Goal: Task Accomplishment & Management: Manage account settings

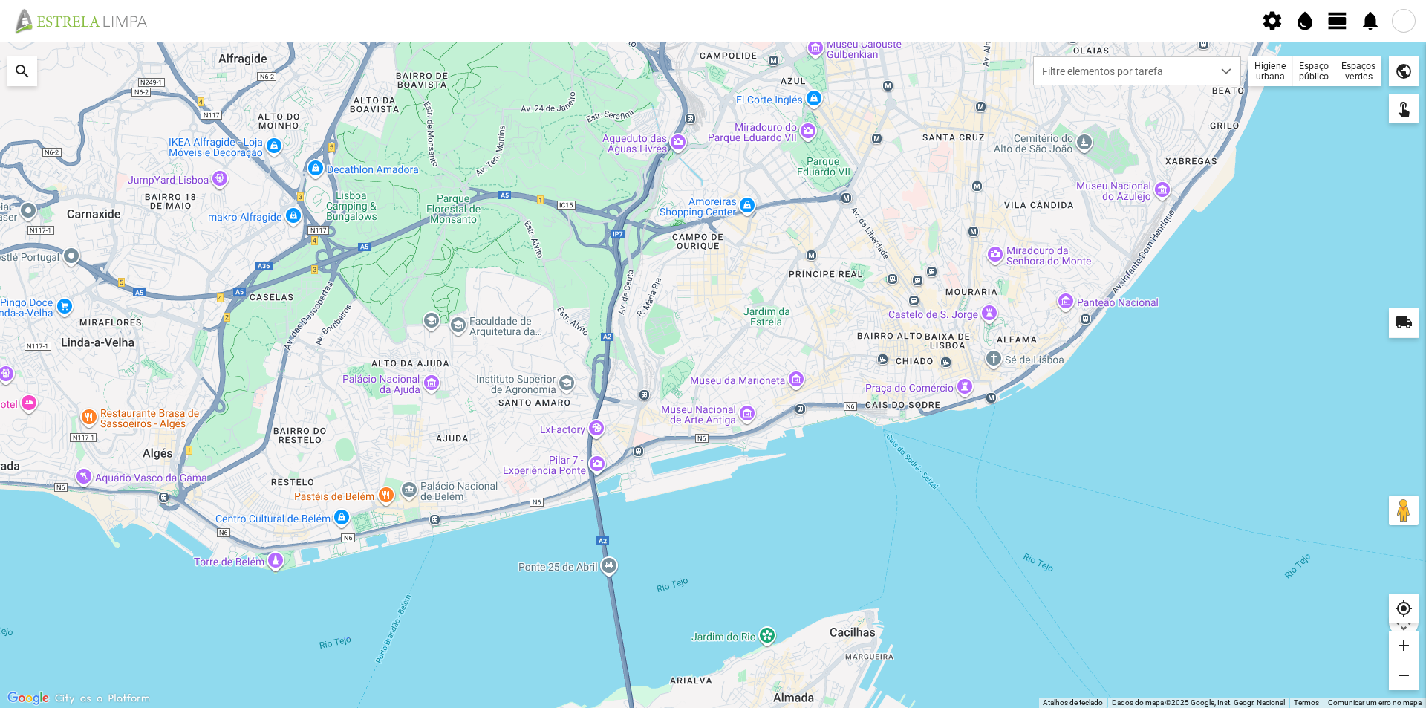
click at [1353, 68] on div "Espaços verdes" at bounding box center [1358, 71] width 46 height 30
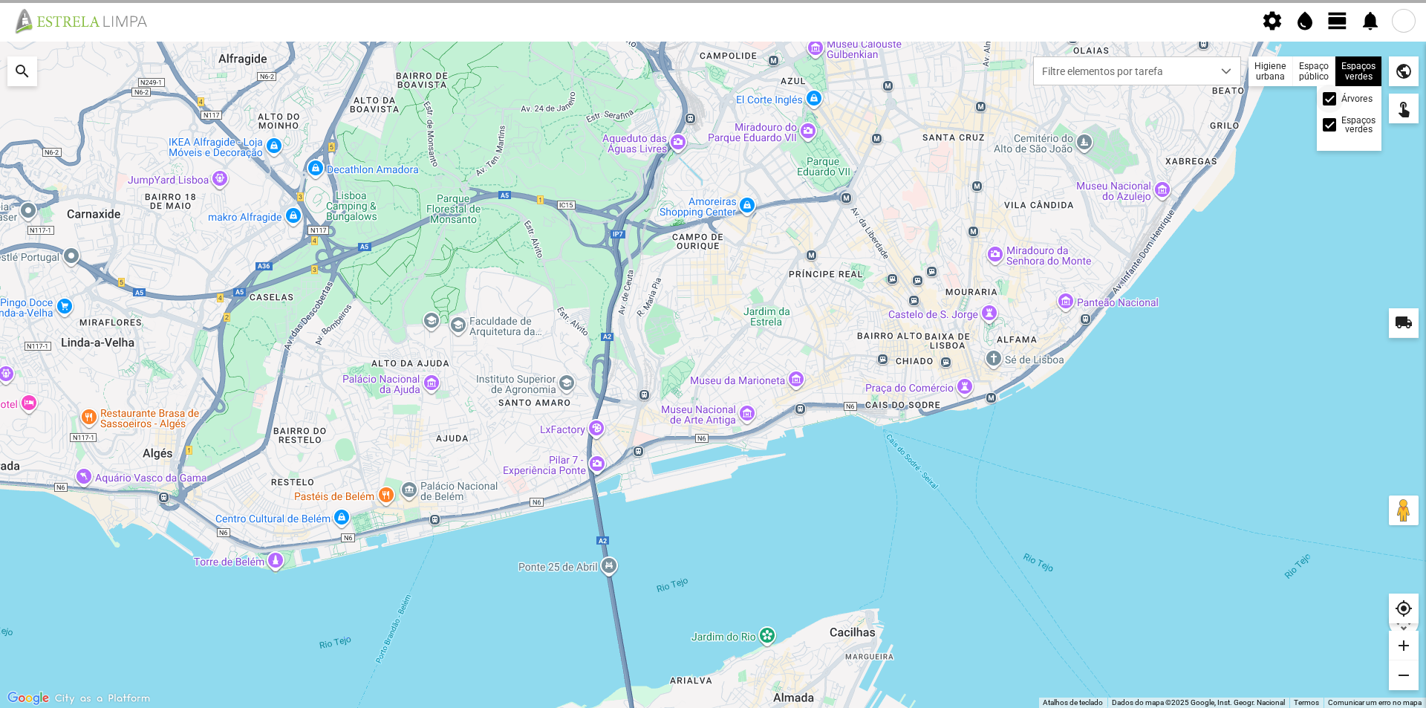
click at [1333, 100] on div at bounding box center [1328, 98] width 13 height 13
click at [1213, 143] on div at bounding box center [713, 375] width 1426 height 666
click at [1334, 32] on fbc-header "settings water_drop view_day notifications" at bounding box center [713, 21] width 1426 height 42
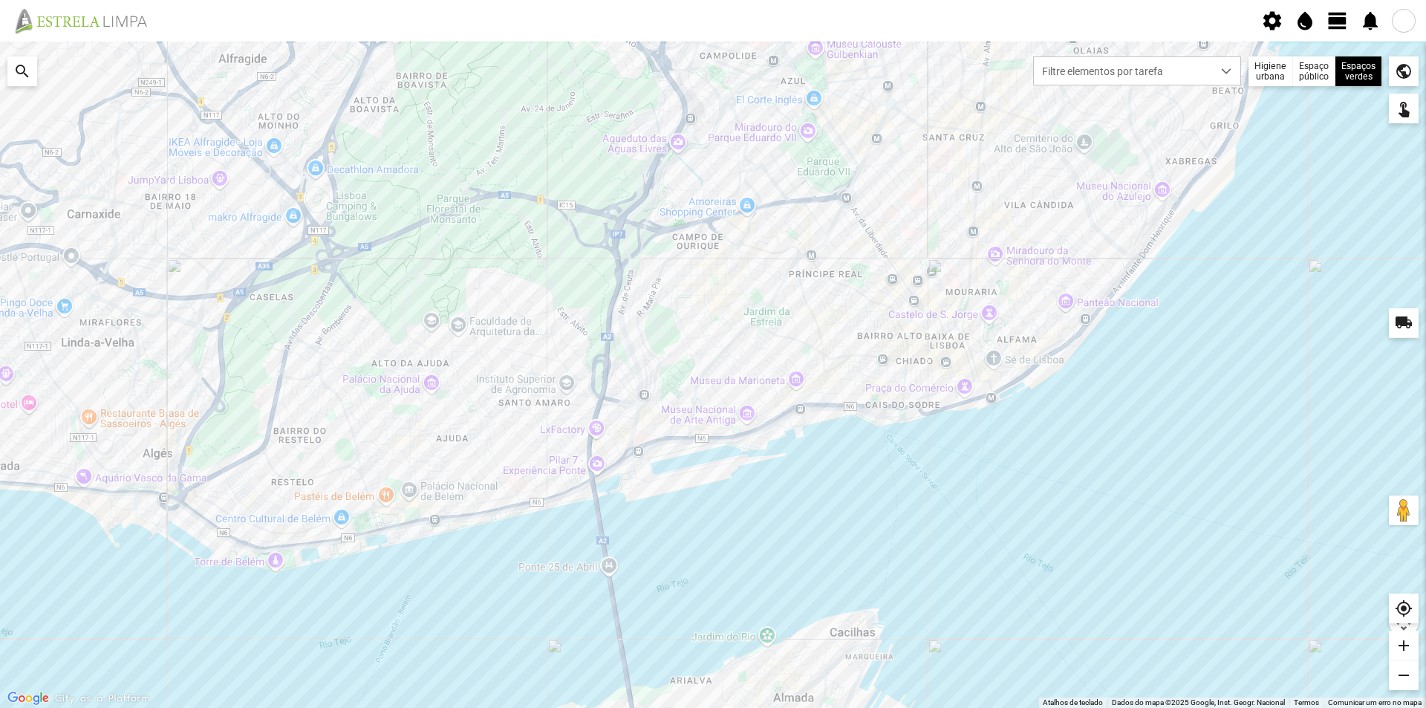
click at [1332, 17] on span "view_day" at bounding box center [1337, 21] width 22 height 22
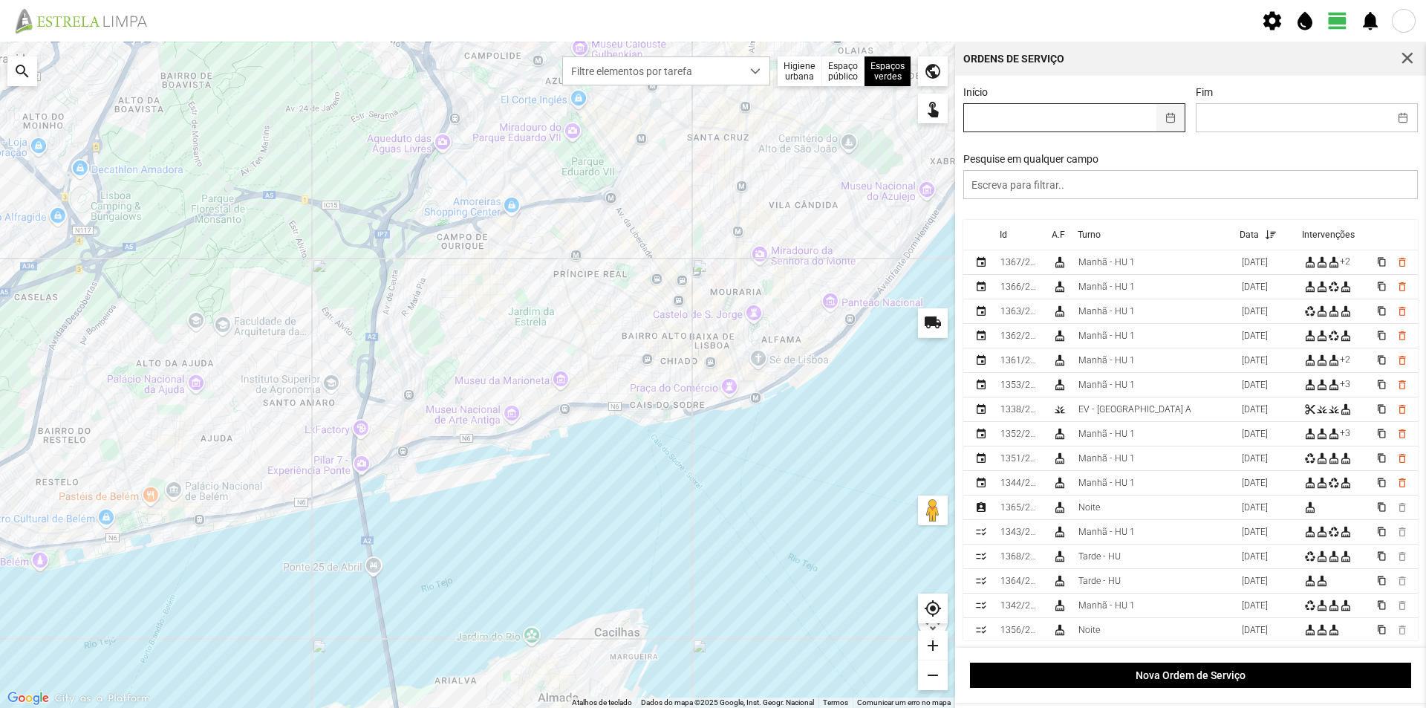
click at [1164, 119] on button "button" at bounding box center [1170, 117] width 29 height 27
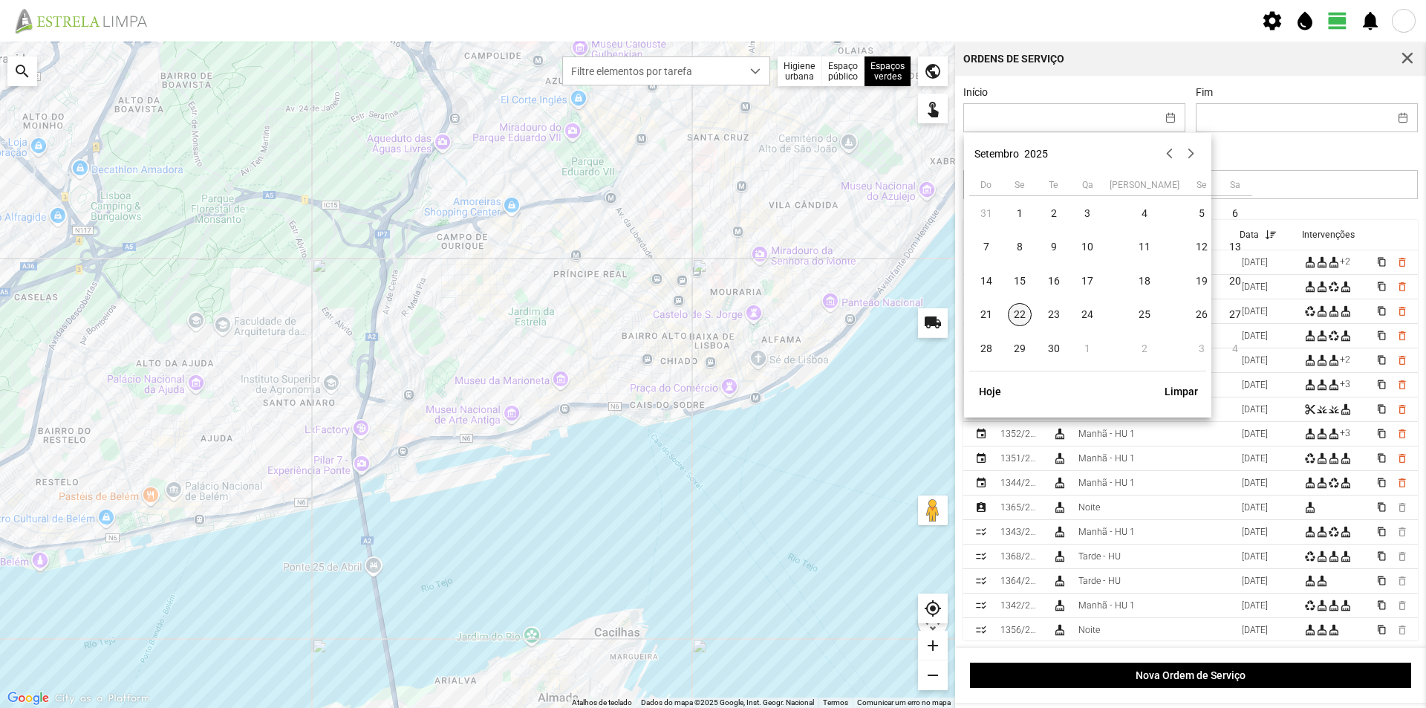
click at [1025, 313] on span "22" at bounding box center [1020, 315] width 24 height 24
type input "[DATE]"
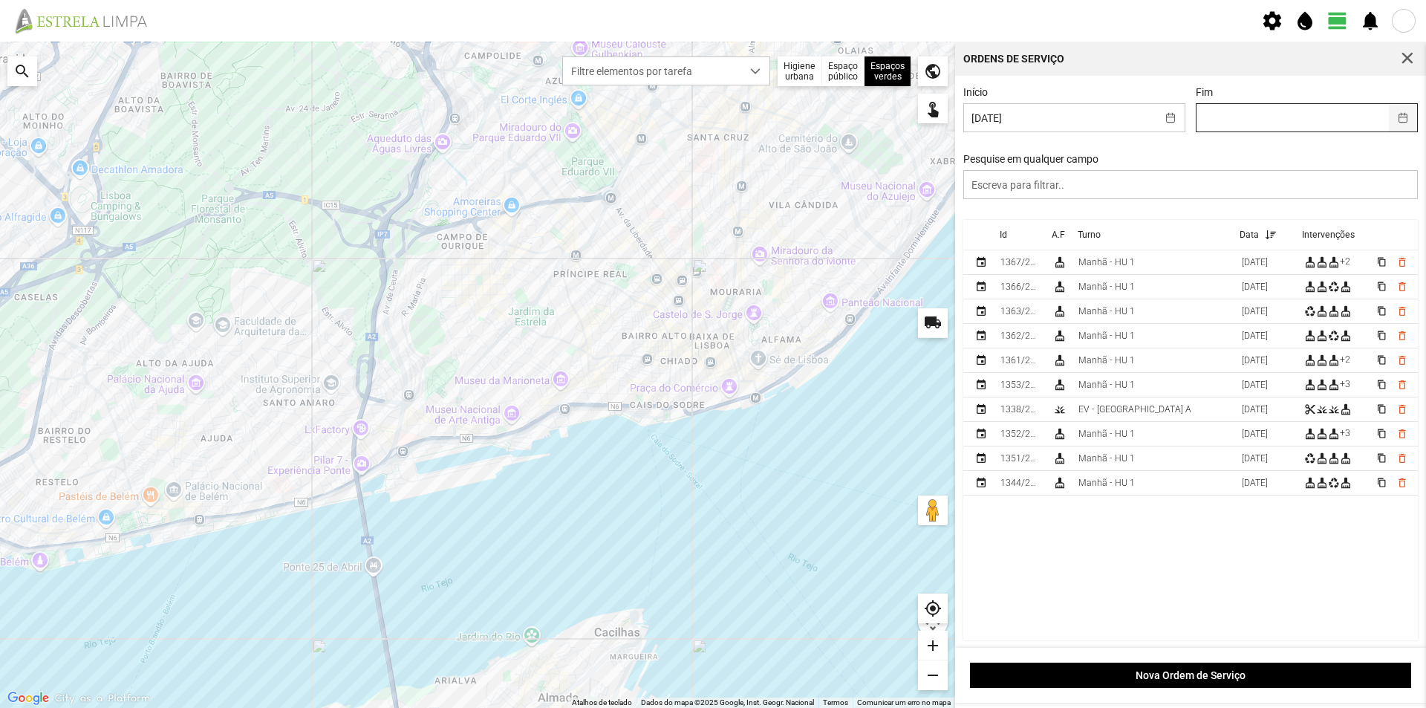
click at [1389, 117] on button "button" at bounding box center [1403, 117] width 29 height 27
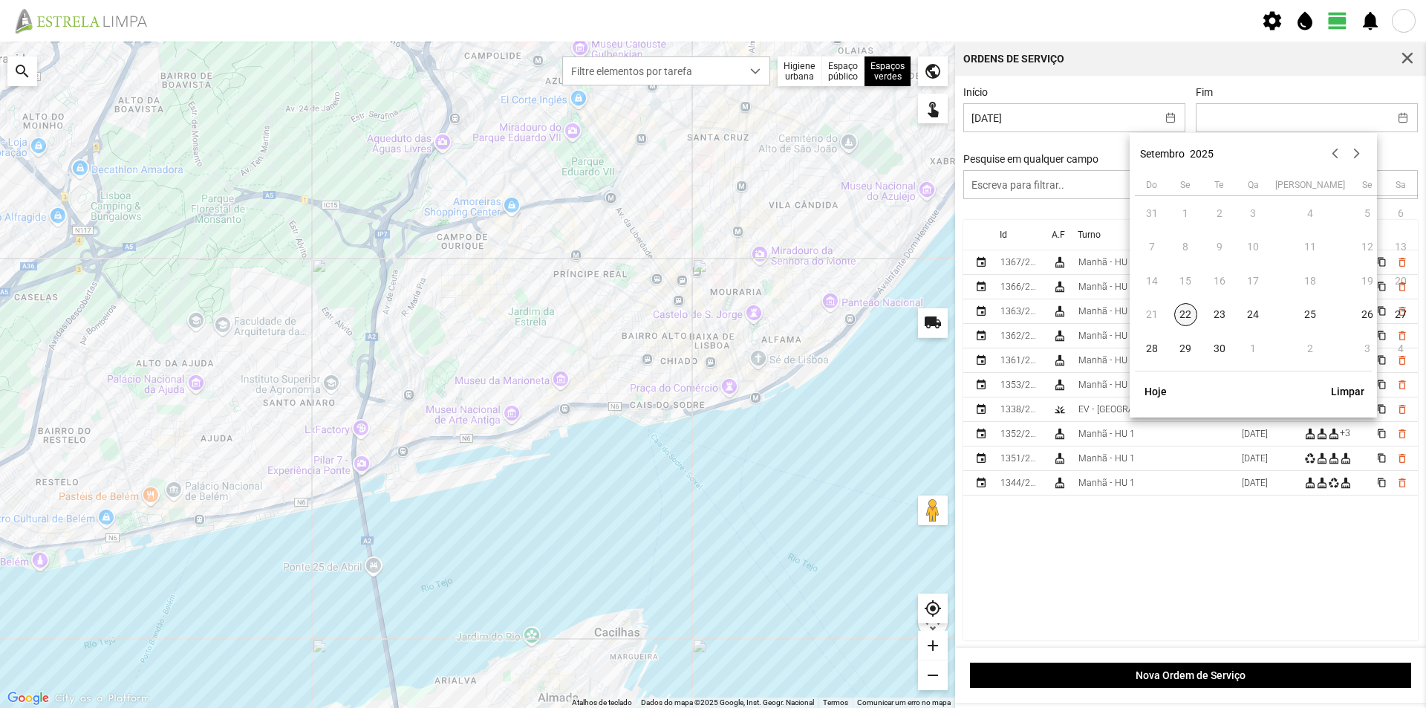
click at [1184, 315] on span "22" at bounding box center [1186, 315] width 24 height 24
type input "[DATE]"
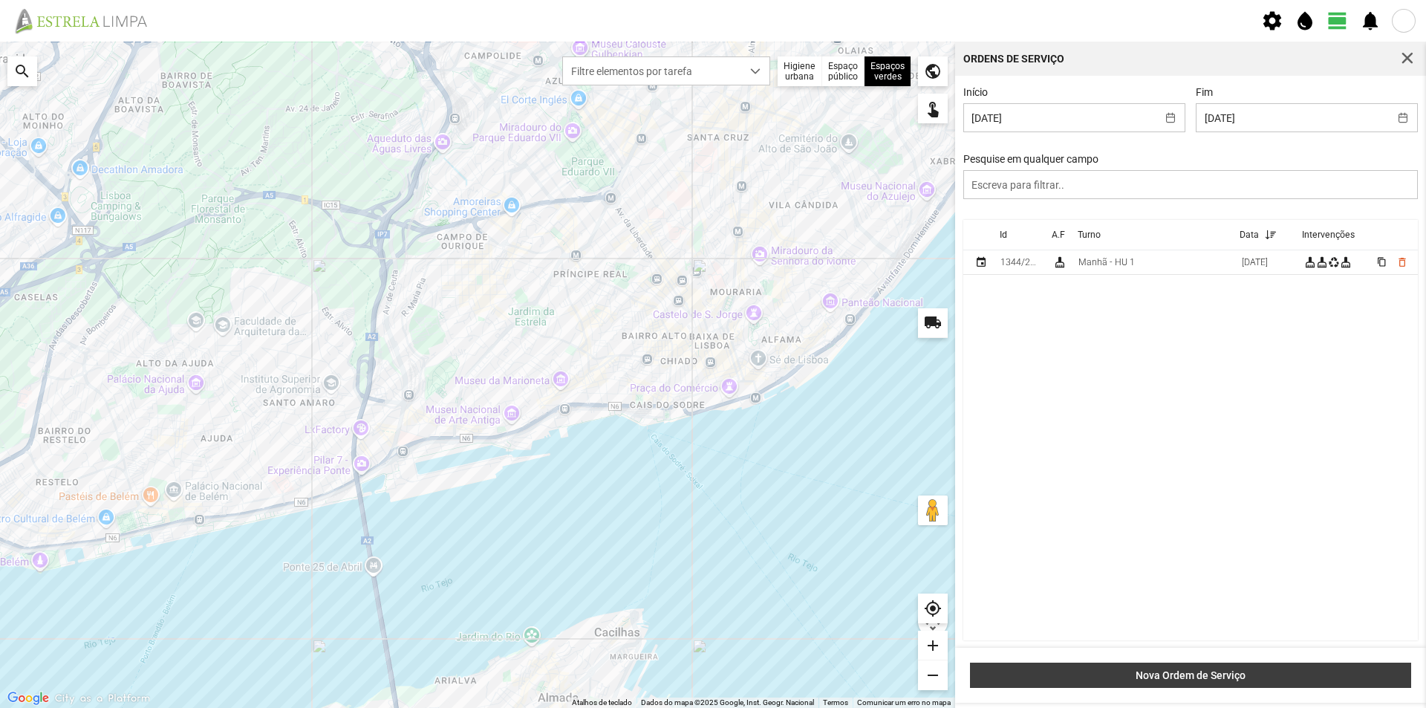
click at [1175, 668] on button "Nova Ordem de Serviço" at bounding box center [1190, 674] width 441 height 25
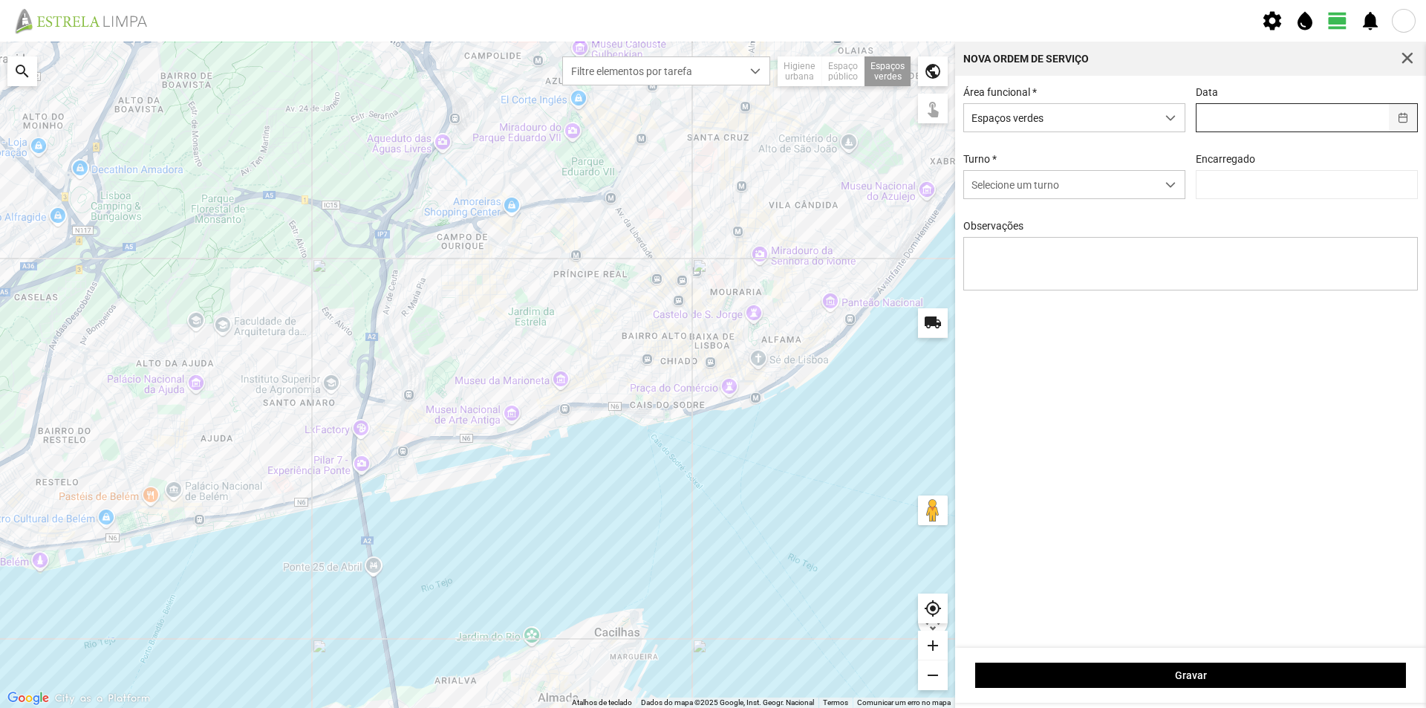
click at [1400, 119] on button "button" at bounding box center [1403, 117] width 29 height 27
click at [1191, 316] on span "22" at bounding box center [1198, 315] width 24 height 24
type input "[DATE]"
click at [1171, 189] on span "dropdown trigger" at bounding box center [1170, 185] width 10 height 10
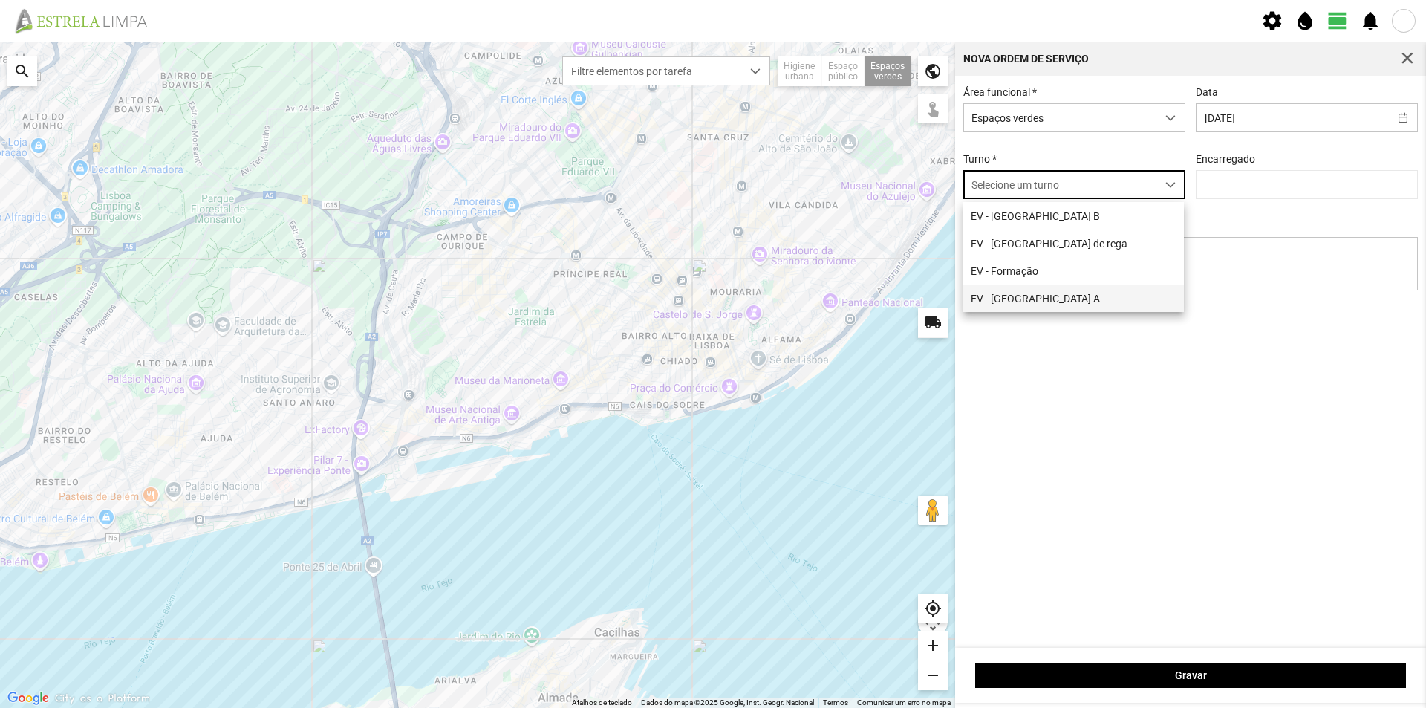
click at [1063, 297] on li "EV - [GEOGRAPHIC_DATA] A" at bounding box center [1073, 297] width 221 height 27
type input "[PERSON_NAME]"
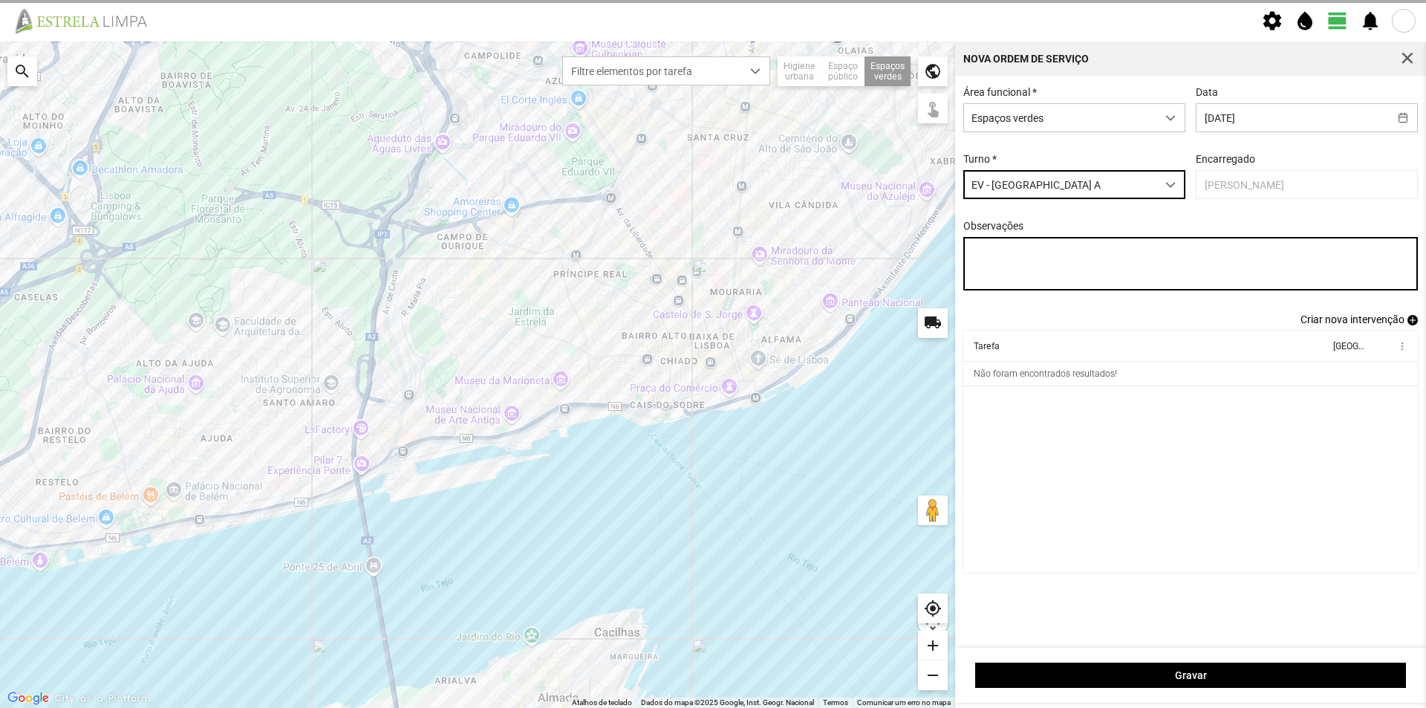
click at [1027, 262] on textarea "Observações" at bounding box center [1190, 263] width 455 height 53
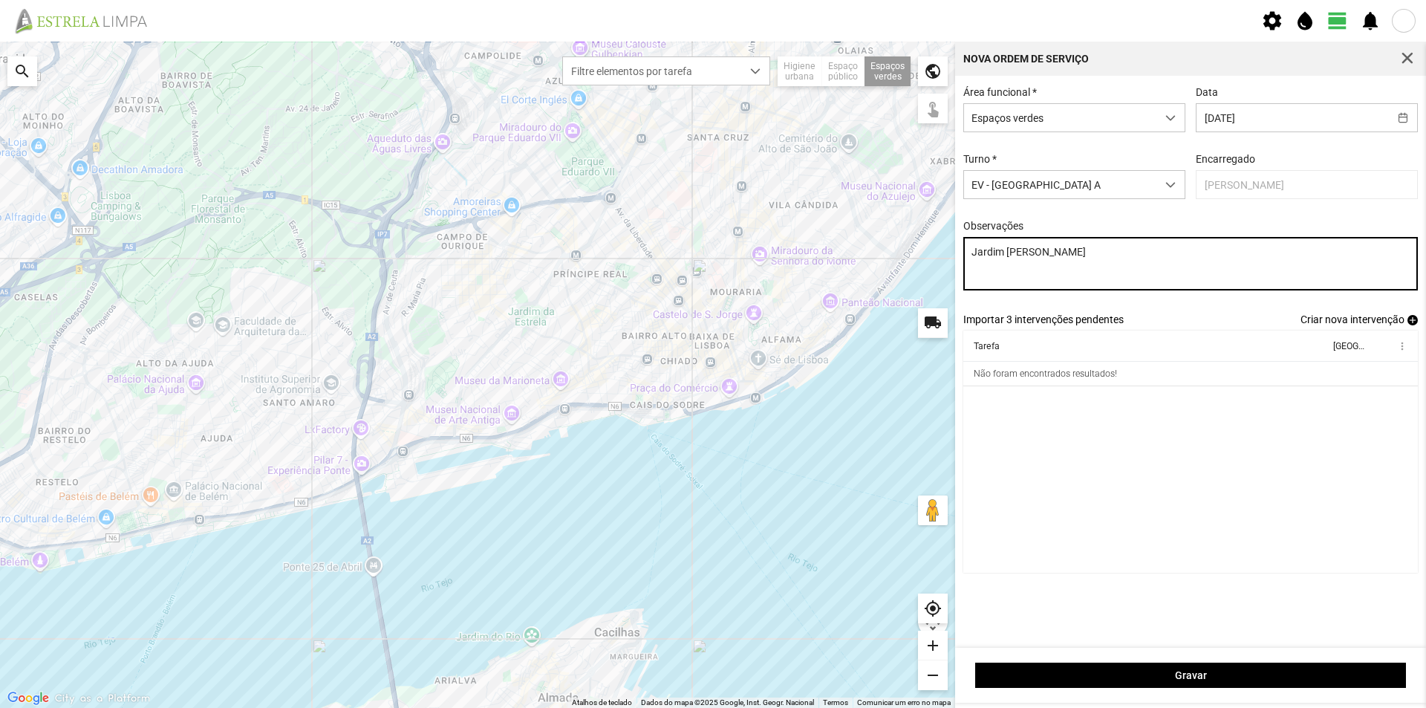
type textarea "Jardim Elisa Batista"
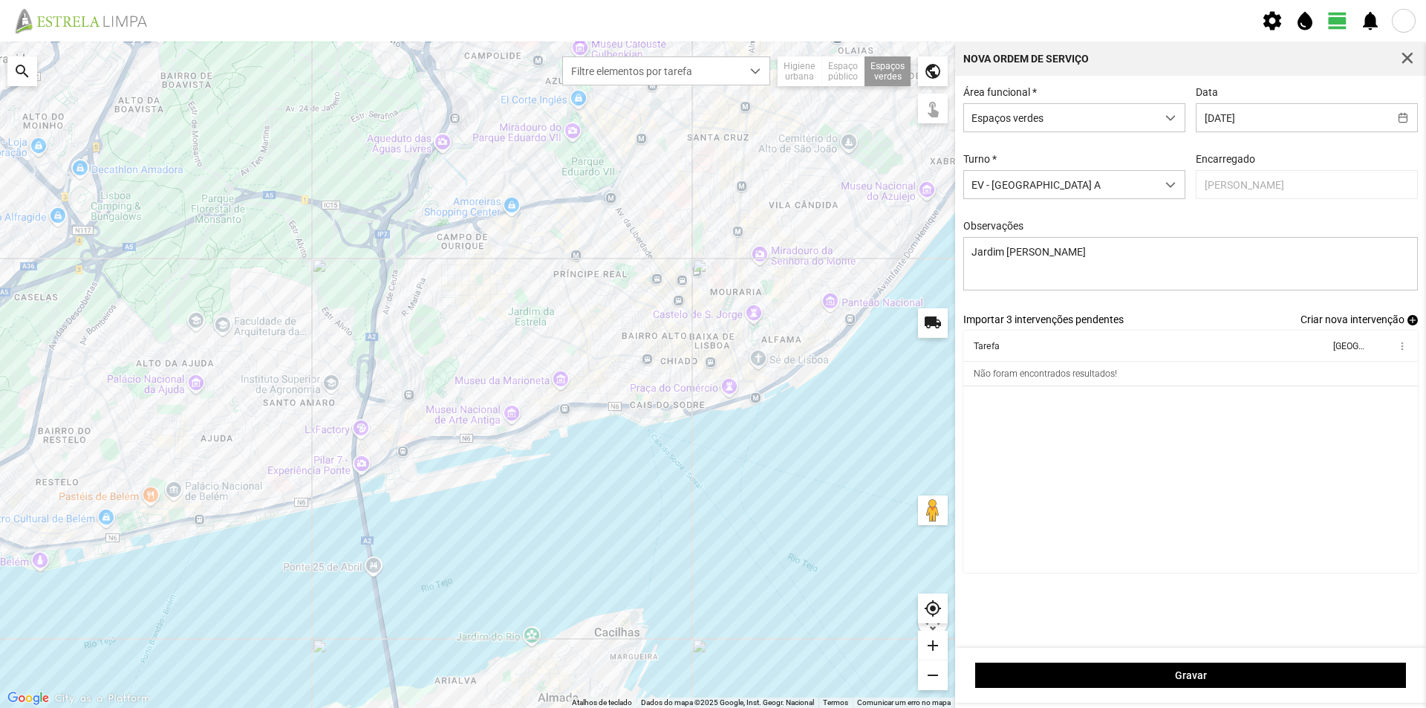
click at [1259, 459] on cdk-virtual-scroll-viewport "Tarefa Equipa more_vert Não foram encontrados resultados!" at bounding box center [1190, 451] width 455 height 242
click at [1412, 321] on span "add" at bounding box center [1412, 320] width 10 height 10
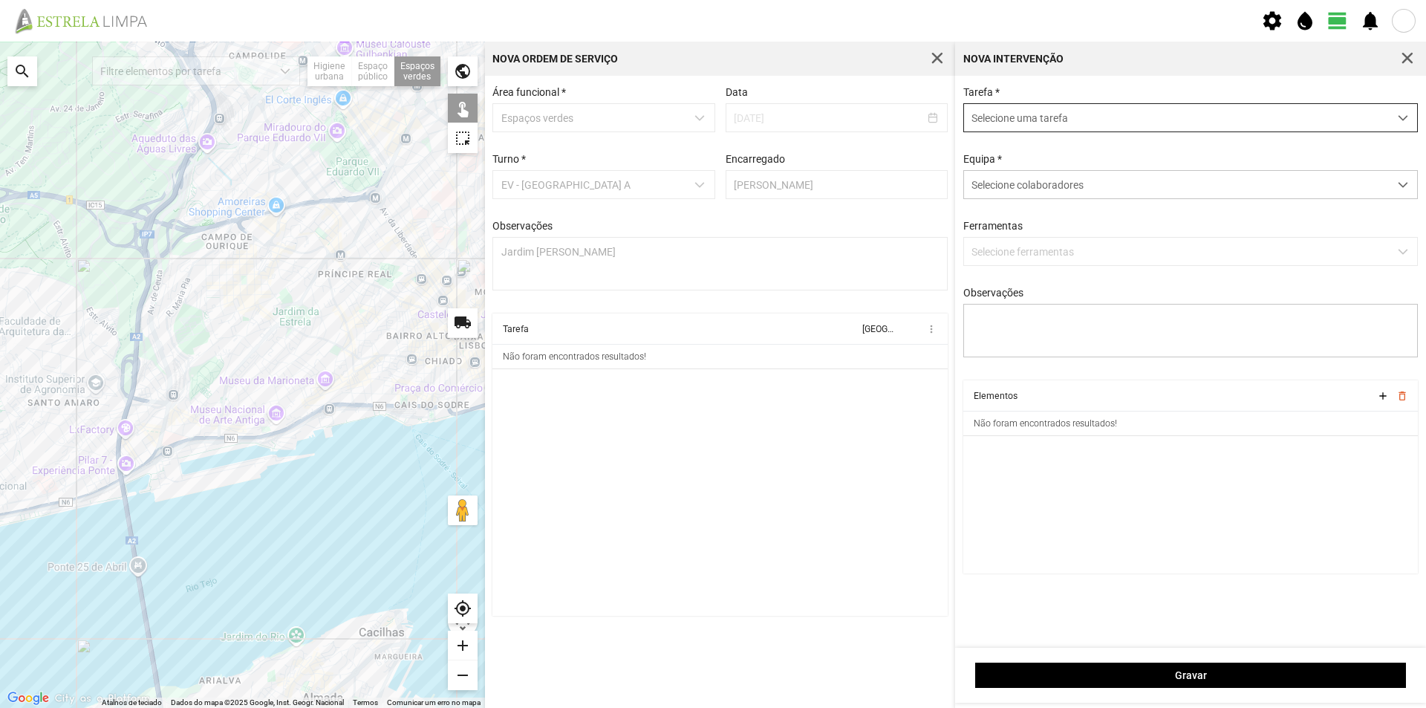
click at [1028, 122] on span "Selecione uma tarefa" at bounding box center [1176, 117] width 425 height 27
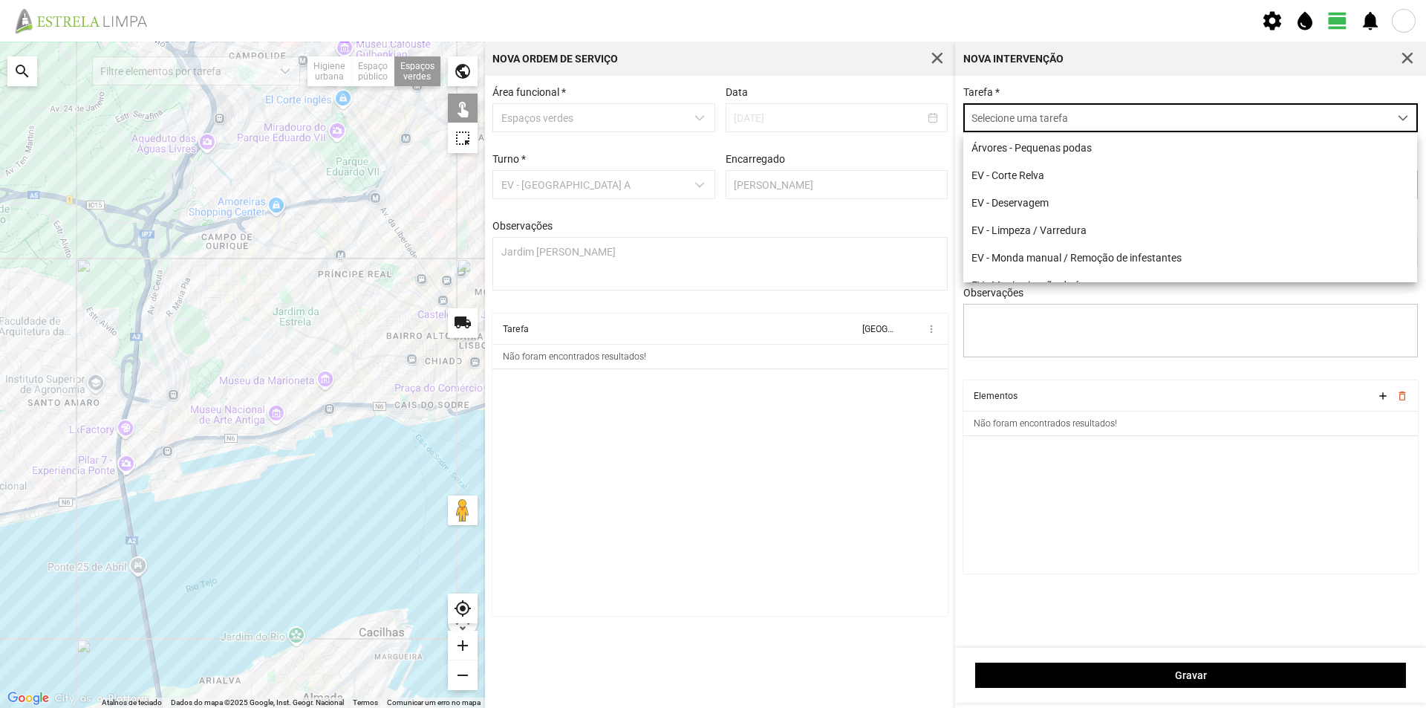
scroll to position [8, 66]
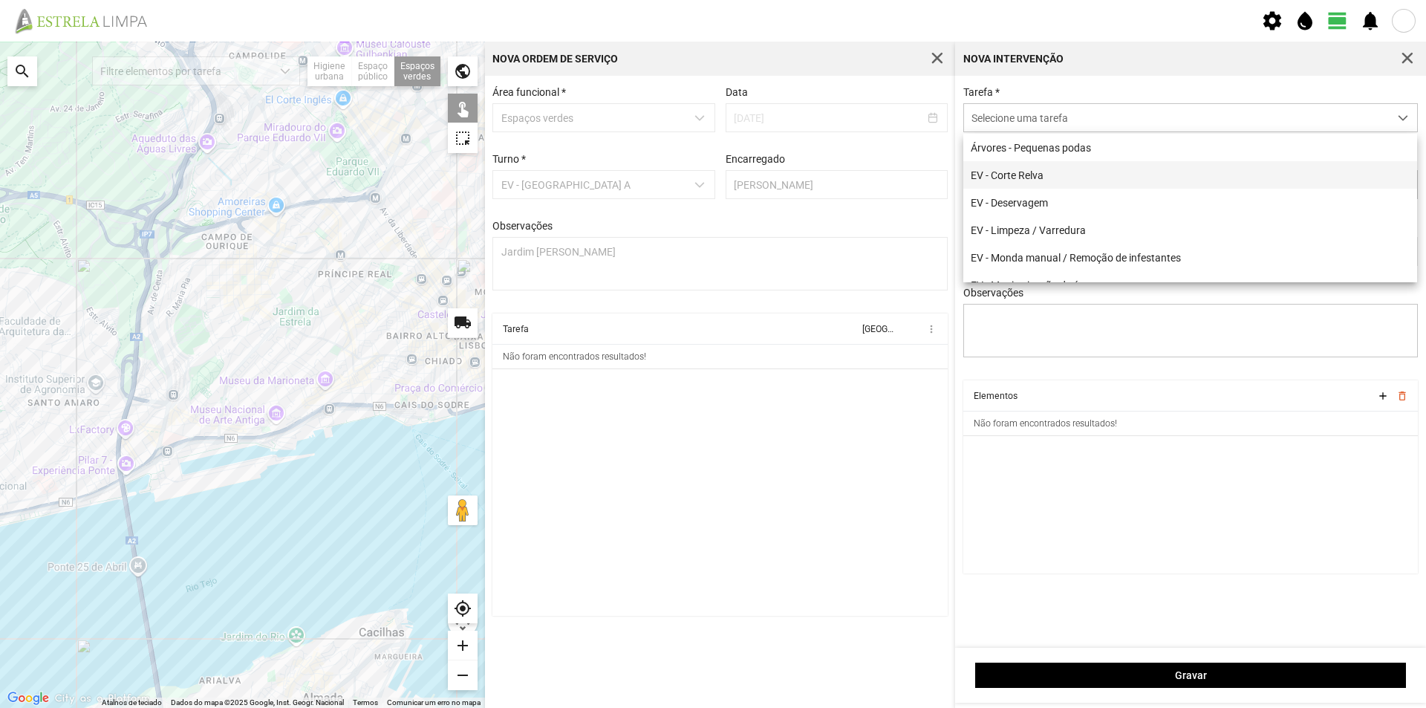
click at [1047, 177] on li "EV - [PERSON_NAME]" at bounding box center [1190, 174] width 454 height 27
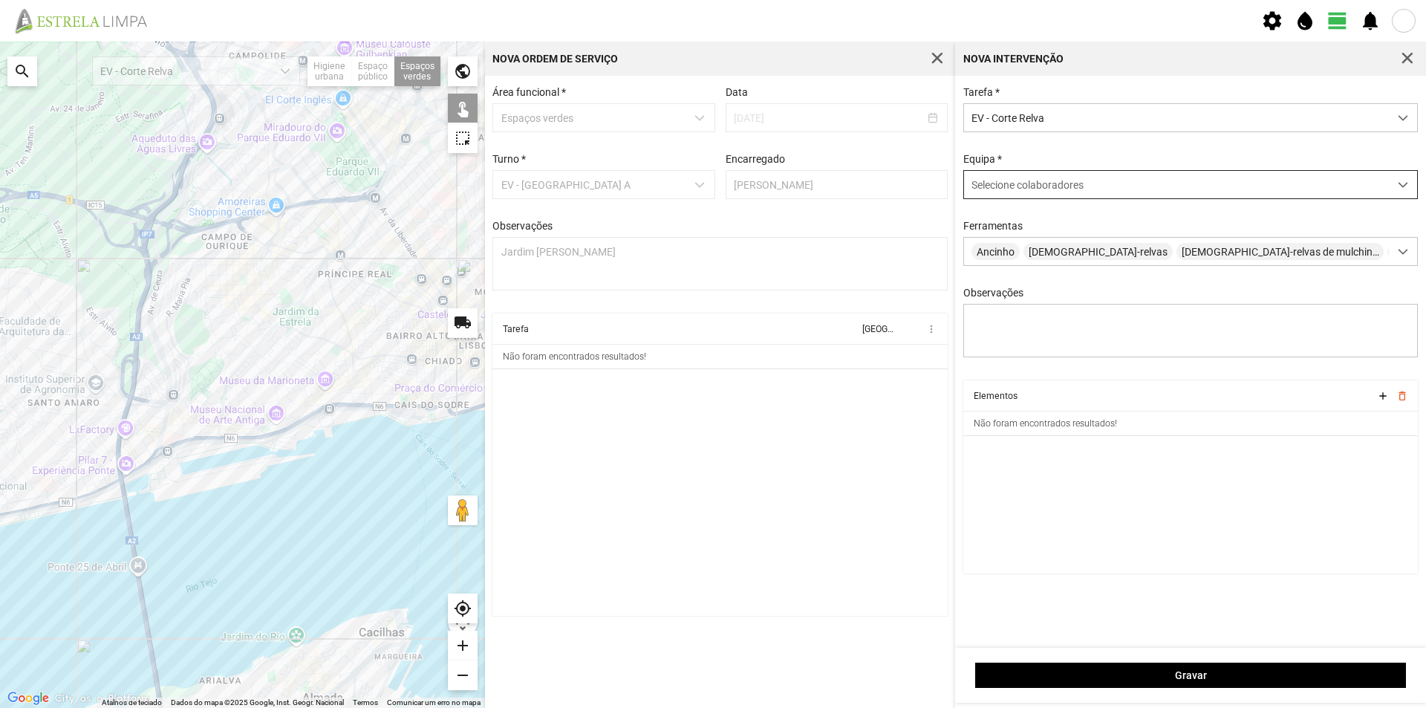
click at [1081, 187] on span "Selecione colaboradores" at bounding box center [1027, 185] width 112 height 12
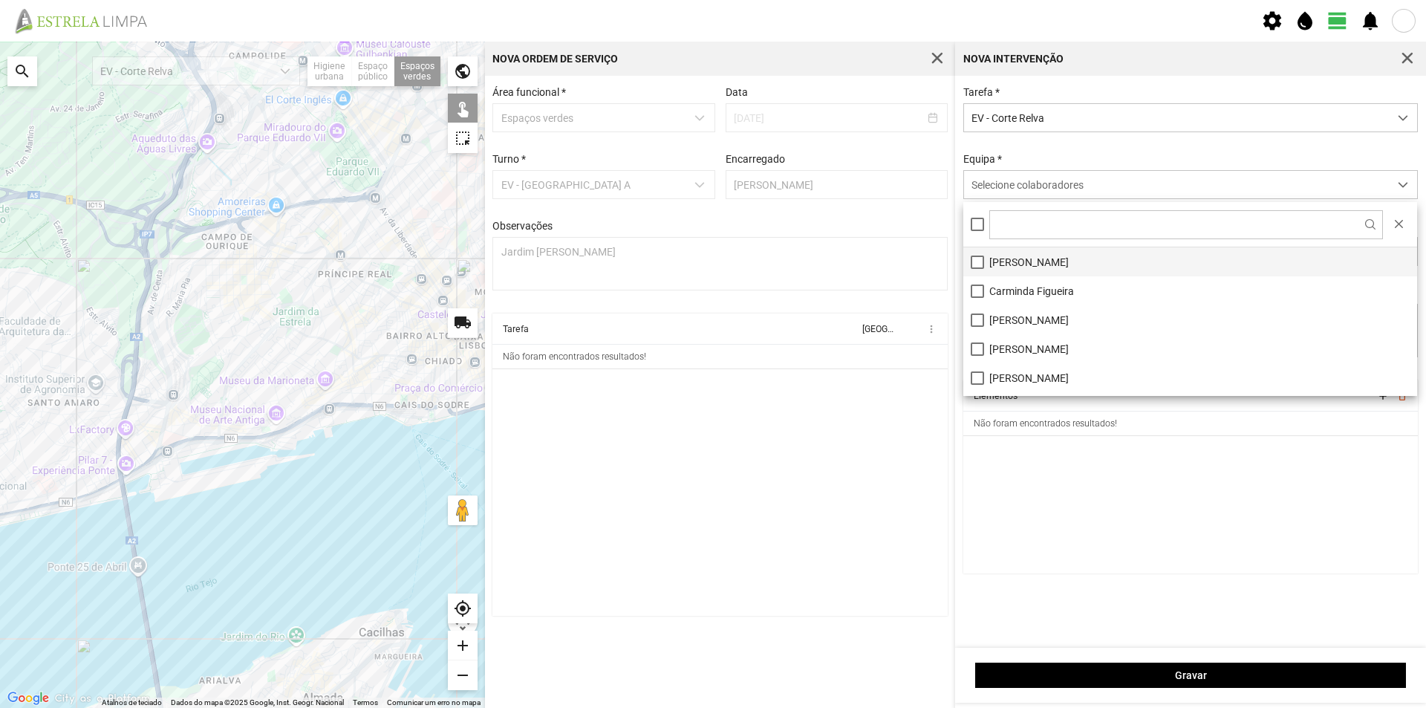
click at [1040, 265] on li "[PERSON_NAME]" at bounding box center [1190, 261] width 454 height 29
click at [1112, 511] on cdk-virtual-scroll-viewport "Elementos add delete_outline Não foram encontrados resultados!" at bounding box center [1190, 476] width 455 height 193
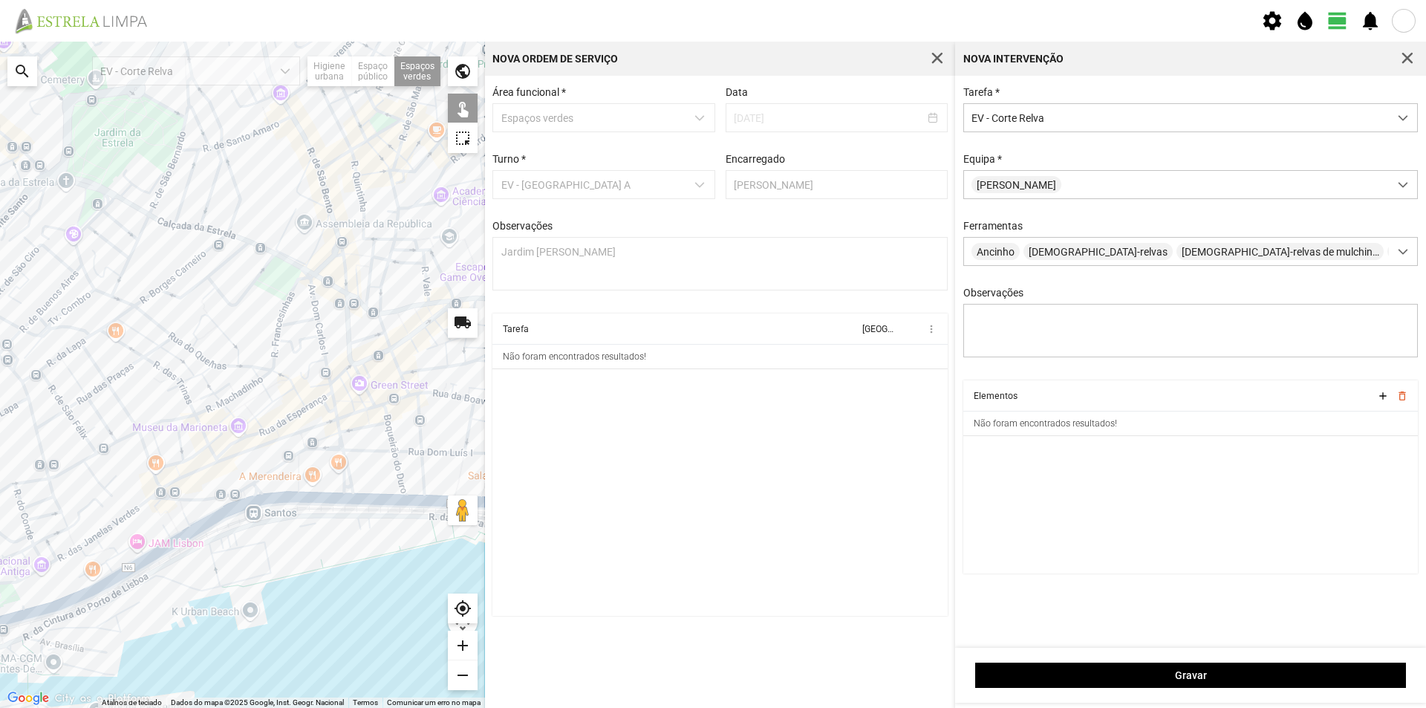
drag, startPoint x: 324, startPoint y: 284, endPoint x: 131, endPoint y: 481, distance: 276.7
click at [131, 480] on div at bounding box center [242, 375] width 485 height 666
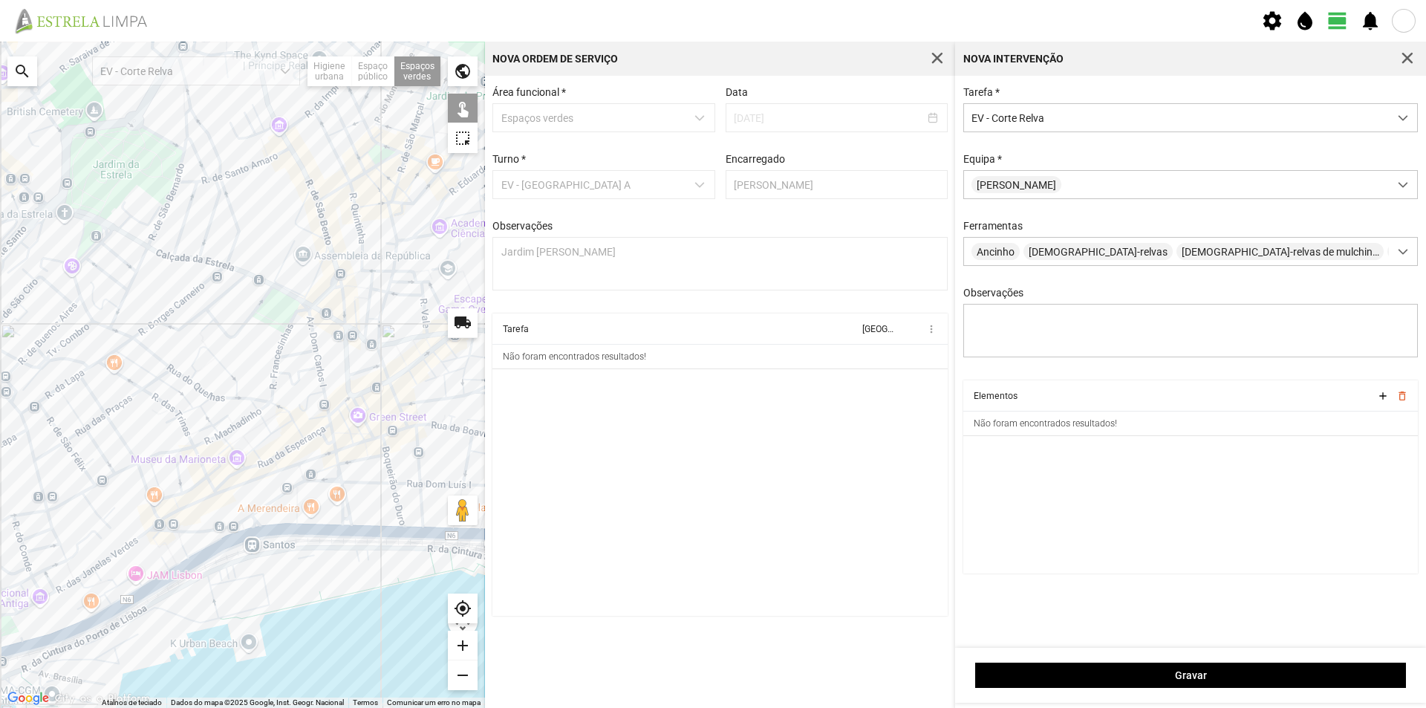
click at [238, 198] on div at bounding box center [242, 375] width 485 height 666
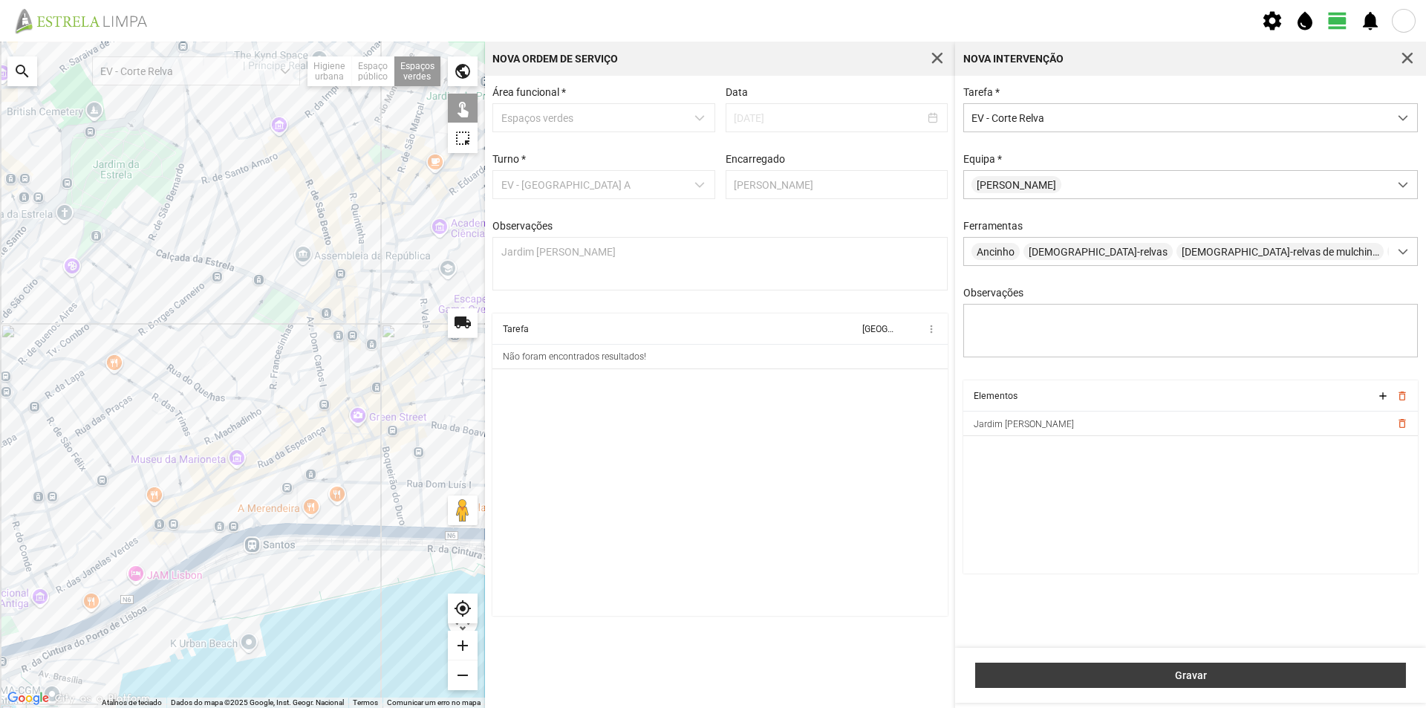
click at [1141, 673] on span "Gravar" at bounding box center [1190, 675] width 415 height 12
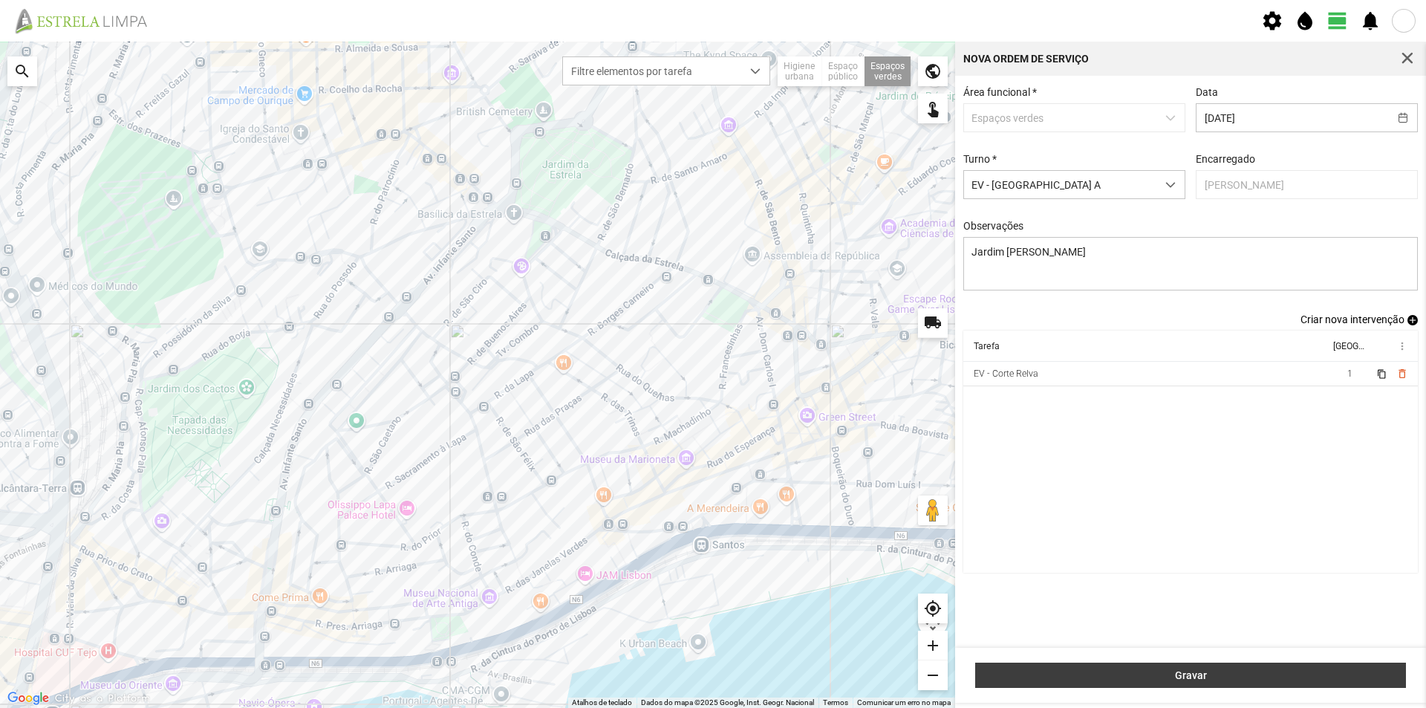
click at [1253, 676] on span "Gravar" at bounding box center [1190, 675] width 415 height 12
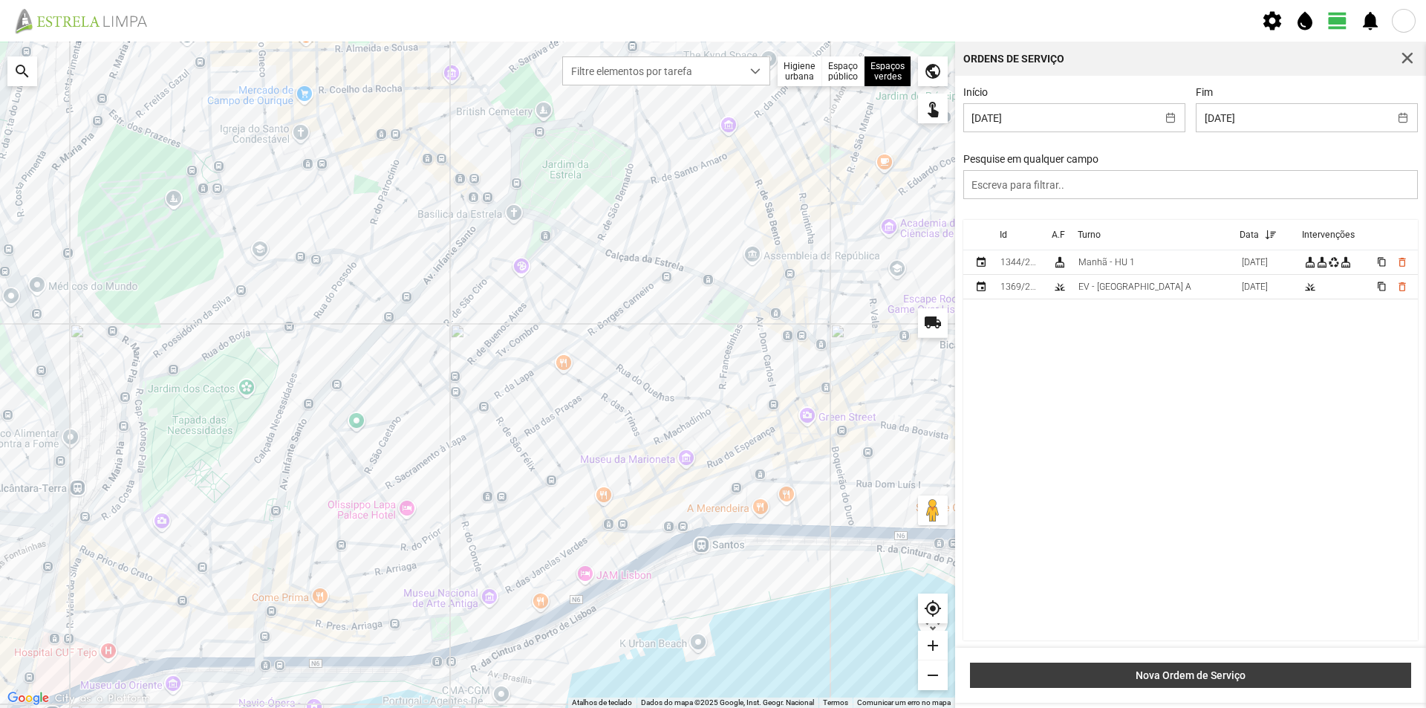
click at [1207, 671] on span "Nova Ordem de Serviço" at bounding box center [1190, 675] width 425 height 12
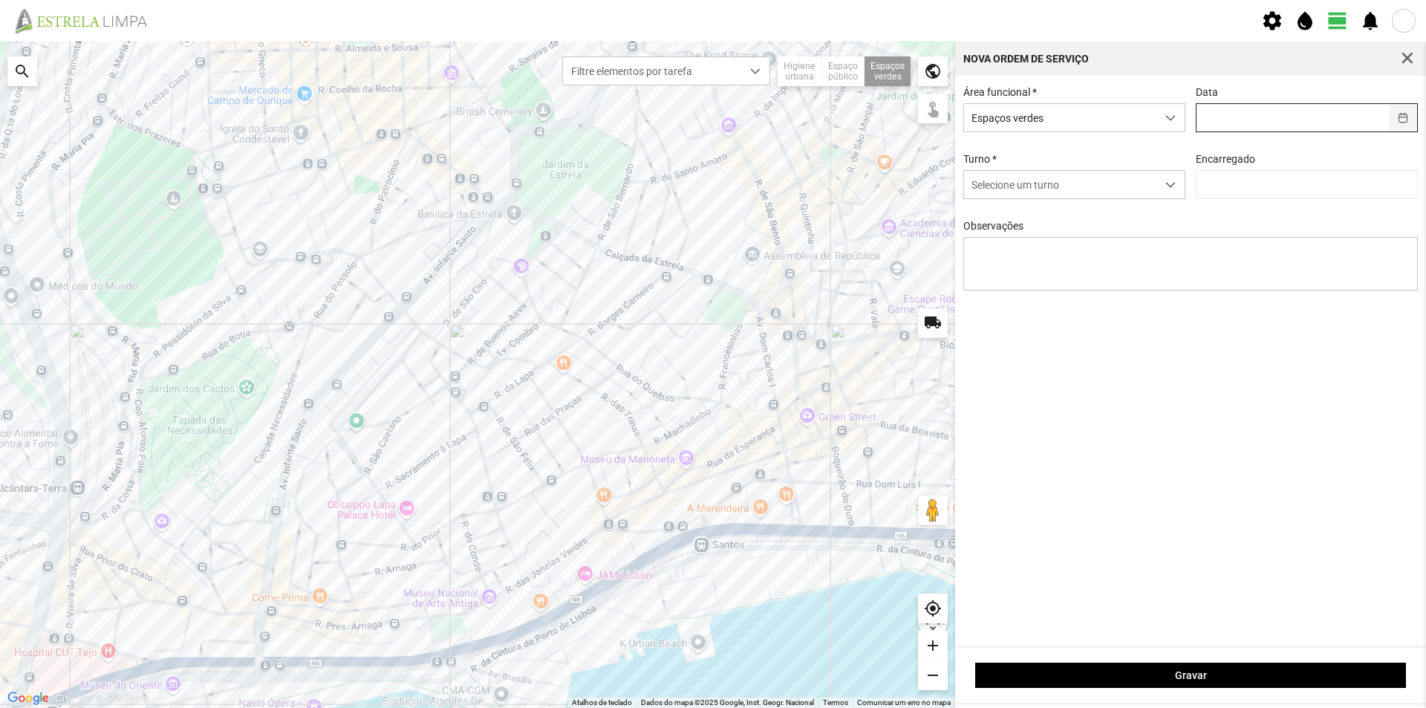
click at [1408, 120] on button "button" at bounding box center [1403, 117] width 29 height 27
click at [1197, 322] on span "22" at bounding box center [1198, 315] width 24 height 24
type input "[DATE]"
click at [1162, 191] on div "dropdown trigger" at bounding box center [1170, 184] width 29 height 27
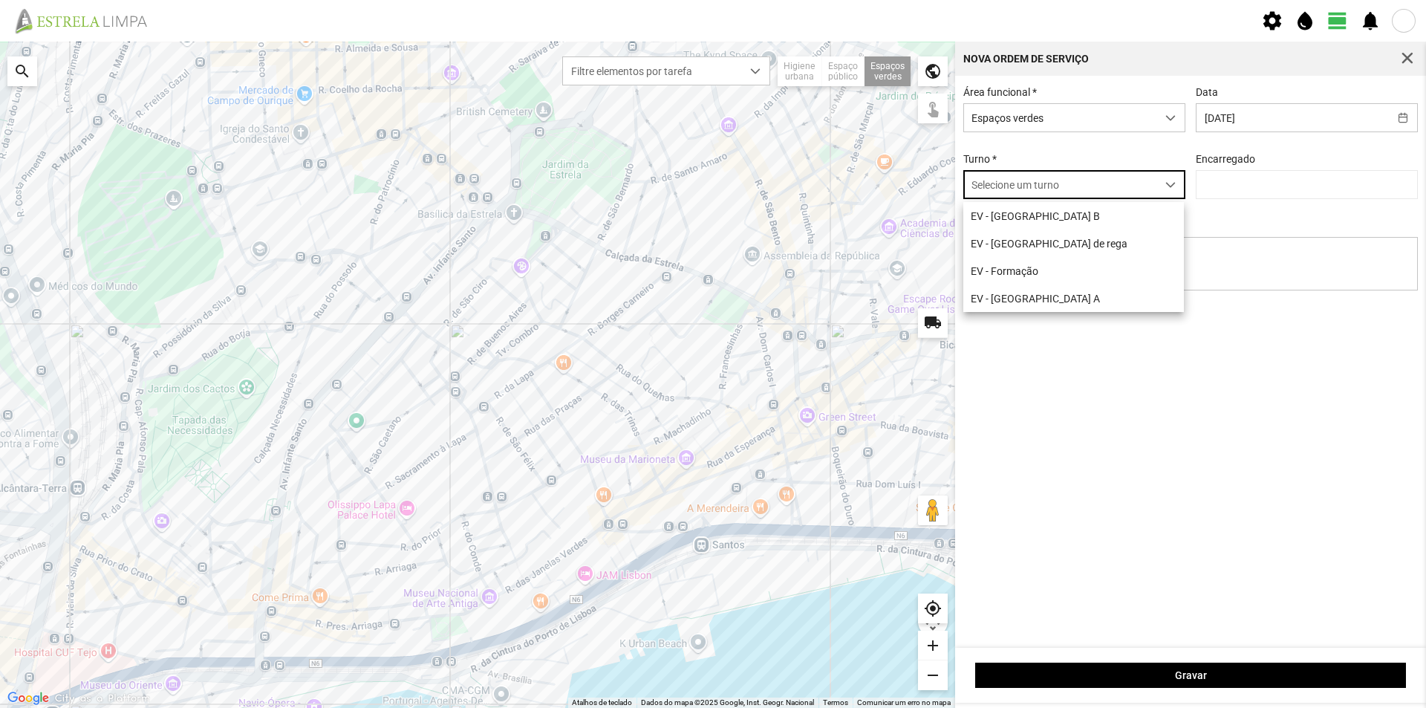
scroll to position [8, 66]
click at [1077, 222] on li "EV - [GEOGRAPHIC_DATA] B" at bounding box center [1073, 215] width 221 height 27
type input "[PERSON_NAME]"
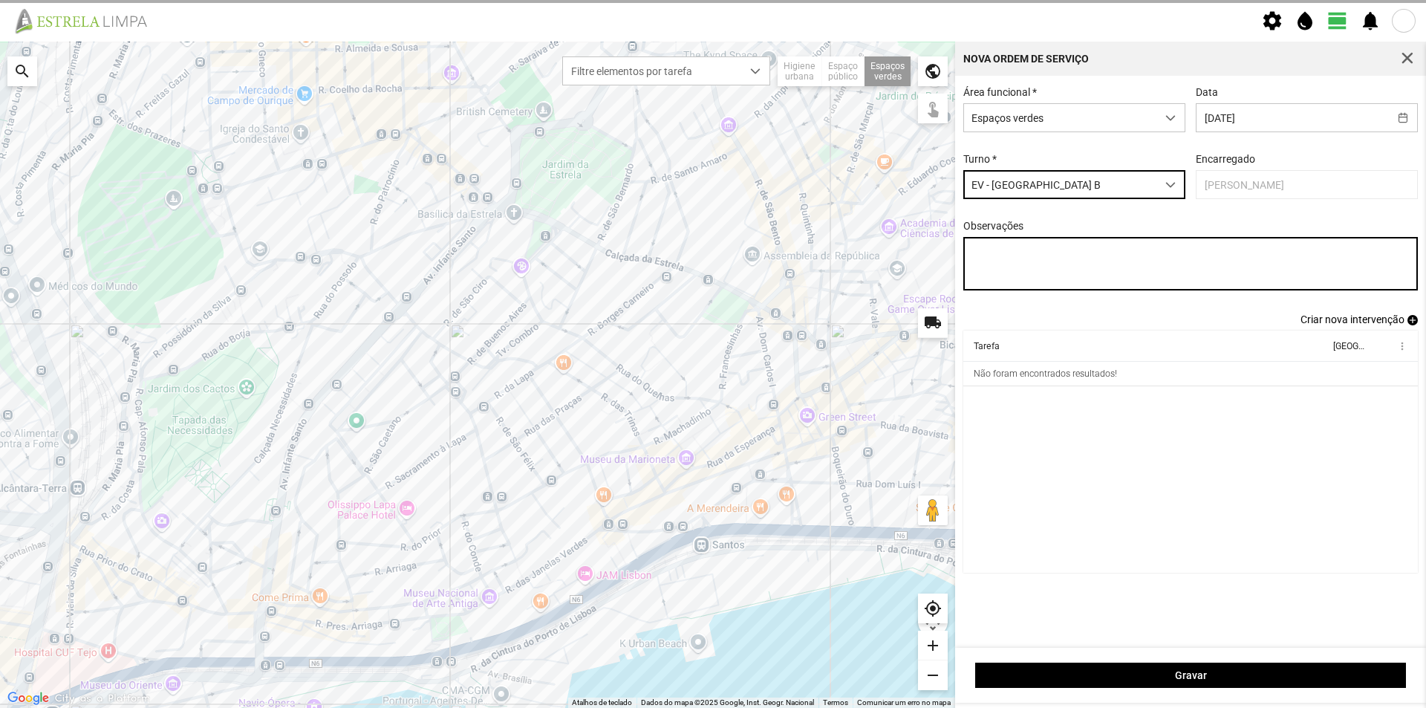
click at [1099, 252] on textarea "Observações" at bounding box center [1190, 263] width 455 height 53
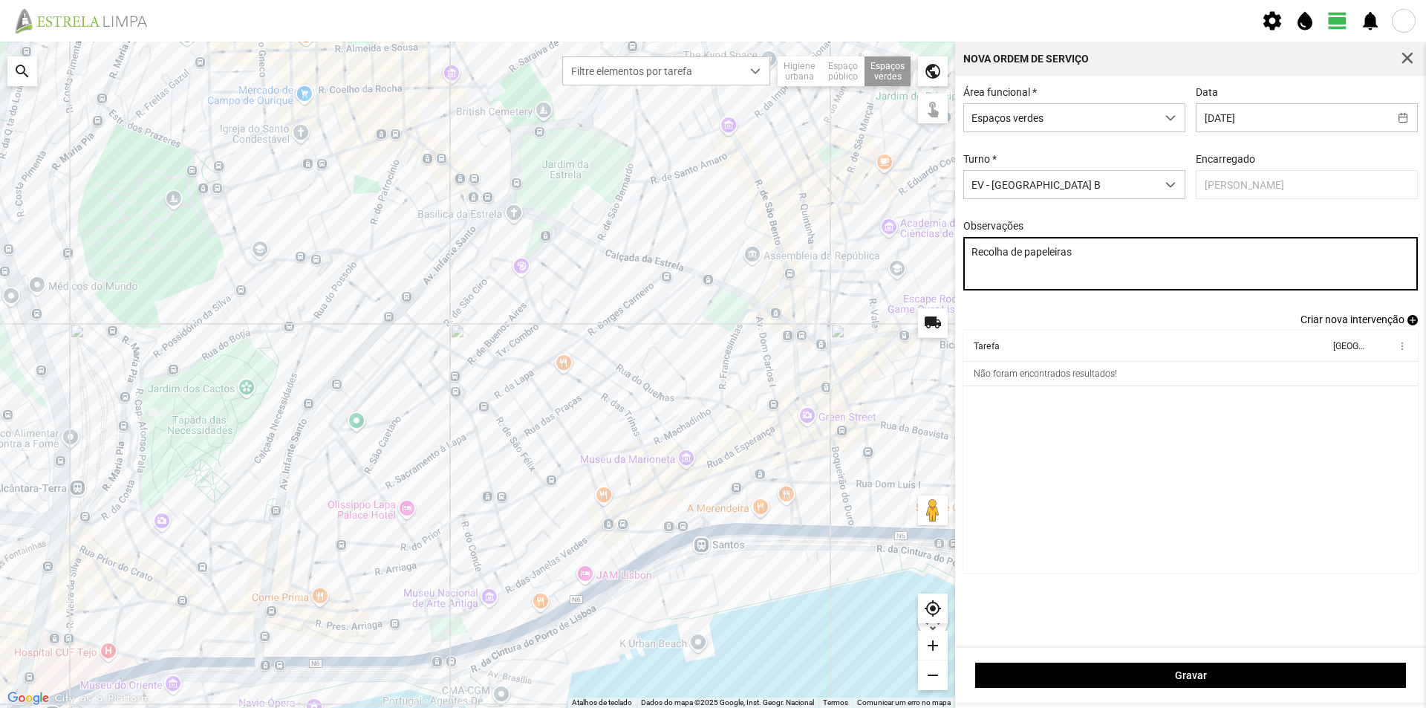
type textarea "Recolha de papeleiras"
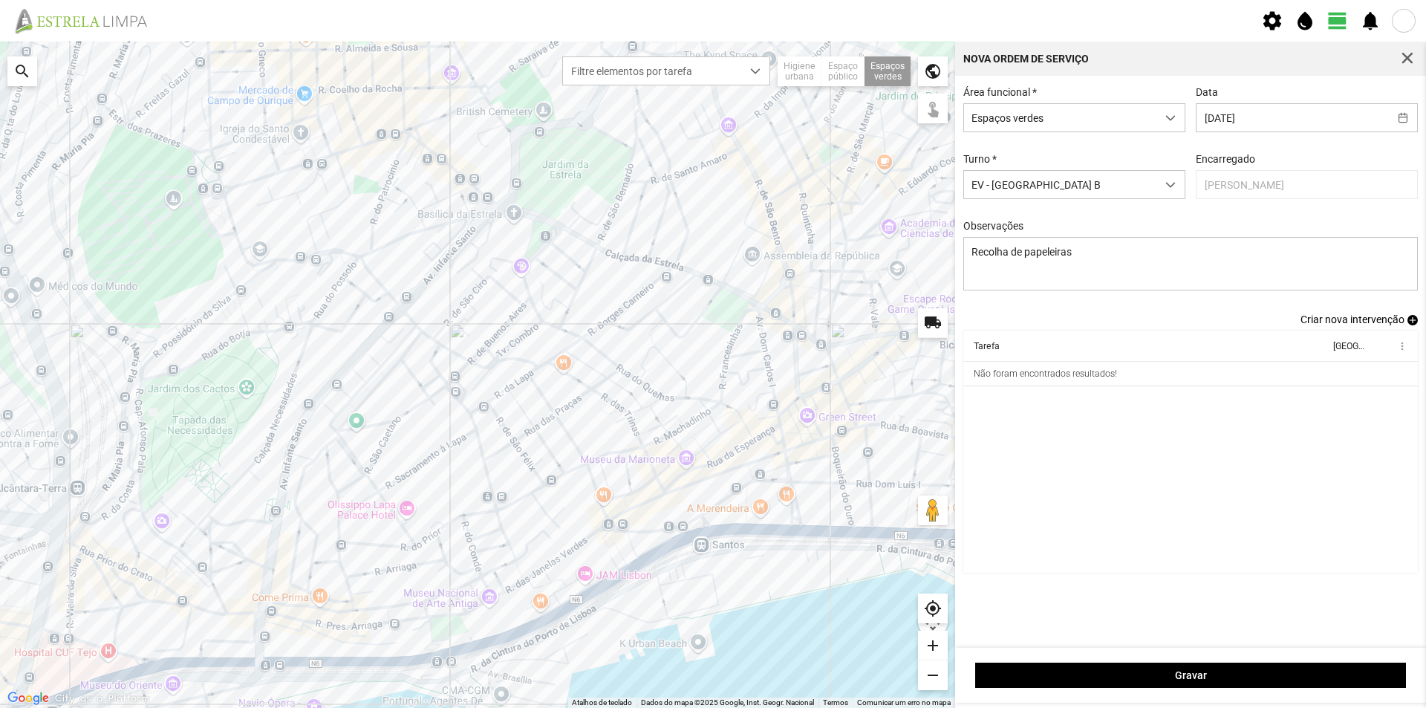
click at [1411, 324] on span "add" at bounding box center [1412, 320] width 10 height 10
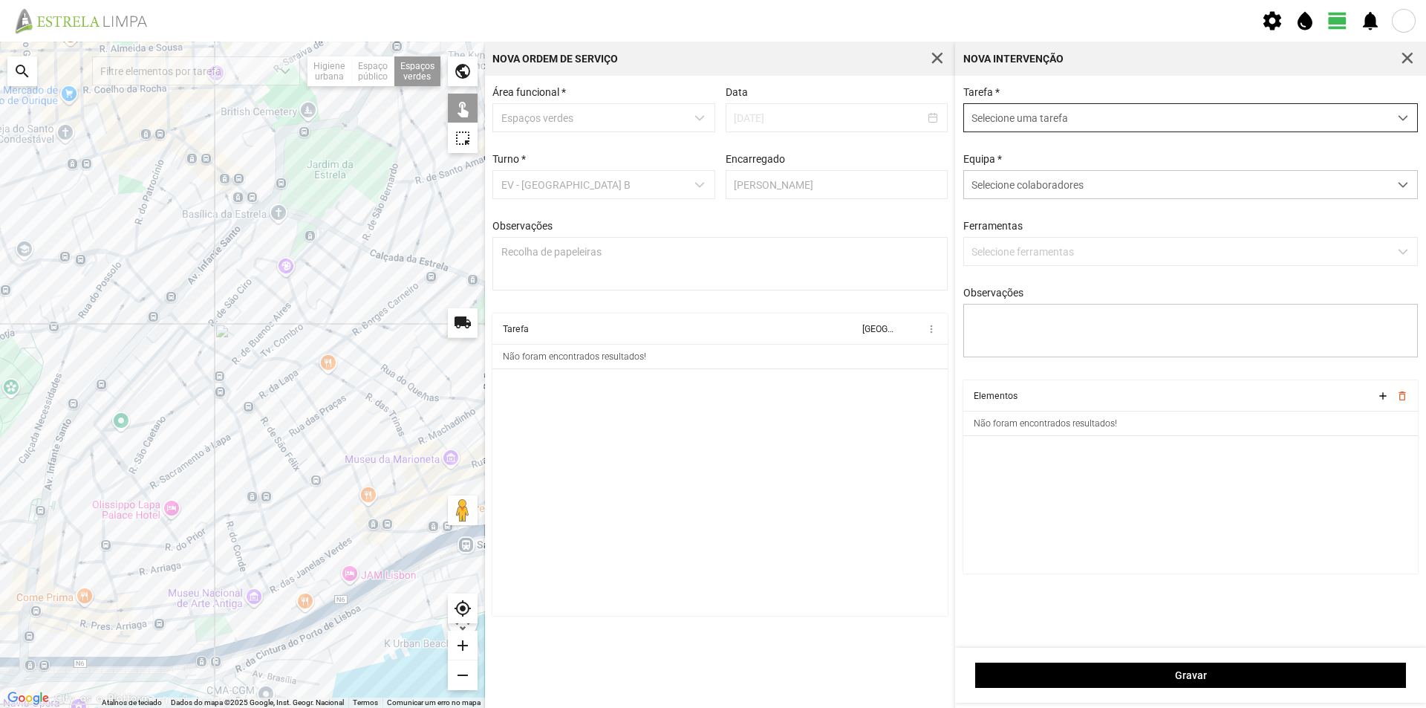
click at [1036, 117] on span "Selecione uma tarefa" at bounding box center [1176, 117] width 425 height 27
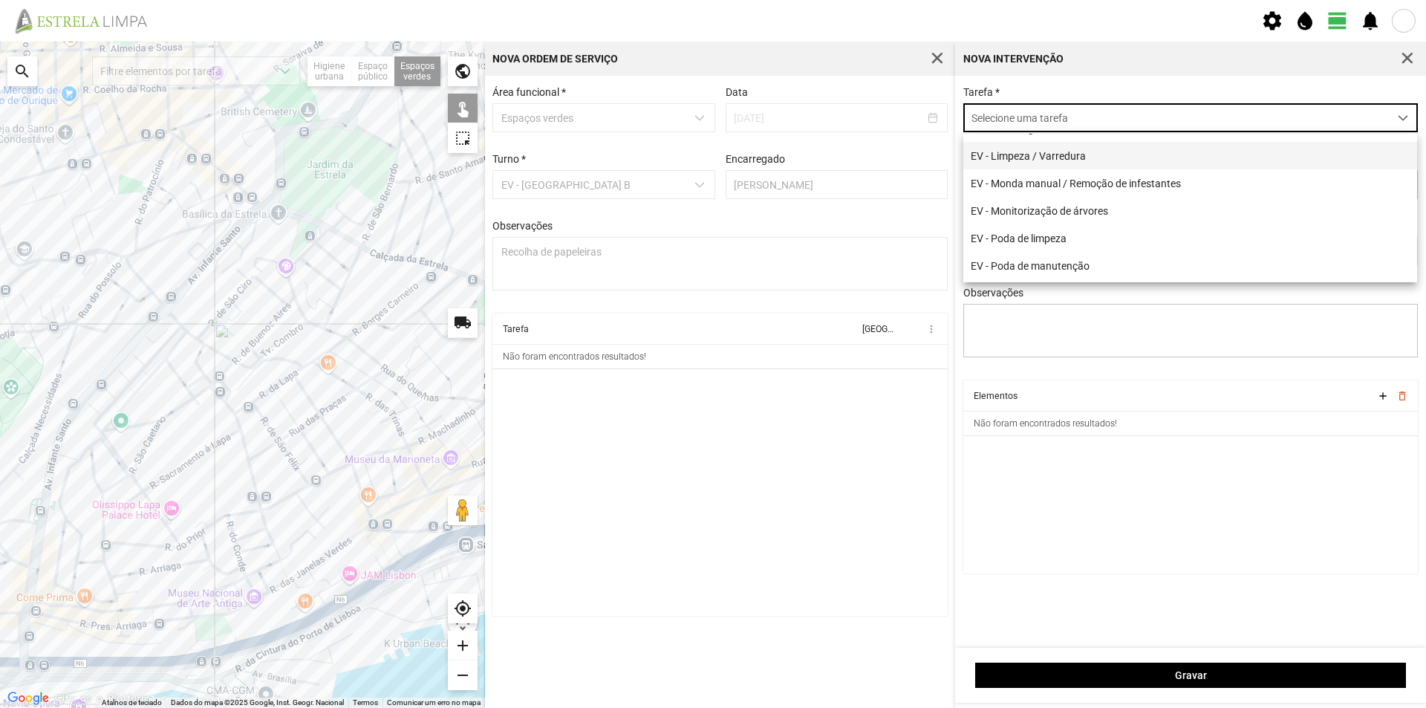
scroll to position [149, 0]
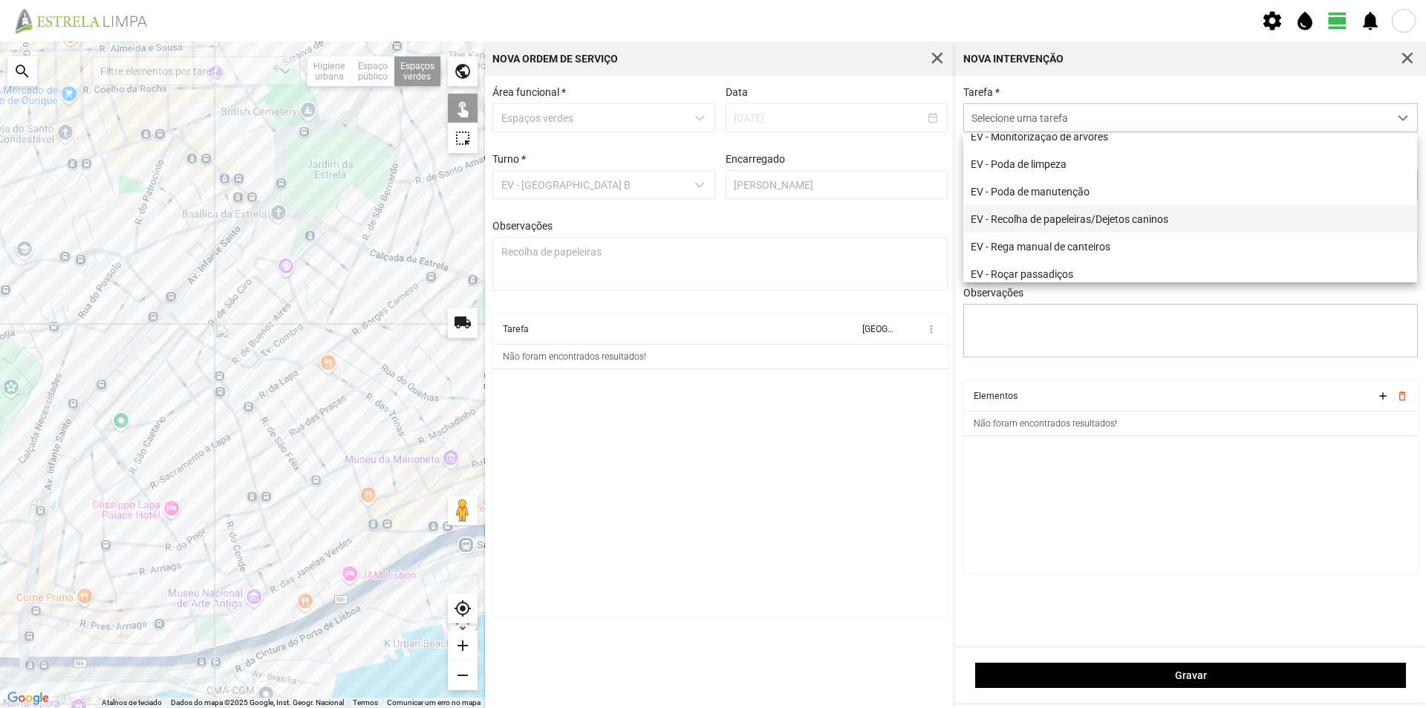
click at [1114, 226] on li "EV - Recolha de papeleiras/Dejetos caninos" at bounding box center [1190, 218] width 454 height 27
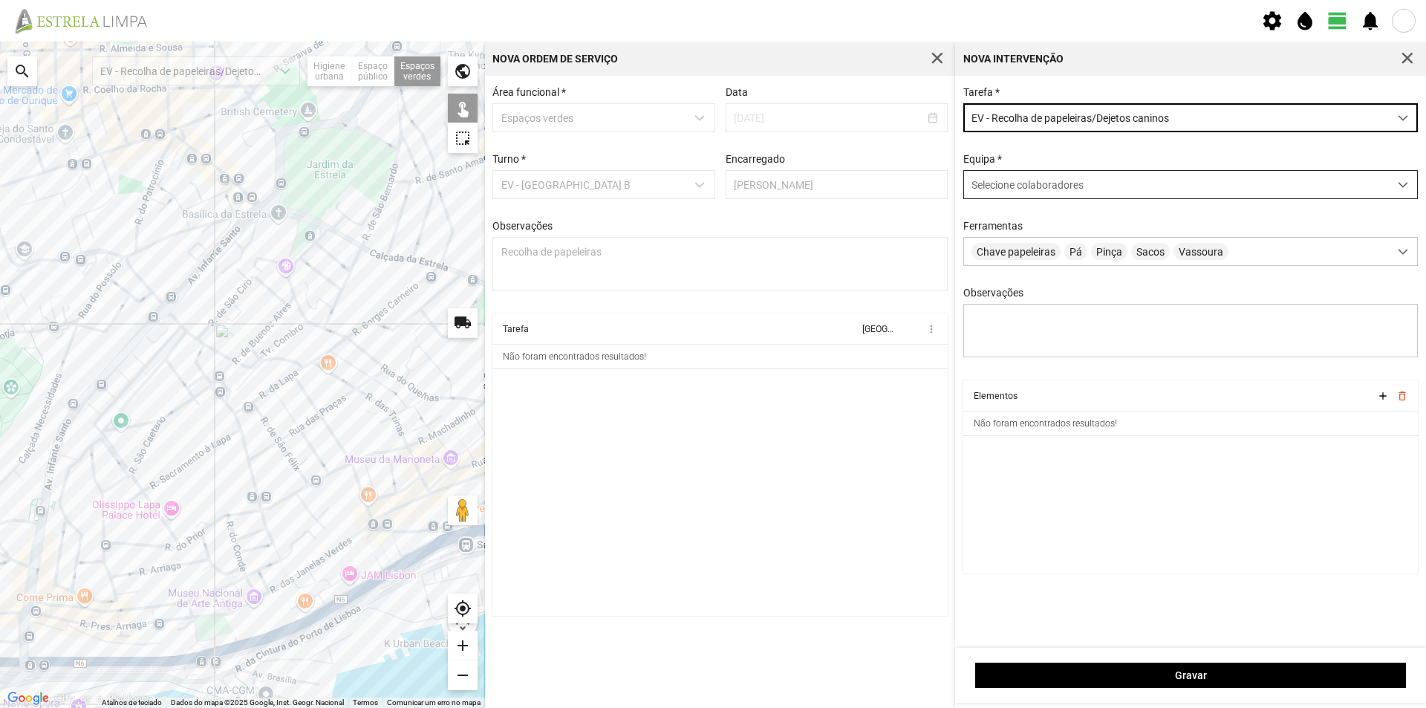
click at [1043, 189] on span "Selecione colaboradores" at bounding box center [1027, 185] width 112 height 12
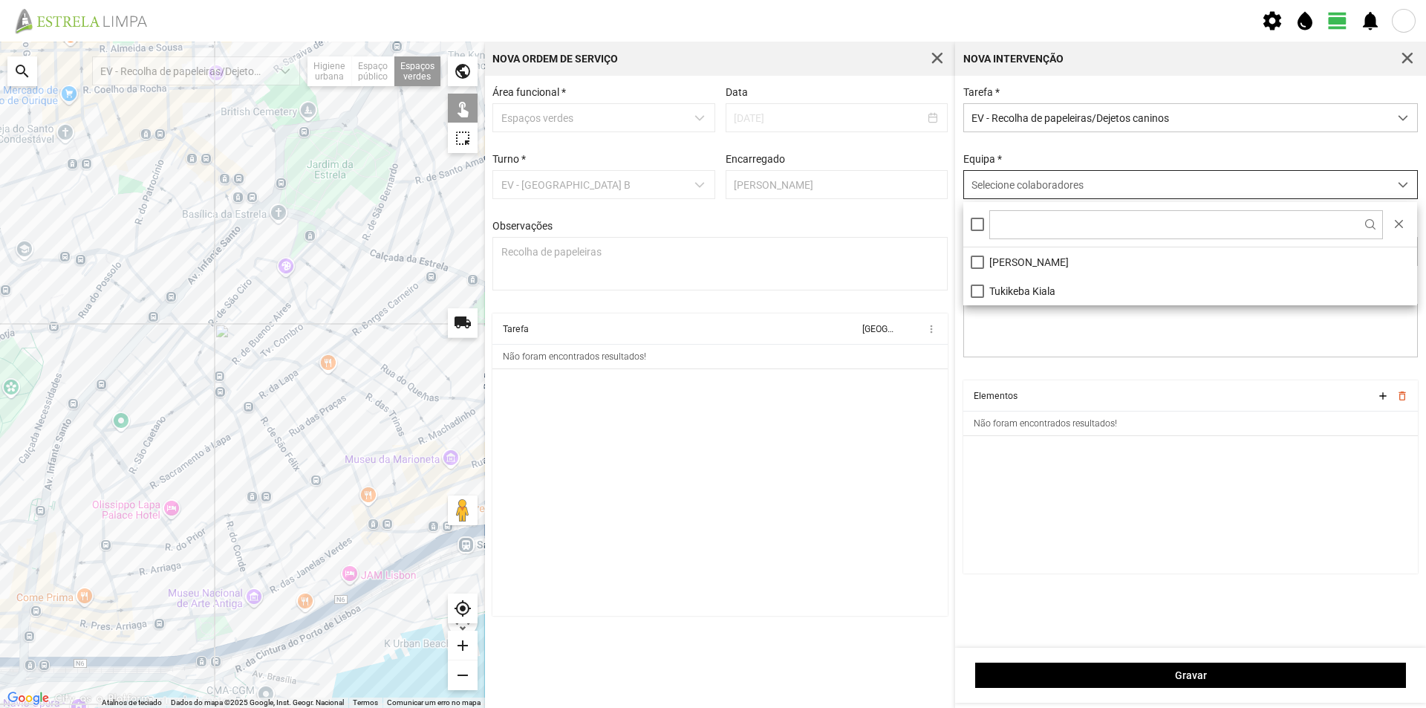
scroll to position [8, 66]
click at [1005, 264] on li "[PERSON_NAME]" at bounding box center [1190, 261] width 454 height 29
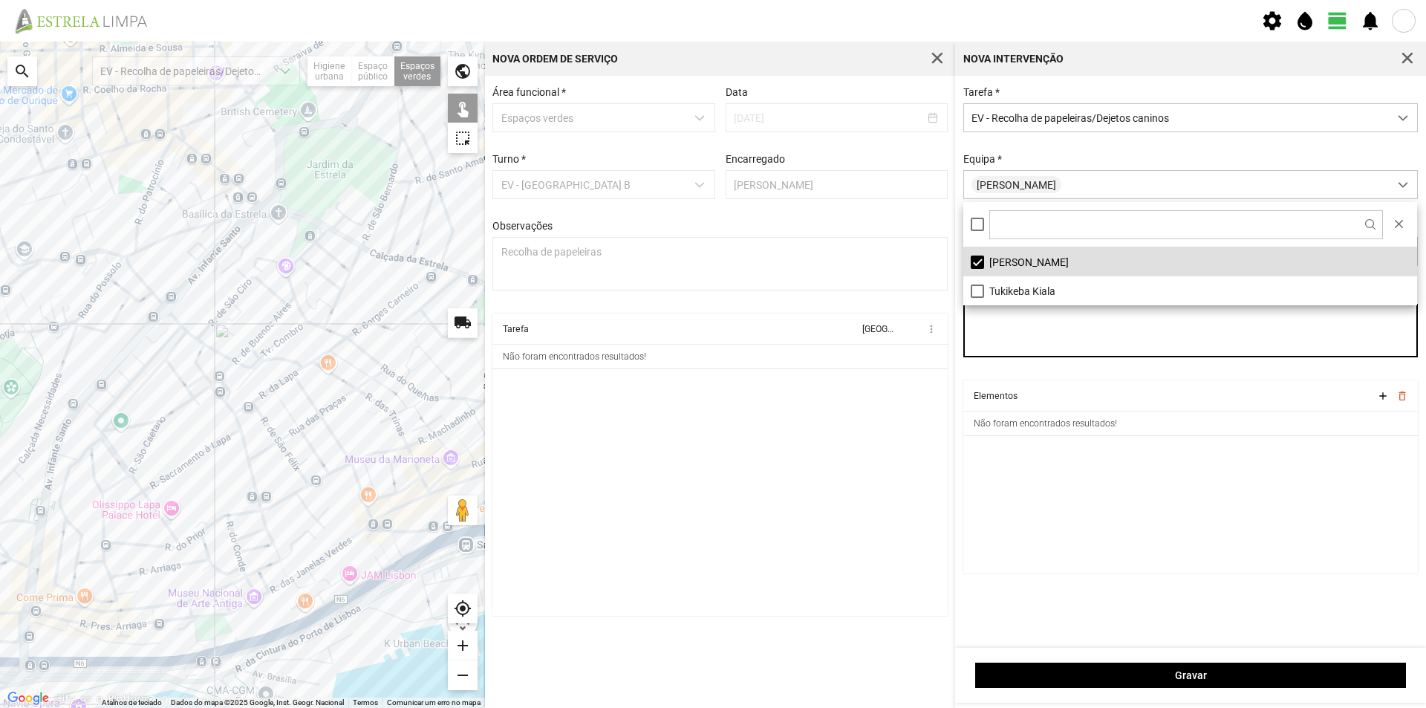
click at [1045, 348] on textarea "Observações" at bounding box center [1190, 330] width 455 height 53
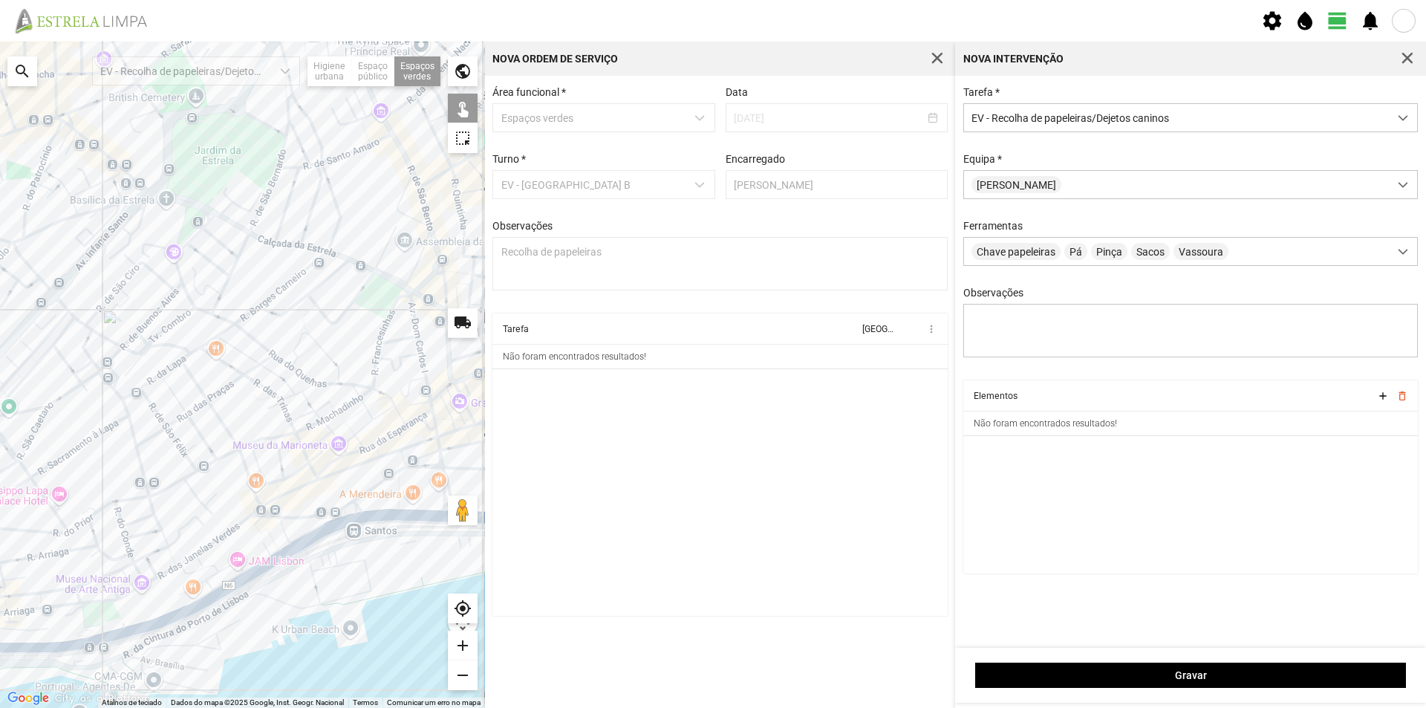
drag, startPoint x: 212, startPoint y: 339, endPoint x: 119, endPoint y: 307, distance: 98.4
click at [129, 316] on div at bounding box center [242, 375] width 485 height 666
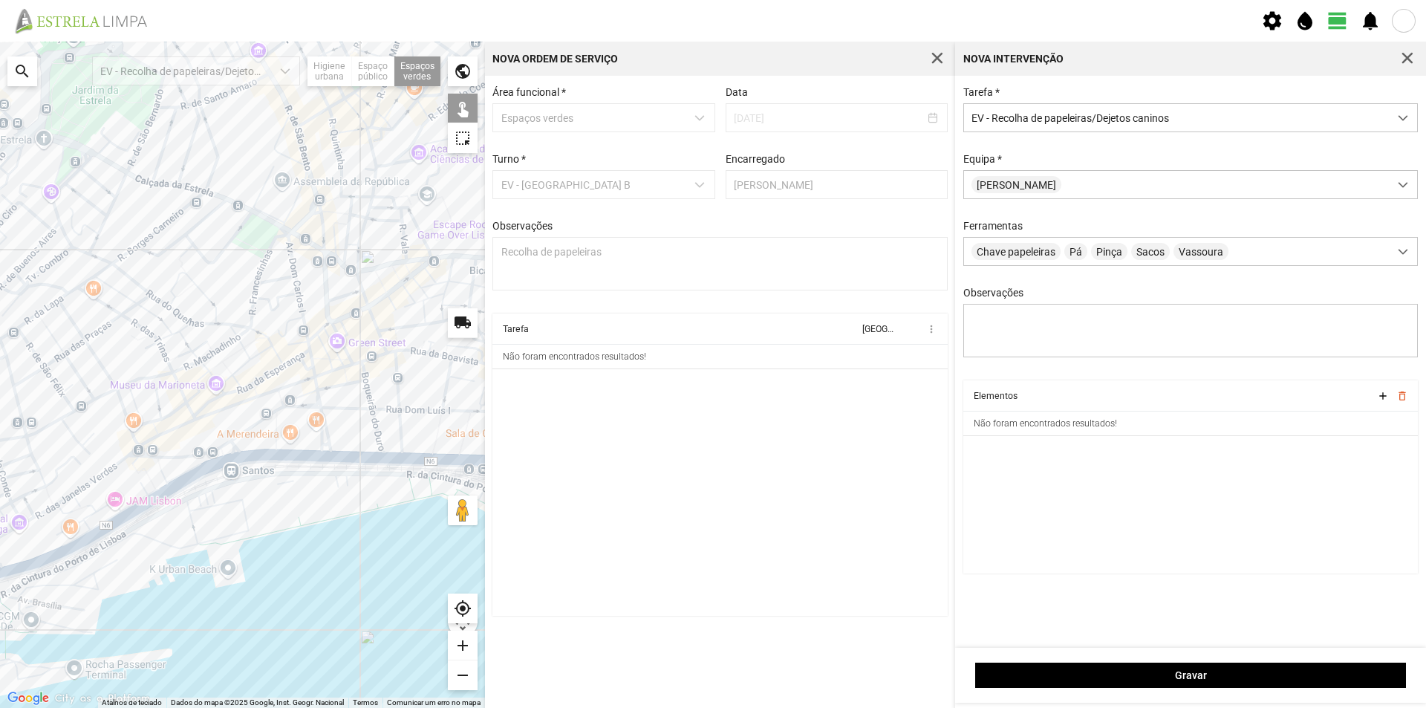
click at [256, 241] on div at bounding box center [242, 375] width 485 height 666
click at [271, 253] on div at bounding box center [242, 375] width 485 height 666
click at [293, 149] on div at bounding box center [242, 375] width 485 height 666
click at [223, 132] on div at bounding box center [242, 375] width 485 height 666
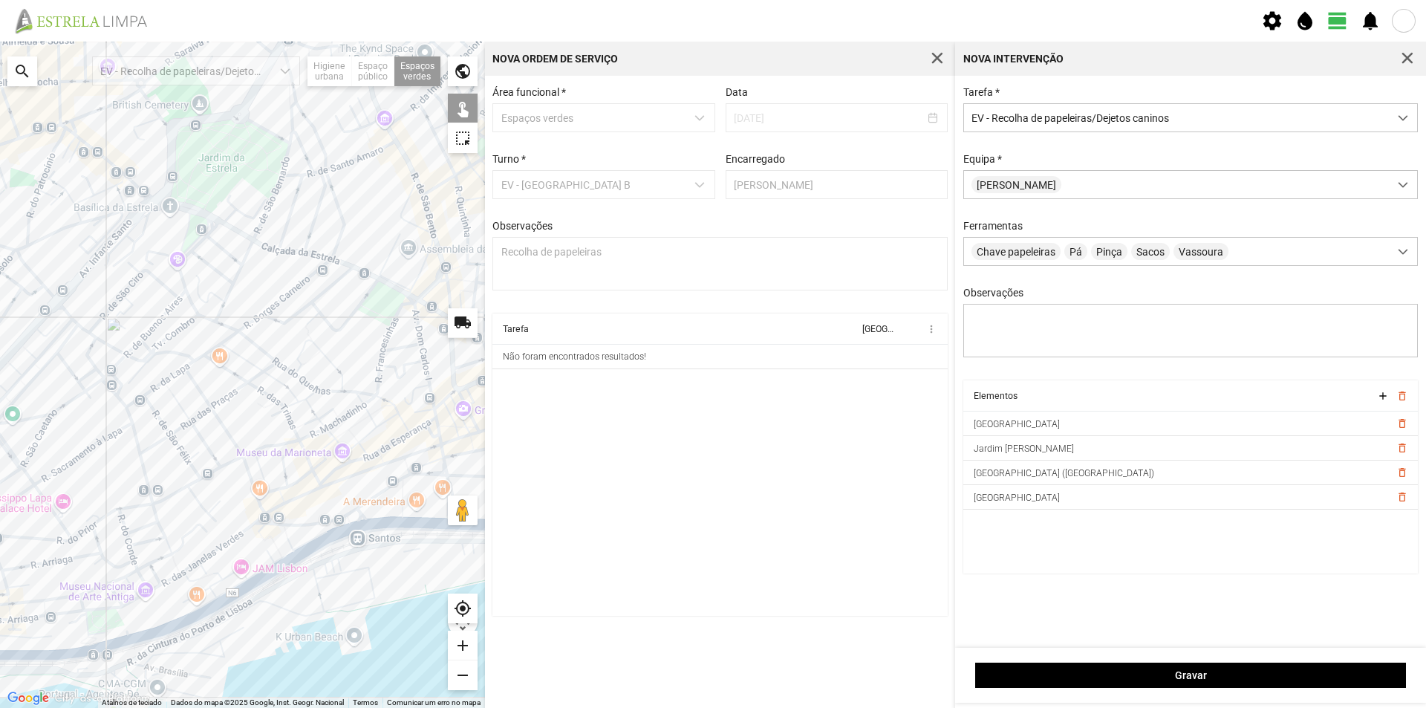
drag, startPoint x: 191, startPoint y: 177, endPoint x: 319, endPoint y: 241, distance: 143.8
click at [319, 241] on div at bounding box center [242, 375] width 485 height 666
click at [200, 235] on div at bounding box center [242, 375] width 485 height 666
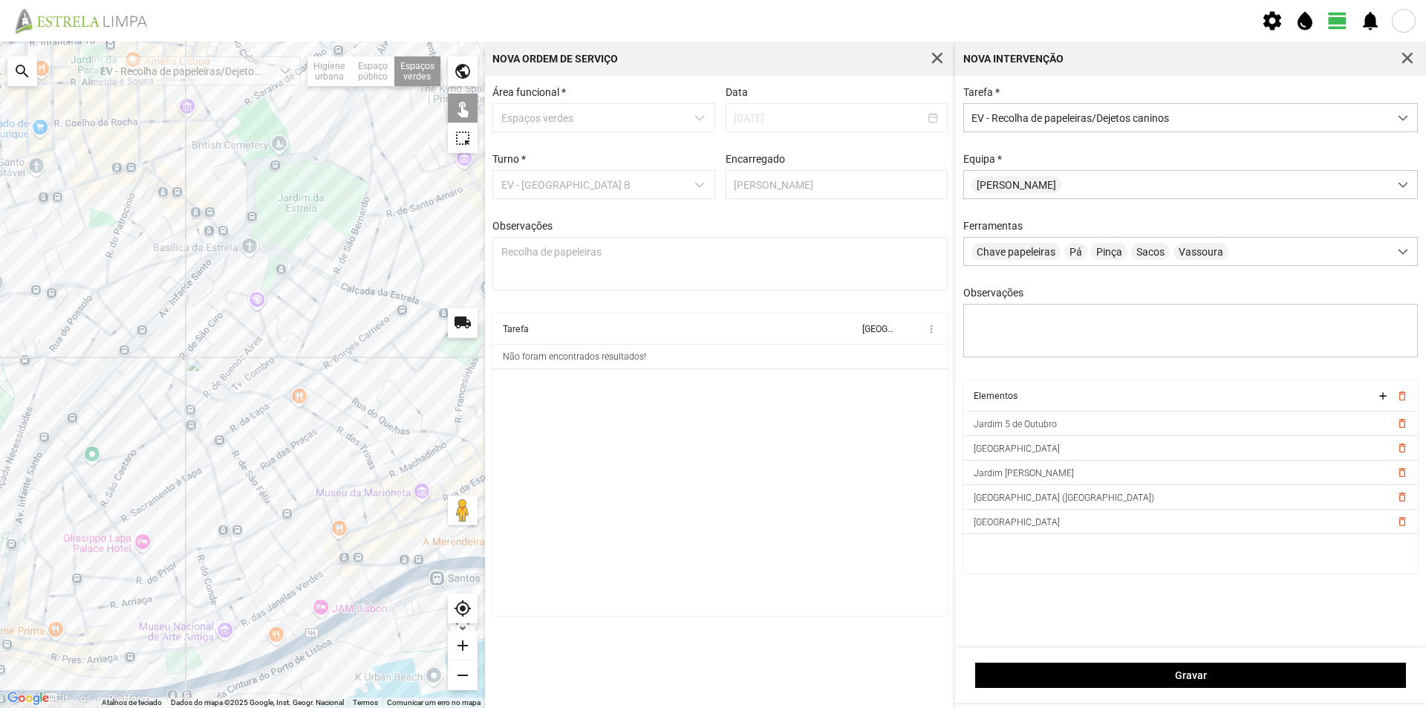
drag, startPoint x: 154, startPoint y: 253, endPoint x: 220, endPoint y: 288, distance: 74.7
click at [220, 288] on div at bounding box center [242, 375] width 485 height 666
click at [213, 235] on div at bounding box center [242, 375] width 485 height 666
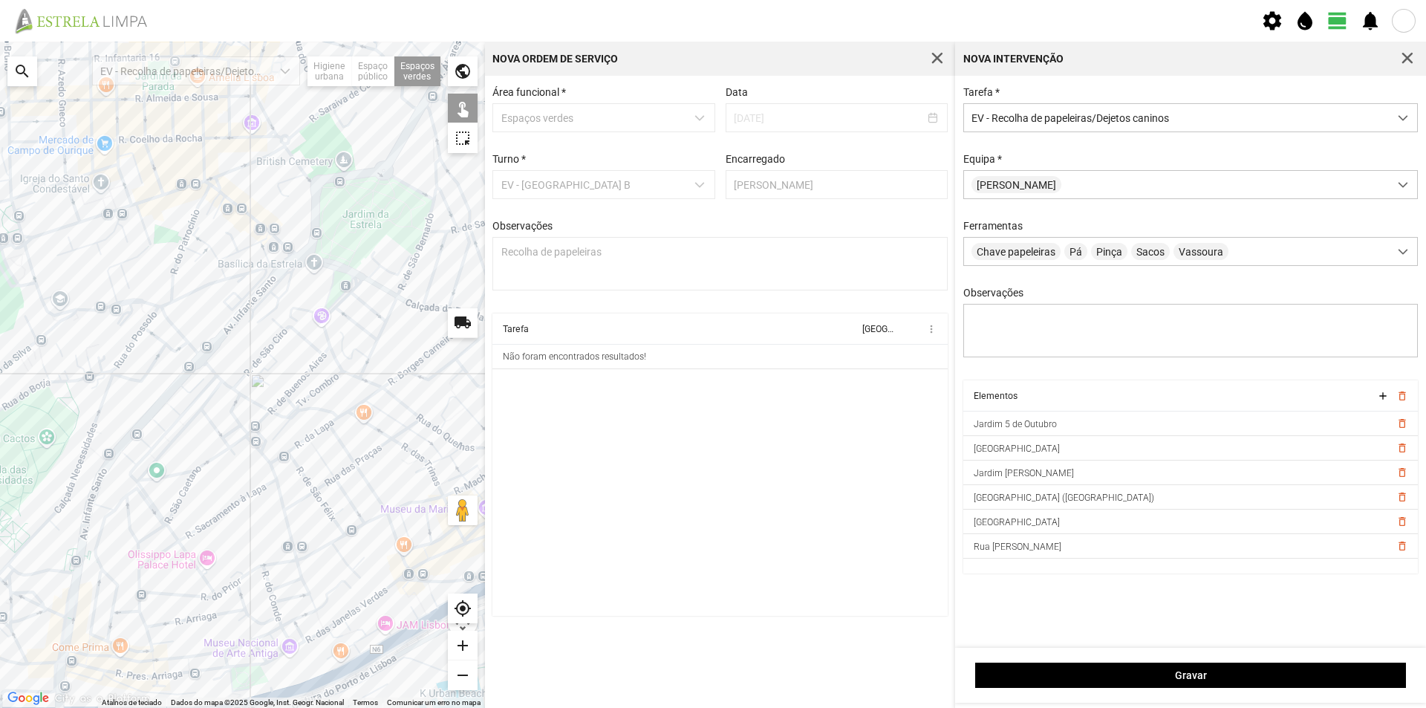
drag, startPoint x: 221, startPoint y: 295, endPoint x: 311, endPoint y: 314, distance: 92.6
click at [311, 314] on div at bounding box center [242, 375] width 485 height 666
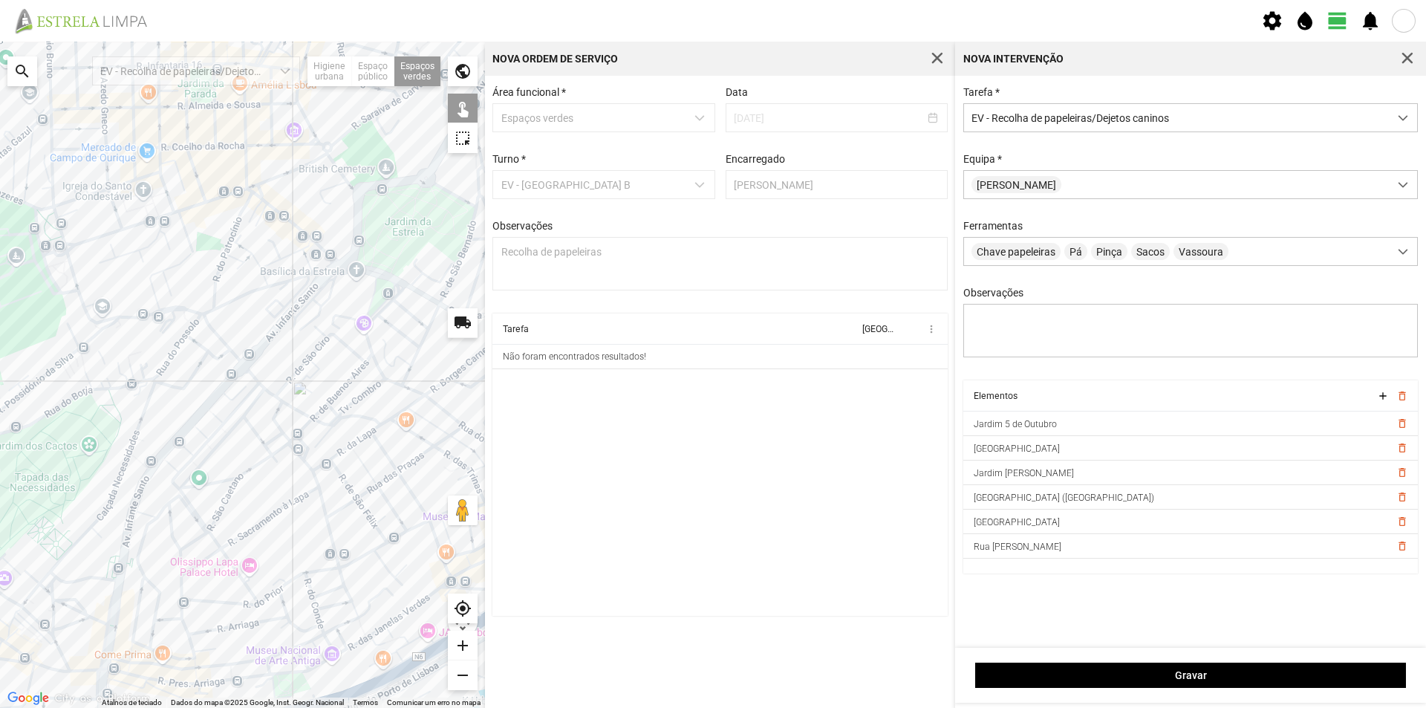
click at [63, 263] on div at bounding box center [242, 375] width 485 height 666
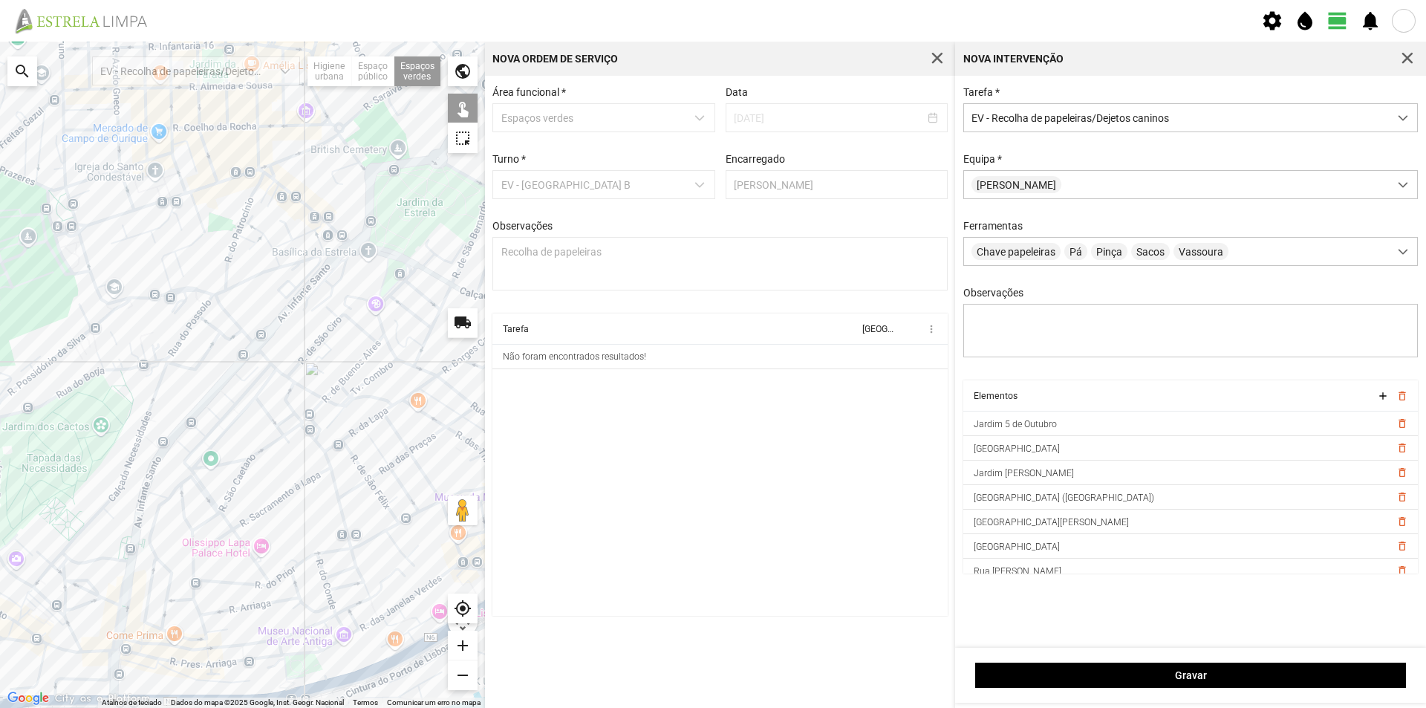
drag, startPoint x: 204, startPoint y: 346, endPoint x: 291, endPoint y: 275, distance: 111.9
click at [291, 275] on div at bounding box center [242, 375] width 485 height 666
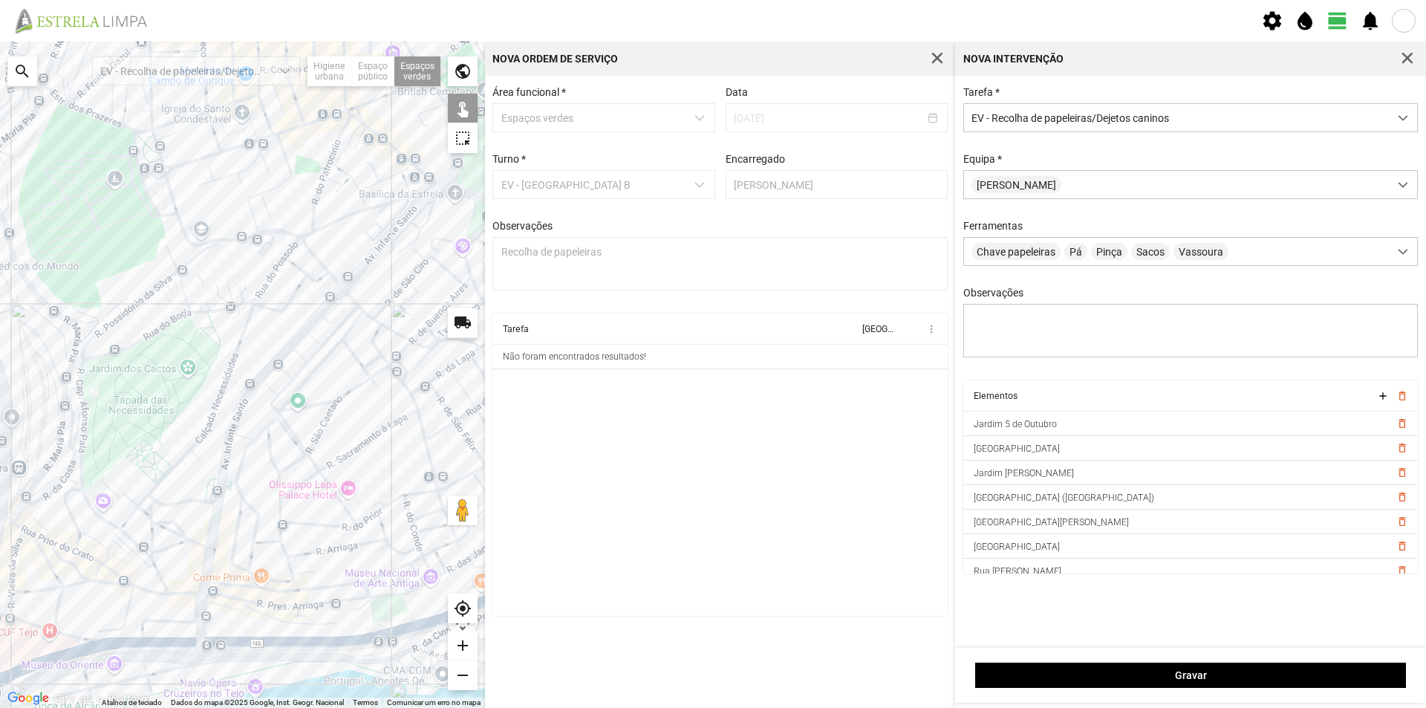
click at [186, 271] on div at bounding box center [242, 375] width 485 height 666
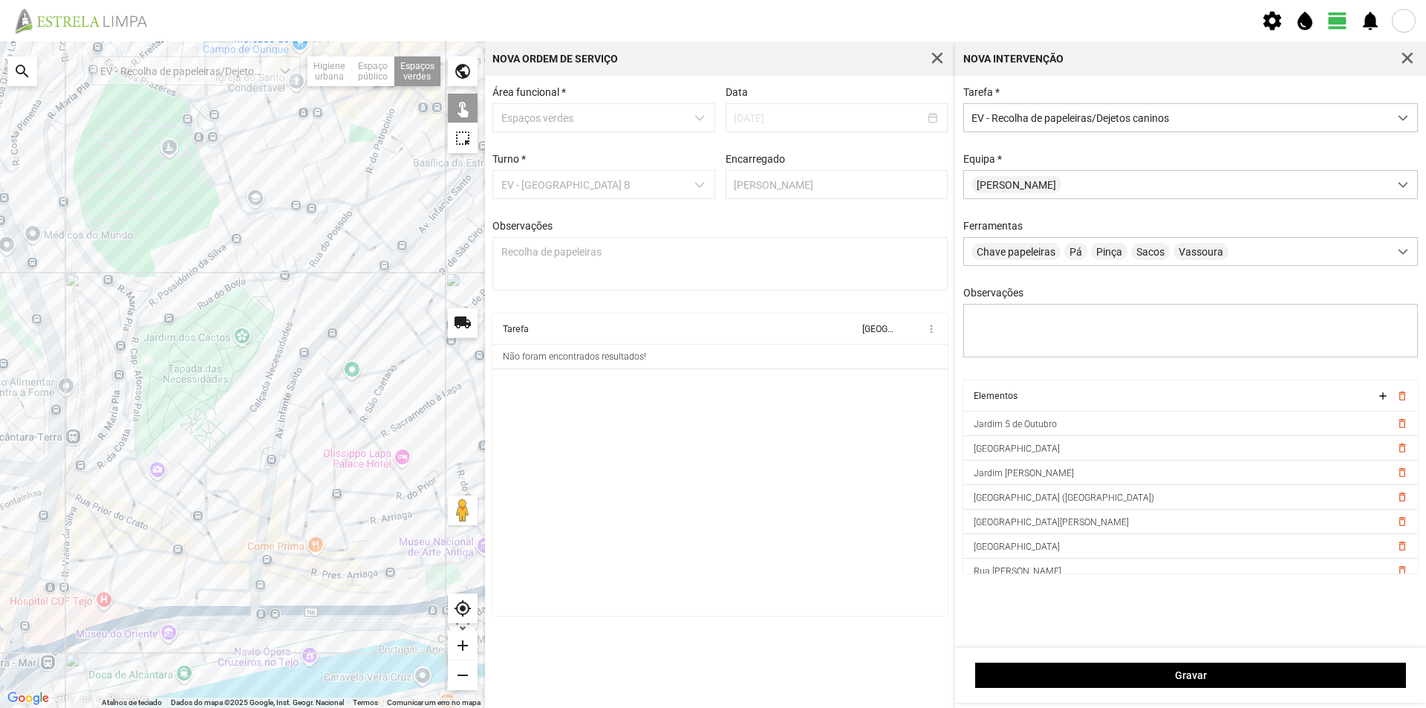
drag, startPoint x: 154, startPoint y: 316, endPoint x: 211, endPoint y: 284, distance: 64.8
click at [211, 284] on div at bounding box center [242, 375] width 485 height 666
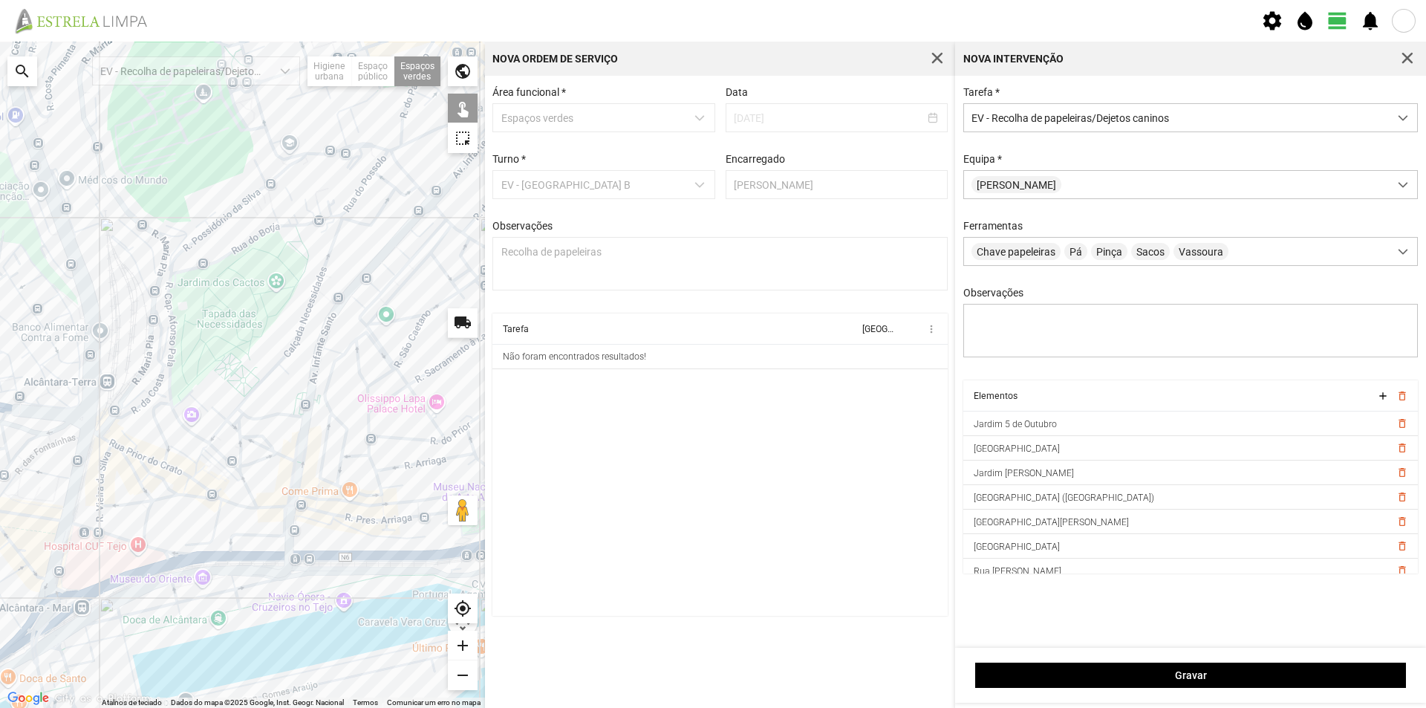
drag, startPoint x: 166, startPoint y: 303, endPoint x: 201, endPoint y: 249, distance: 64.5
click at [201, 249] on div at bounding box center [242, 375] width 485 height 666
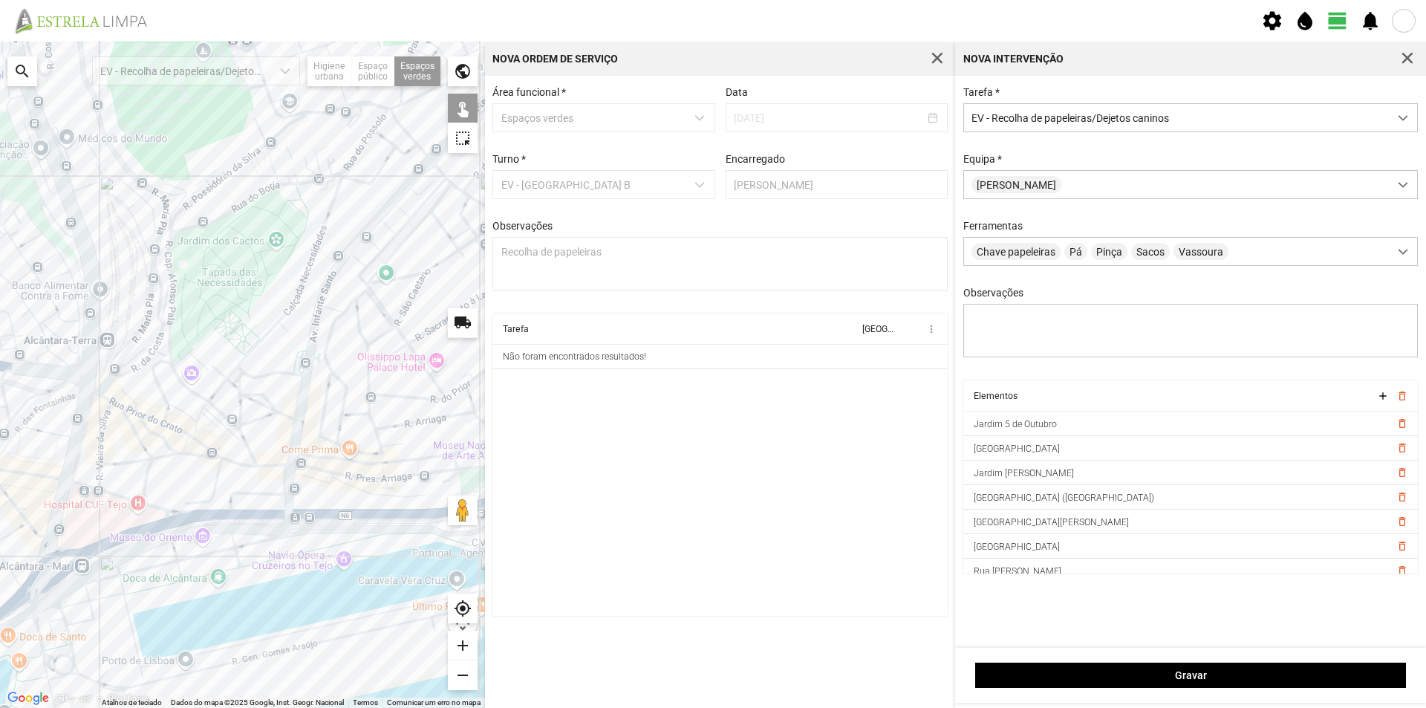
drag, startPoint x: 251, startPoint y: 385, endPoint x: 241, endPoint y: 369, distance: 18.3
click at [250, 369] on div at bounding box center [242, 375] width 485 height 666
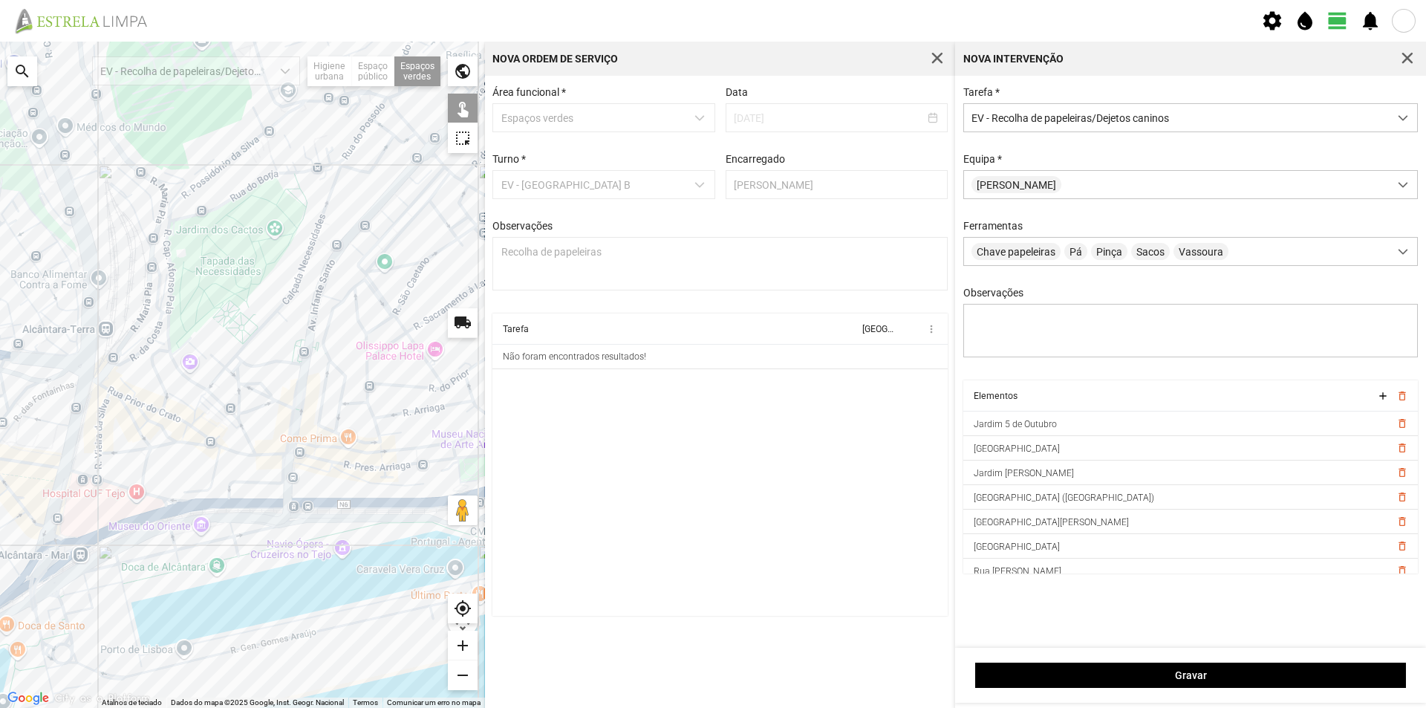
click at [174, 371] on div at bounding box center [242, 375] width 485 height 666
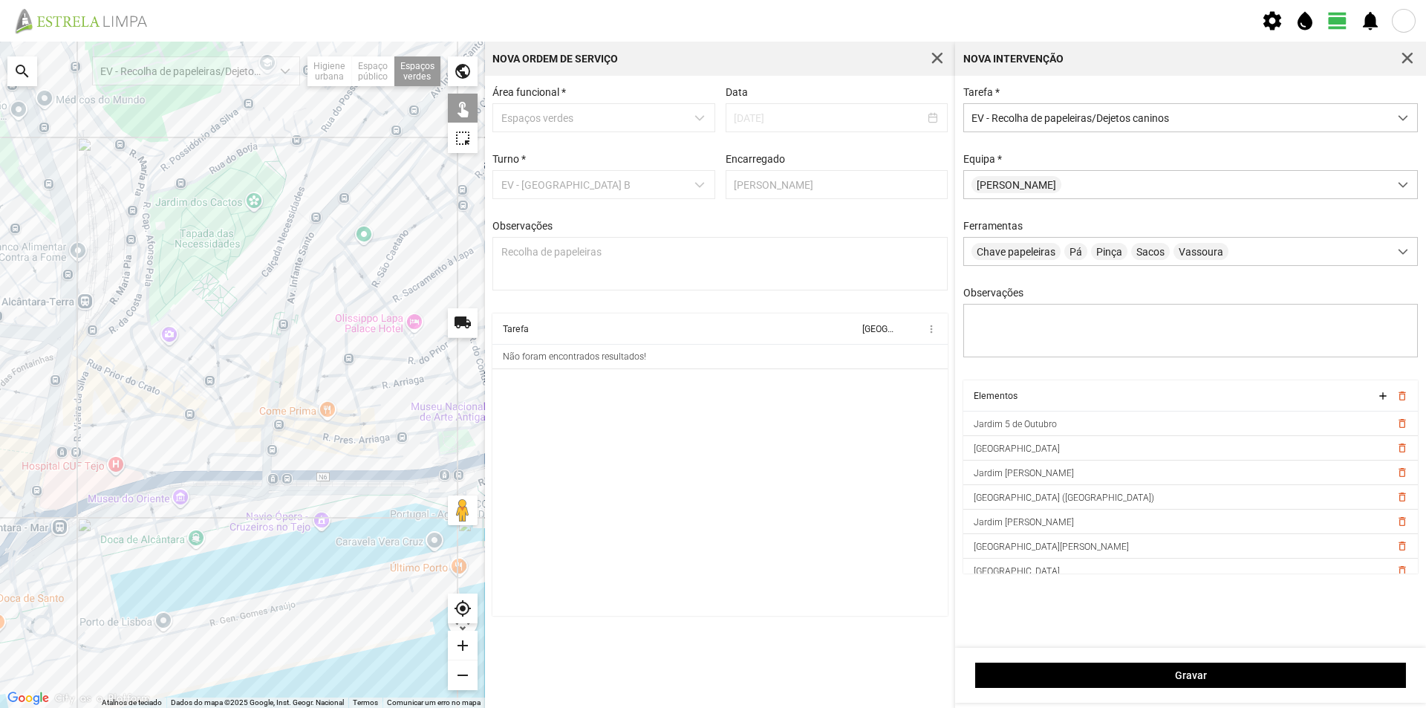
drag, startPoint x: 254, startPoint y: 388, endPoint x: 229, endPoint y: 351, distance: 44.3
click at [229, 351] on div at bounding box center [242, 375] width 485 height 666
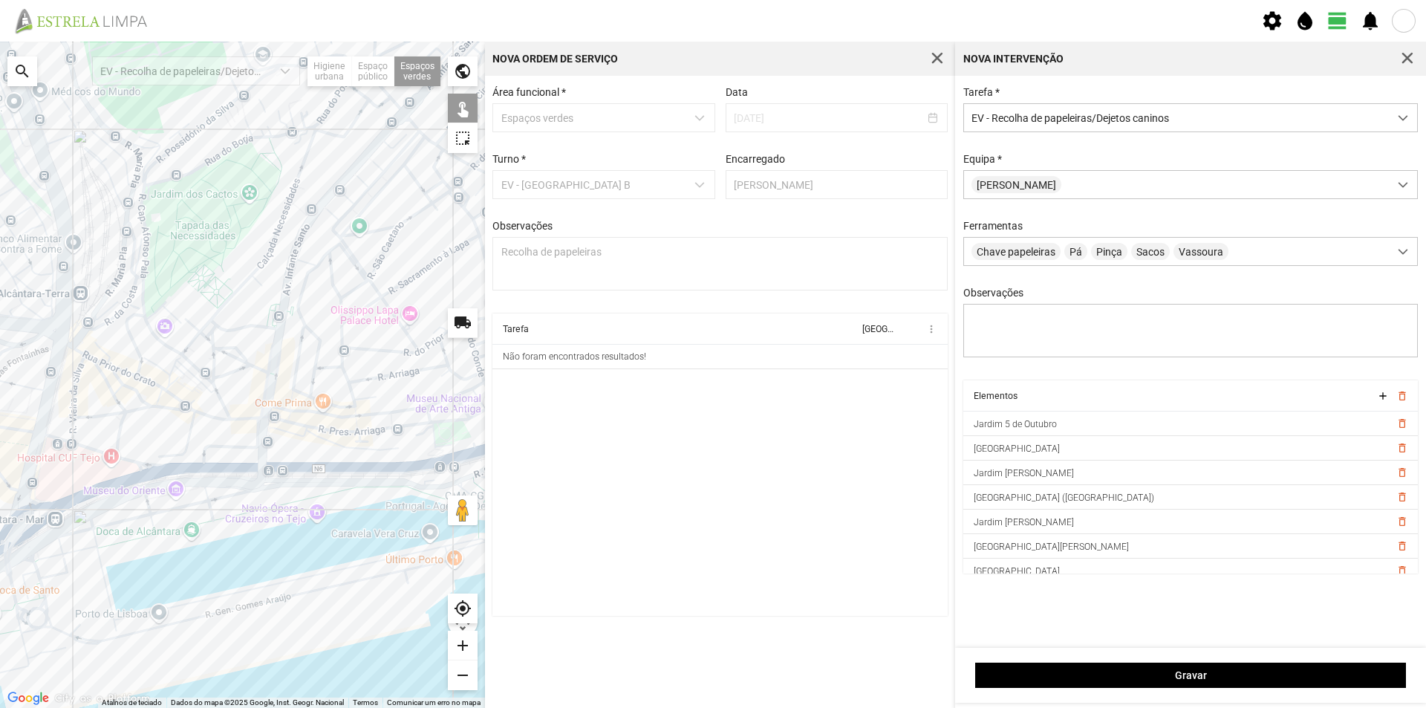
click at [174, 400] on div at bounding box center [242, 375] width 485 height 666
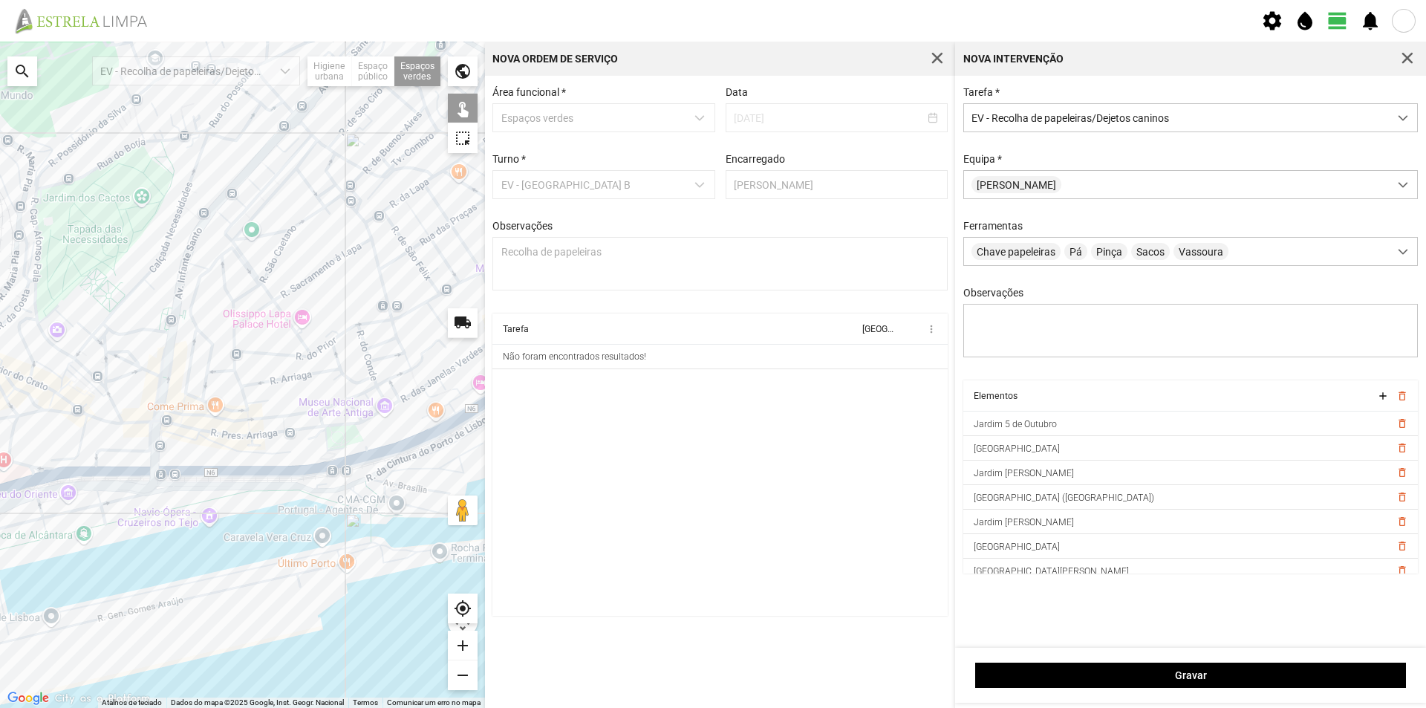
drag, startPoint x: 238, startPoint y: 367, endPoint x: 147, endPoint y: 368, distance: 90.6
click at [147, 368] on div at bounding box center [242, 375] width 485 height 666
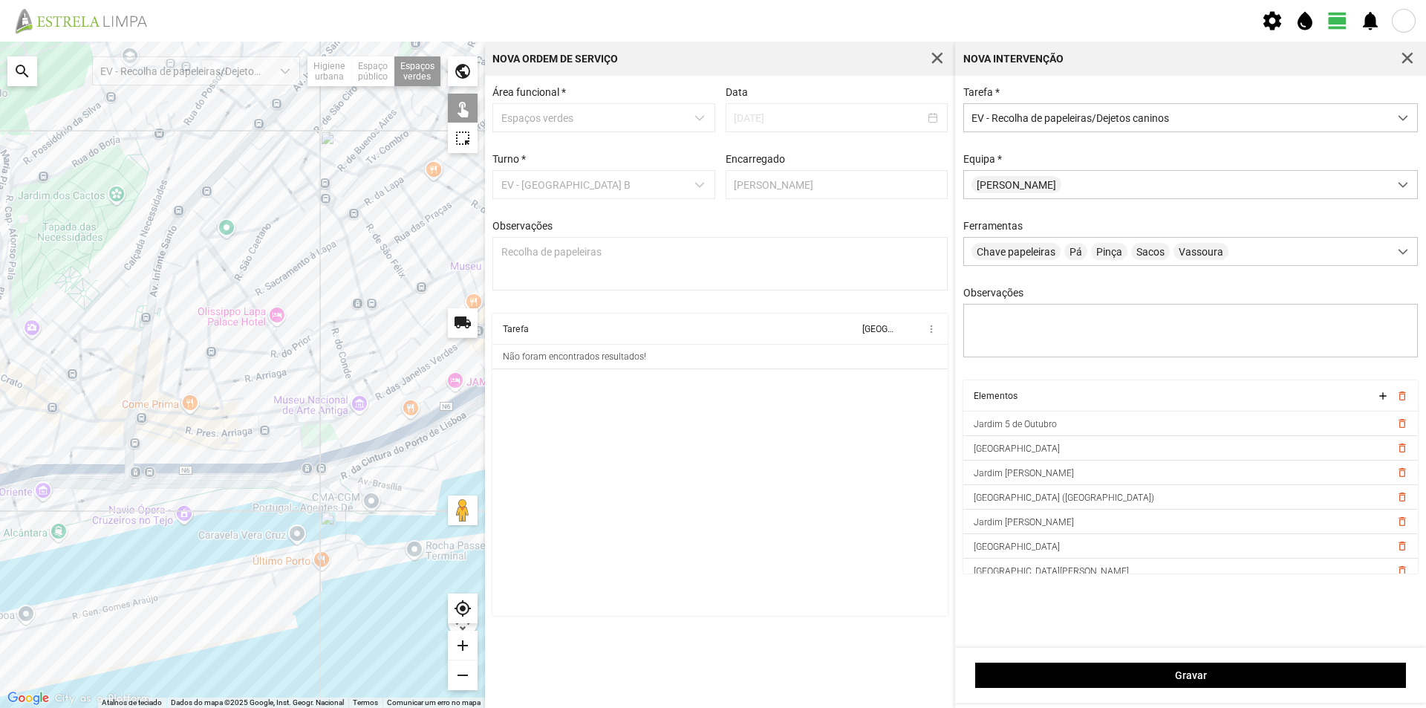
click at [304, 434] on div at bounding box center [242, 375] width 485 height 666
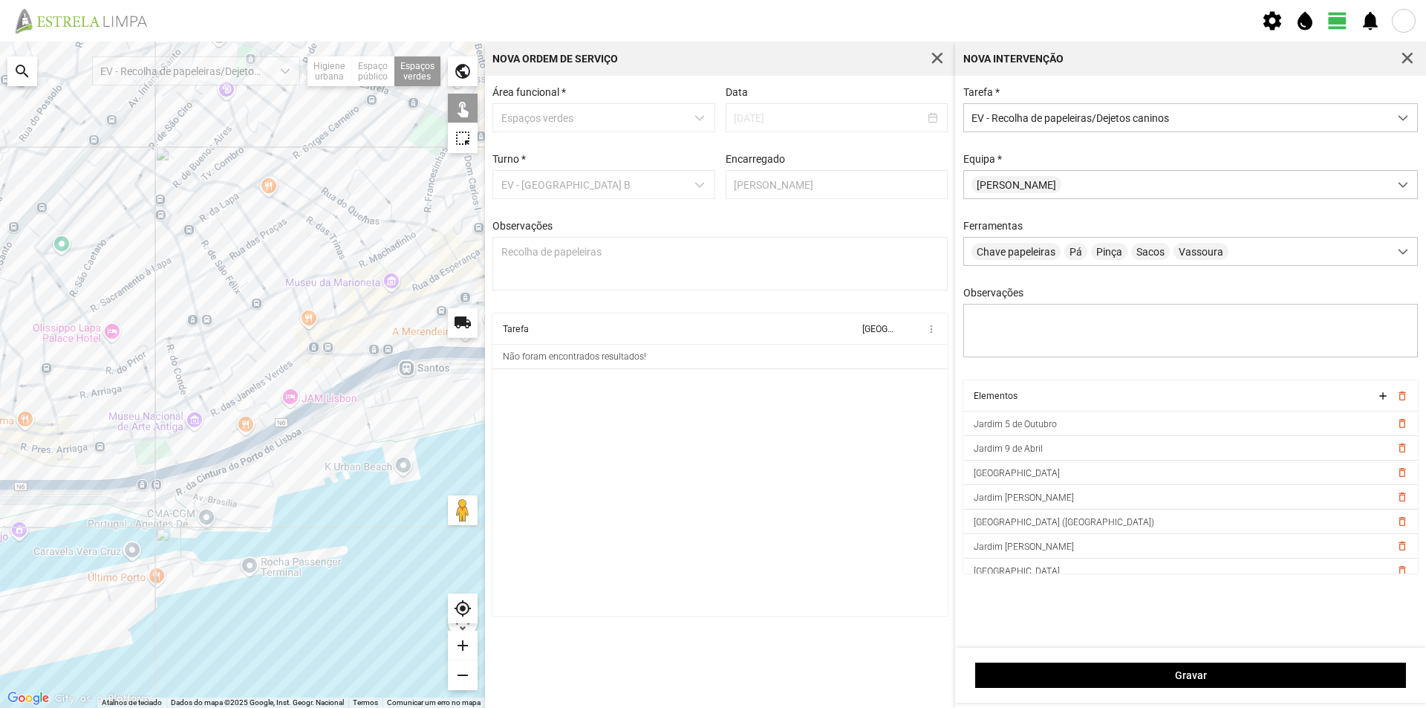
drag, startPoint x: 304, startPoint y: 374, endPoint x: 142, endPoint y: 388, distance: 163.2
click at [143, 388] on div at bounding box center [242, 375] width 485 height 666
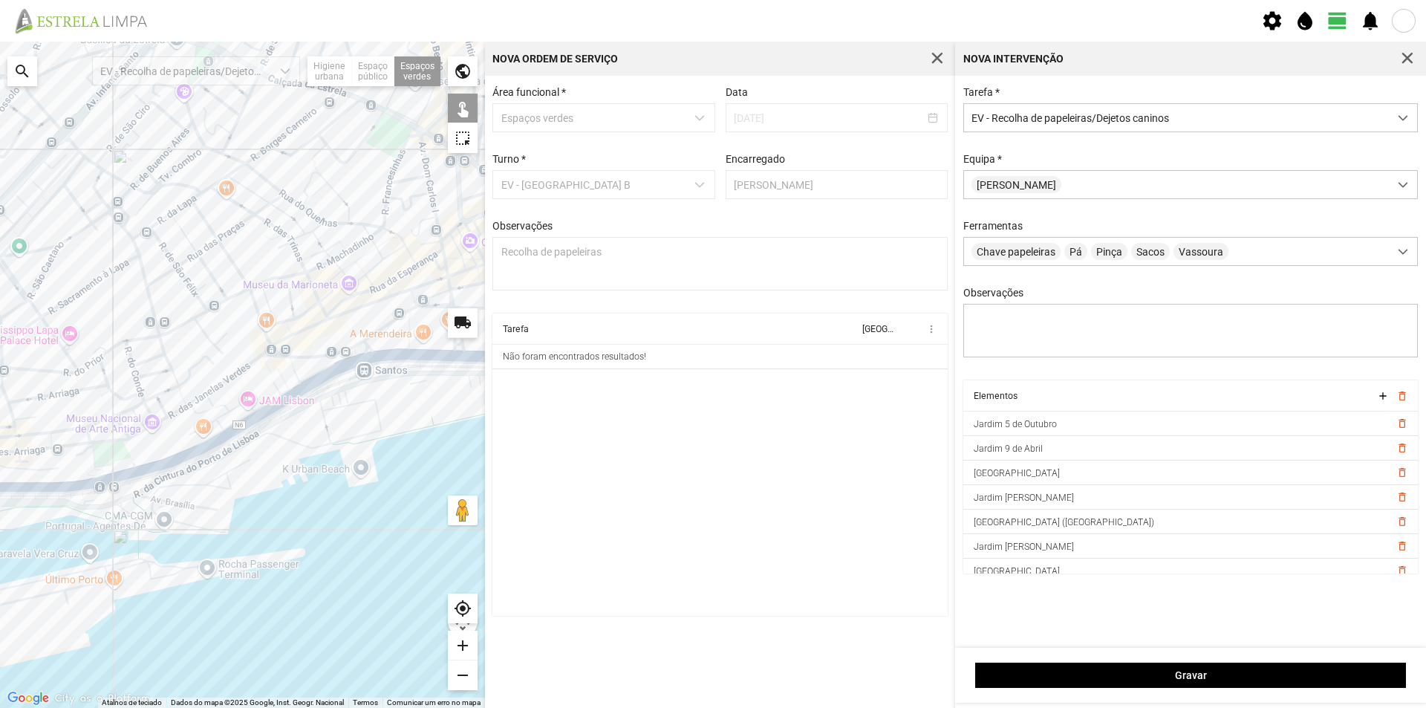
drag, startPoint x: 400, startPoint y: 336, endPoint x: 393, endPoint y: 336, distance: 7.5
click at [398, 336] on div at bounding box center [242, 375] width 485 height 666
drag, startPoint x: 220, startPoint y: 296, endPoint x: 311, endPoint y: 301, distance: 91.5
click at [310, 301] on div at bounding box center [242, 375] width 485 height 666
click at [336, 311] on div at bounding box center [242, 375] width 485 height 666
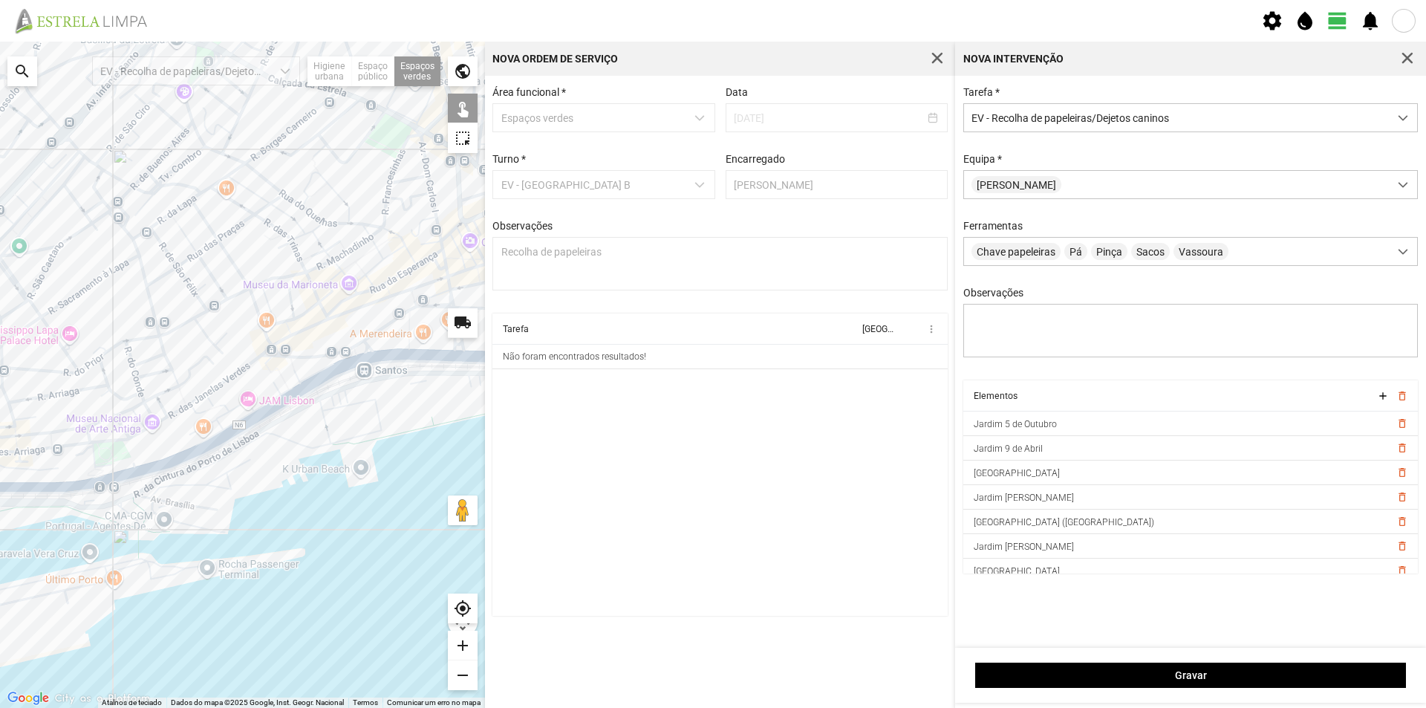
click at [40, 179] on div at bounding box center [242, 375] width 485 height 666
drag, startPoint x: 188, startPoint y: 263, endPoint x: 398, endPoint y: 307, distance: 214.8
click at [398, 307] on div at bounding box center [242, 375] width 485 height 666
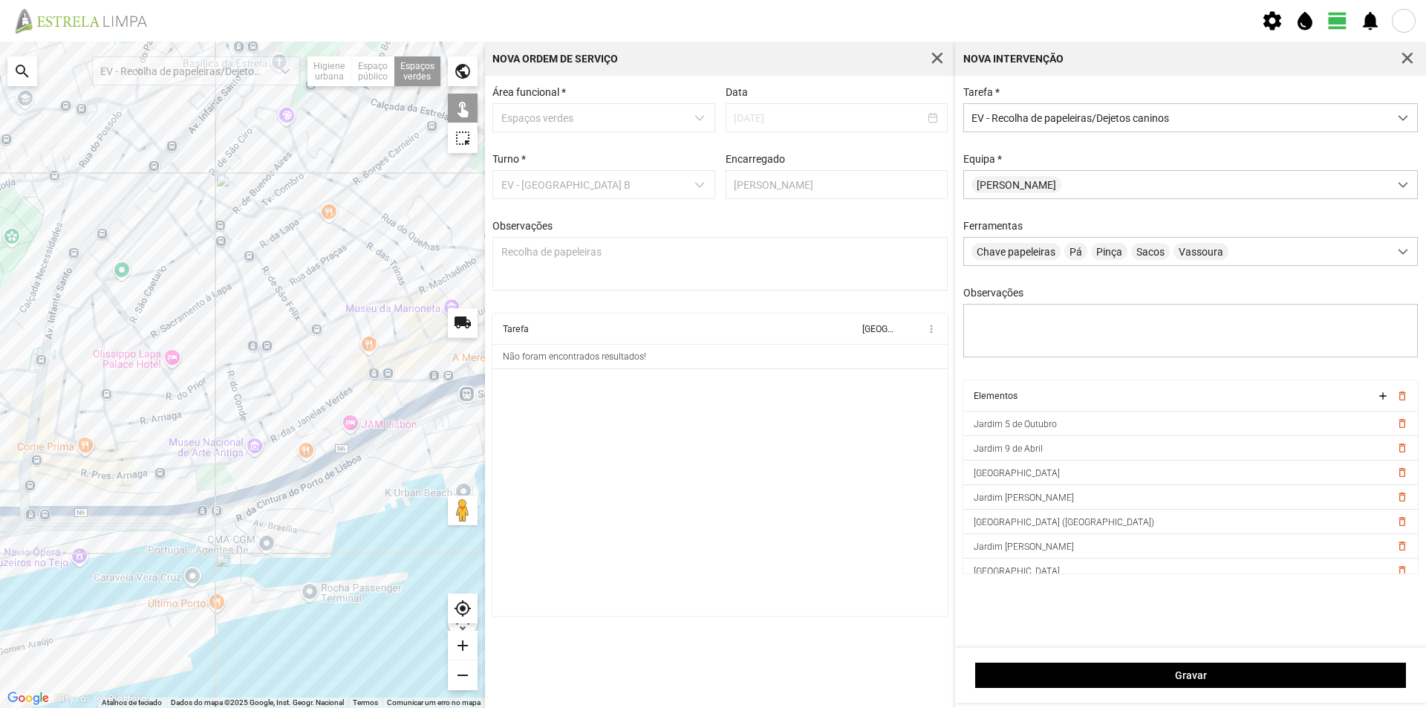
drag, startPoint x: 212, startPoint y: 260, endPoint x: 319, endPoint y: 284, distance: 110.3
click at [318, 284] on div at bounding box center [242, 375] width 485 height 666
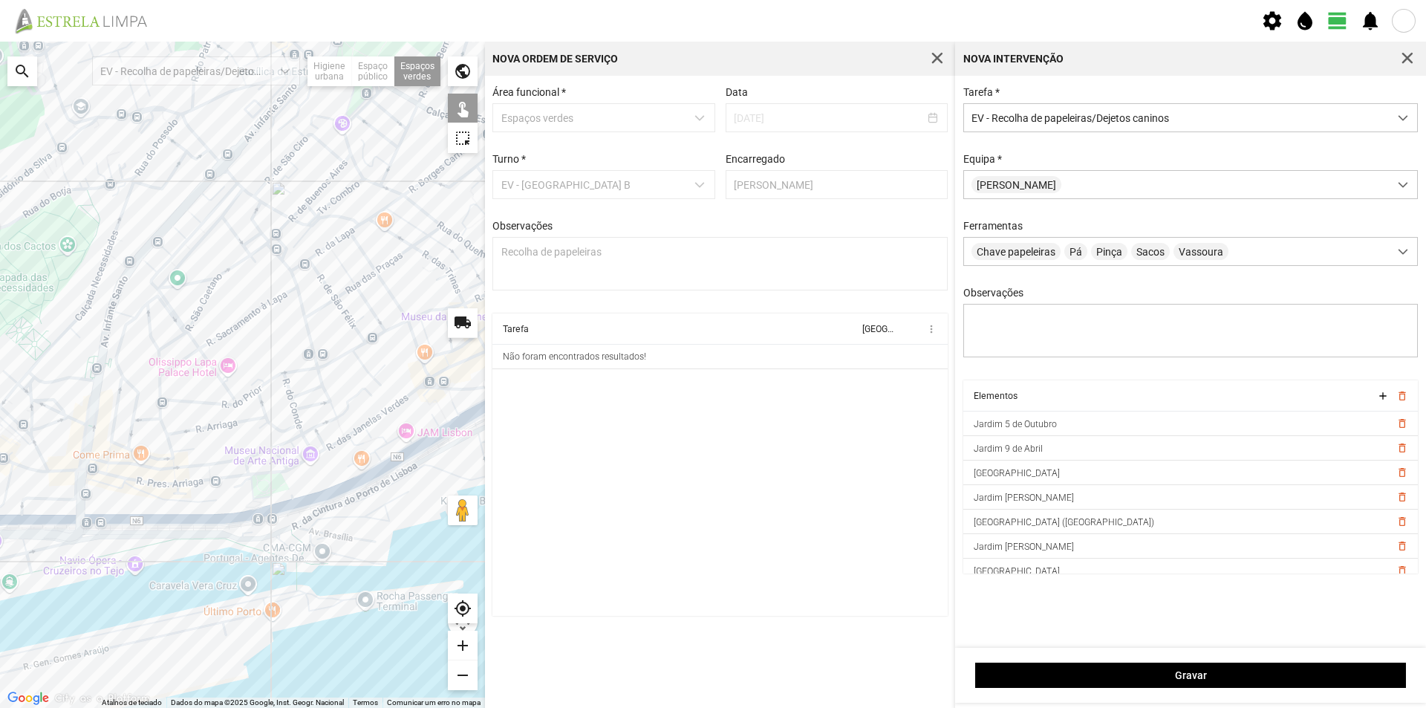
click at [169, 212] on div at bounding box center [242, 375] width 485 height 666
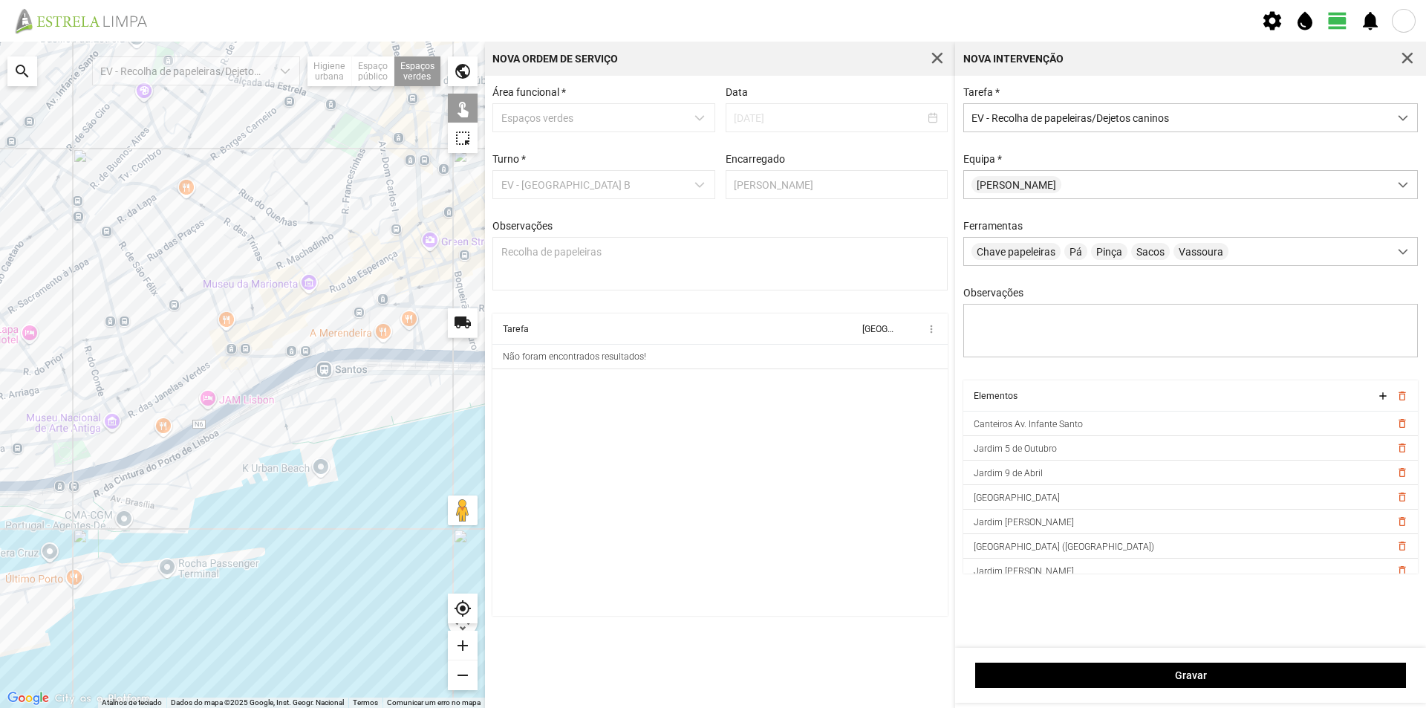
drag, startPoint x: 261, startPoint y: 308, endPoint x: 182, endPoint y: 273, distance: 86.1
click at [172, 294] on div at bounding box center [242, 375] width 485 height 666
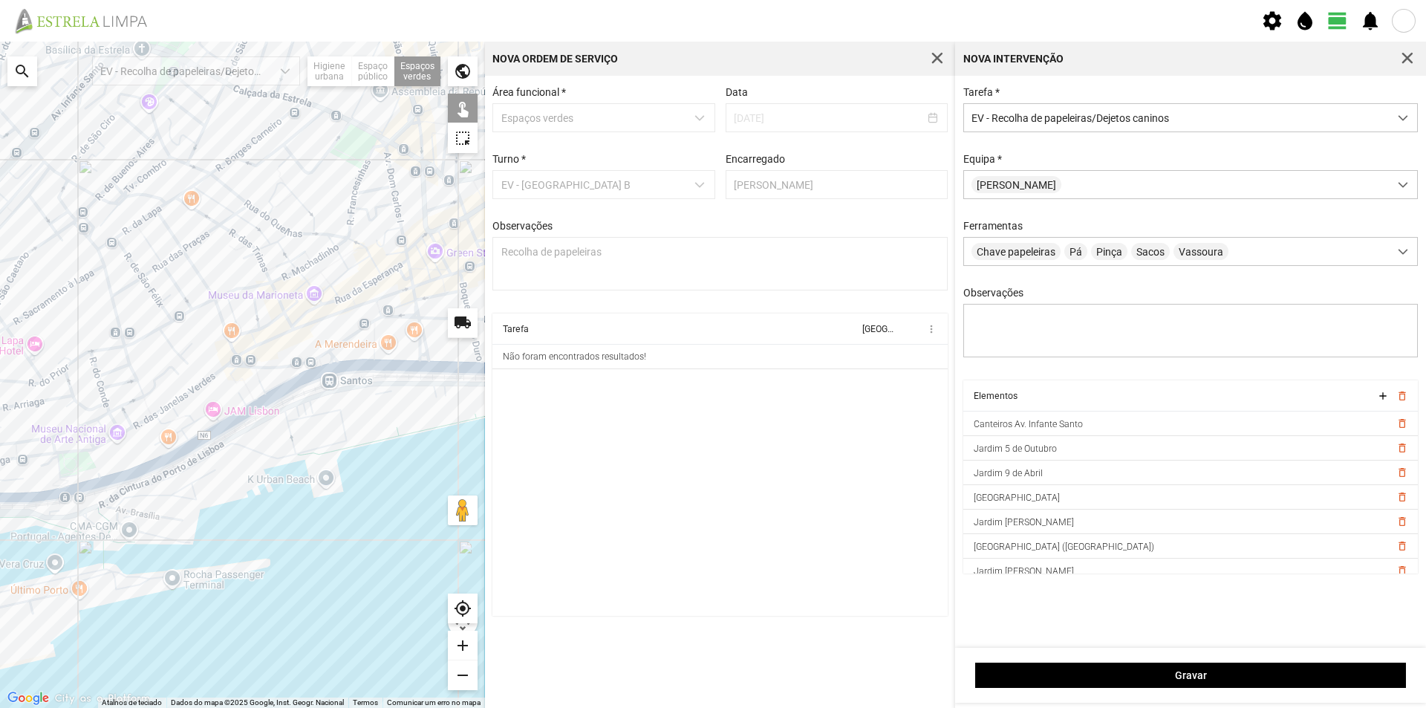
click at [356, 342] on div at bounding box center [242, 375] width 485 height 666
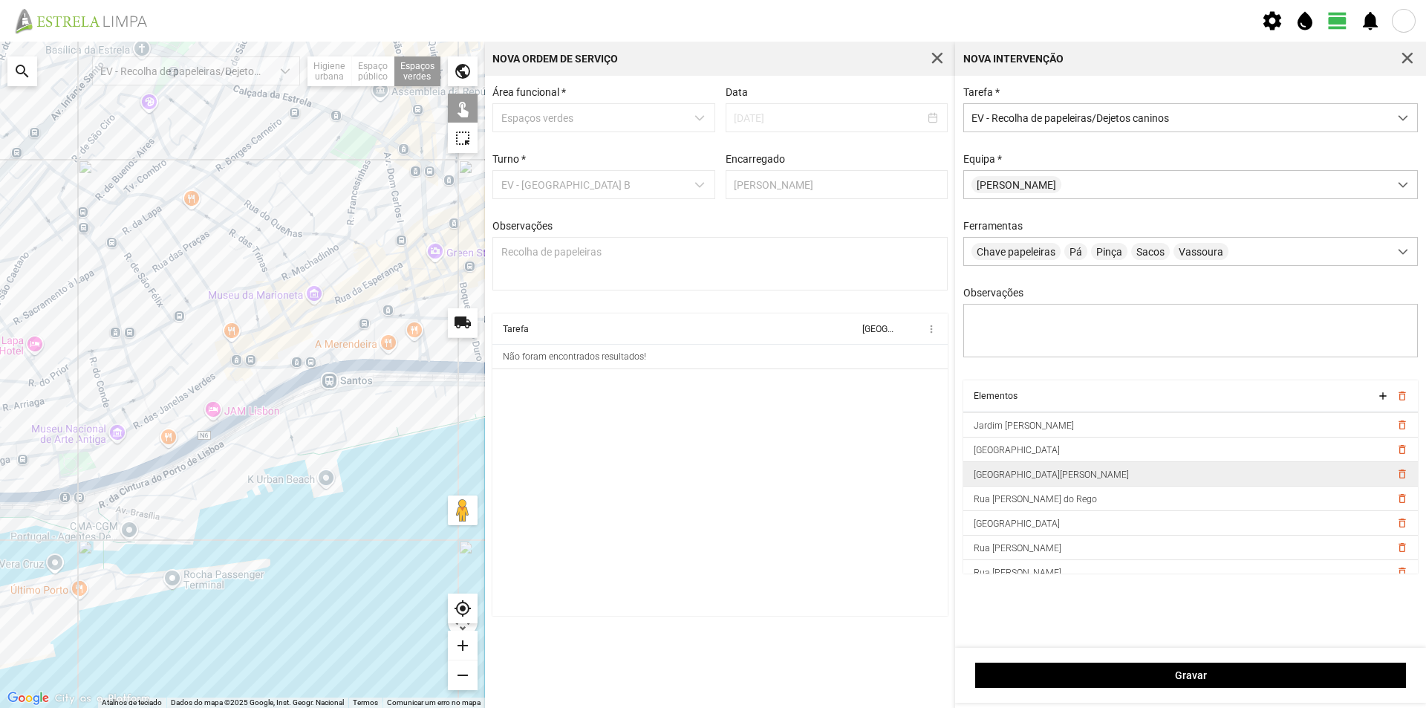
scroll to position [181, 0]
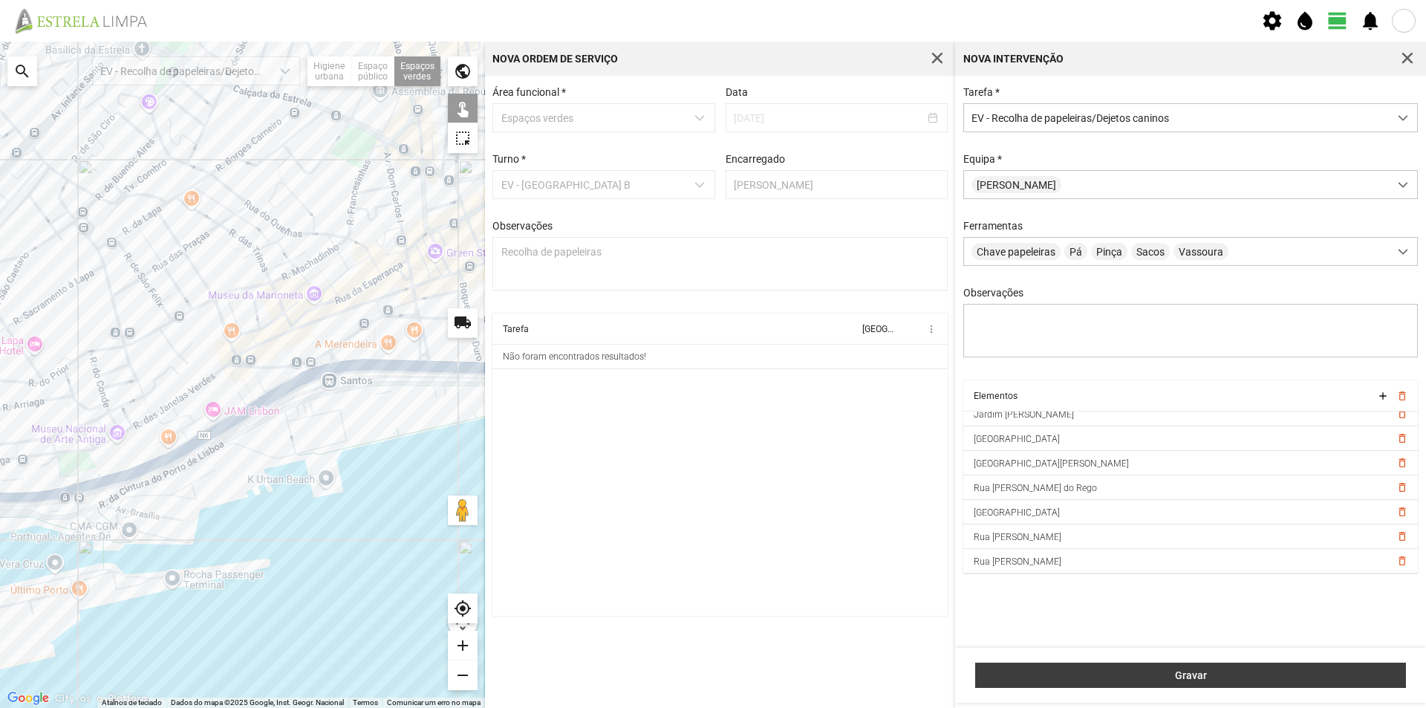
click at [1139, 673] on span "Gravar" at bounding box center [1190, 675] width 415 height 12
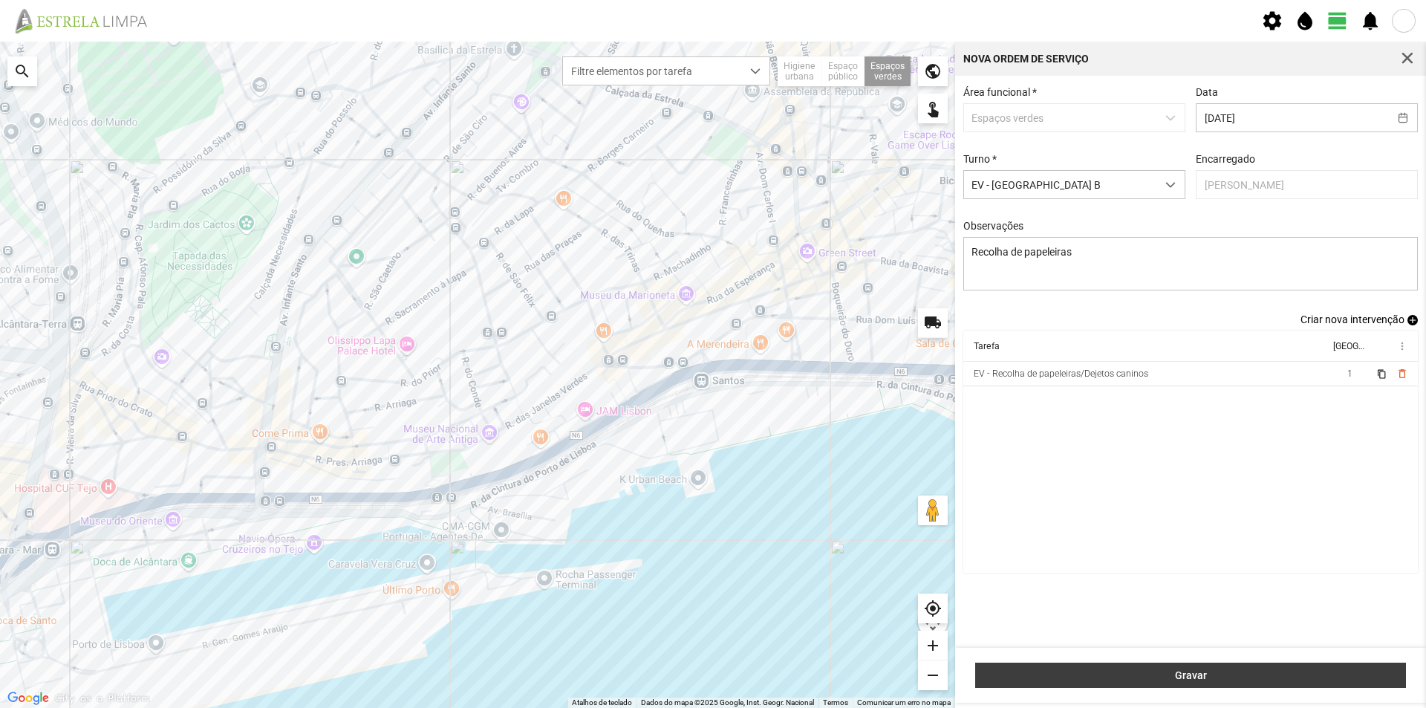
click at [1135, 674] on span "Gravar" at bounding box center [1190, 675] width 415 height 12
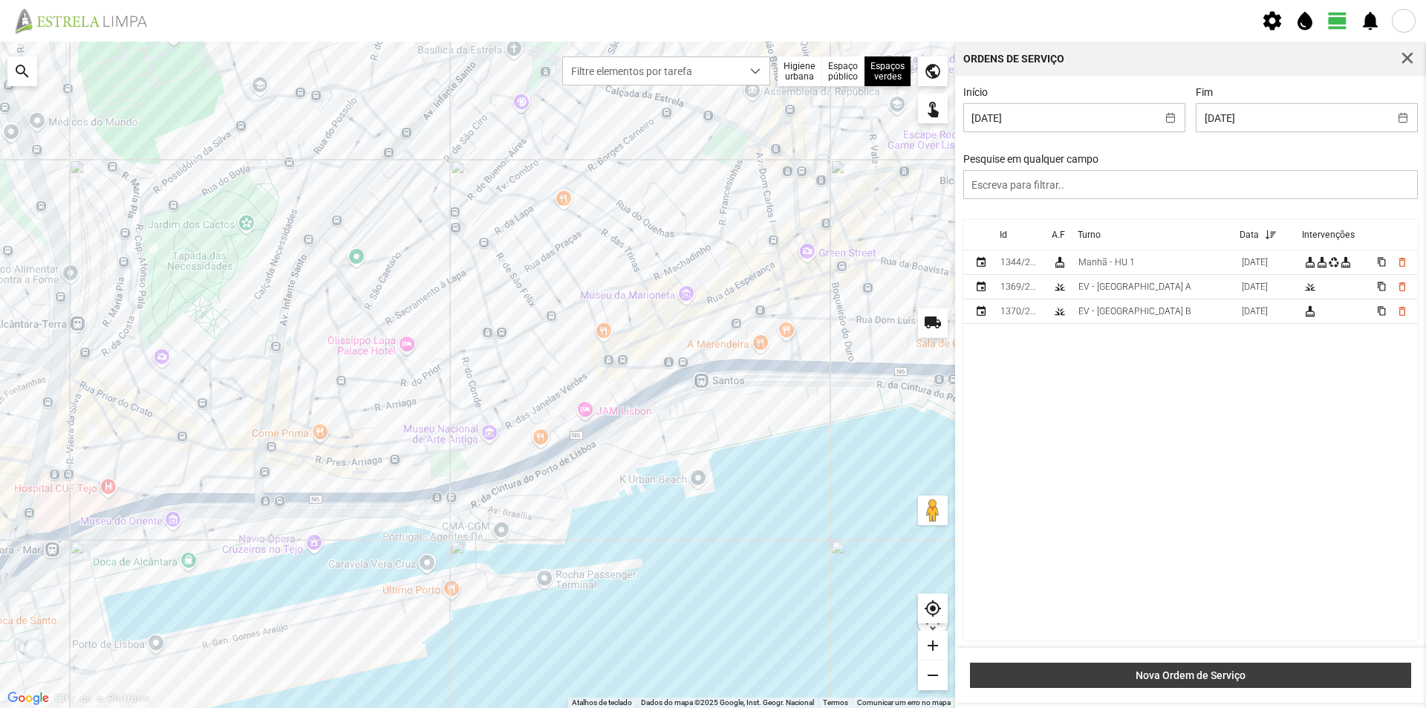
click at [1183, 679] on span "Nova Ordem de Serviço" at bounding box center [1190, 675] width 425 height 12
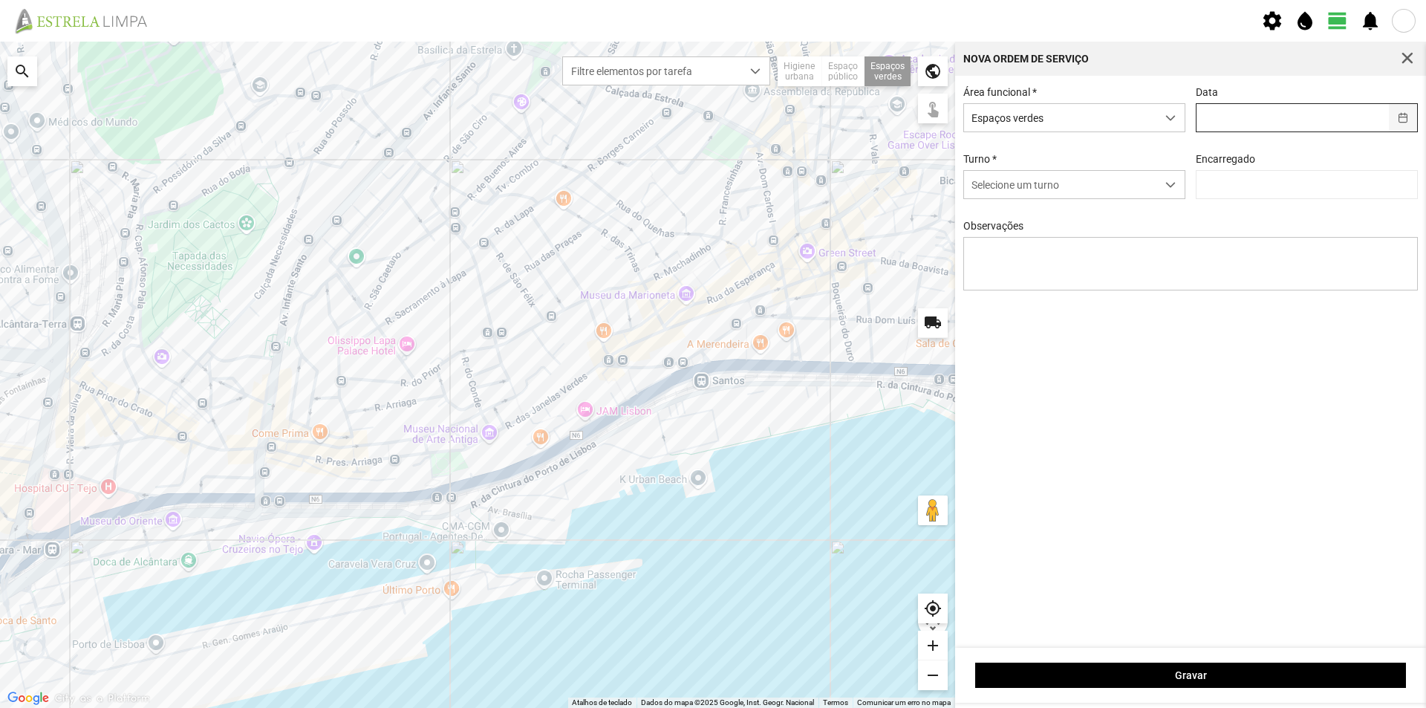
click at [1409, 124] on button "button" at bounding box center [1403, 117] width 29 height 27
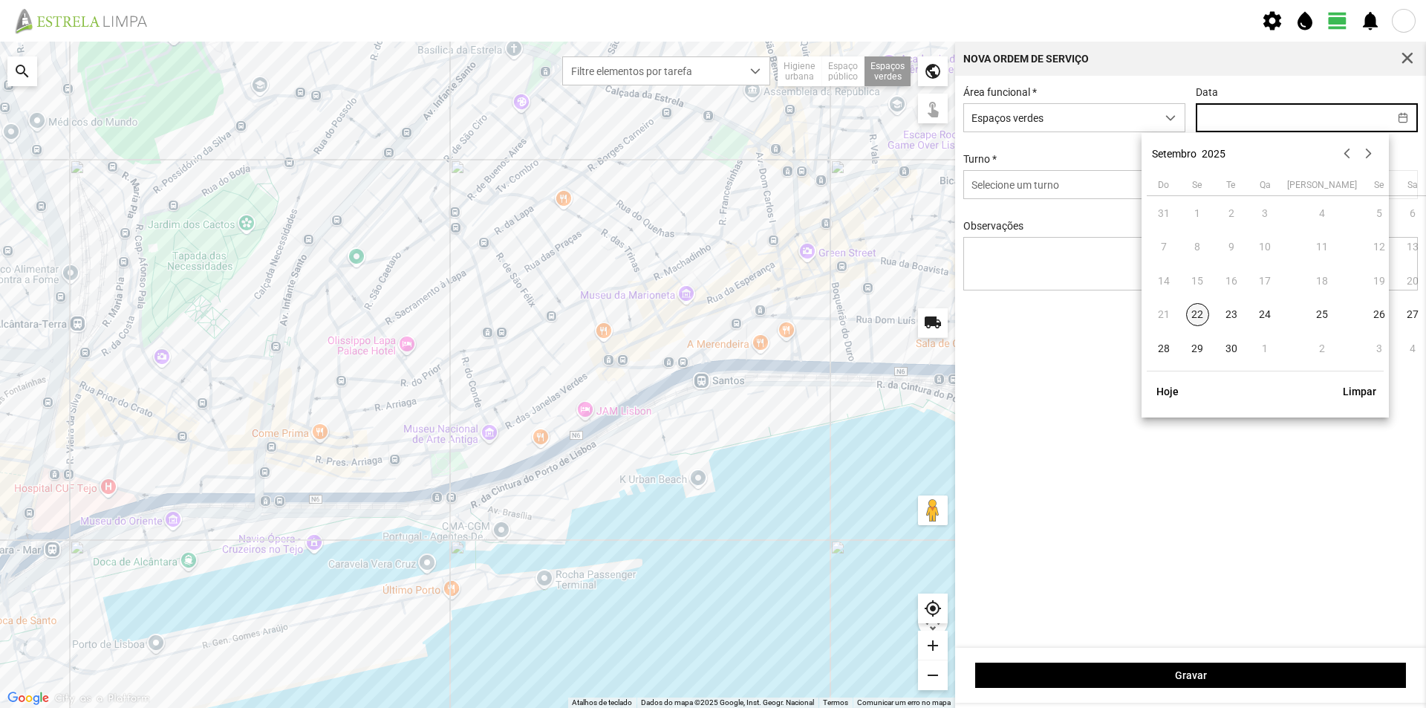
click at [1191, 313] on span "22" at bounding box center [1198, 315] width 24 height 24
type input "[DATE]"
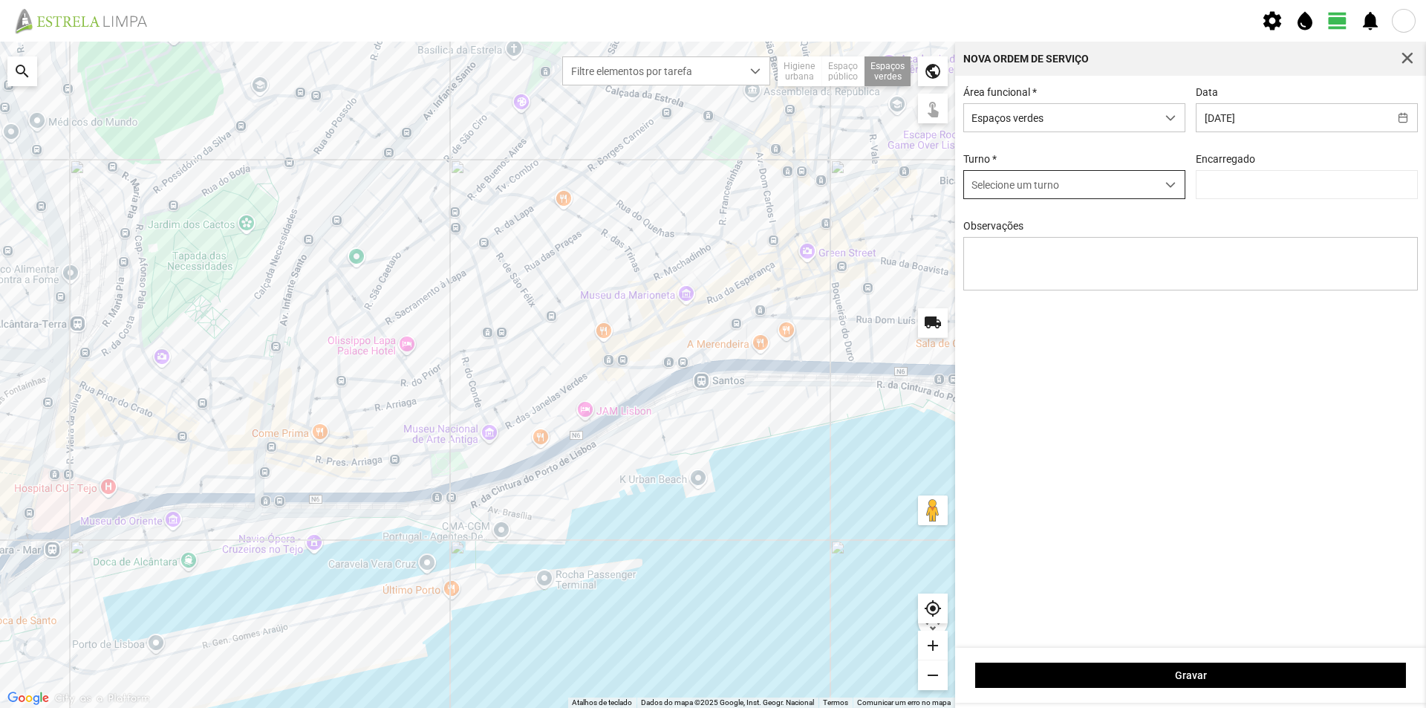
click at [1127, 184] on span "Selecione um turno" at bounding box center [1060, 184] width 192 height 27
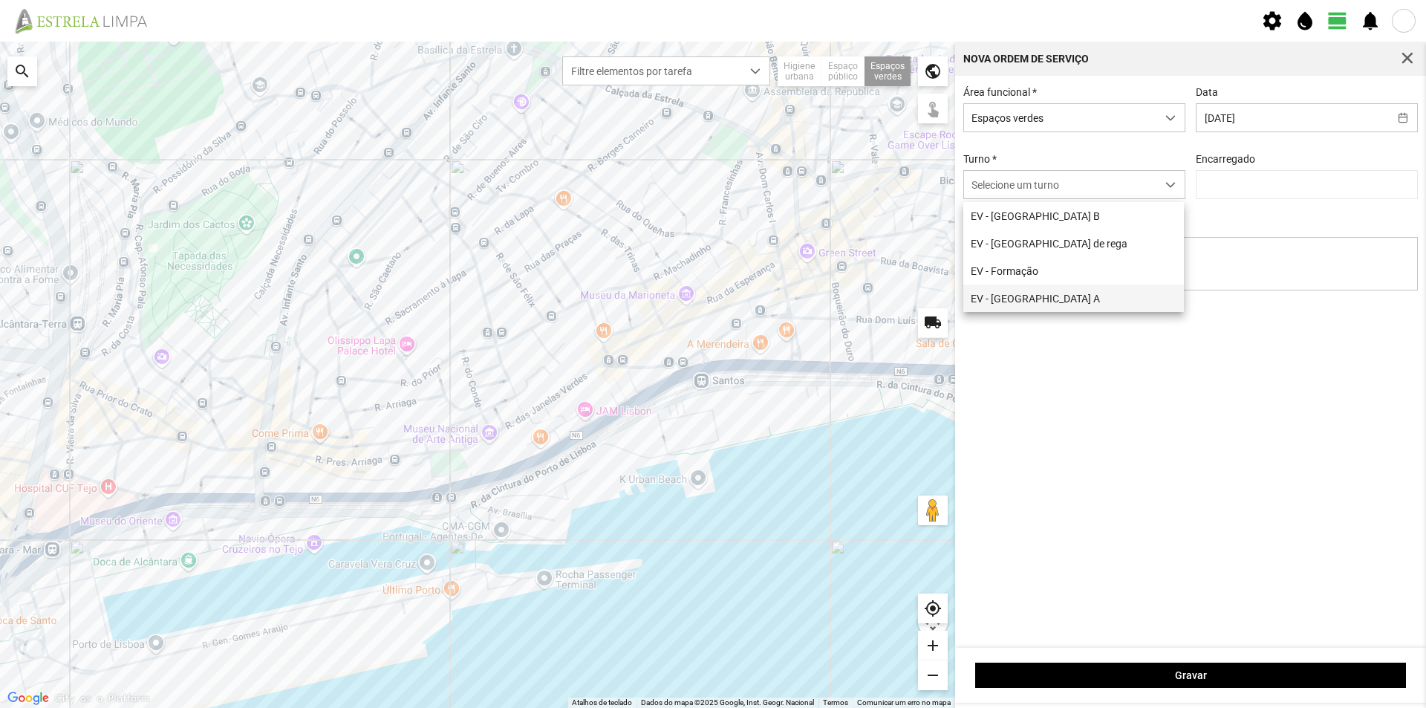
click at [1014, 299] on li "EV - [GEOGRAPHIC_DATA] A" at bounding box center [1073, 297] width 221 height 27
type input "[PERSON_NAME]"
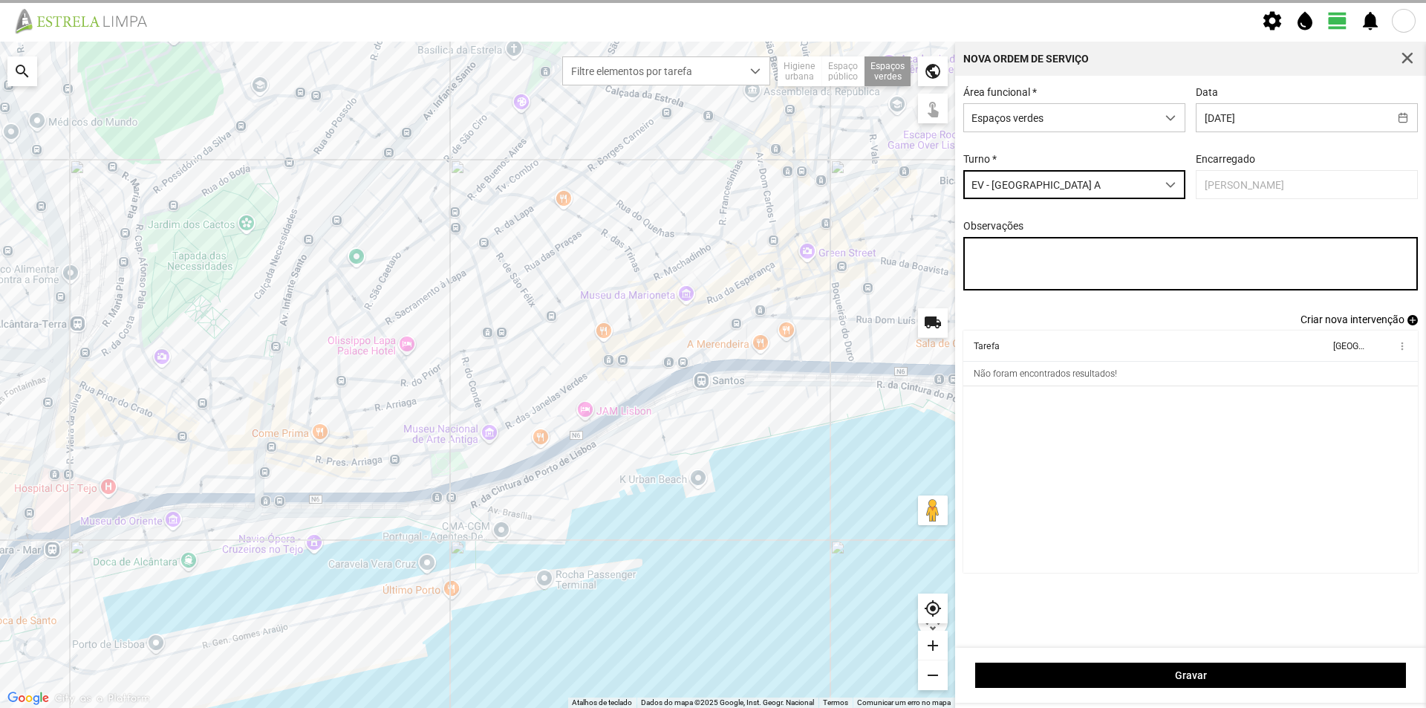
click at [1023, 256] on textarea "Observações" at bounding box center [1190, 263] width 455 height 53
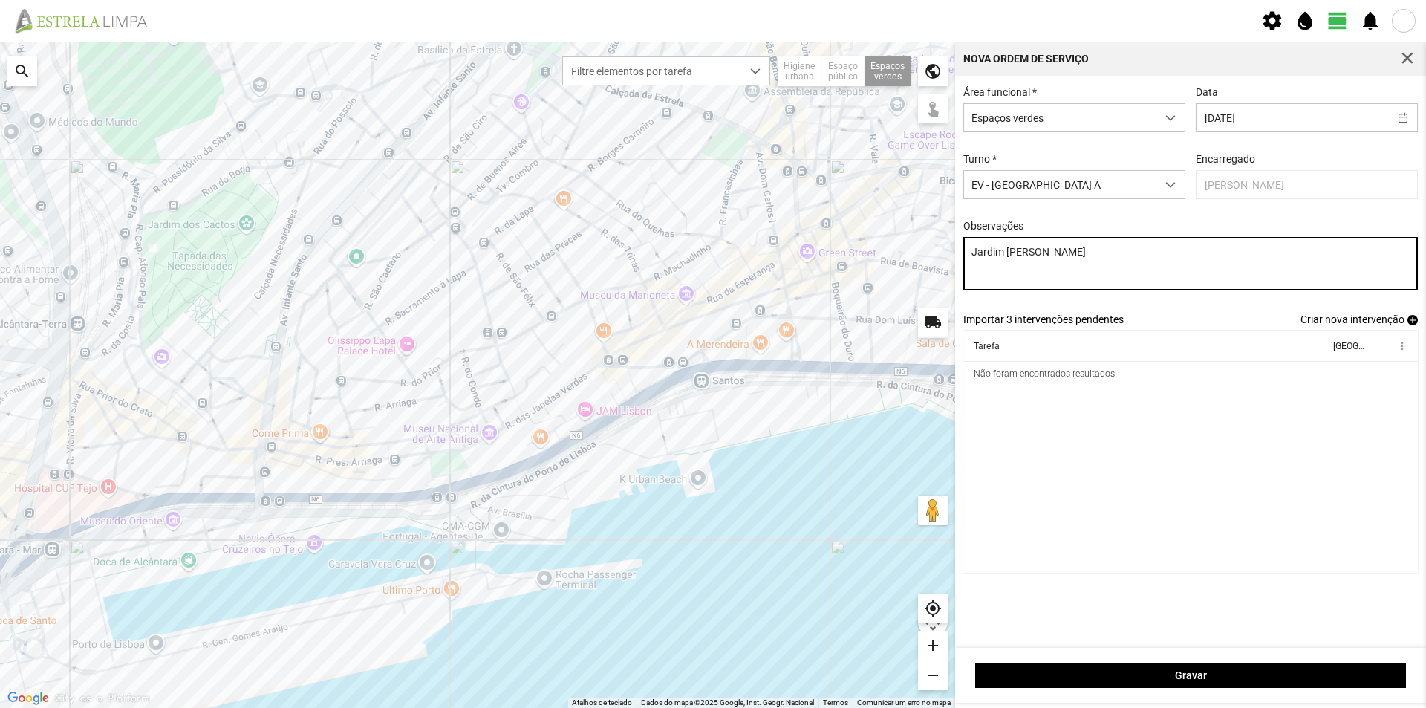
type textarea "Jardim Domingues Sequeira"
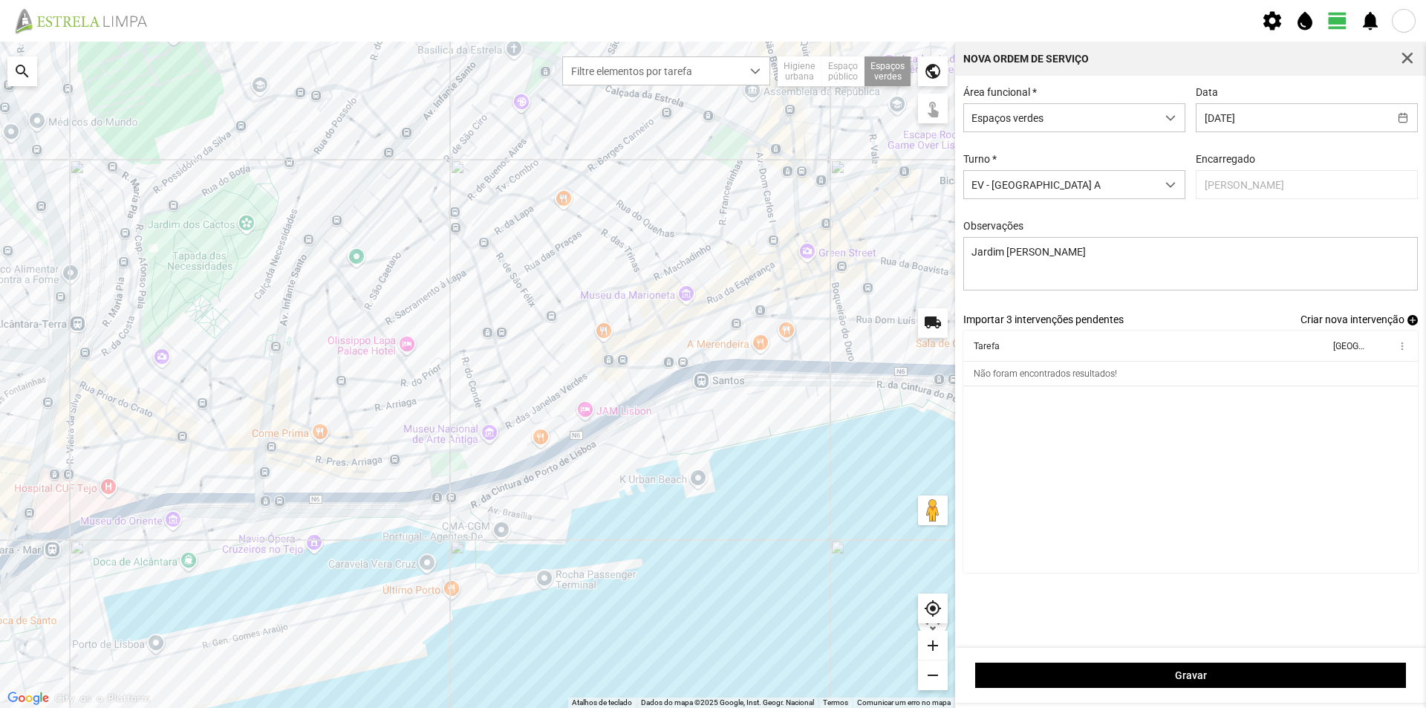
click at [1413, 325] on span "add" at bounding box center [1412, 320] width 10 height 10
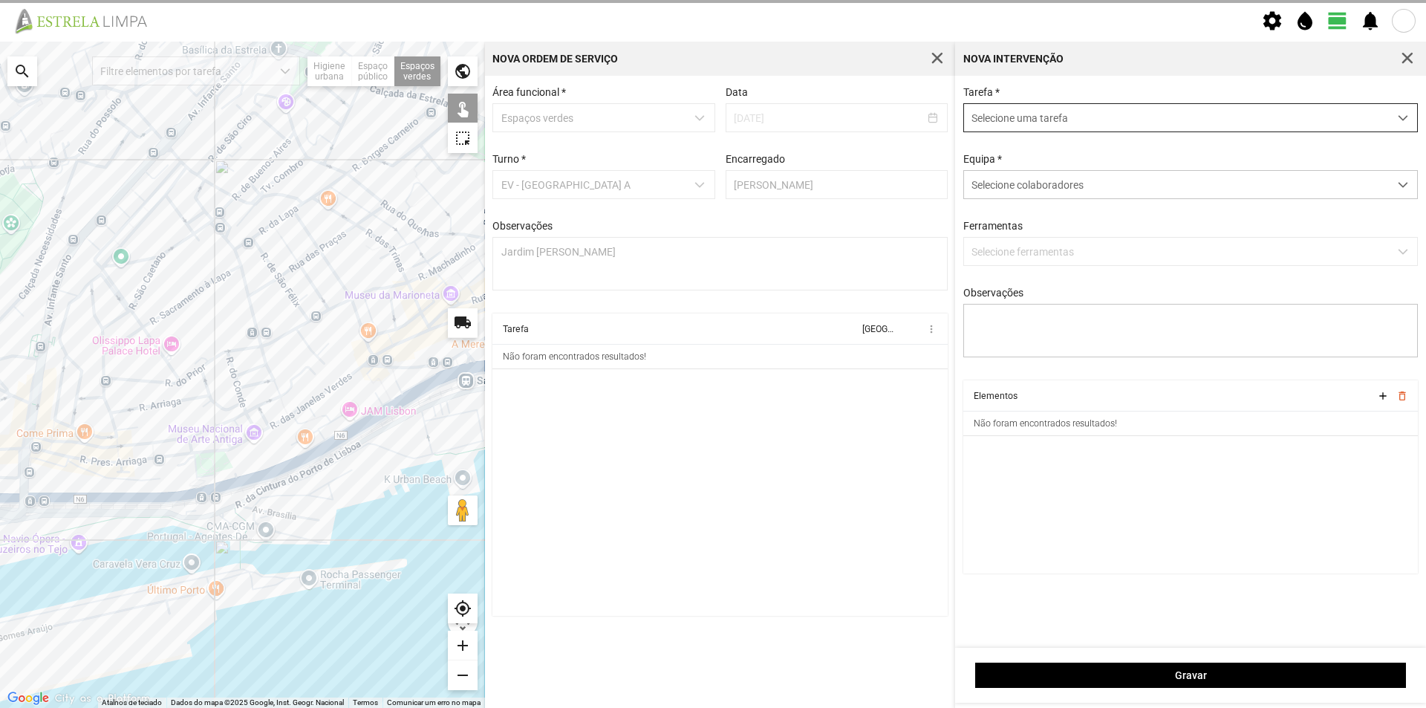
click at [1022, 121] on span "Selecione uma tarefa" at bounding box center [1176, 117] width 425 height 27
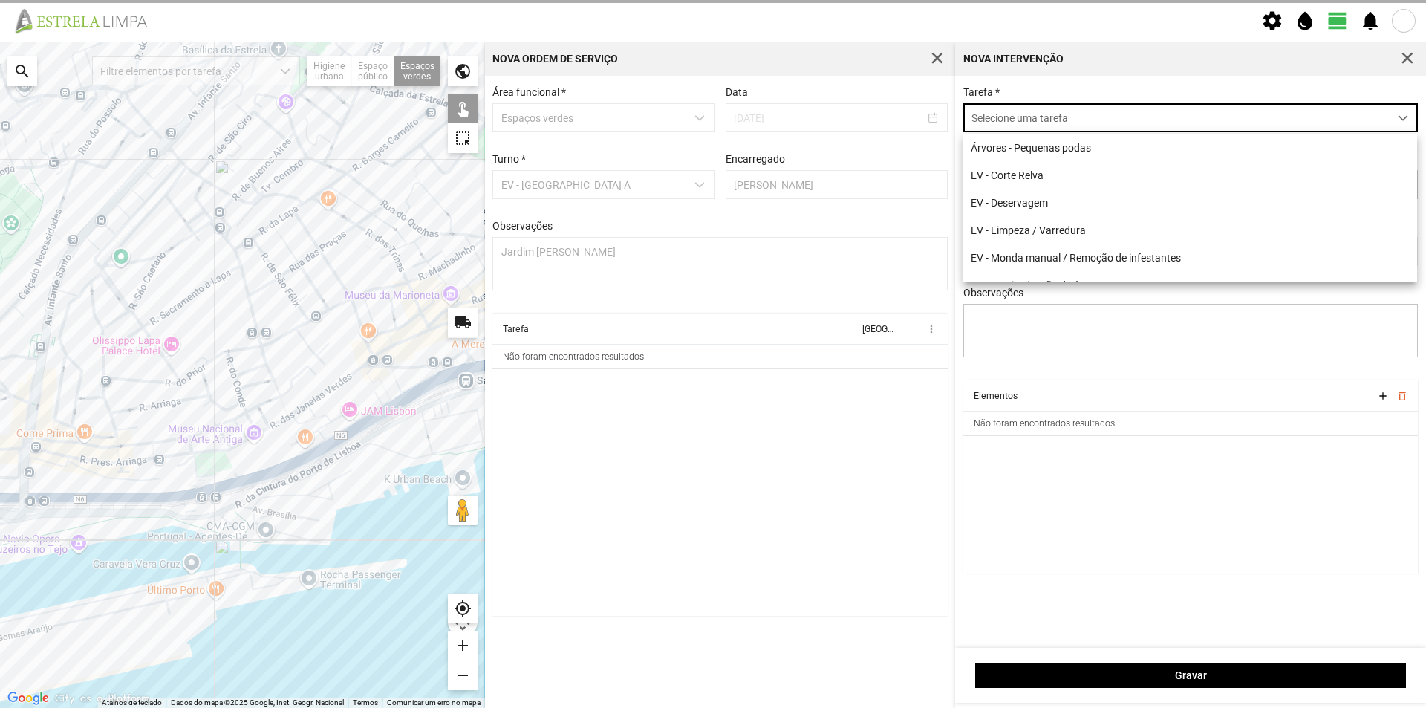
scroll to position [8, 66]
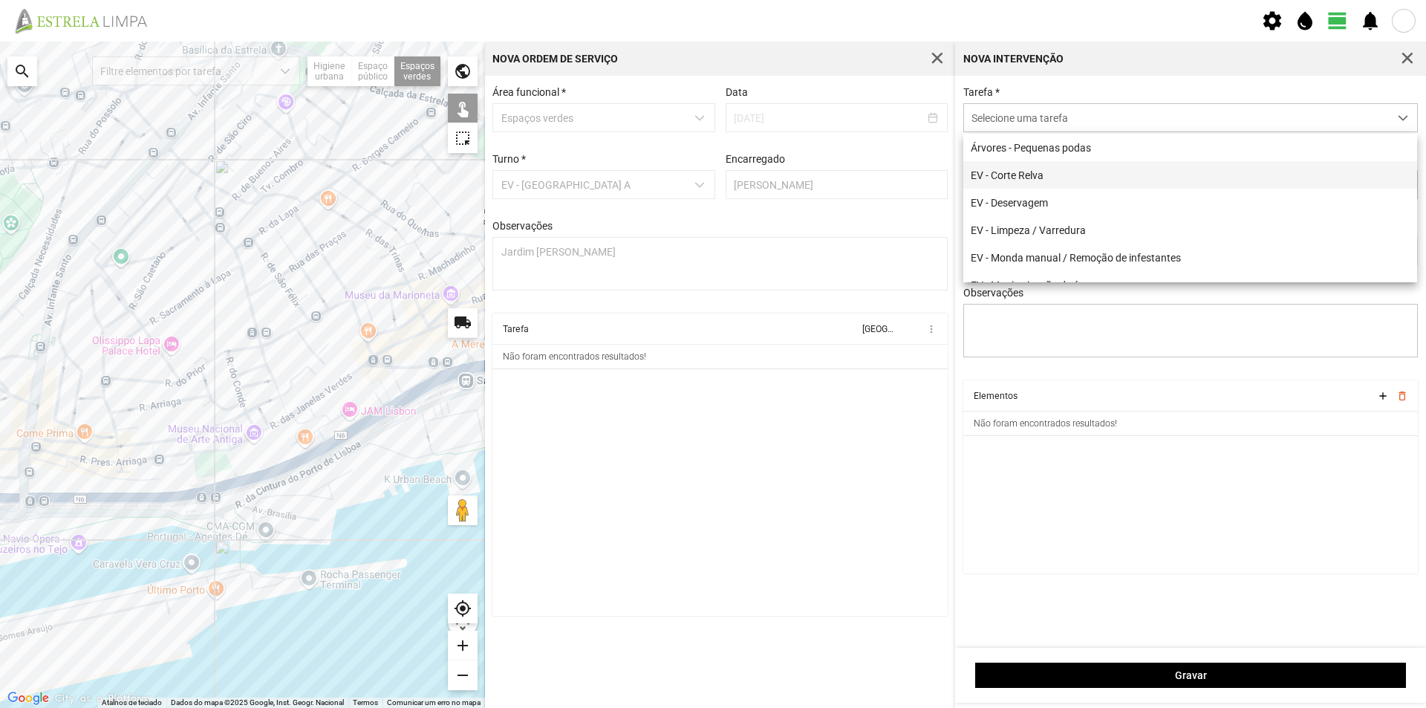
click at [1031, 173] on li "EV - [PERSON_NAME]" at bounding box center [1190, 174] width 454 height 27
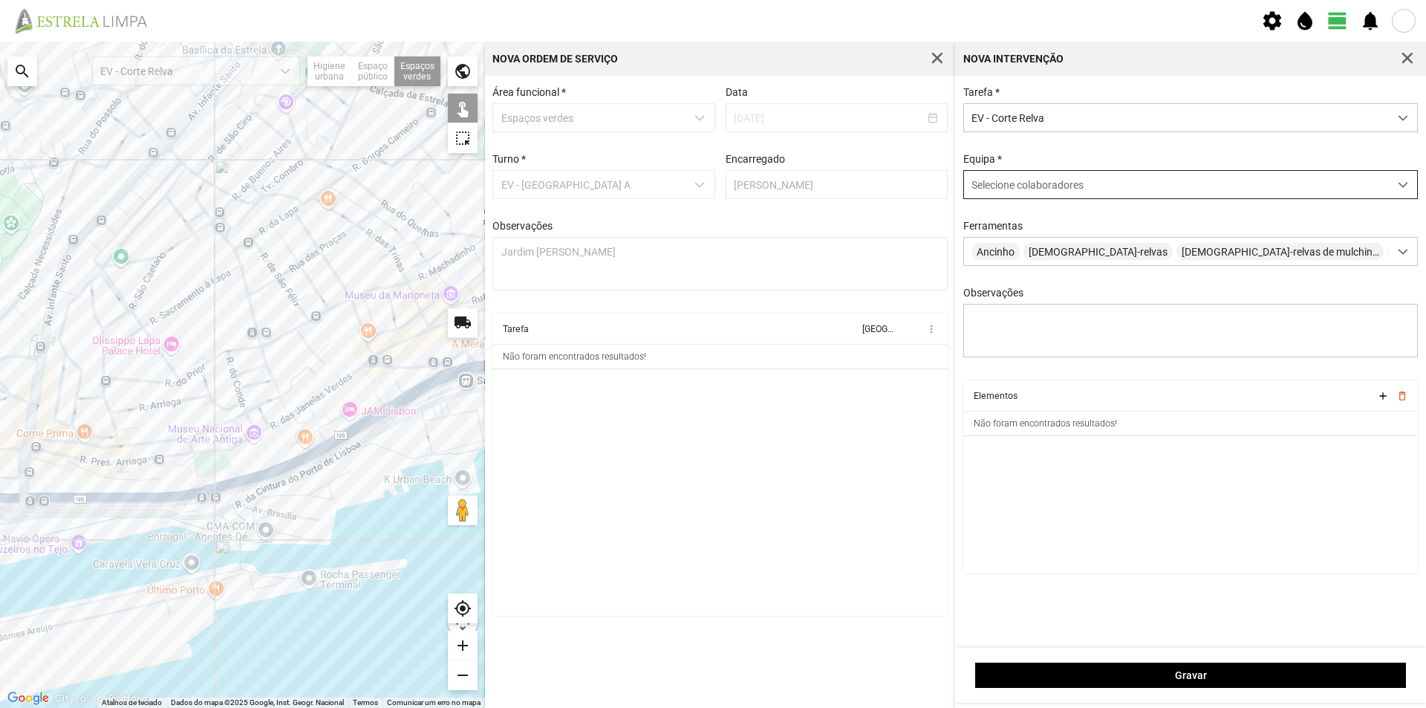
click at [1040, 185] on span "Selecione colaboradores" at bounding box center [1027, 185] width 112 height 12
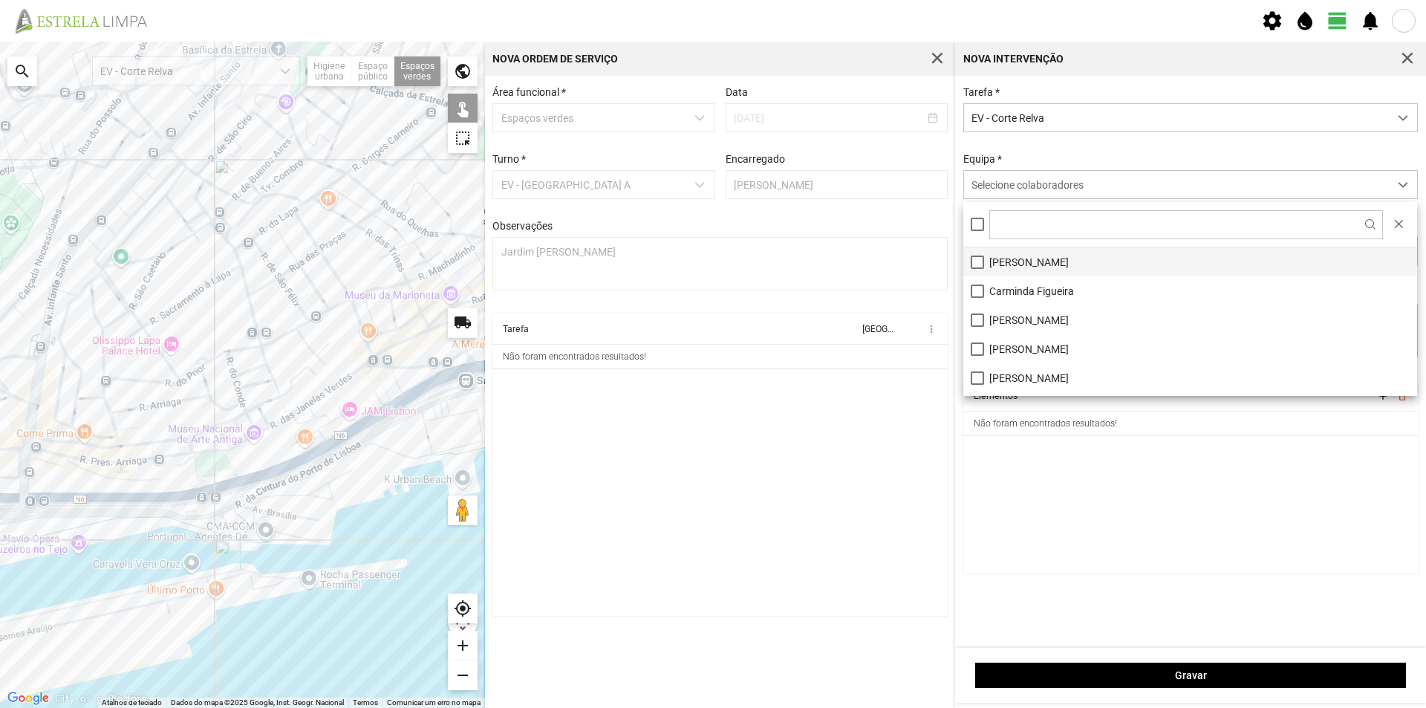
click at [1021, 261] on li "[PERSON_NAME]" at bounding box center [1190, 261] width 454 height 29
click at [1048, 567] on cdk-virtual-scroll-viewport "Elementos add delete_outline Não foram encontrados resultados!" at bounding box center [1190, 476] width 455 height 193
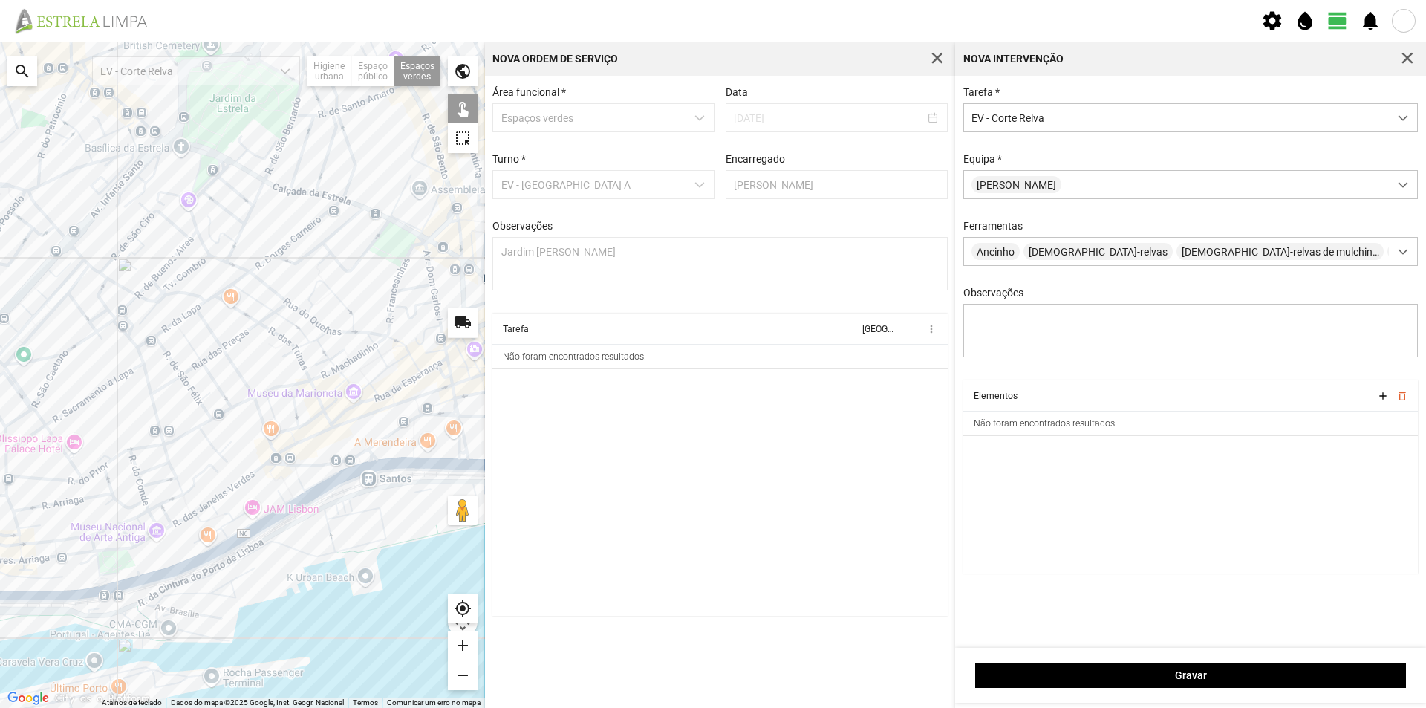
drag, startPoint x: 365, startPoint y: 311, endPoint x: 306, endPoint y: 384, distance: 93.5
click at [306, 384] on div at bounding box center [242, 375] width 485 height 666
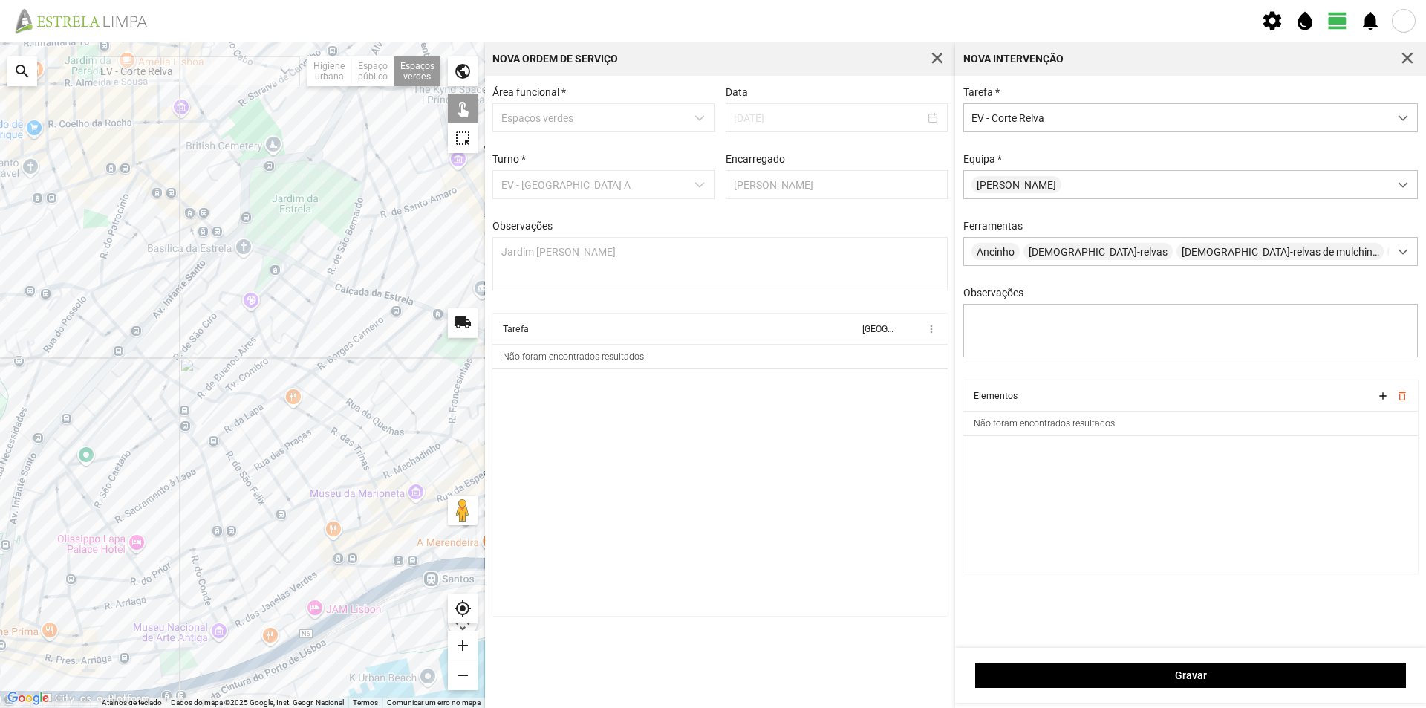
drag, startPoint x: 244, startPoint y: 252, endPoint x: 301, endPoint y: 343, distance: 107.4
click at [301, 343] on div at bounding box center [242, 375] width 485 height 666
click at [206, 239] on div at bounding box center [242, 375] width 485 height 666
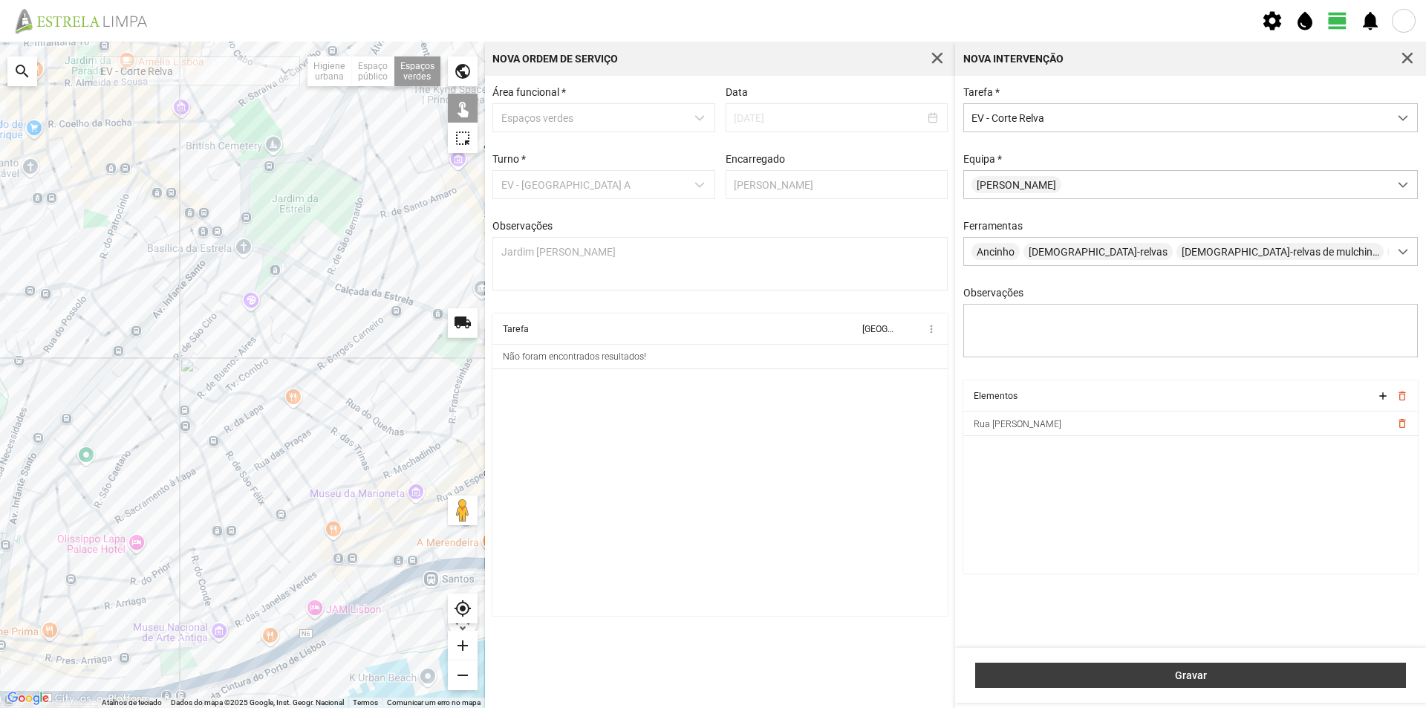
click at [1063, 669] on span "Gravar" at bounding box center [1190, 675] width 415 height 12
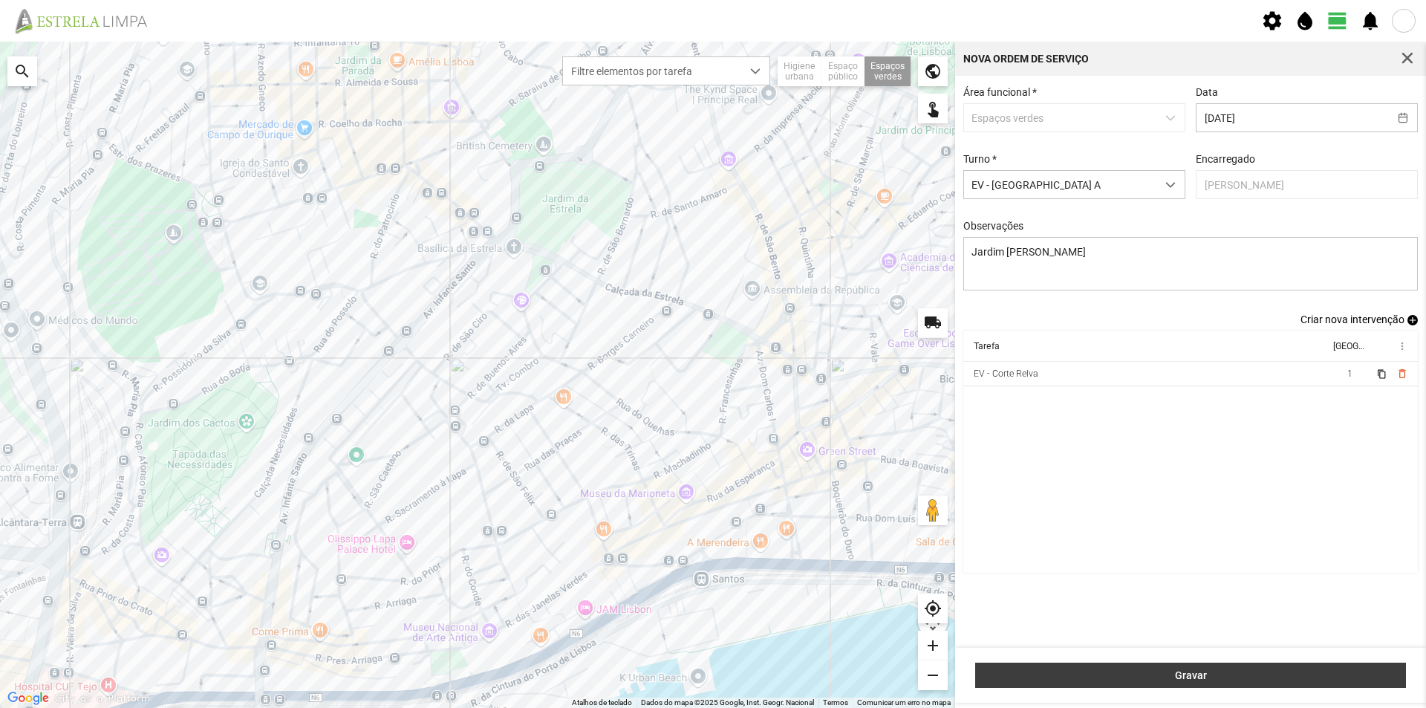
click at [1214, 682] on button "Gravar" at bounding box center [1190, 674] width 431 height 25
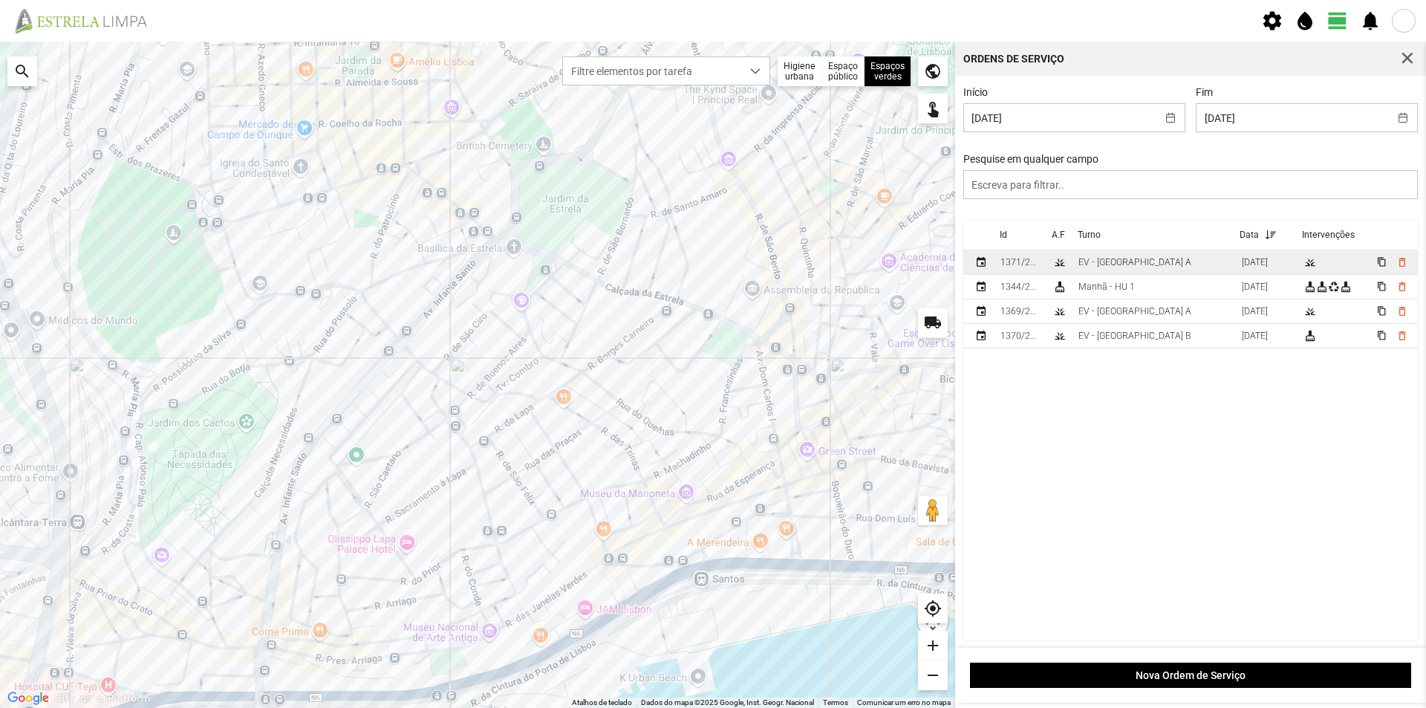
click at [1177, 258] on td "EV - [GEOGRAPHIC_DATA] A" at bounding box center [1153, 262] width 163 height 25
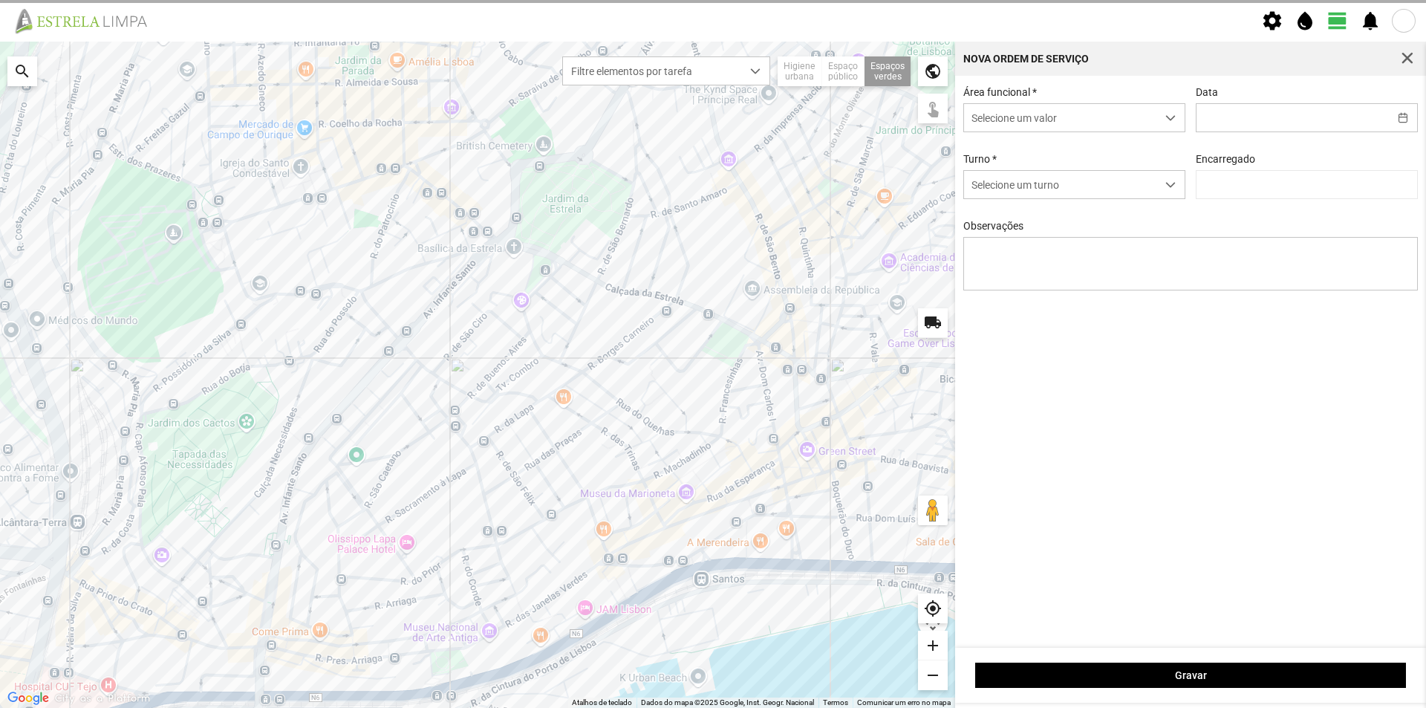
type input "[DATE]"
type textarea "Jardim Domingues Sequeira"
type input "[PERSON_NAME]"
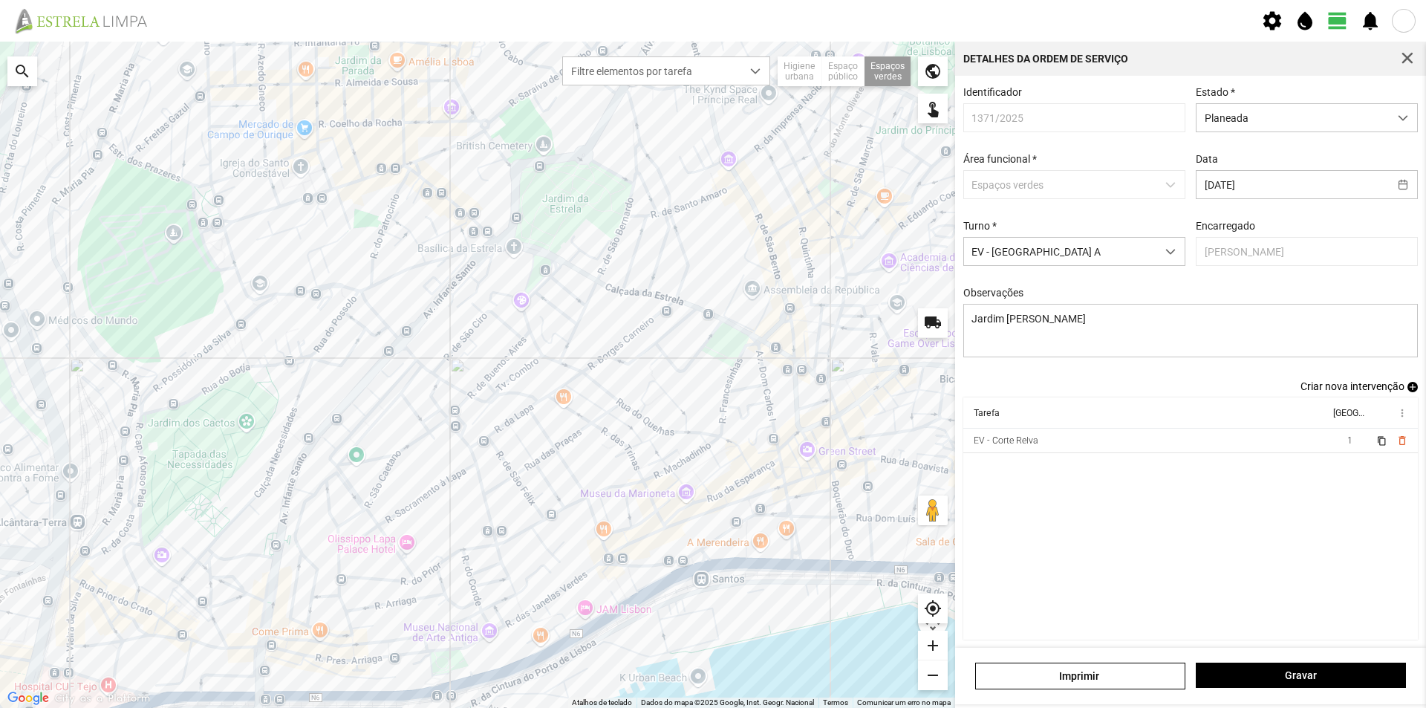
click at [1407, 390] on span "add" at bounding box center [1412, 387] width 10 height 10
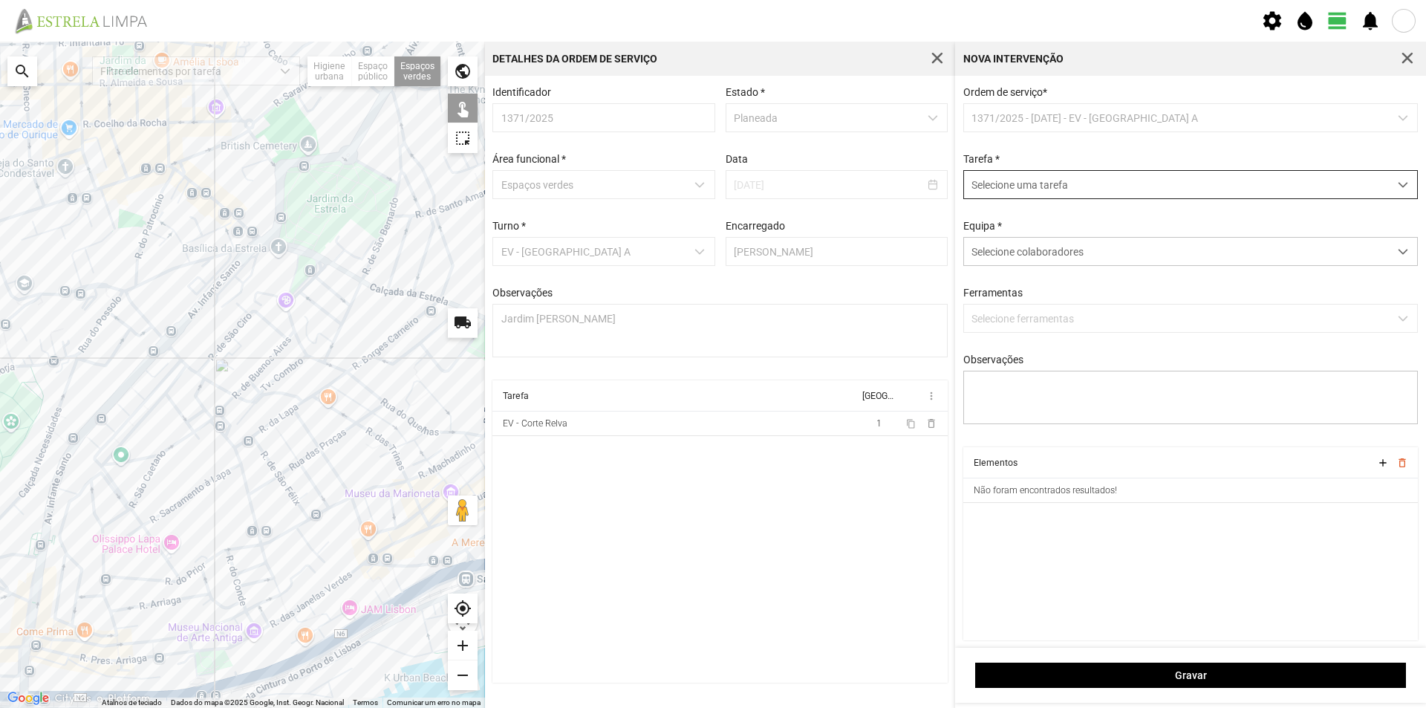
click at [1066, 192] on span "Selecione uma tarefa" at bounding box center [1176, 184] width 425 height 27
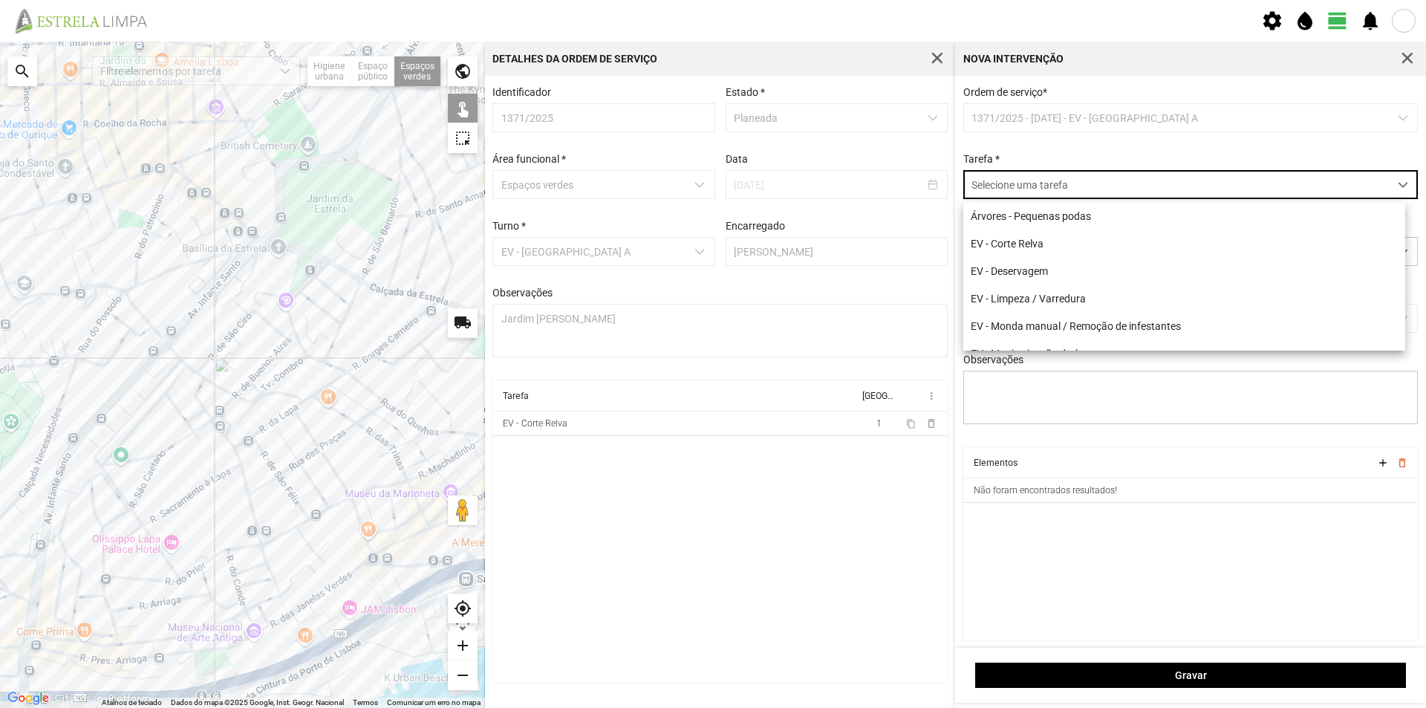
scroll to position [8, 66]
click at [1056, 266] on li "EV - Deservagem" at bounding box center [1184, 270] width 442 height 27
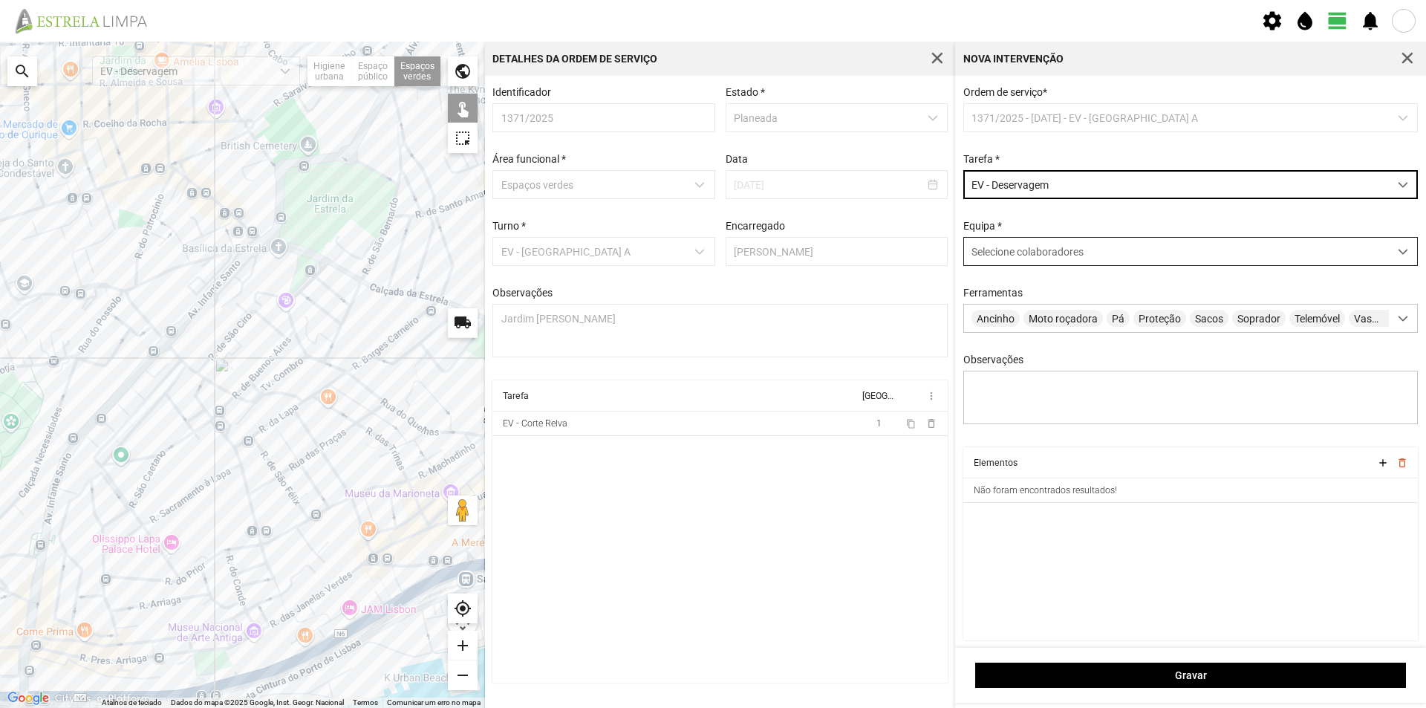
click at [1012, 248] on div "Selecione colaboradores" at bounding box center [1176, 251] width 425 height 27
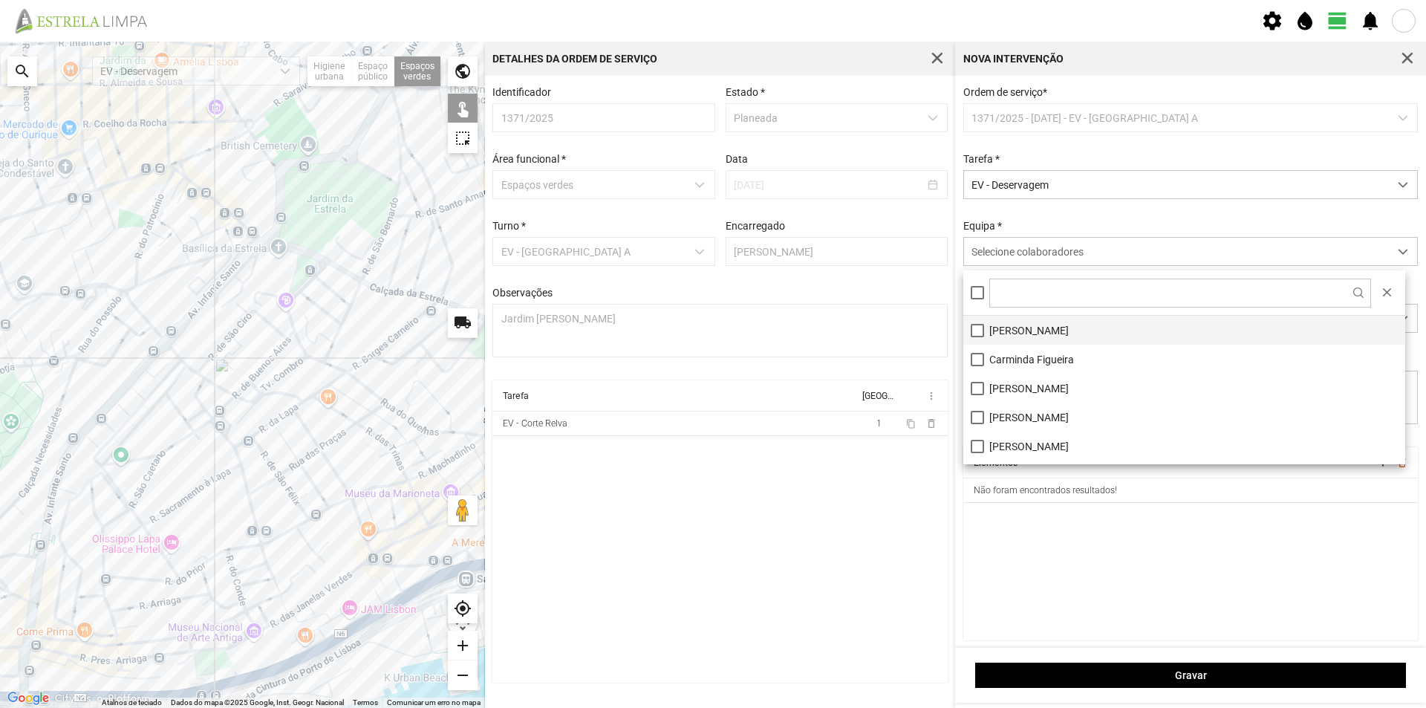
click at [1009, 333] on li "[PERSON_NAME]" at bounding box center [1184, 330] width 442 height 29
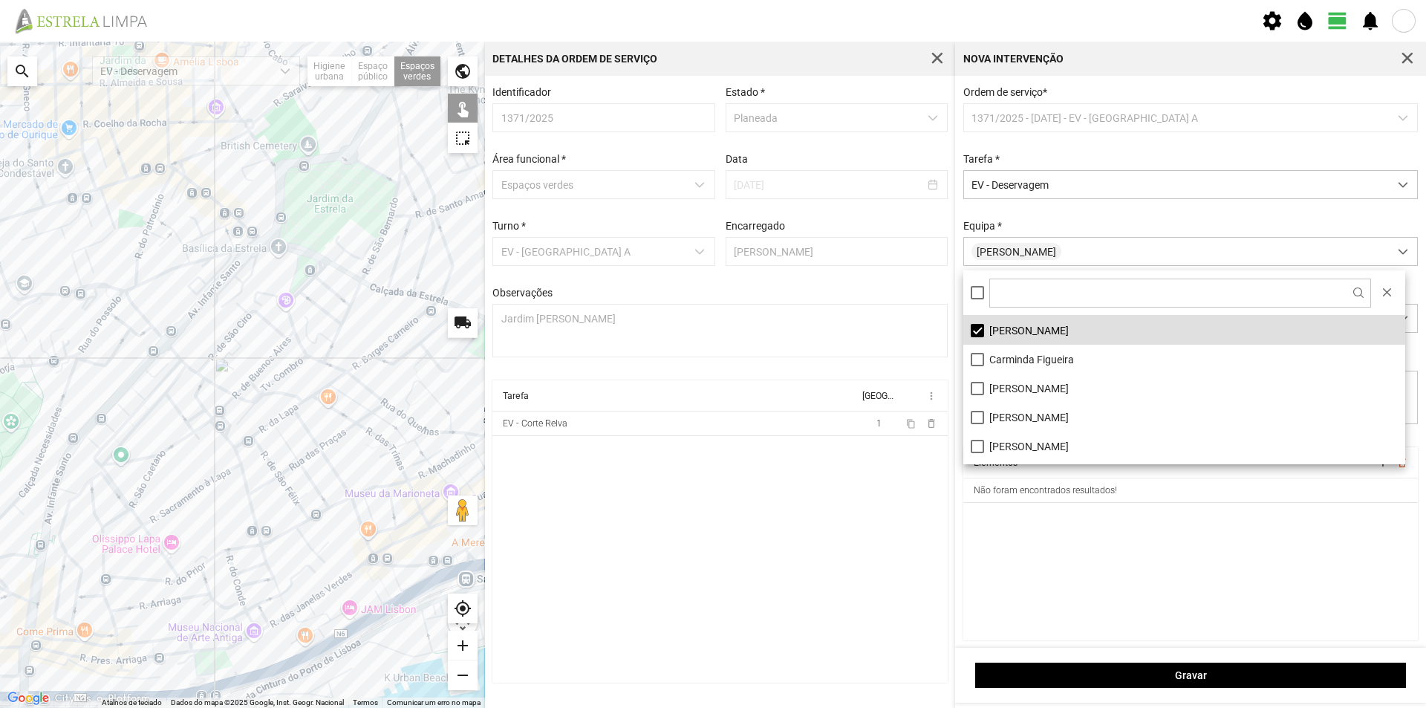
click at [245, 239] on div at bounding box center [242, 375] width 485 height 666
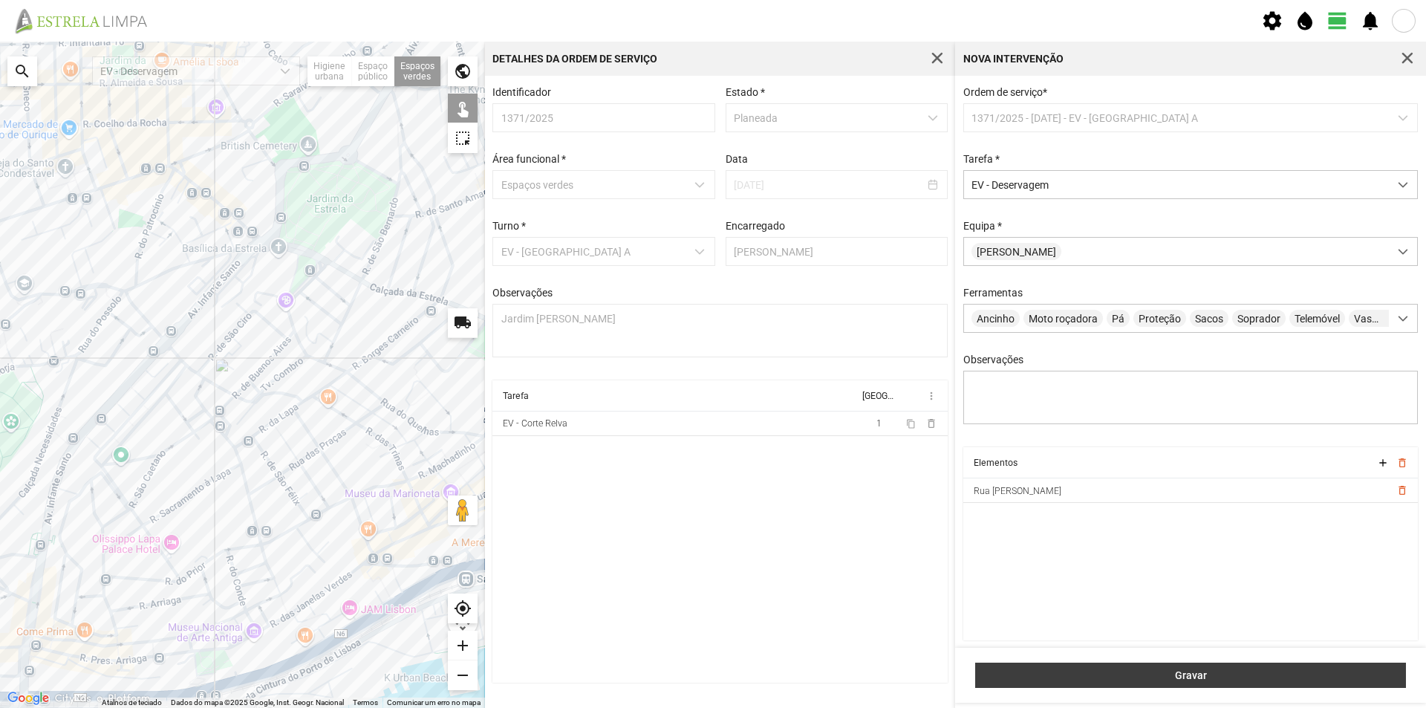
click at [1128, 674] on span "Gravar" at bounding box center [1190, 675] width 415 height 12
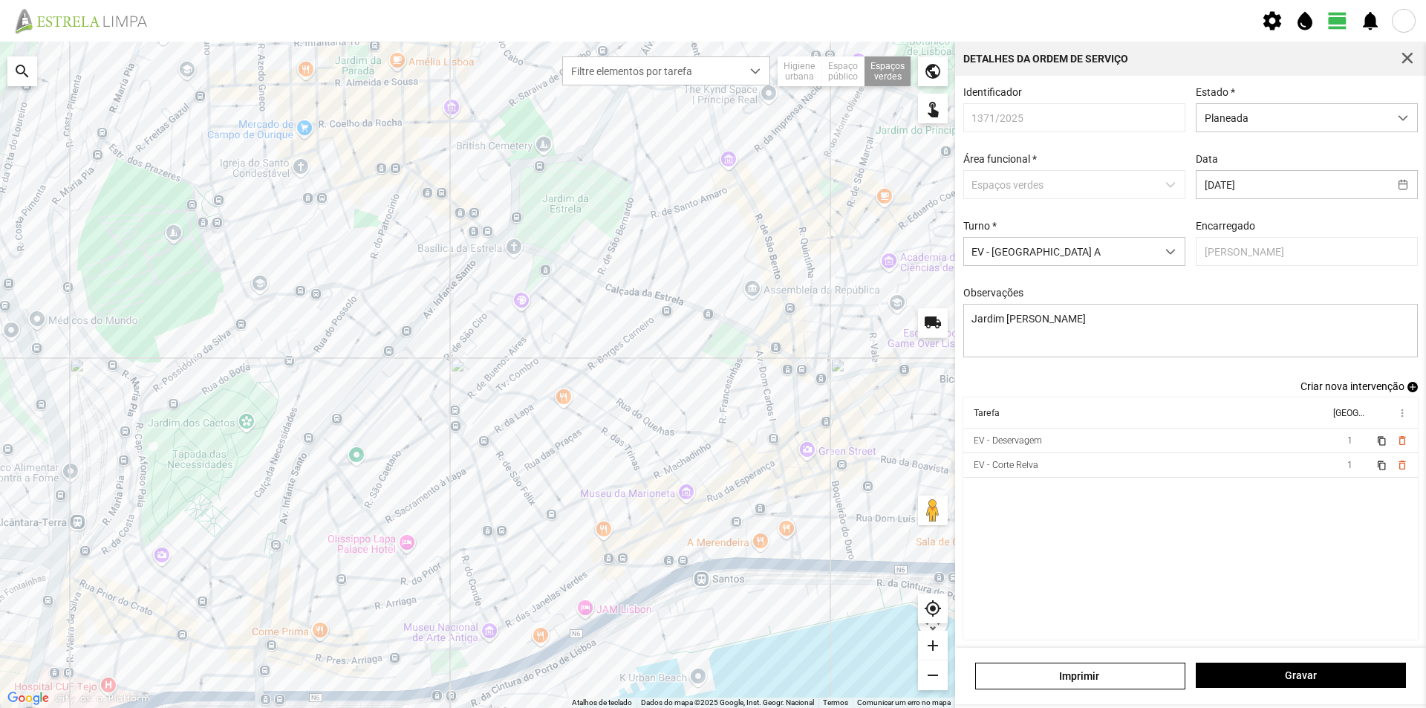
click at [1407, 392] on span "add" at bounding box center [1412, 387] width 10 height 10
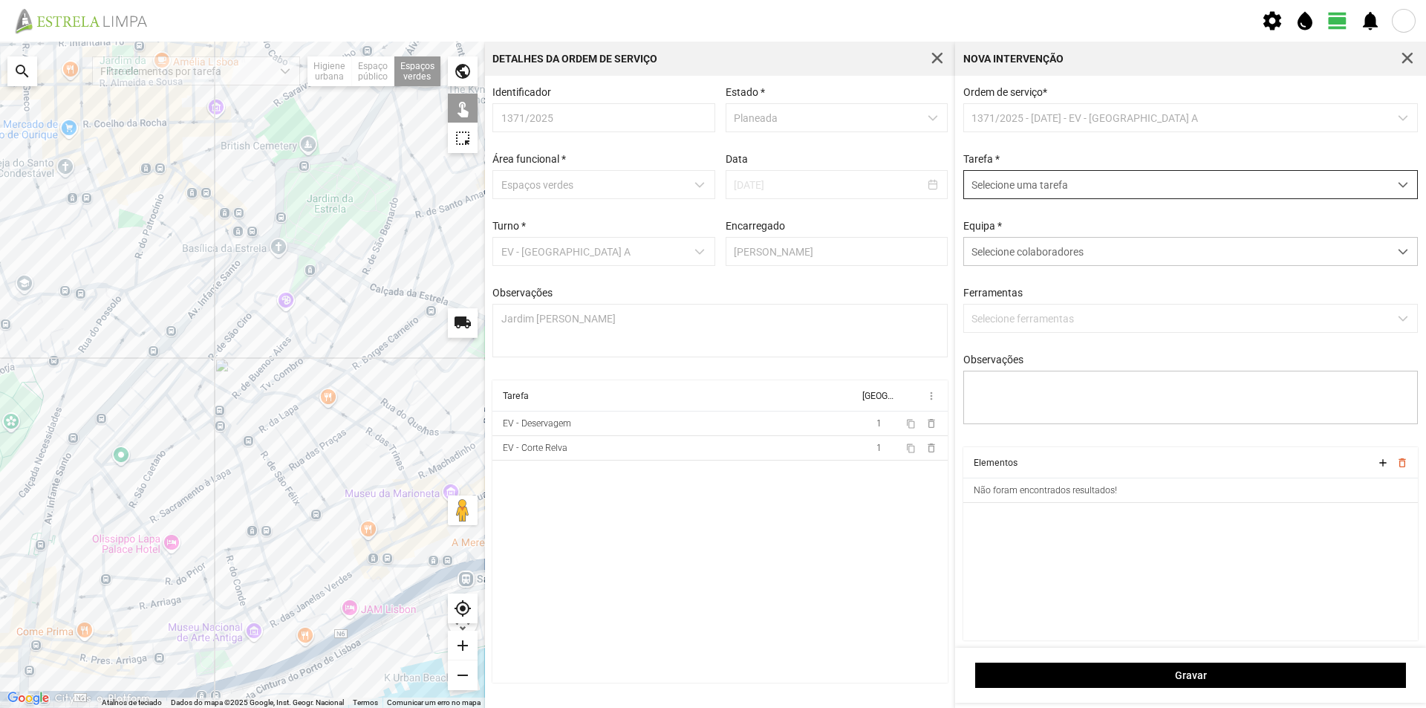
click at [1035, 195] on span "Selecione uma tarefa" at bounding box center [1176, 184] width 425 height 27
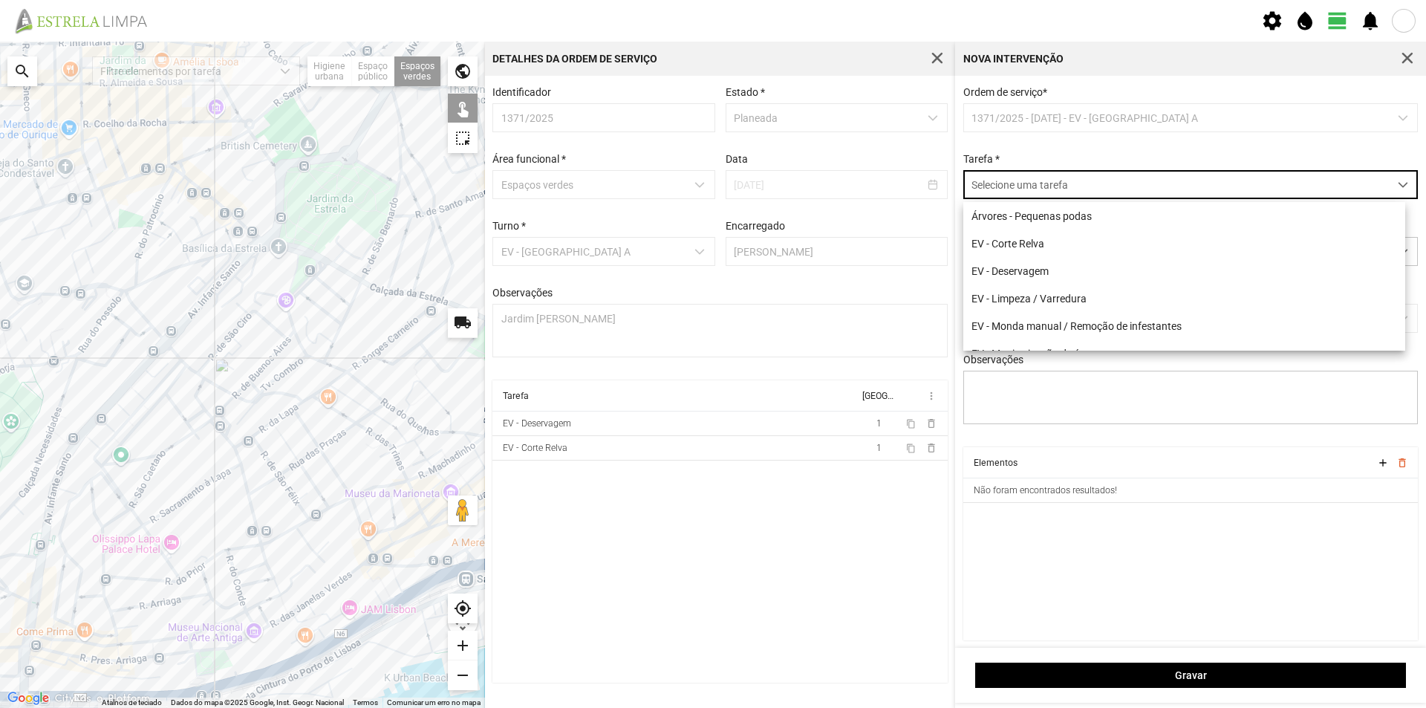
scroll to position [8, 66]
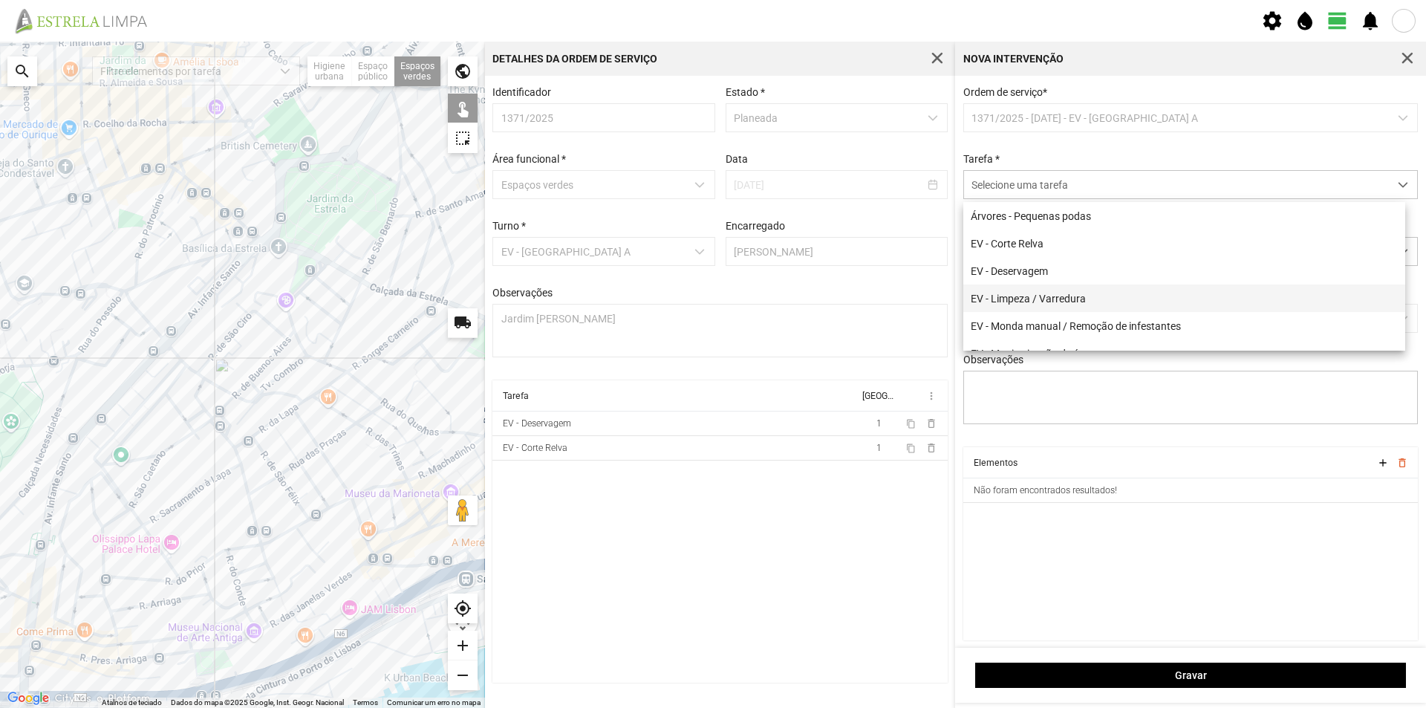
click at [1088, 295] on li "EV - Limpeza / Varredura" at bounding box center [1184, 297] width 442 height 27
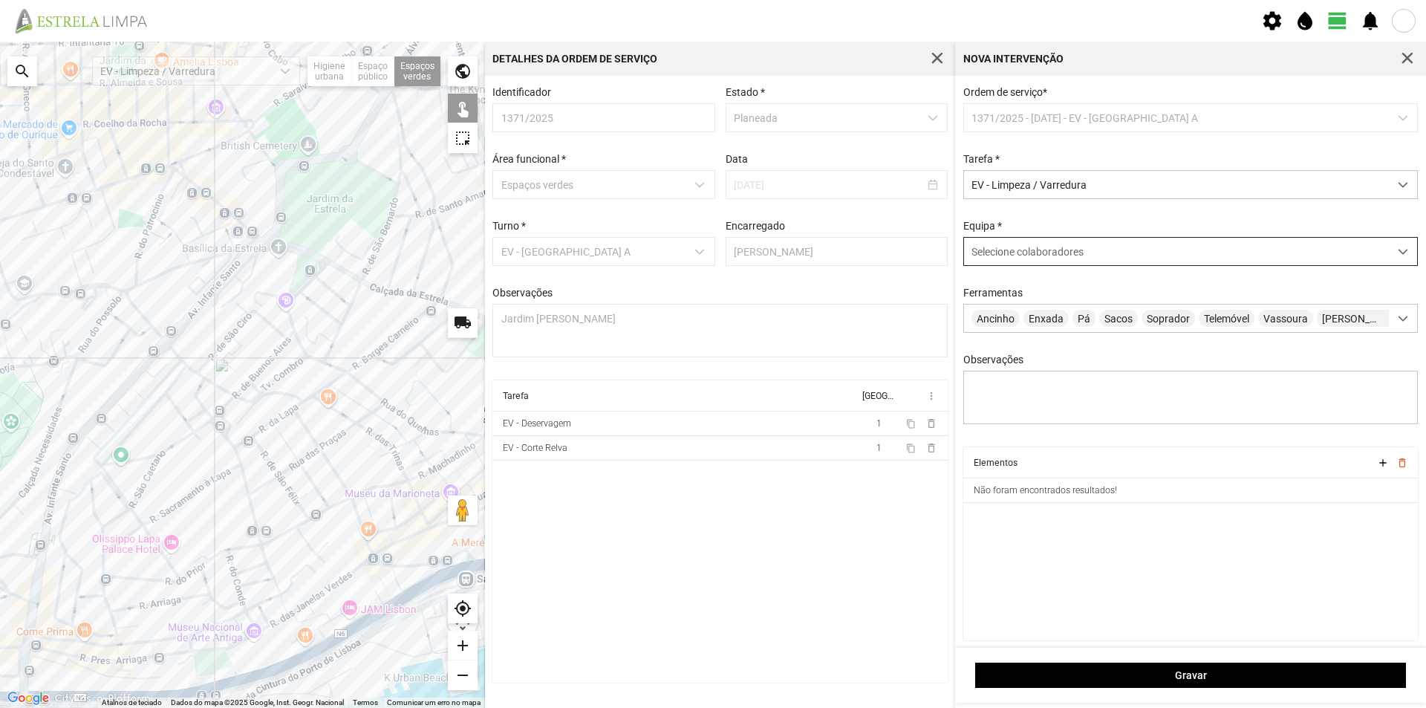
click at [1042, 255] on span "Selecione colaboradores" at bounding box center [1027, 252] width 112 height 12
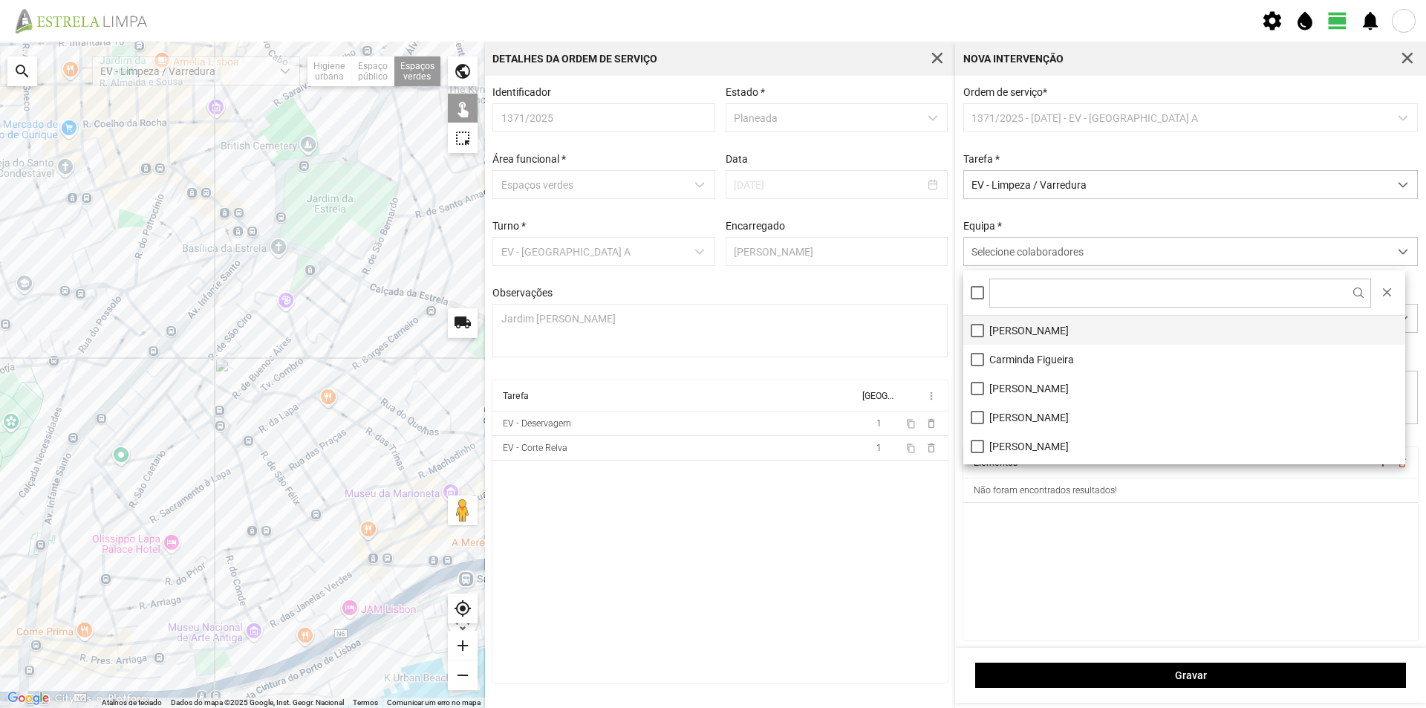
click at [1043, 322] on li "[PERSON_NAME]" at bounding box center [1184, 330] width 442 height 29
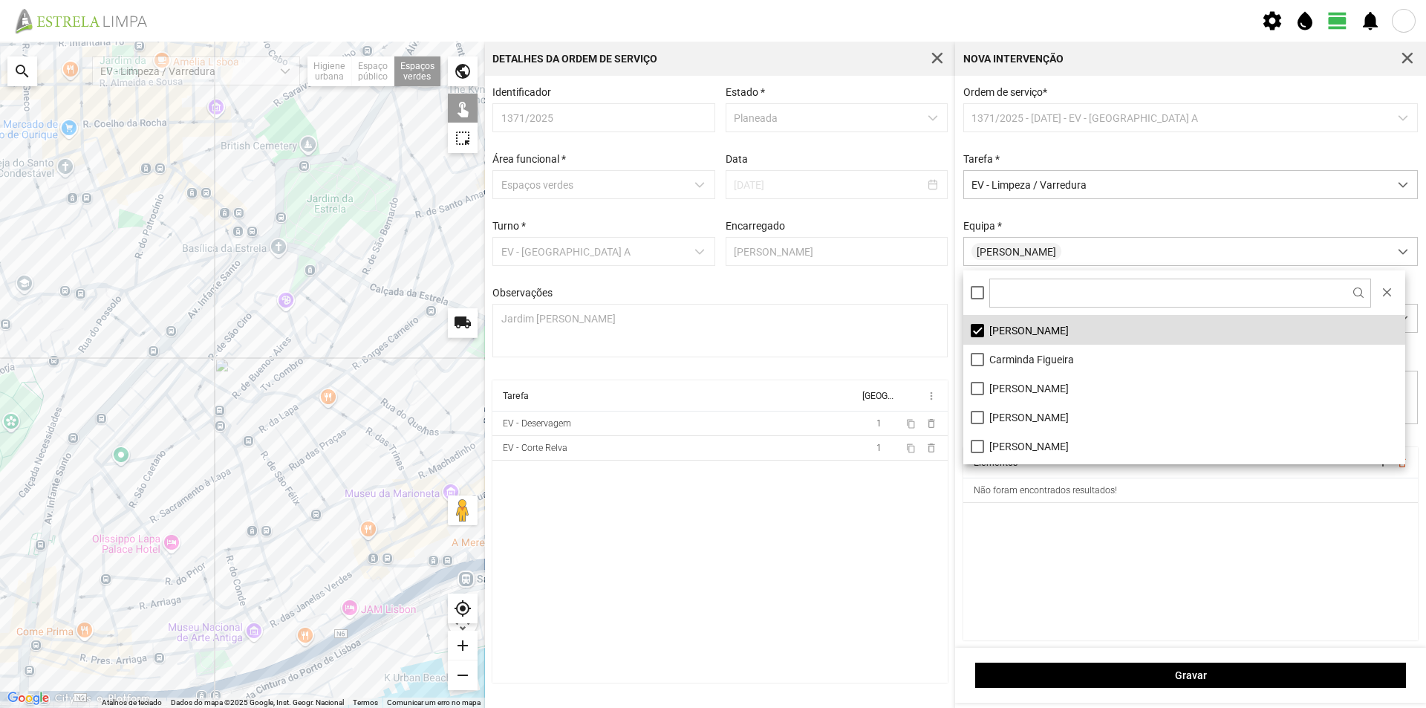
drag, startPoint x: 1076, startPoint y: 529, endPoint x: 1067, endPoint y: 528, distance: 8.9
click at [1075, 529] on cdk-virtual-scroll-viewport "Elementos add delete_outline Não foram encontrados resultados!" at bounding box center [1190, 543] width 455 height 193
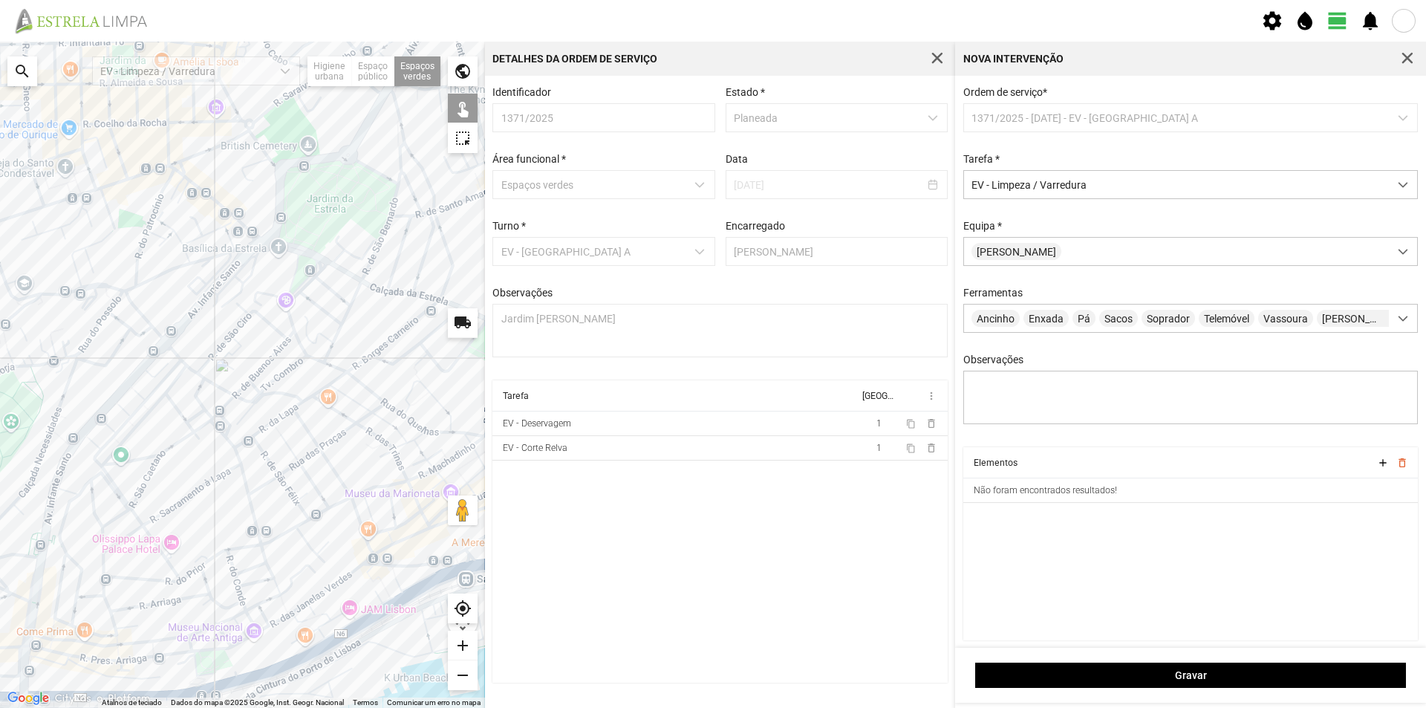
click at [248, 238] on div at bounding box center [242, 375] width 485 height 666
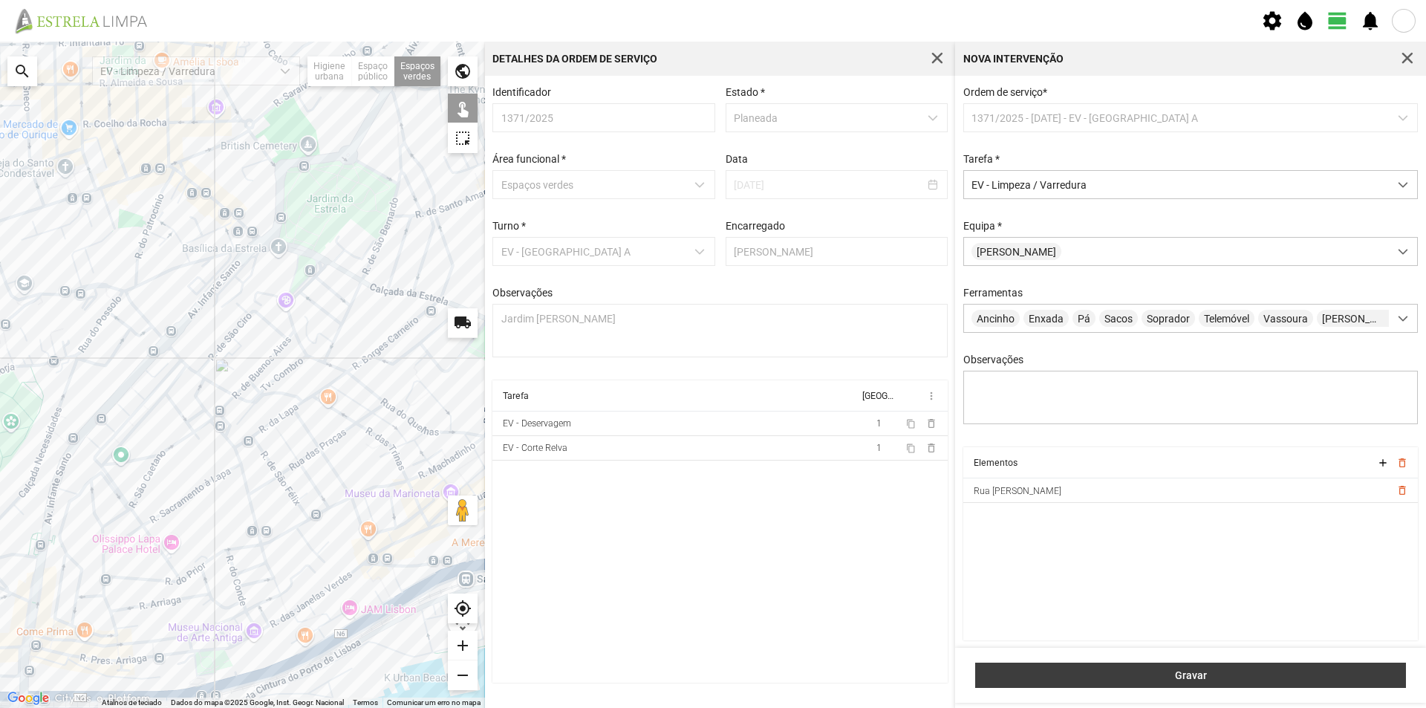
drag, startPoint x: 1194, startPoint y: 672, endPoint x: 1184, endPoint y: 668, distance: 11.0
click at [1193, 672] on span "Gravar" at bounding box center [1190, 675] width 415 height 12
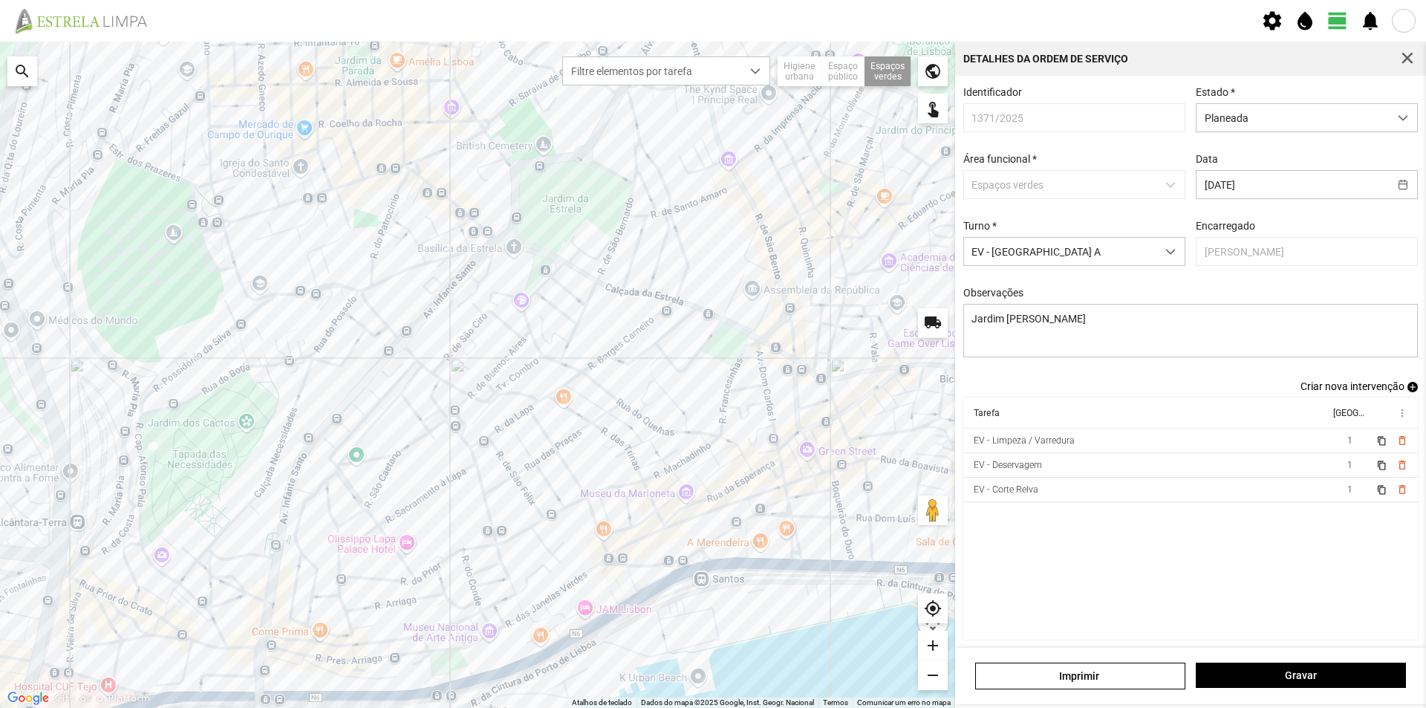
click at [1407, 389] on span "add" at bounding box center [1412, 387] width 10 height 10
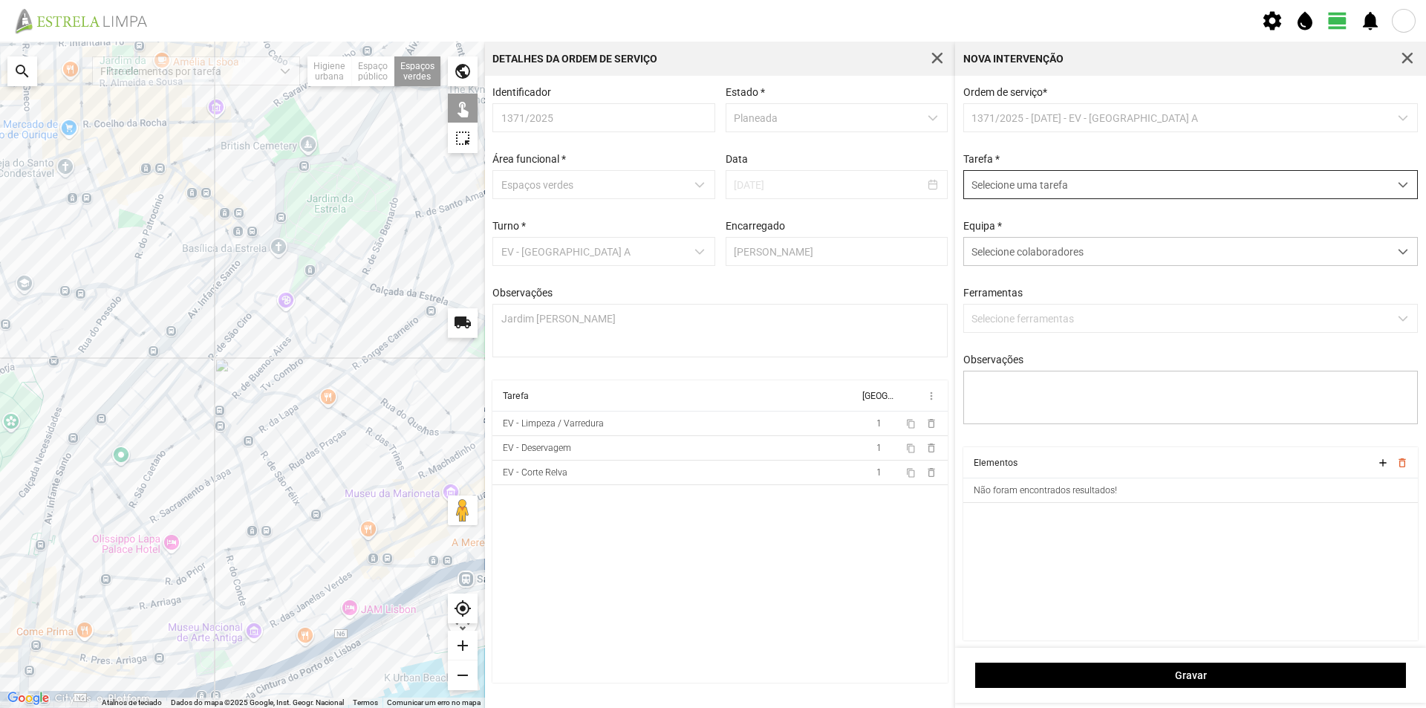
click at [1037, 183] on span "Selecione uma tarefa" at bounding box center [1176, 184] width 425 height 27
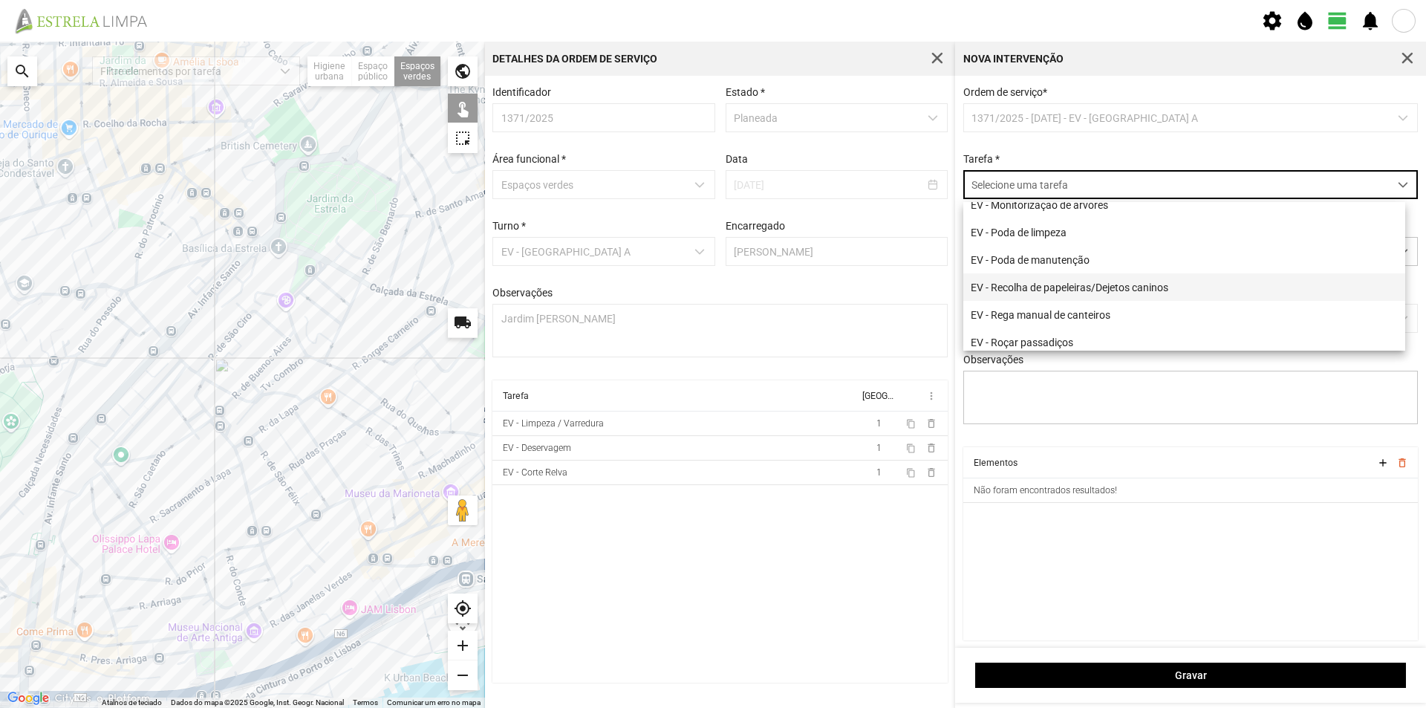
scroll to position [190, 0]
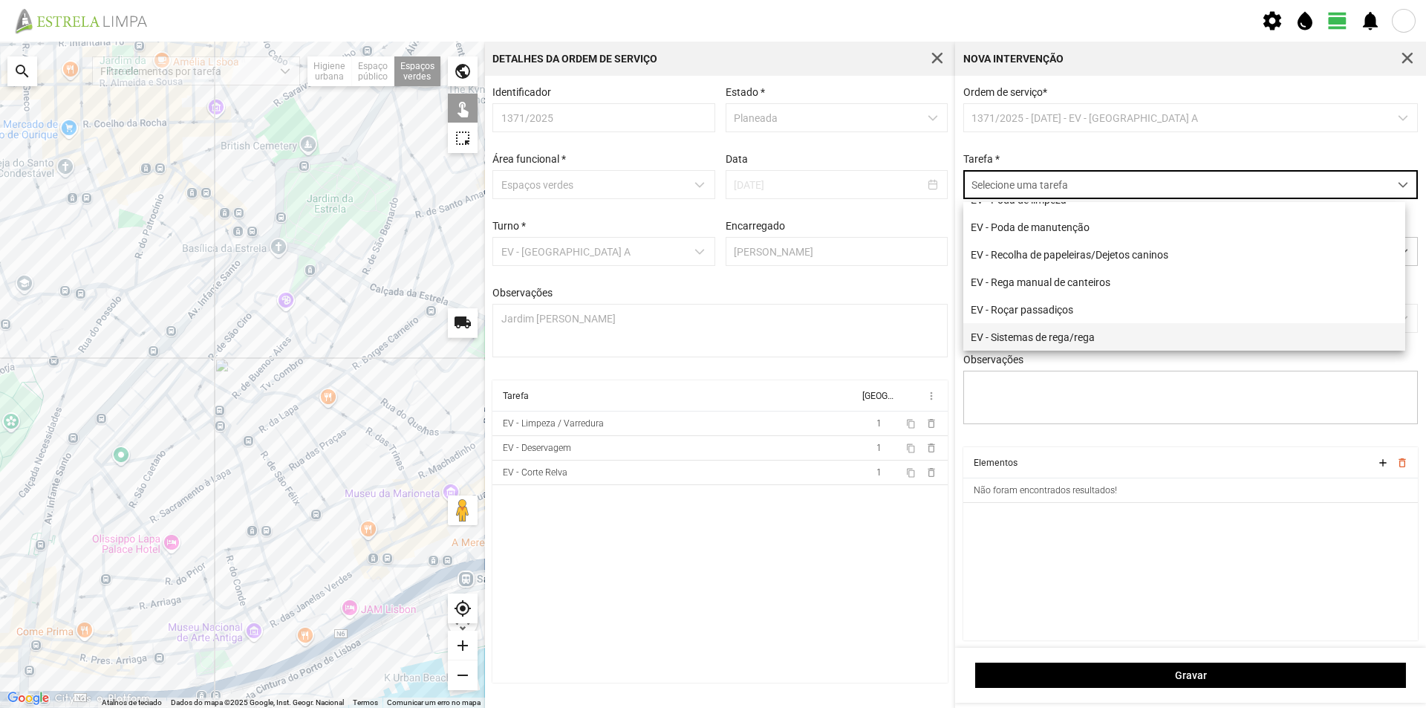
click at [1129, 327] on li "EV - Sistemas de rega/rega" at bounding box center [1184, 336] width 442 height 27
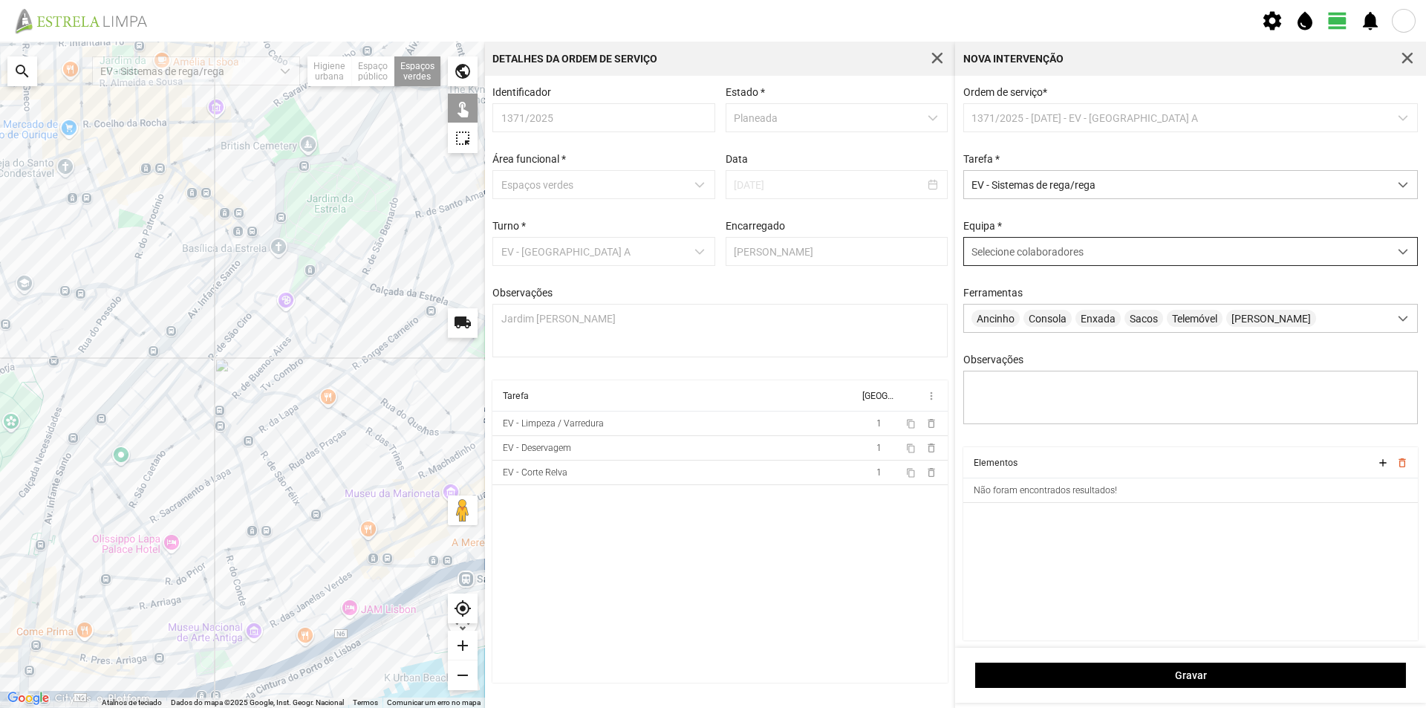
click at [1037, 246] on div "Selecione colaboradores" at bounding box center [1176, 251] width 425 height 27
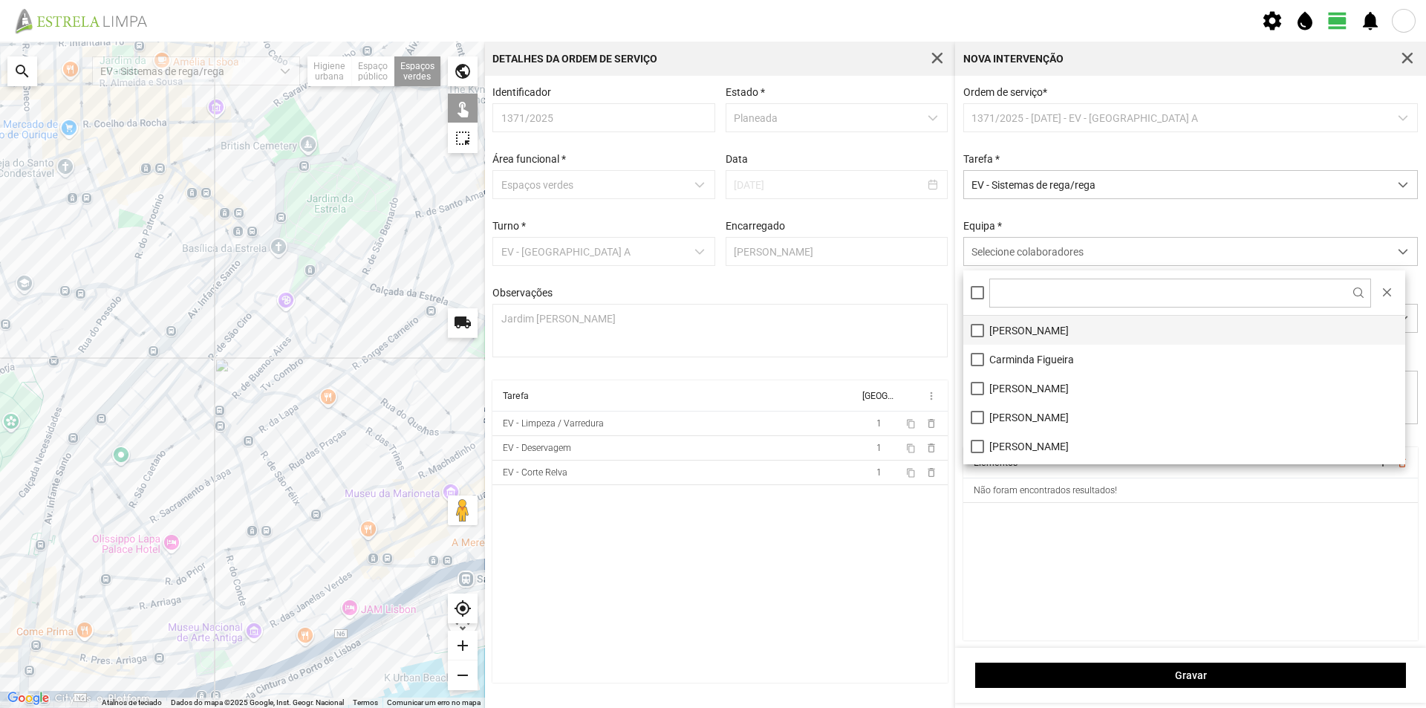
click at [1018, 327] on li "[PERSON_NAME]" at bounding box center [1184, 330] width 442 height 29
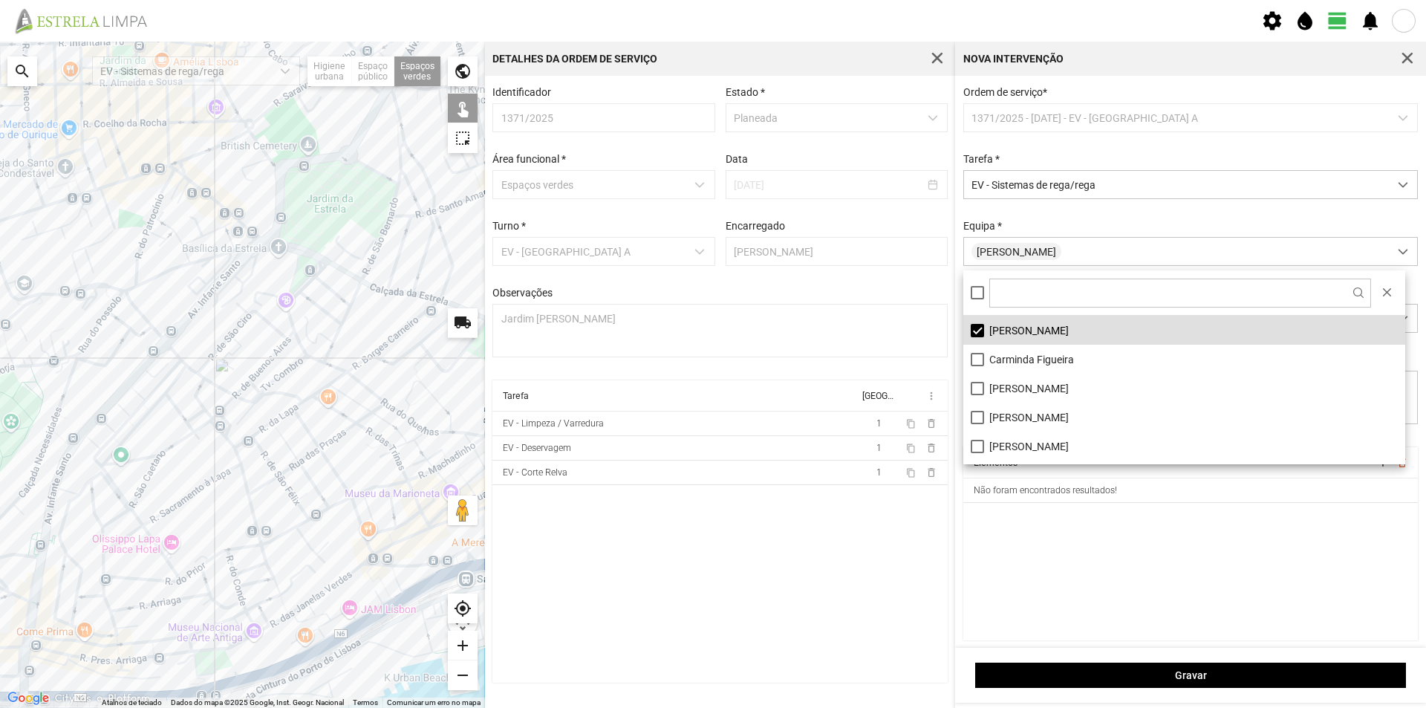
click at [1040, 520] on cdk-virtual-scroll-viewport "Elementos add delete_outline Não foram encontrados resultados!" at bounding box center [1190, 543] width 455 height 193
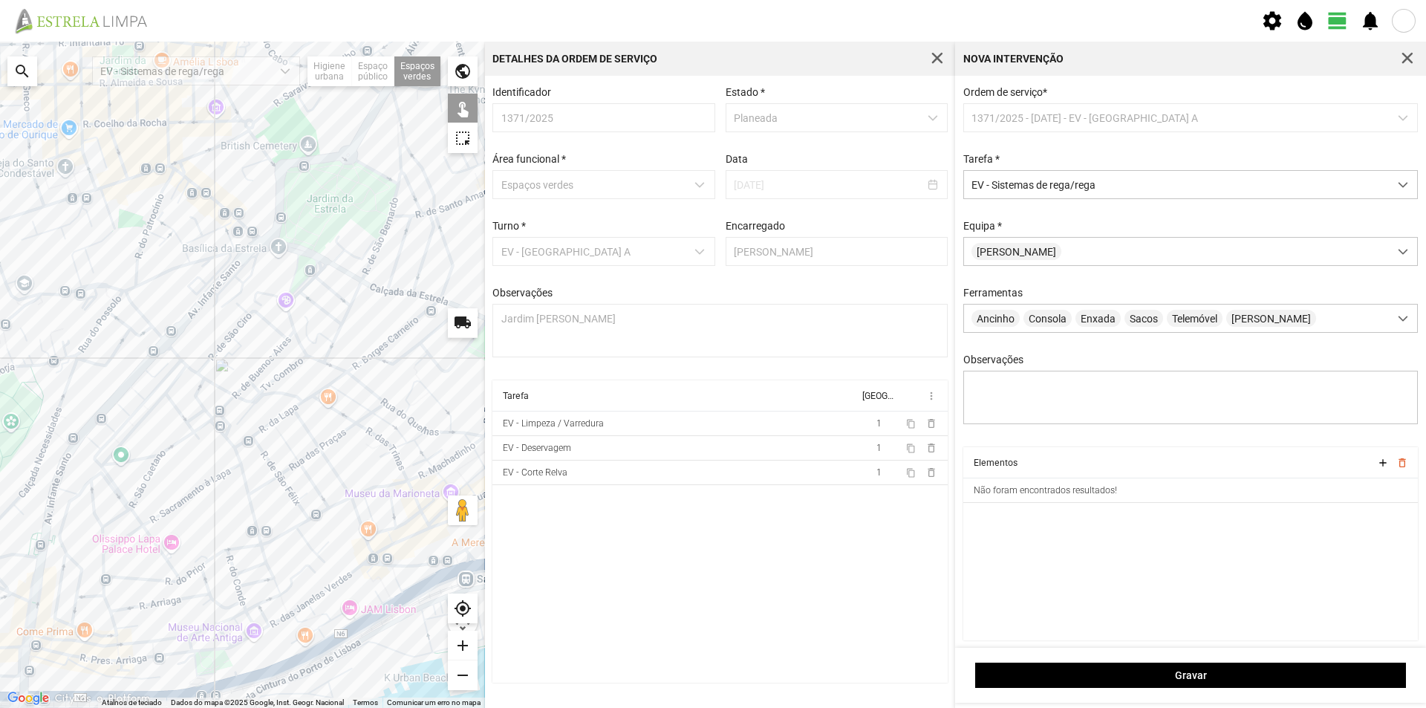
click at [249, 238] on div at bounding box center [242, 375] width 485 height 666
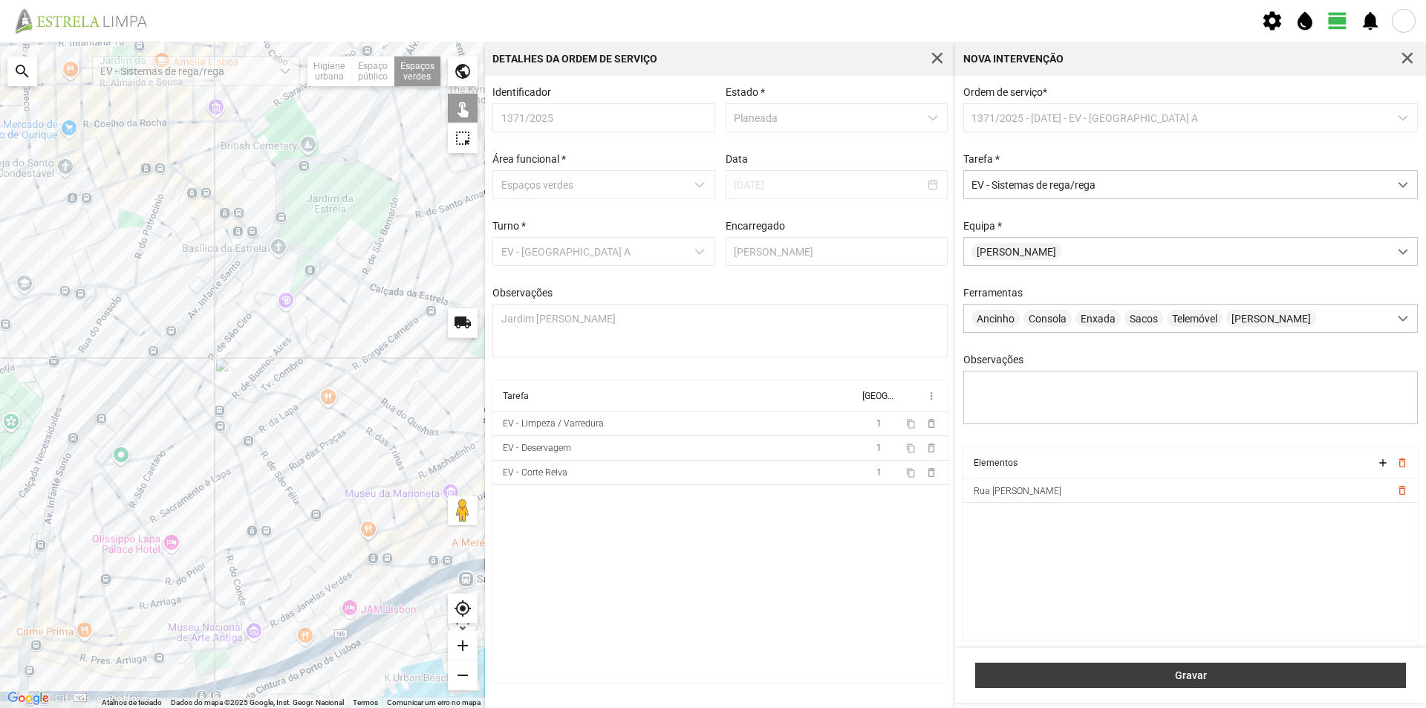
click at [1167, 676] on span "Gravar" at bounding box center [1190, 675] width 415 height 12
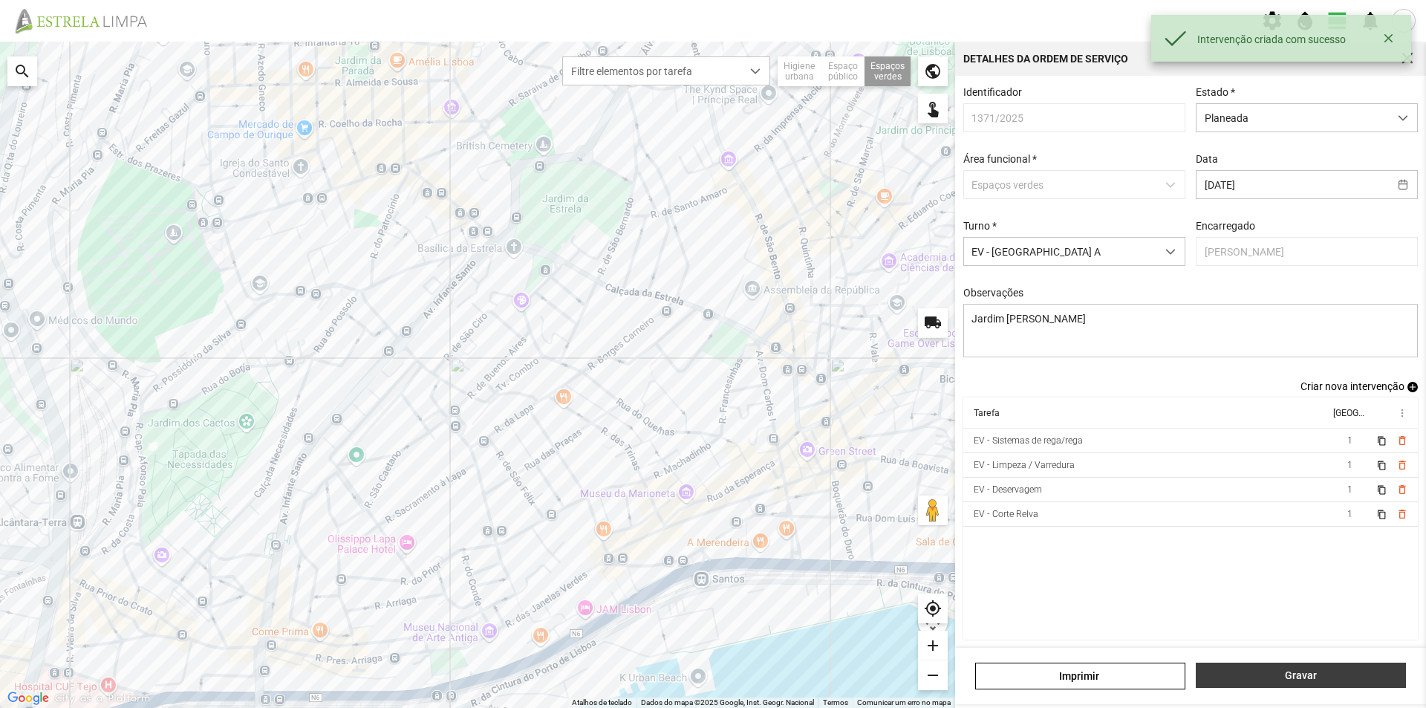
click at [1236, 677] on span "Gravar" at bounding box center [1301, 675] width 195 height 12
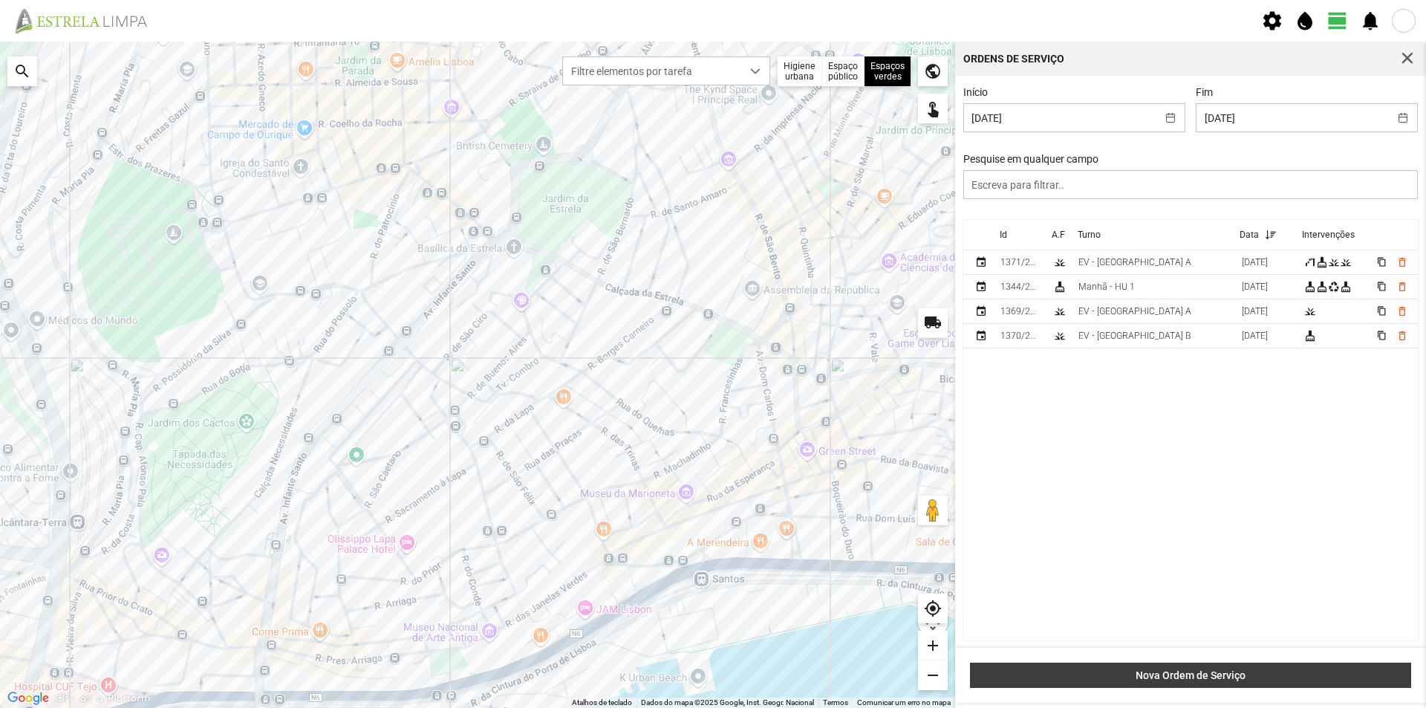
click at [1191, 672] on span "Nova Ordem de Serviço" at bounding box center [1190, 675] width 425 height 12
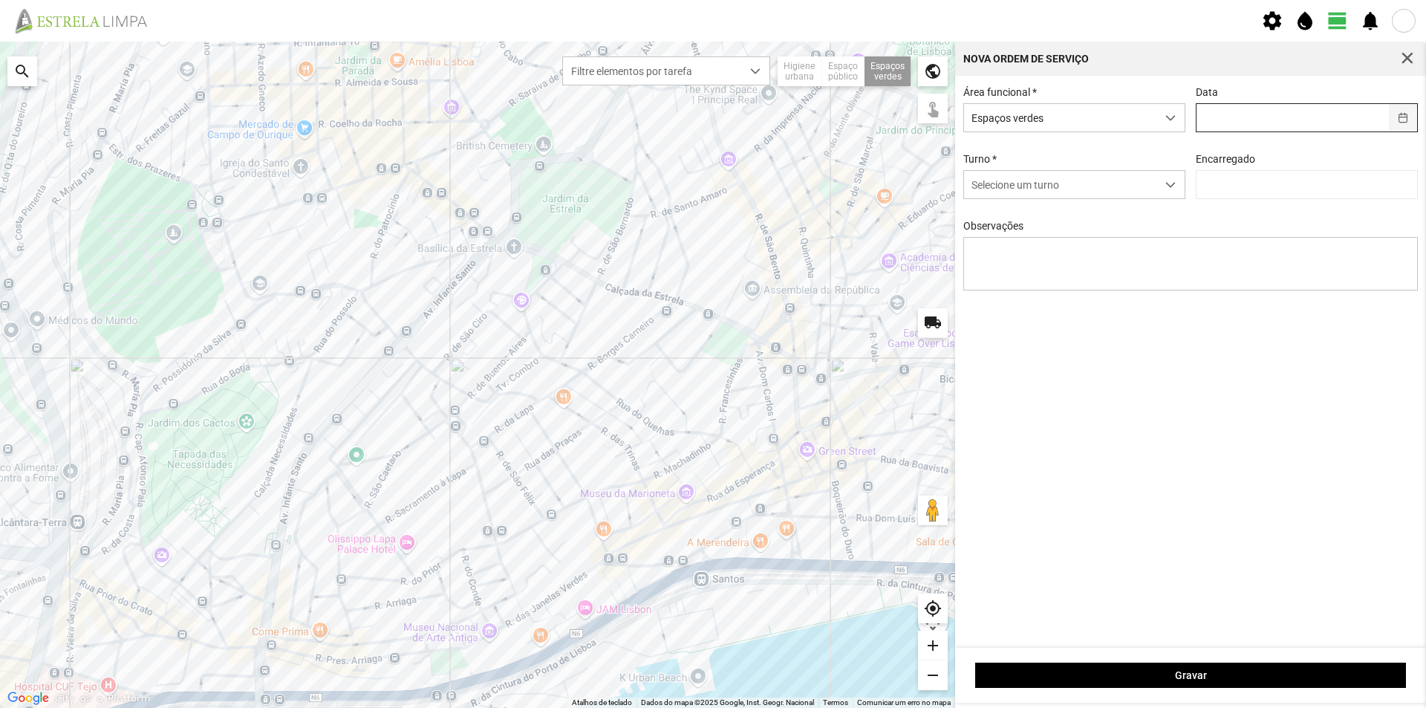
click at [1402, 120] on button "button" at bounding box center [1403, 117] width 29 height 27
click at [1195, 313] on span "22" at bounding box center [1198, 315] width 24 height 24
type input "[DATE]"
click at [1167, 188] on span "dropdown trigger" at bounding box center [1170, 185] width 10 height 10
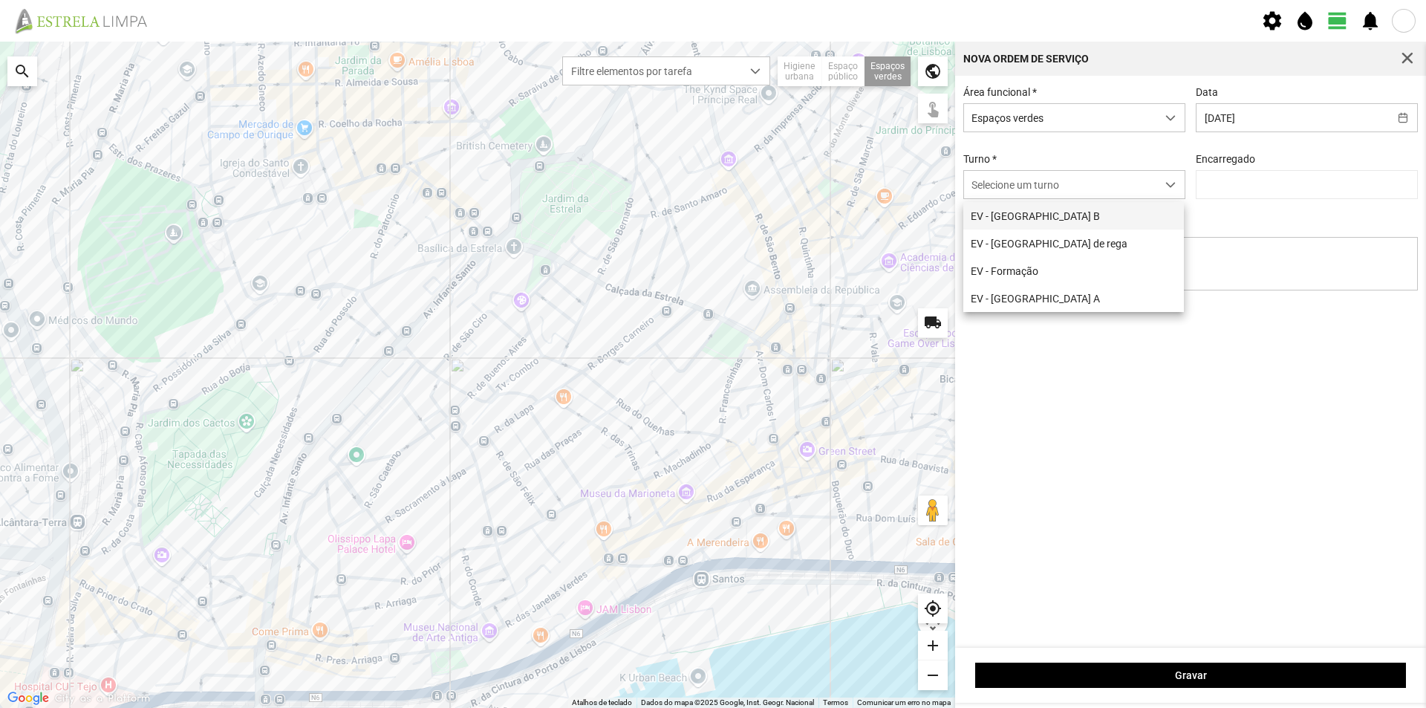
click at [1077, 218] on li "EV - [GEOGRAPHIC_DATA] B" at bounding box center [1073, 215] width 221 height 27
type input "[PERSON_NAME]"
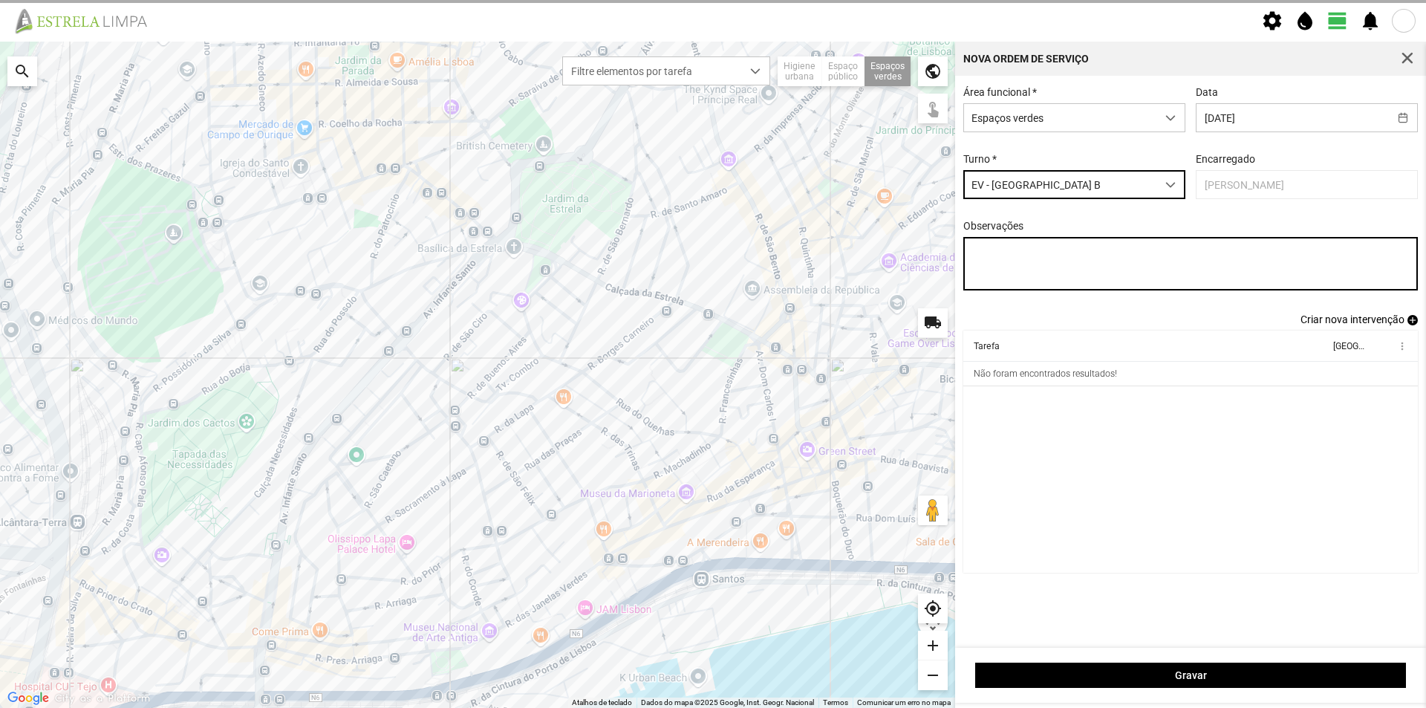
click at [1072, 269] on textarea "Observações" at bounding box center [1190, 263] width 455 height 53
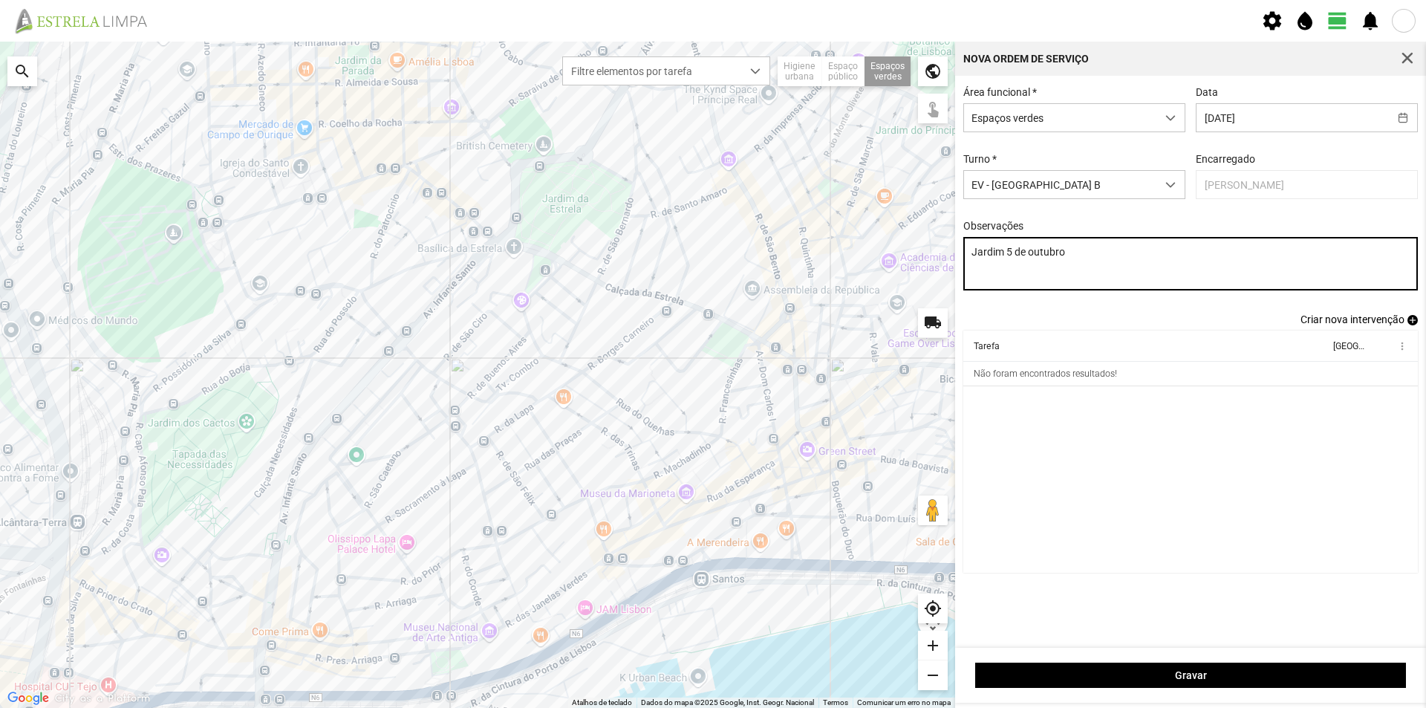
type textarea "Jardim 5 de outubro"
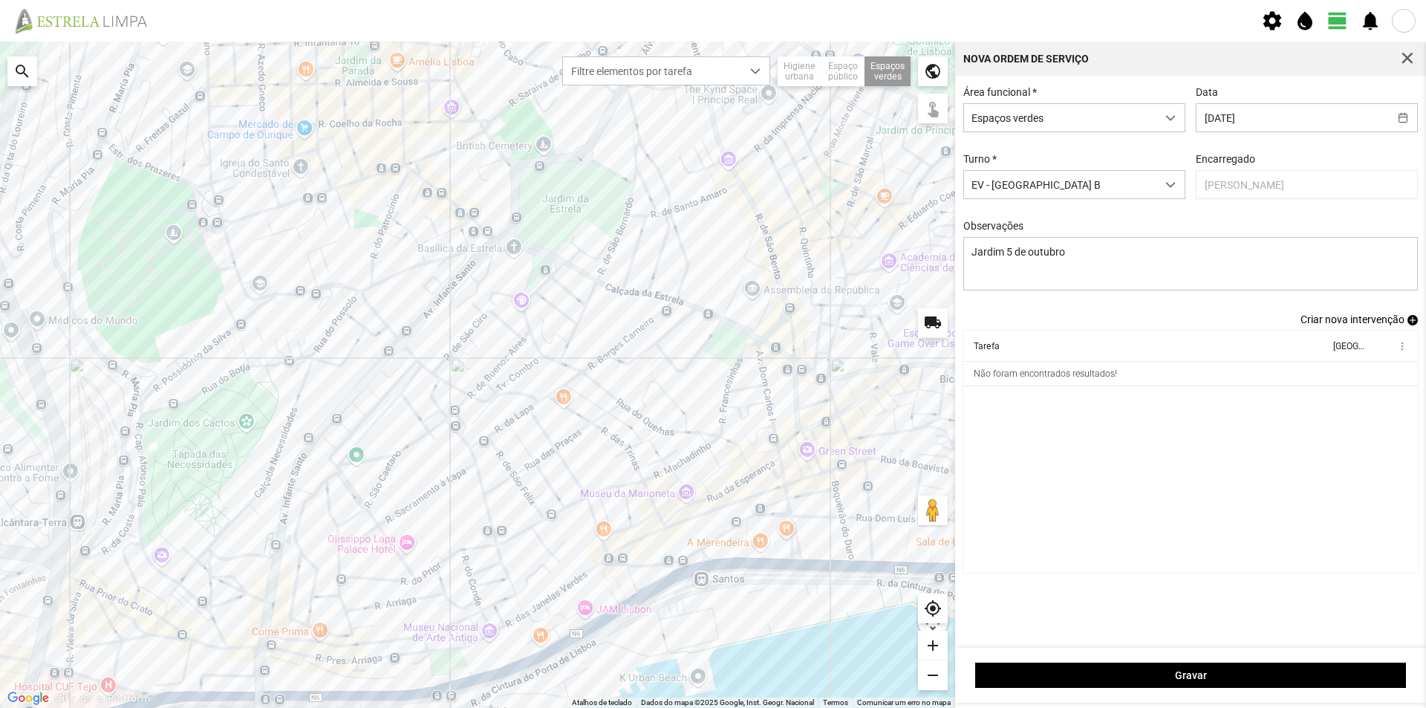
click at [1412, 323] on span "add" at bounding box center [1412, 320] width 10 height 10
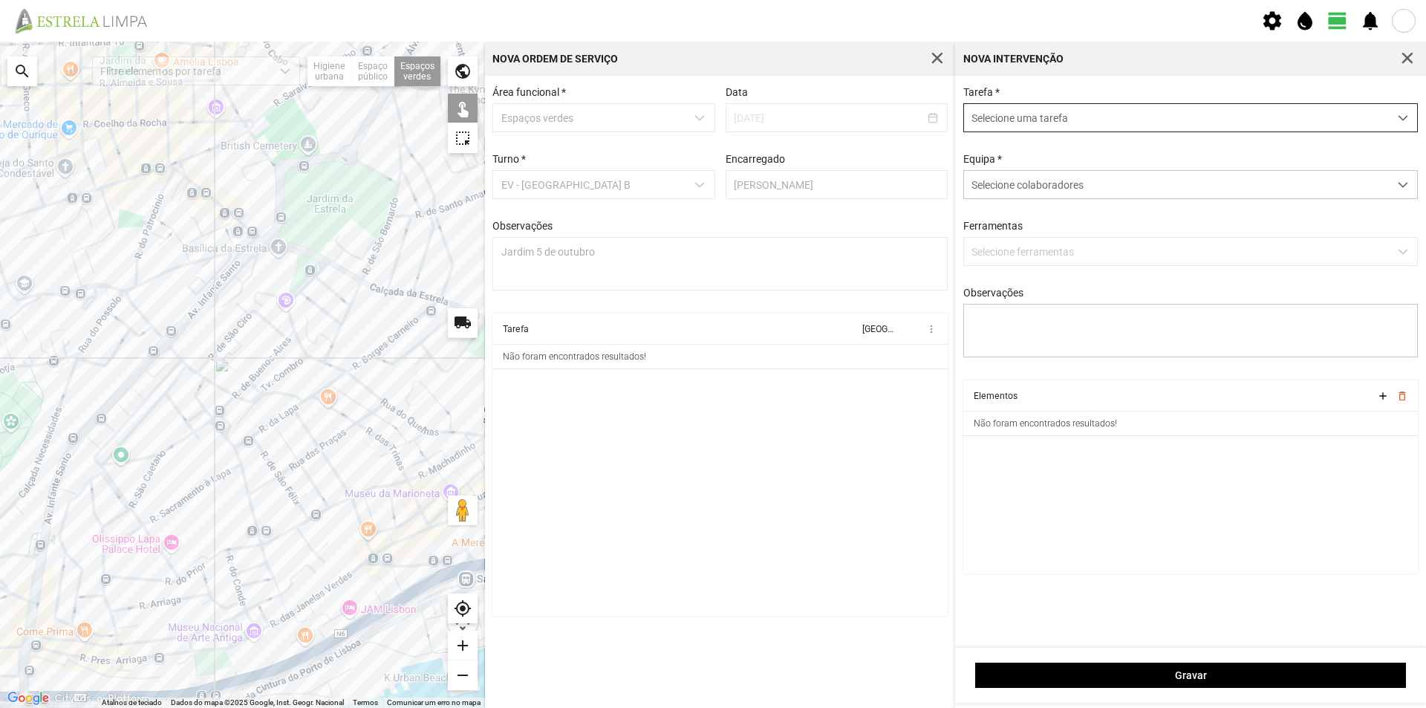
click at [1019, 118] on span "Selecione uma tarefa" at bounding box center [1176, 117] width 425 height 27
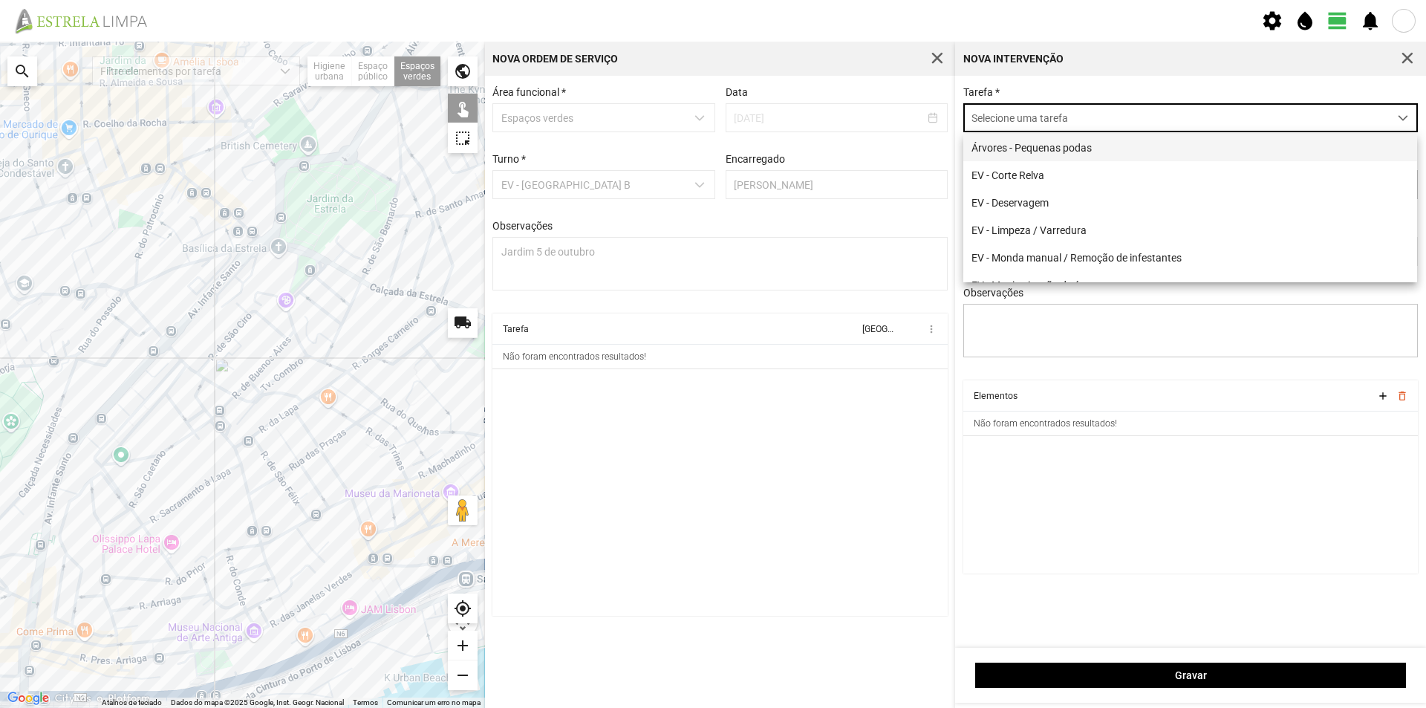
scroll to position [8, 66]
click at [1062, 228] on li "EV - Limpeza / Varredura" at bounding box center [1190, 229] width 454 height 27
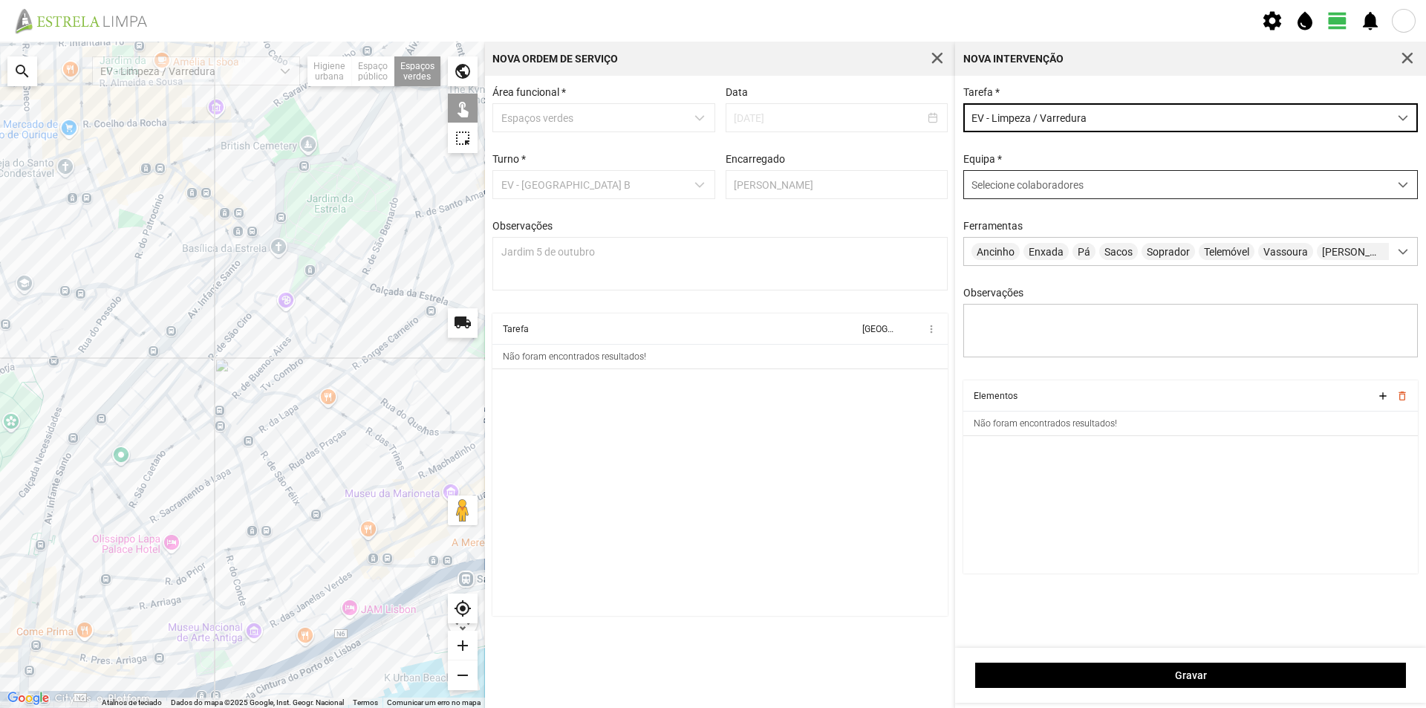
click at [996, 179] on div "Selecione colaboradores" at bounding box center [1176, 184] width 425 height 27
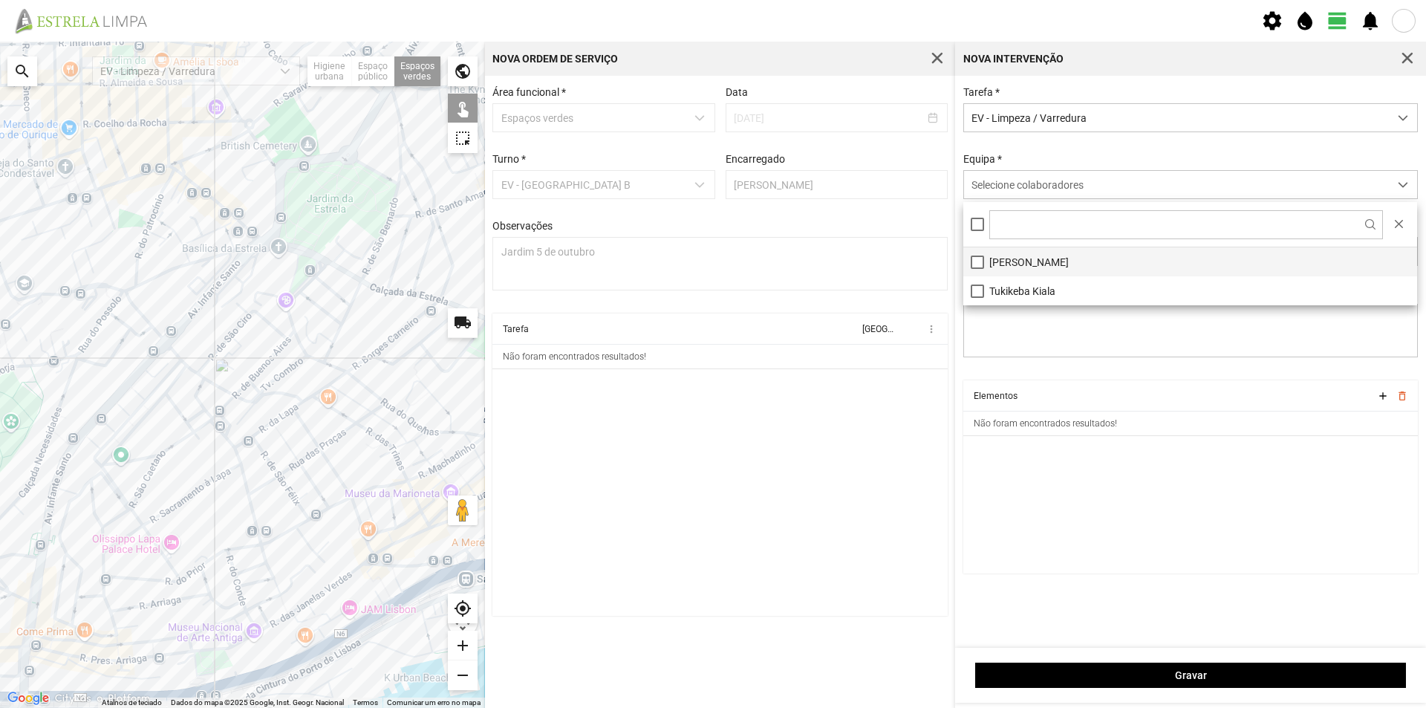
click at [1004, 258] on li "[PERSON_NAME]" at bounding box center [1190, 261] width 454 height 29
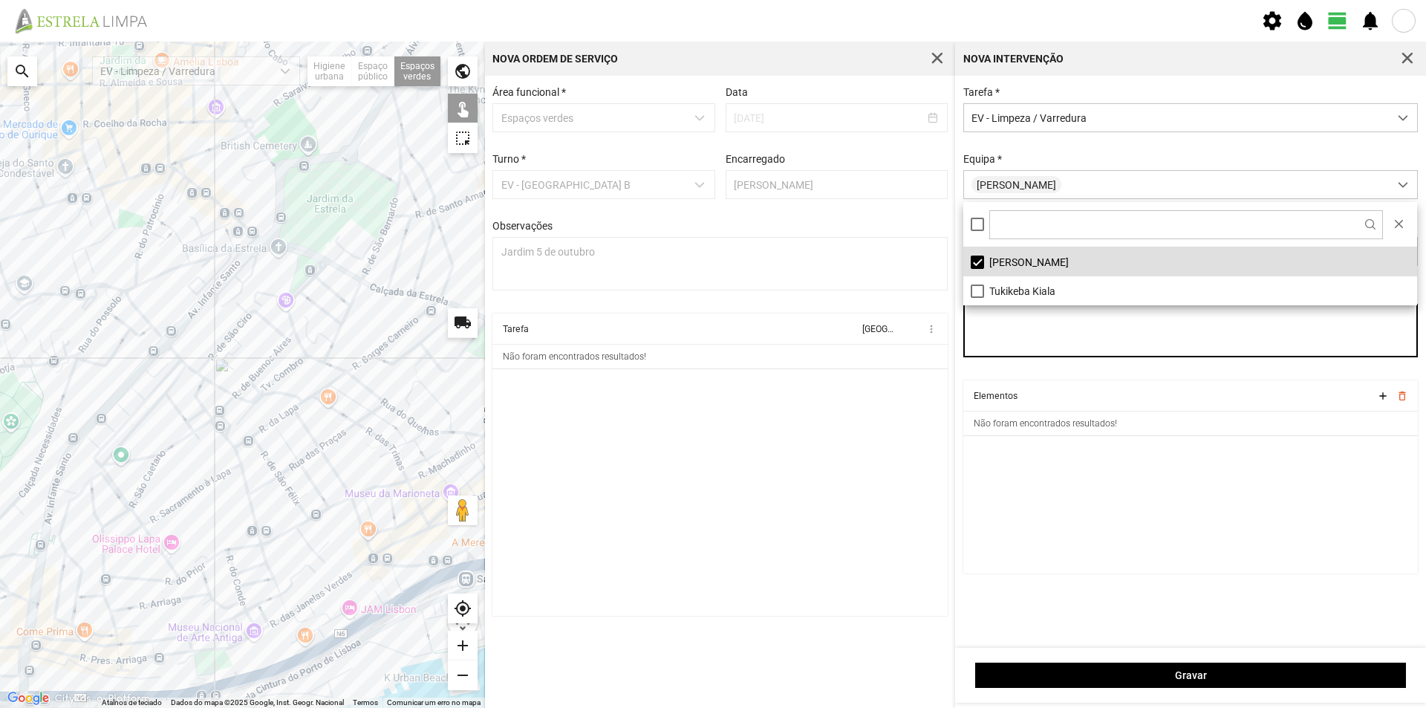
click at [1025, 335] on textarea "Observações" at bounding box center [1190, 330] width 455 height 53
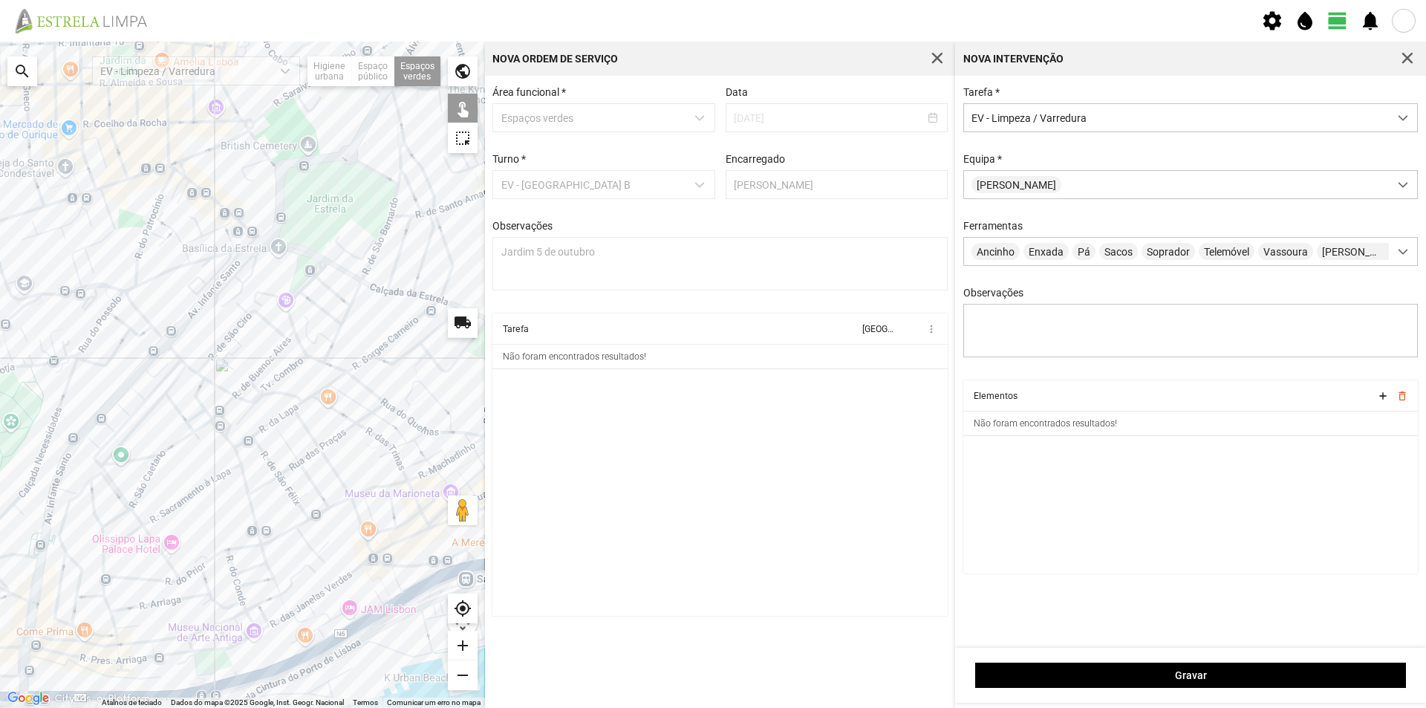
click at [297, 270] on div at bounding box center [242, 375] width 485 height 666
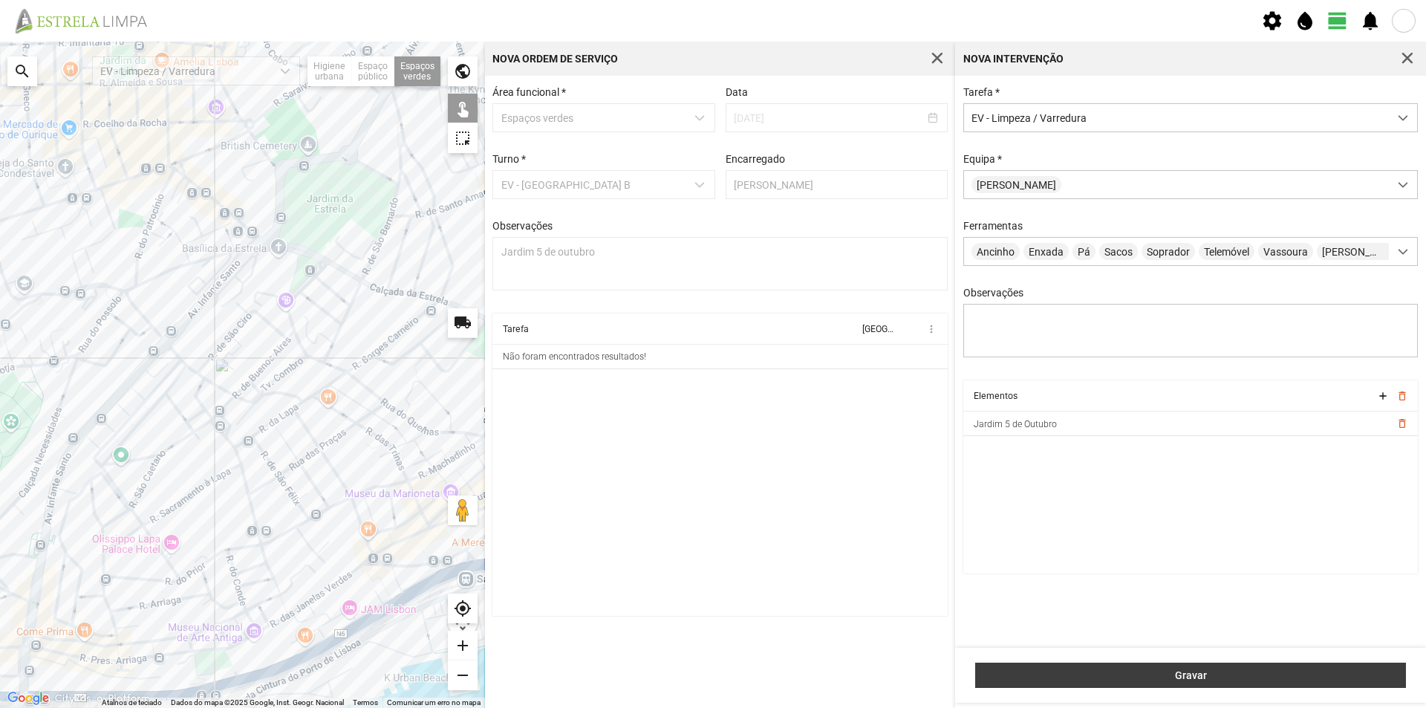
click at [1181, 671] on span "Gravar" at bounding box center [1190, 675] width 415 height 12
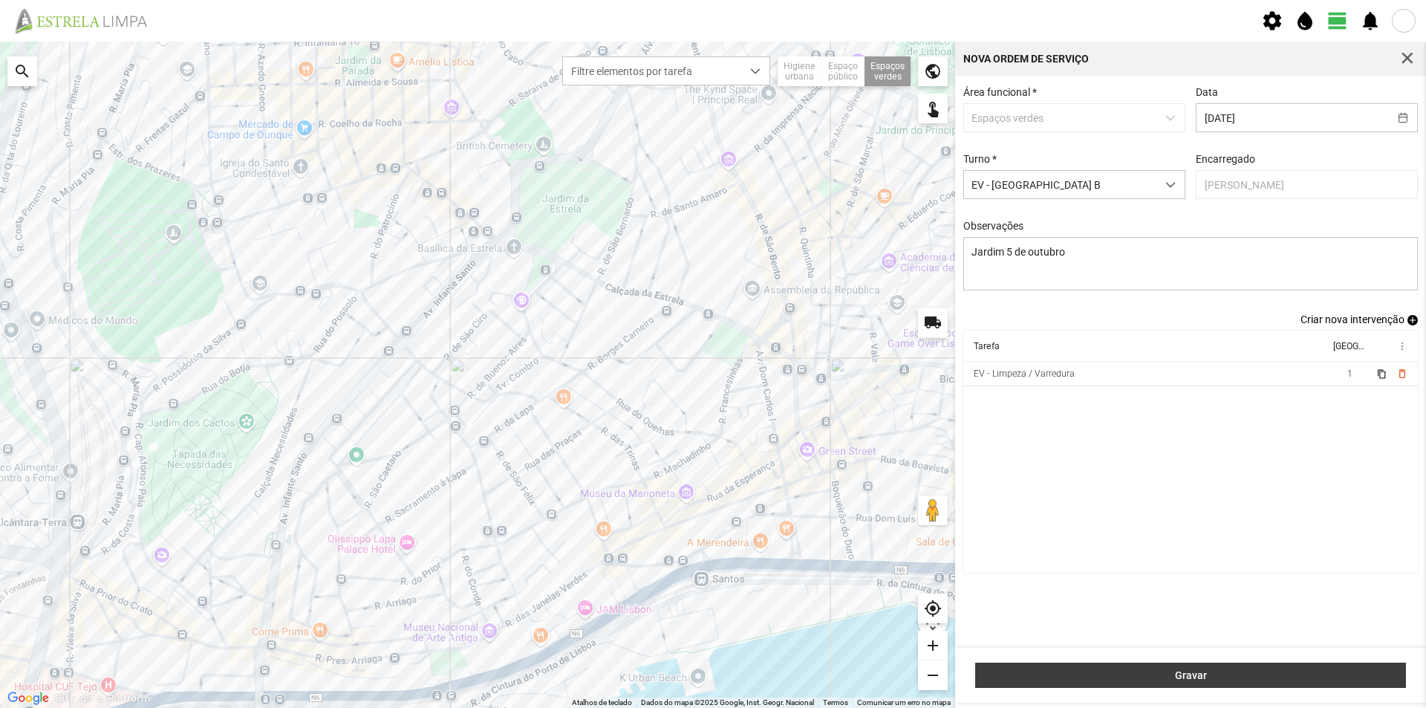
click at [1129, 679] on span "Gravar" at bounding box center [1190, 675] width 415 height 12
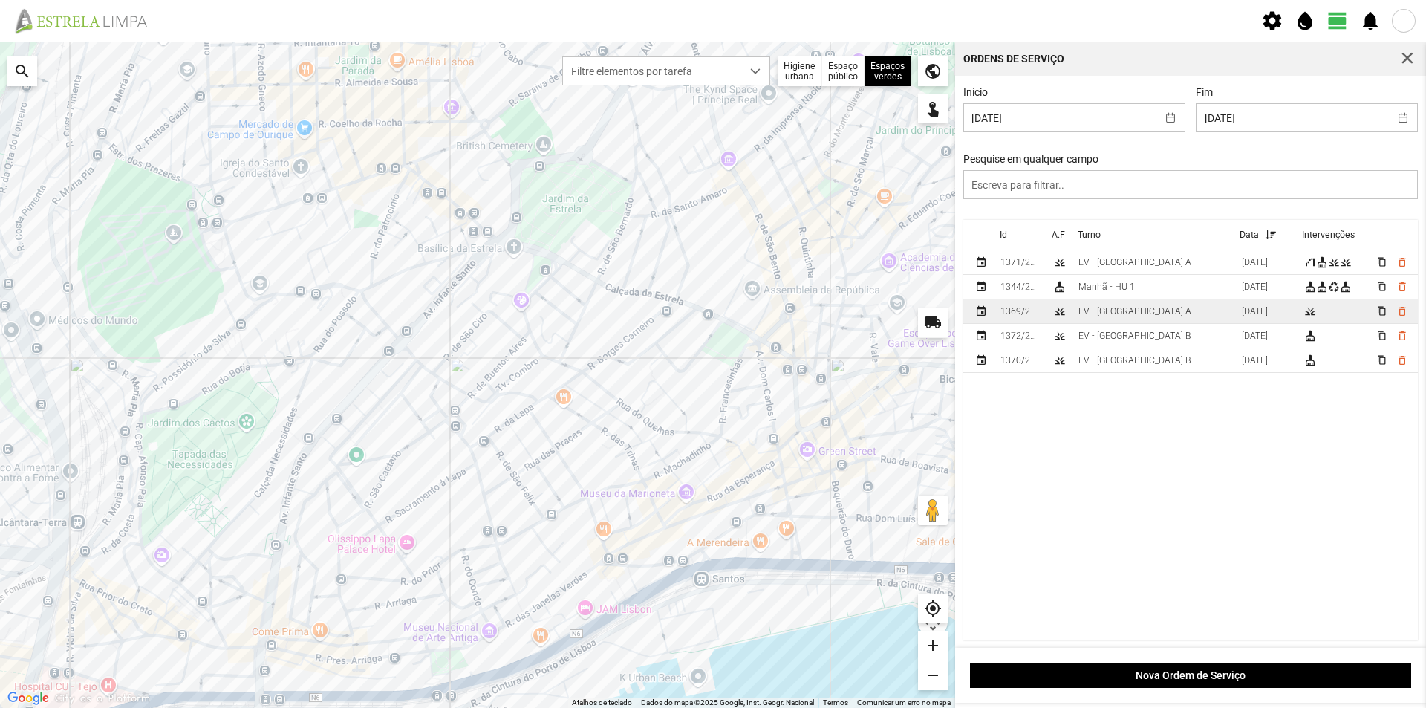
click at [1143, 316] on td "EV - [GEOGRAPHIC_DATA] A" at bounding box center [1153, 311] width 163 height 25
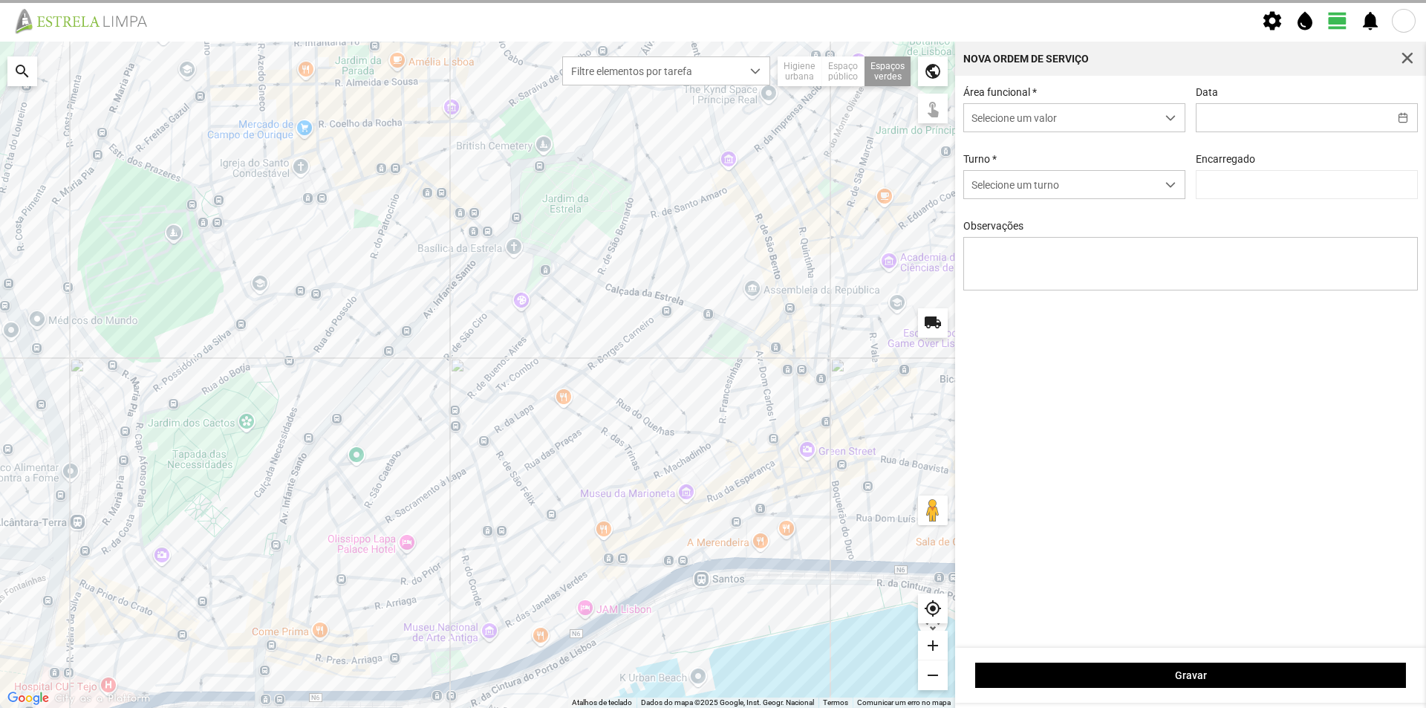
type input "[DATE]"
type input "[PERSON_NAME]"
type textarea "Jardim Elisa Batista"
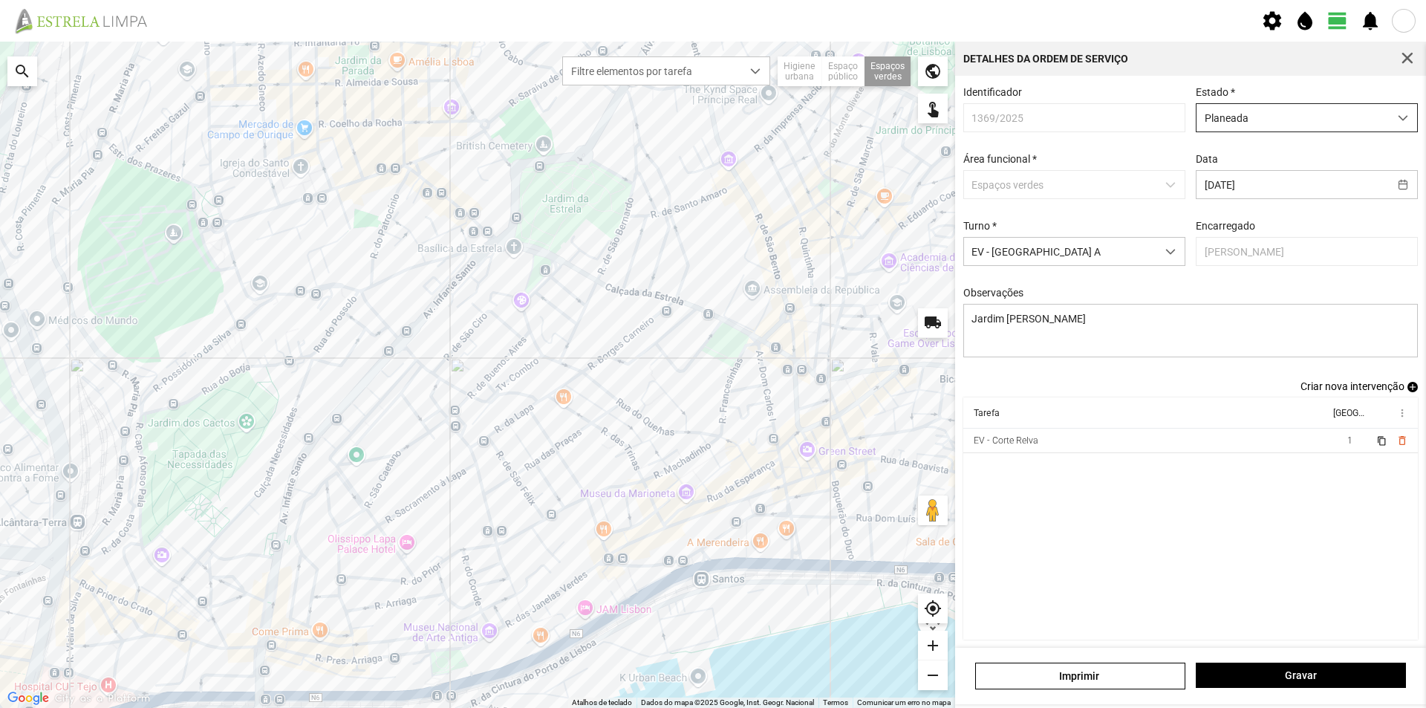
click at [1311, 111] on span "Planeada" at bounding box center [1292, 117] width 192 height 27
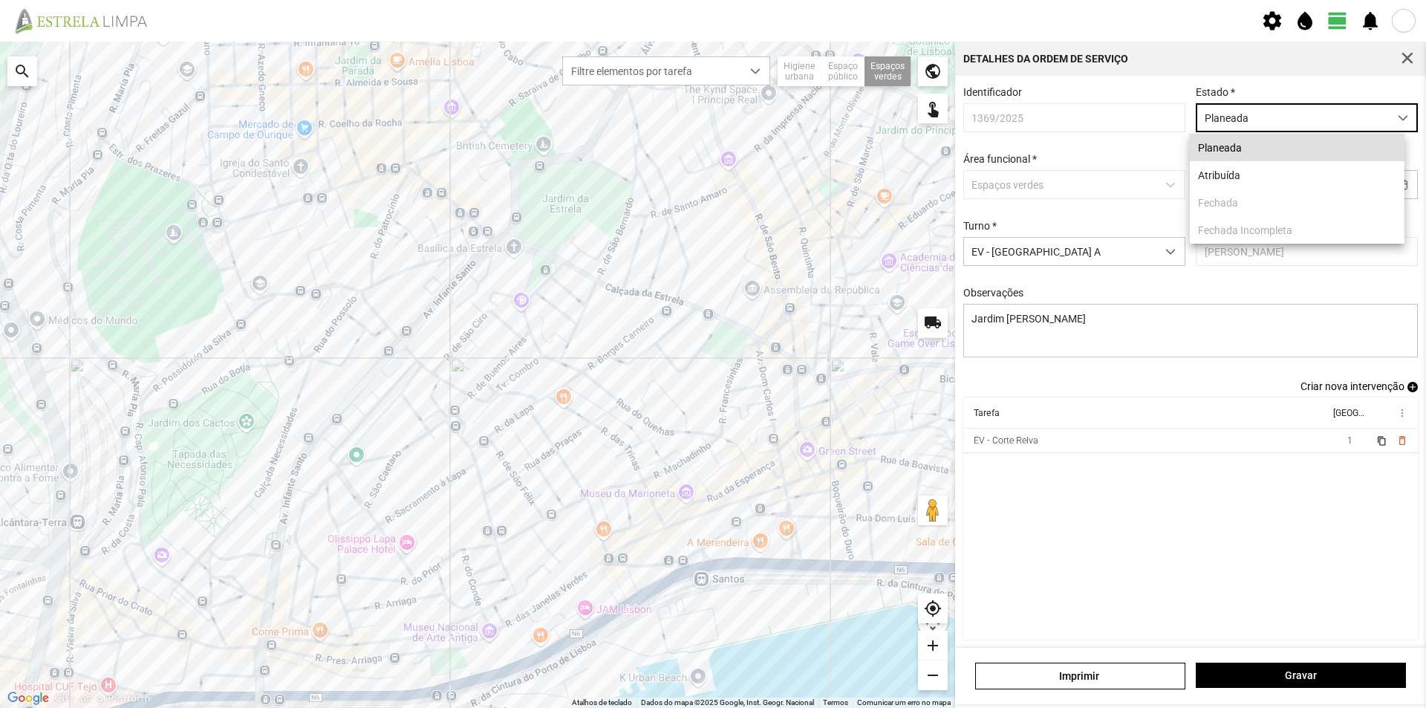
scroll to position [8, 66]
click at [1247, 175] on li "Atribuída" at bounding box center [1297, 174] width 215 height 27
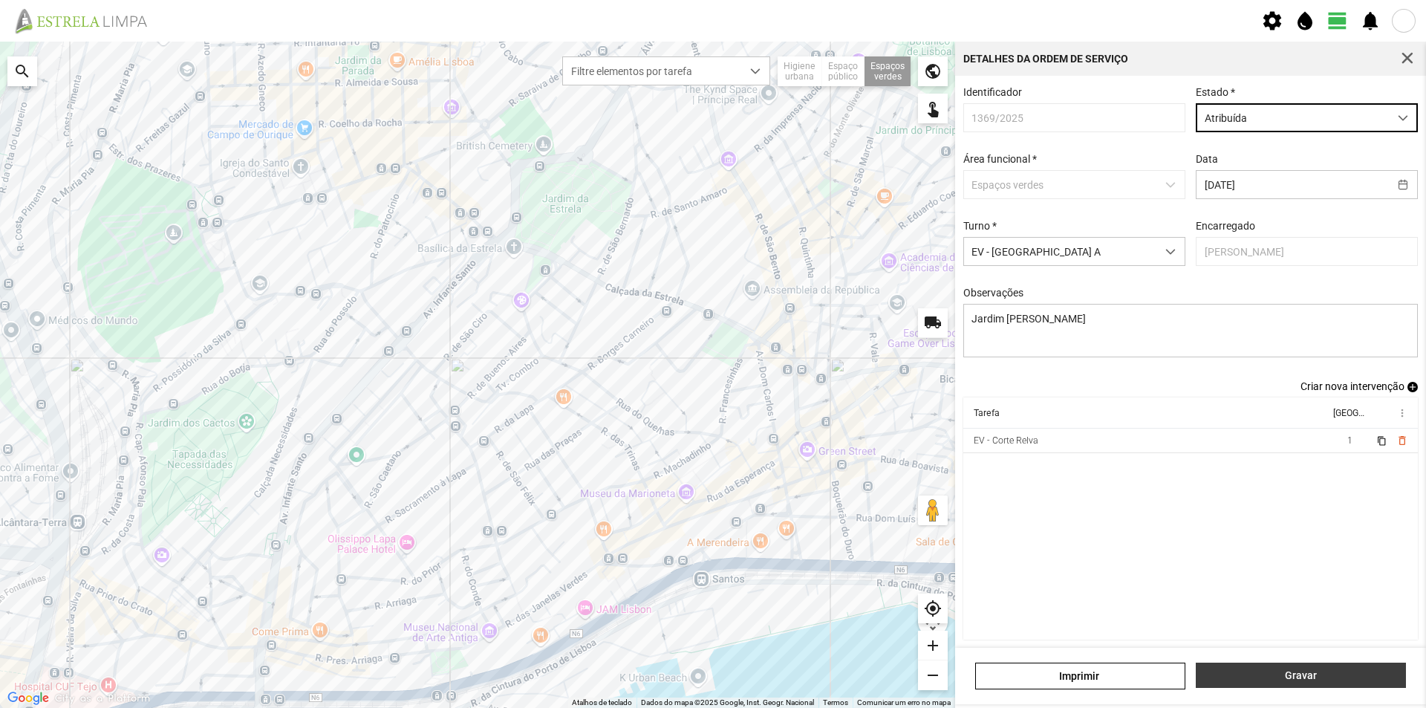
click at [1291, 681] on span "Gravar" at bounding box center [1301, 675] width 195 height 12
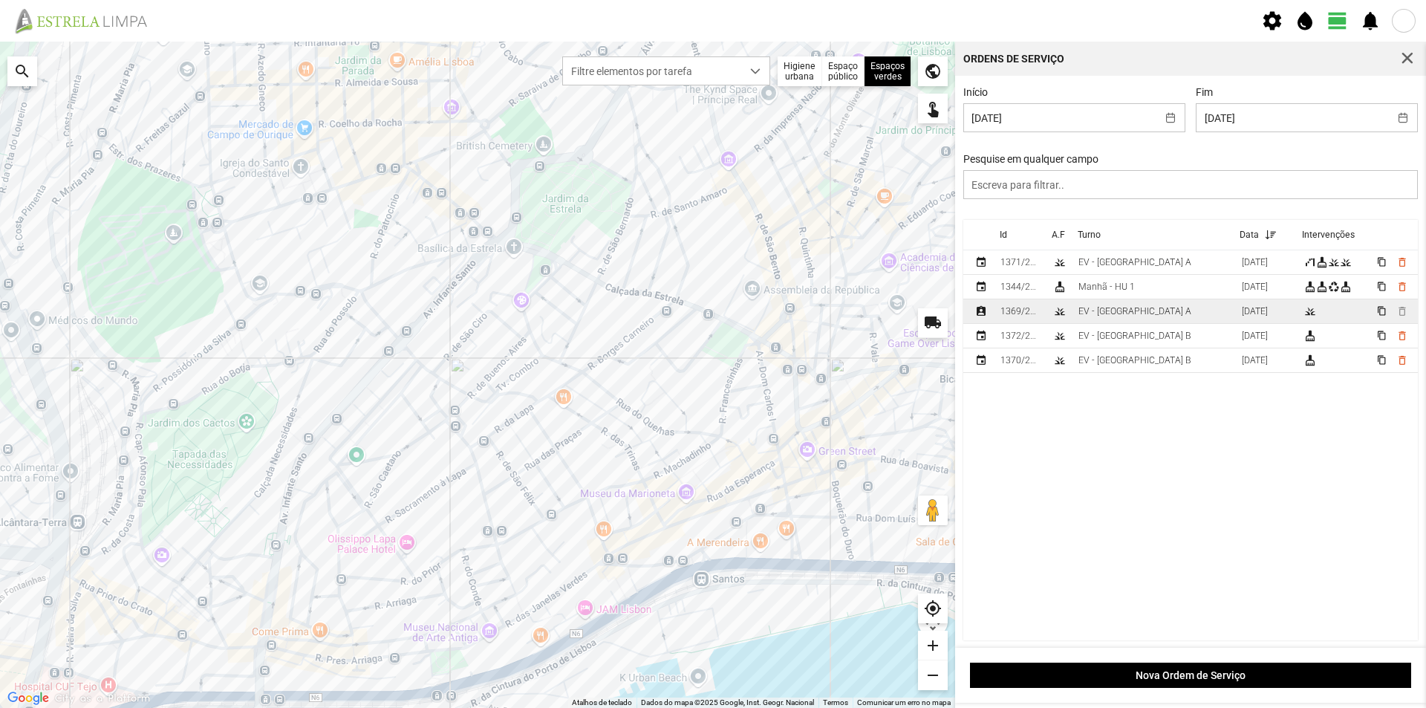
click at [1108, 316] on div "EV - [GEOGRAPHIC_DATA] A" at bounding box center [1134, 311] width 113 height 10
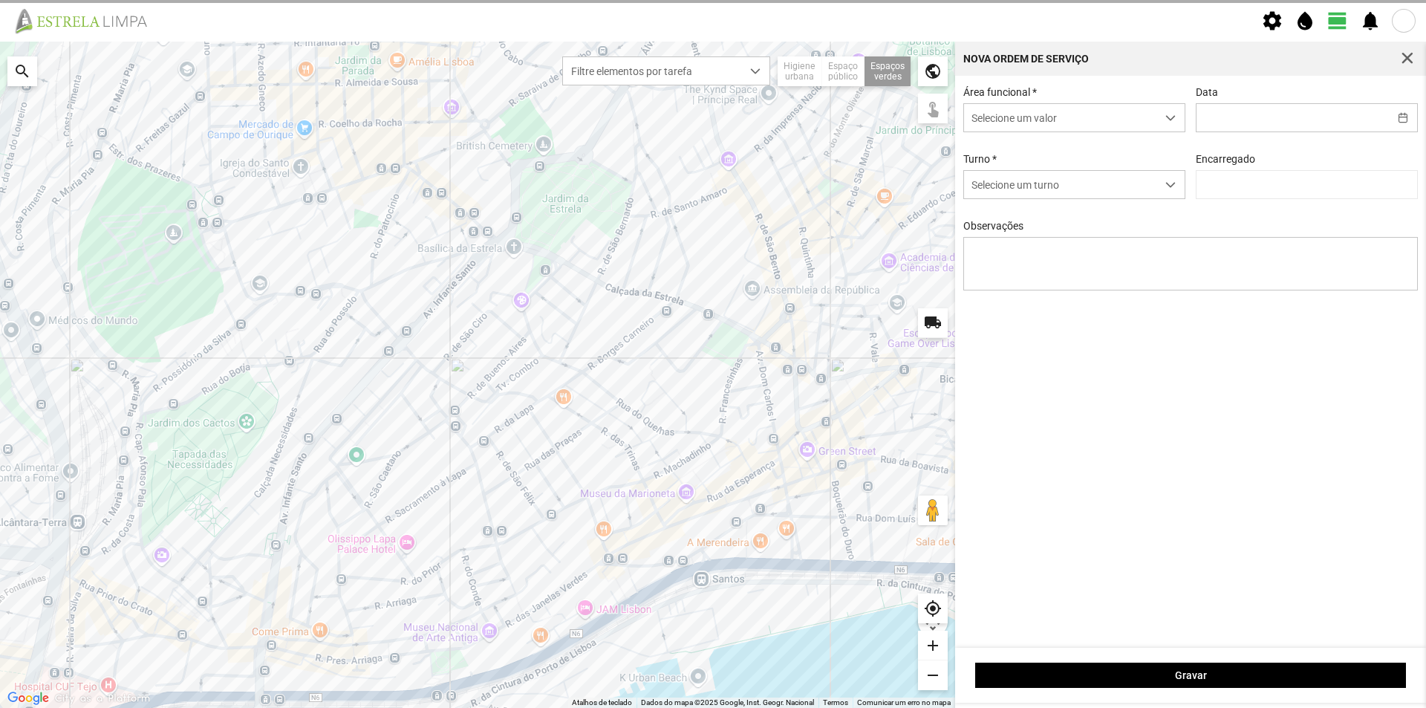
type input "[DATE]"
type textarea "Jardim Elisa Batista"
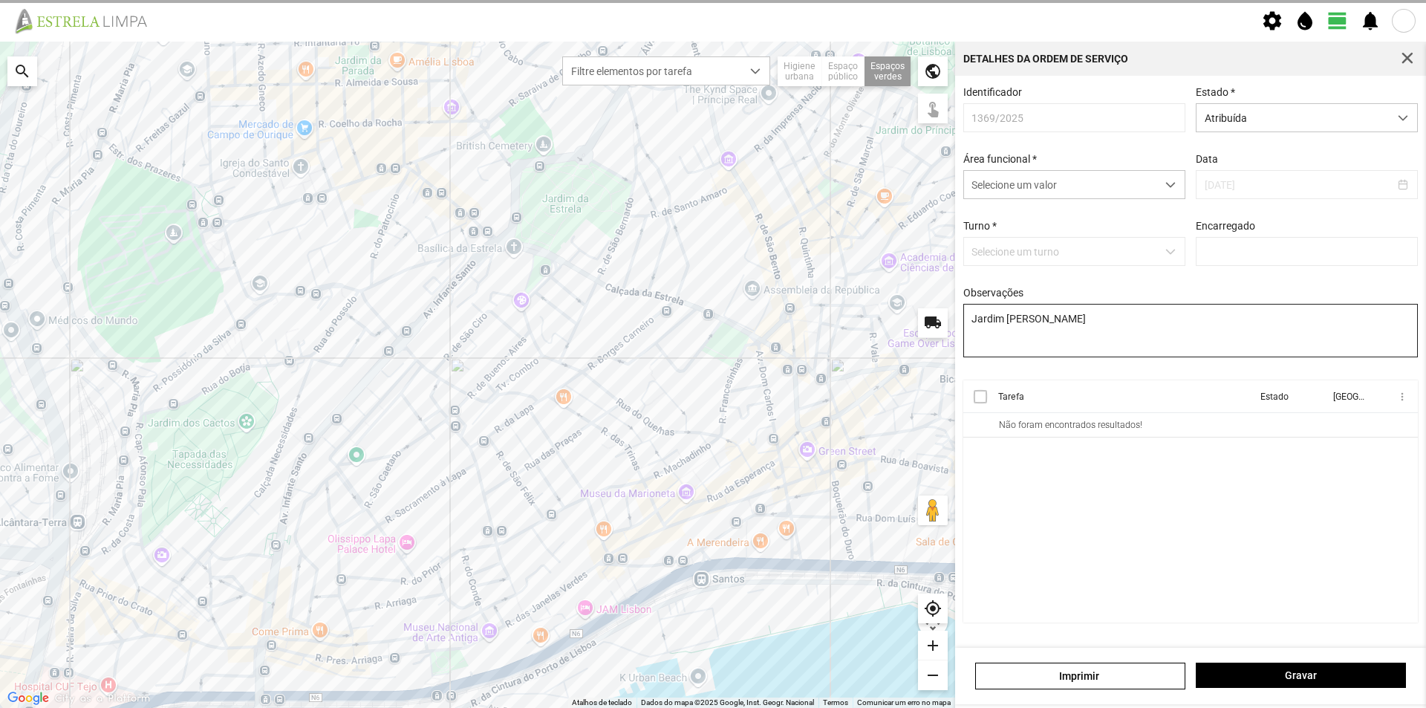
type input "[PERSON_NAME]"
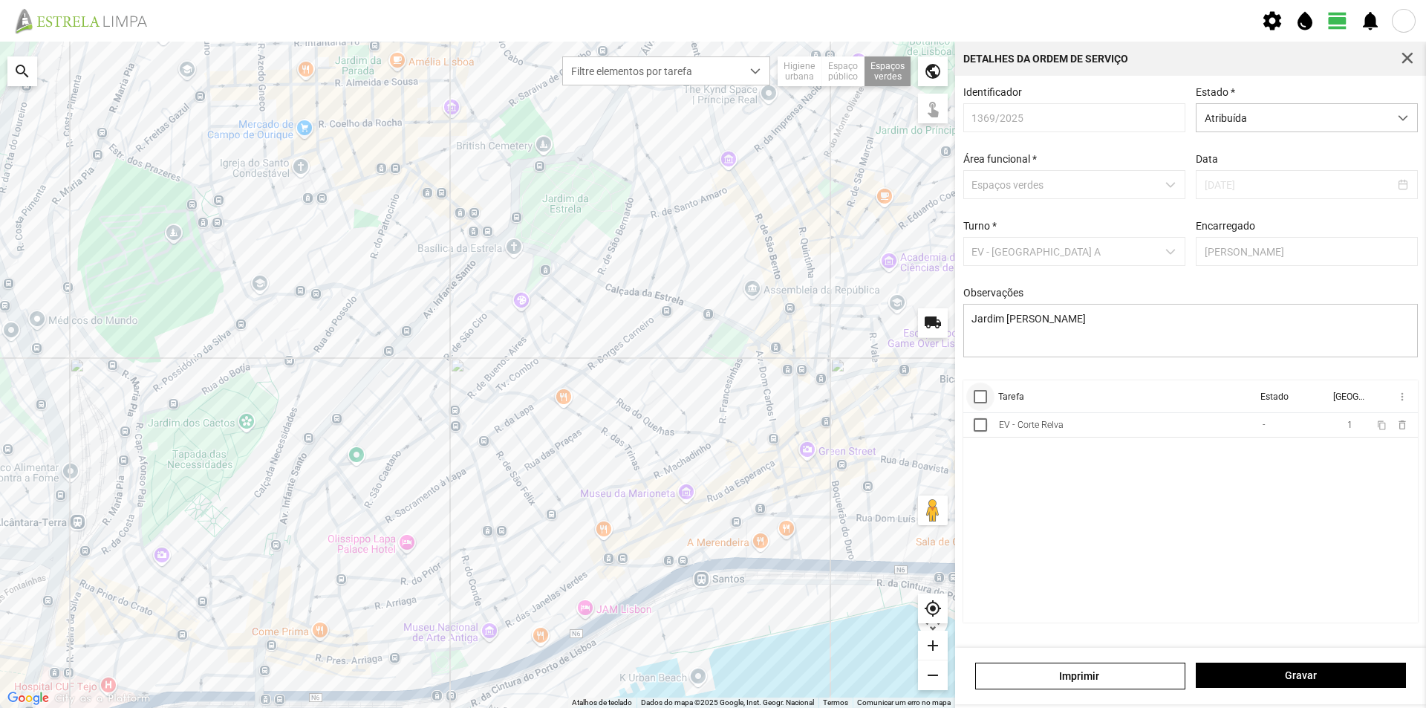
click at [979, 401] on div at bounding box center [979, 396] width 13 height 13
click at [1403, 400] on span "more_vert" at bounding box center [1401, 397] width 12 height 12
click at [1339, 431] on span "Marcar como Concluída" at bounding box center [1323, 426] width 110 height 10
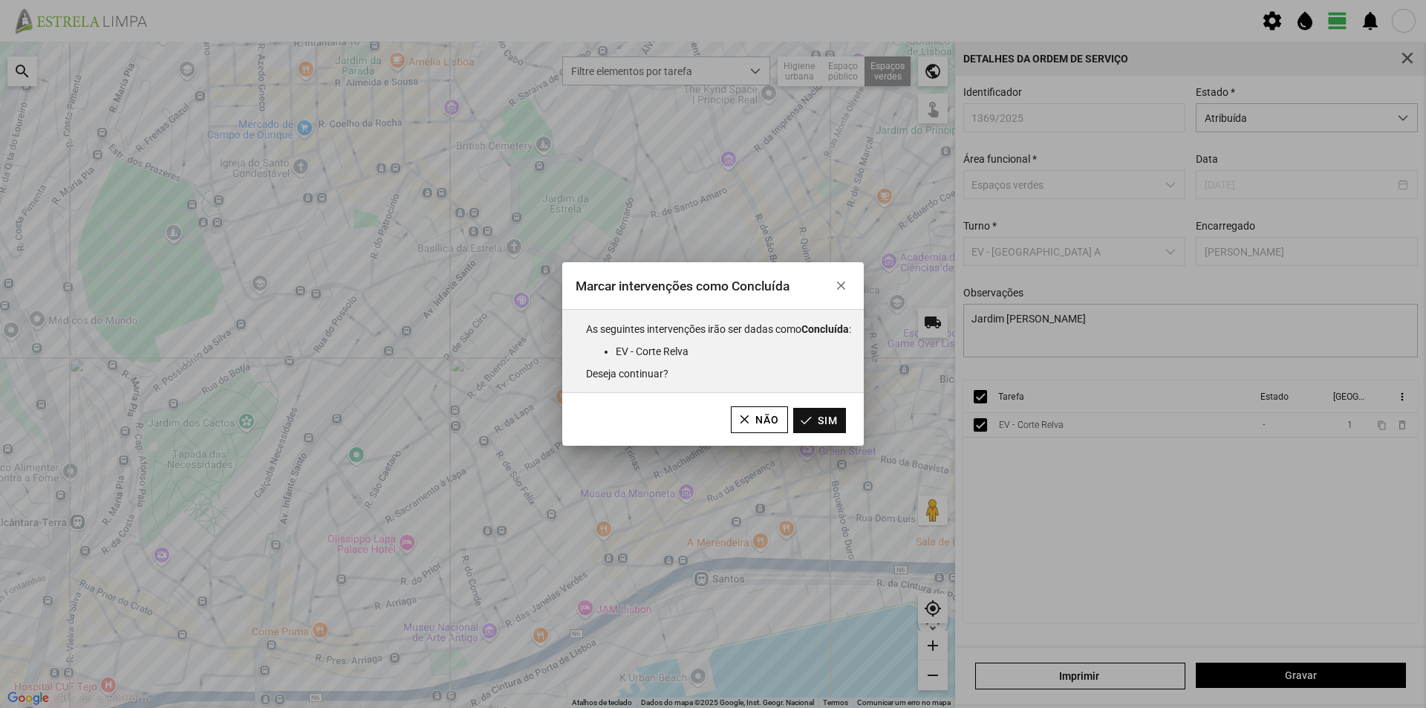
click at [829, 423] on button "Sim" at bounding box center [819, 420] width 53 height 25
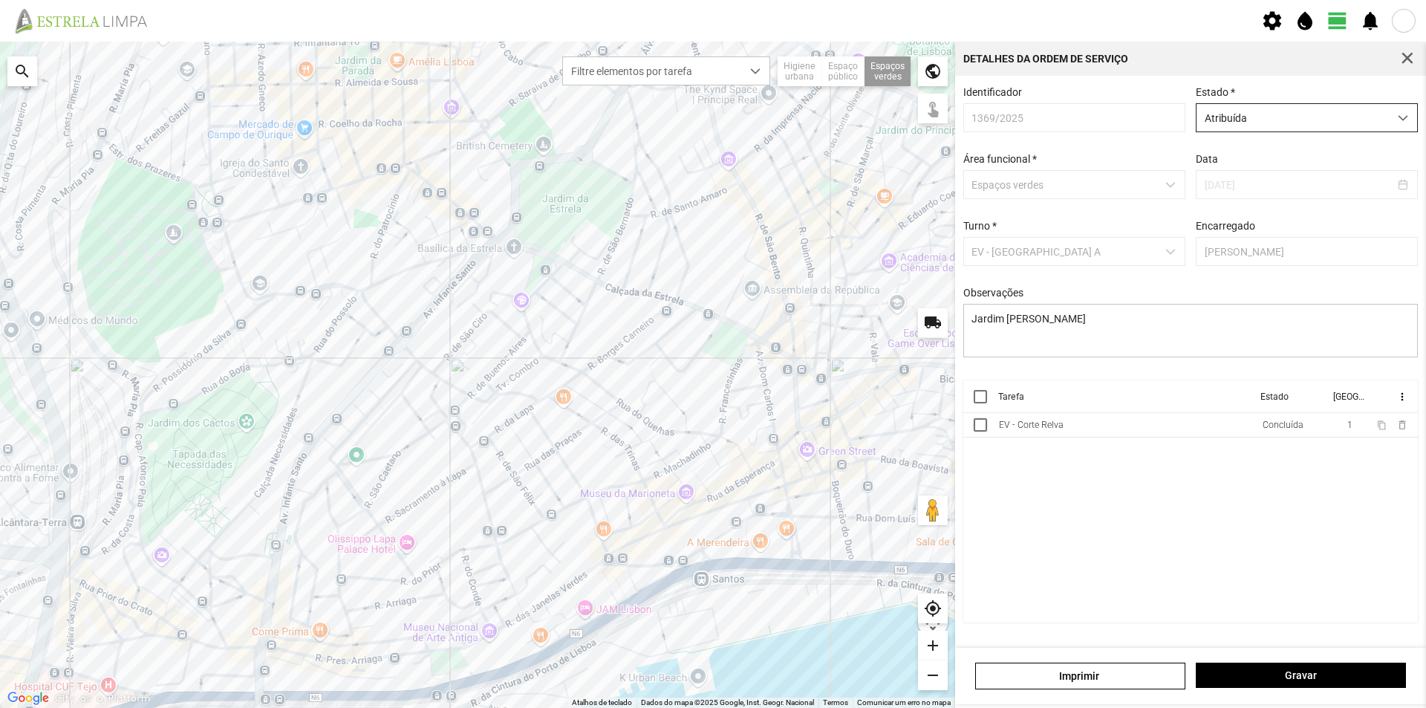
click at [1271, 117] on span "Atribuída" at bounding box center [1292, 117] width 192 height 27
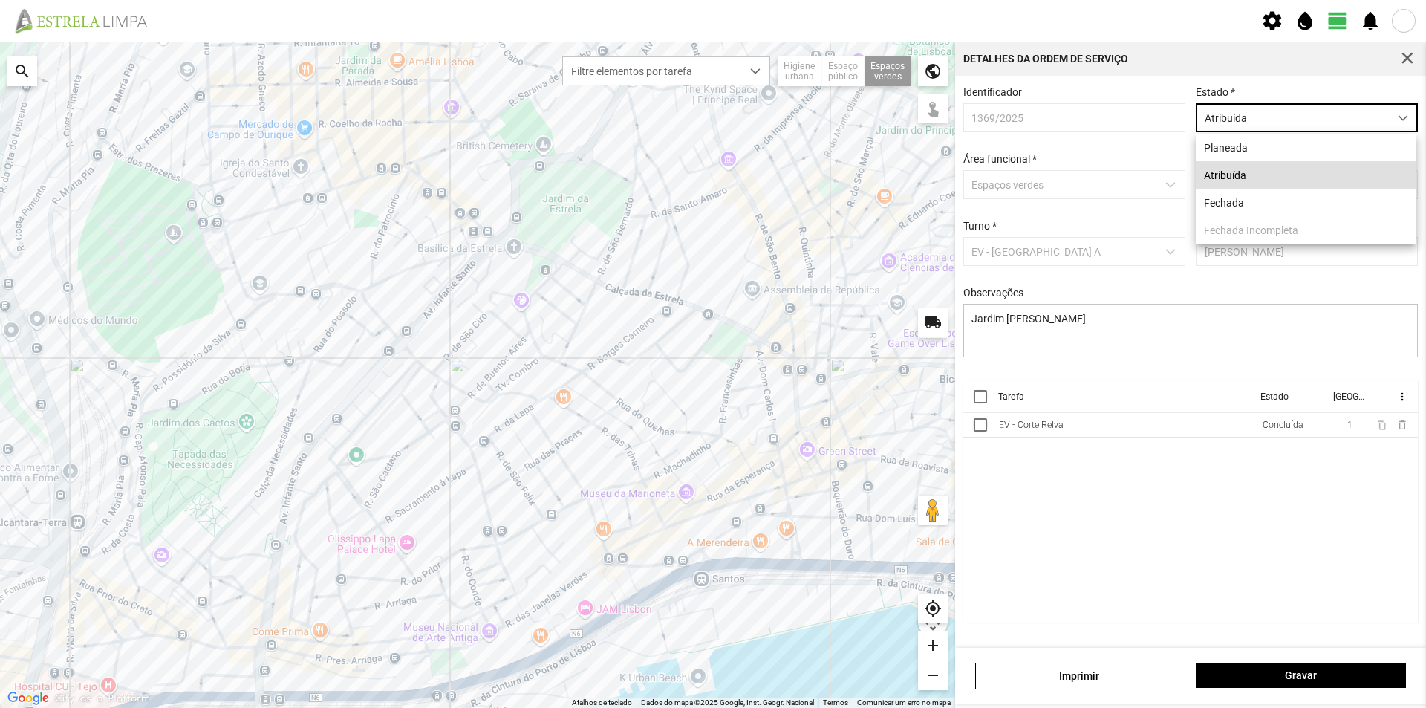
scroll to position [8, 66]
click at [1239, 203] on li "Fechada" at bounding box center [1305, 202] width 221 height 27
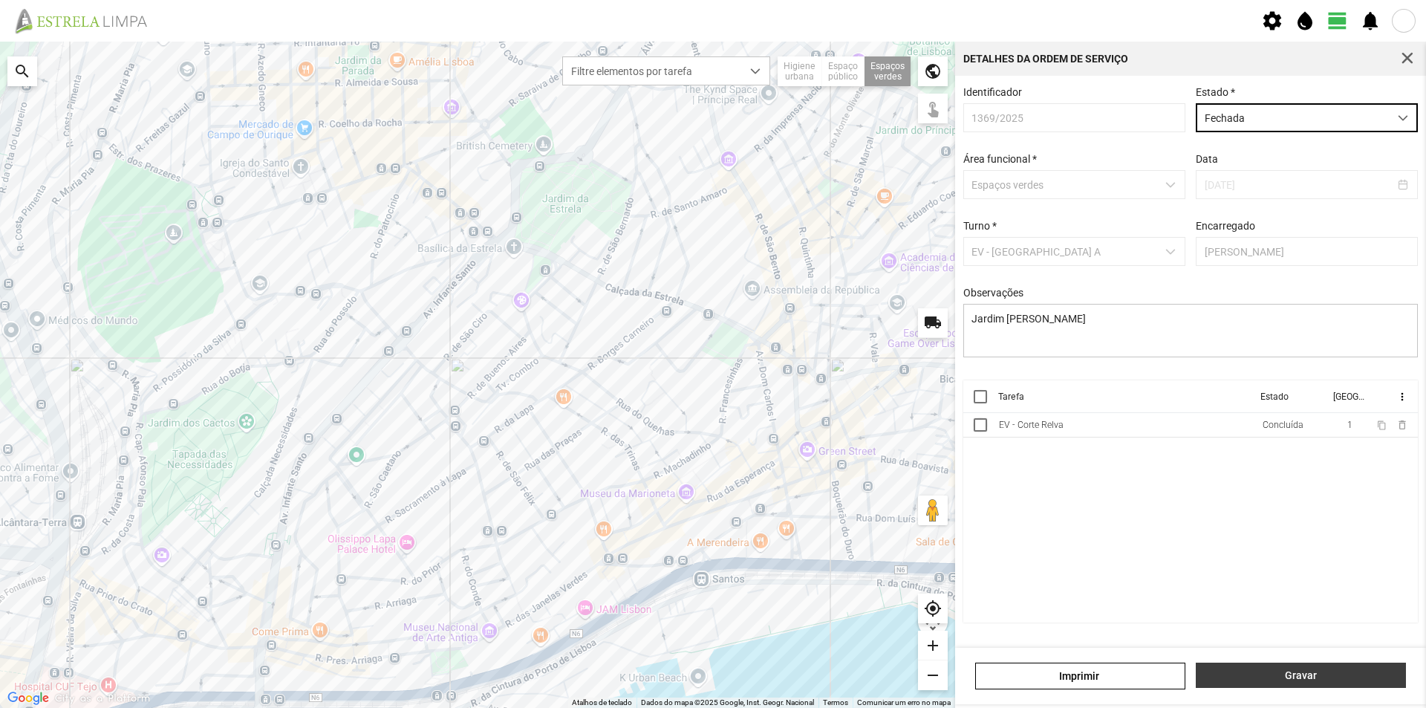
click at [1288, 673] on span "Gravar" at bounding box center [1301, 675] width 195 height 12
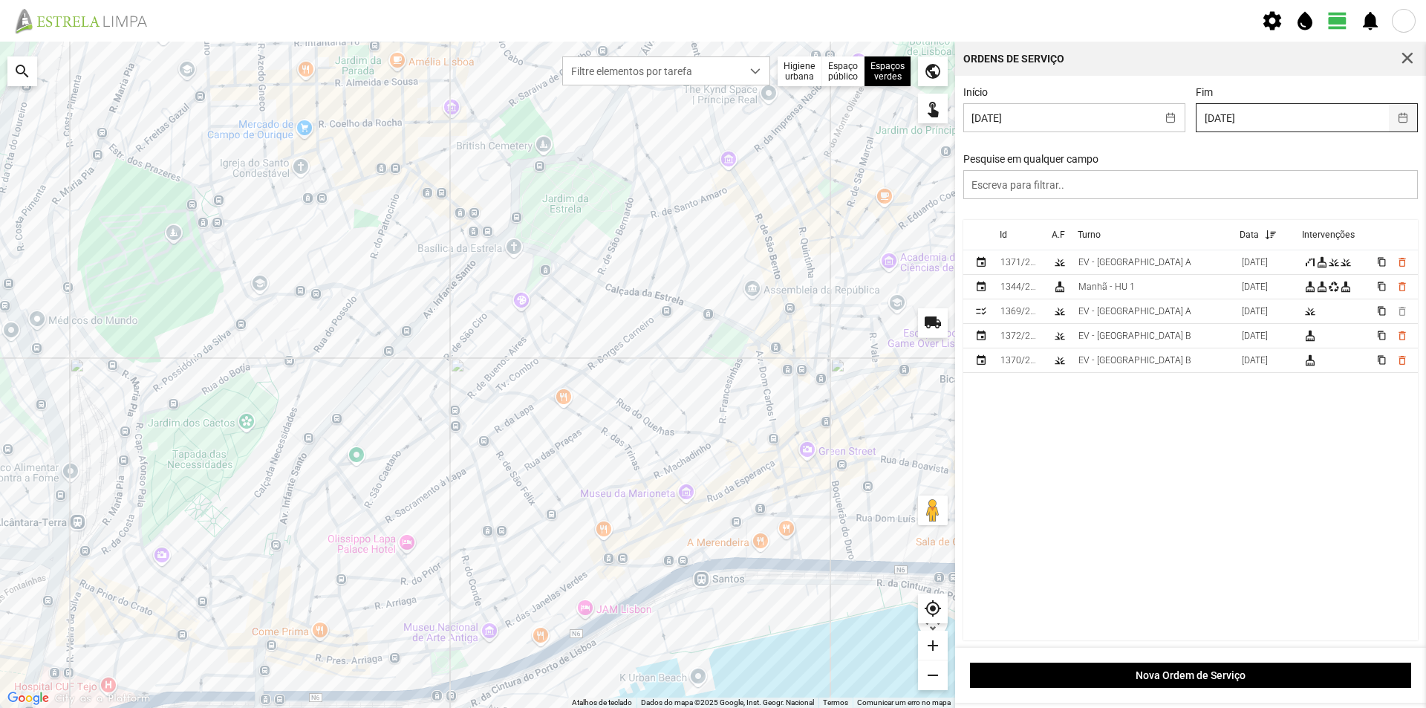
click at [1394, 123] on button "button" at bounding box center [1403, 117] width 29 height 27
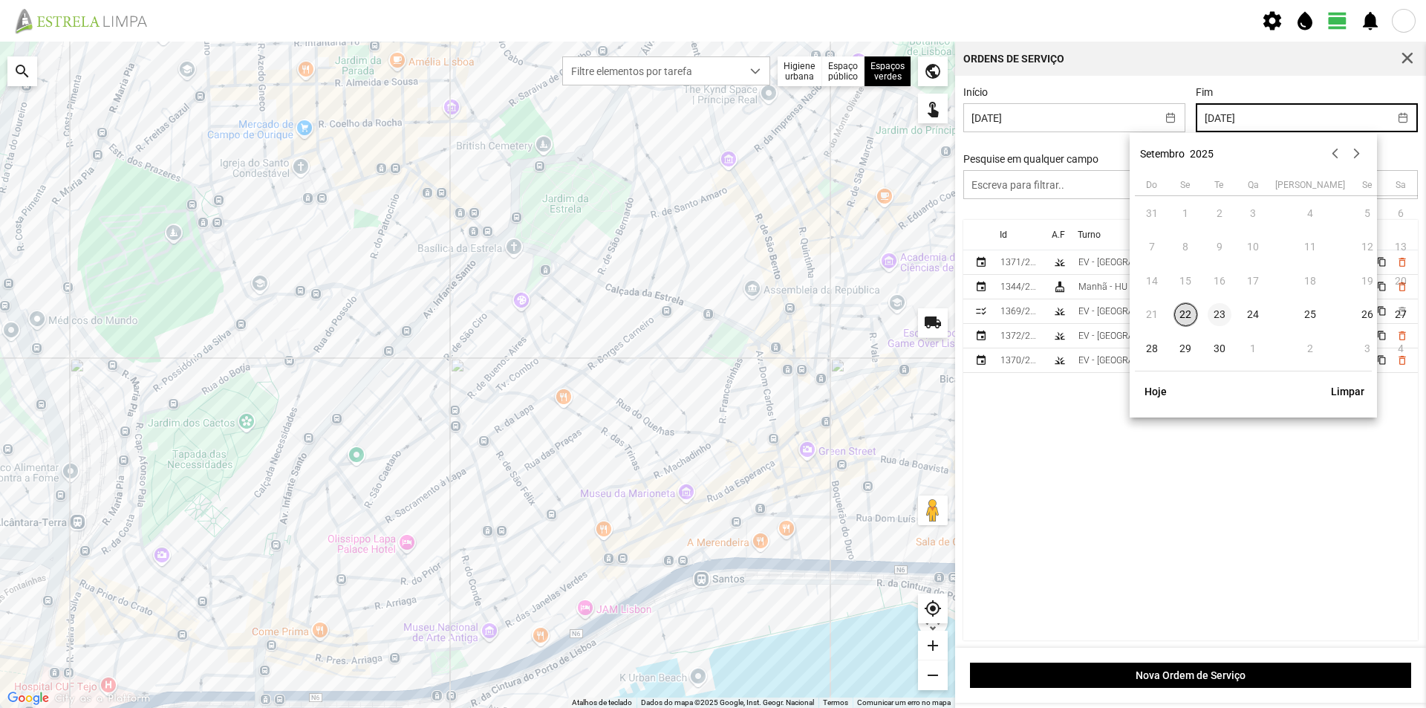
click at [1210, 316] on span "23" at bounding box center [1219, 315] width 24 height 24
type input "[DATE]"
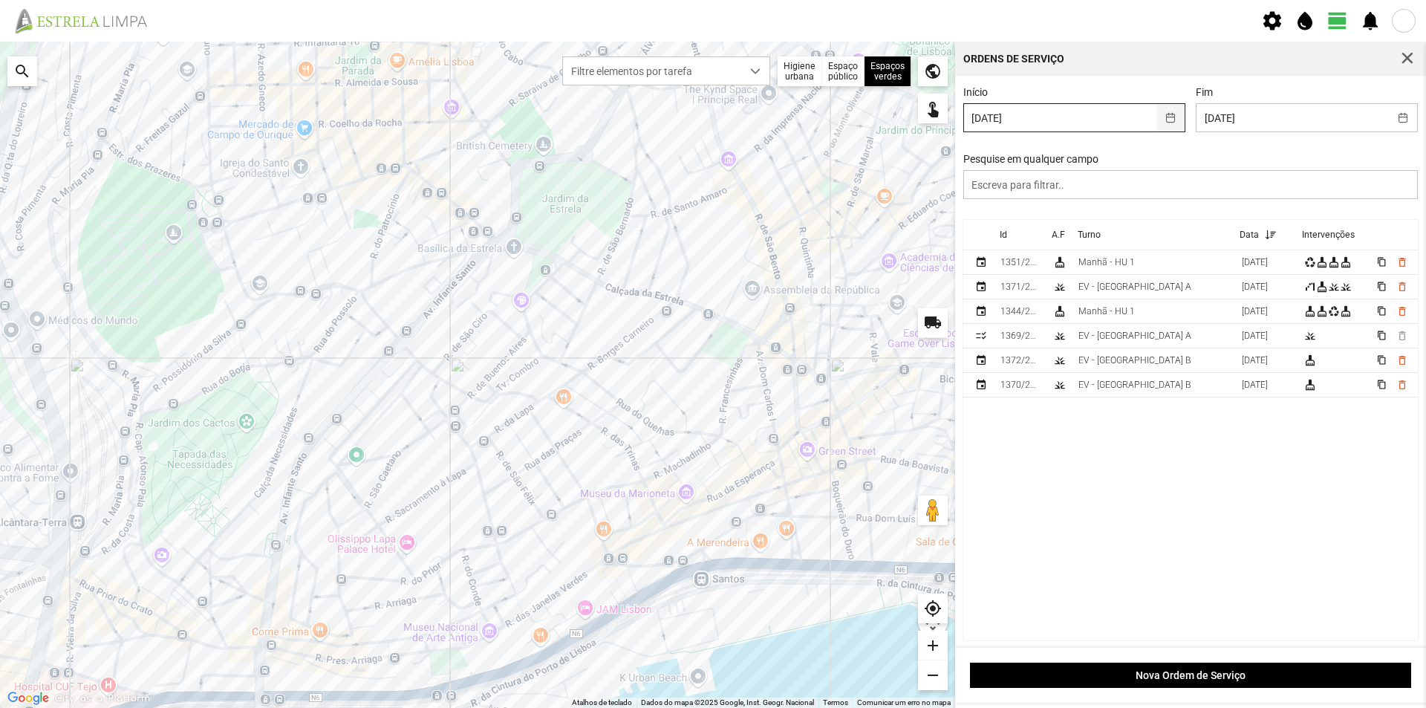
click at [1156, 115] on button "button" at bounding box center [1170, 117] width 29 height 27
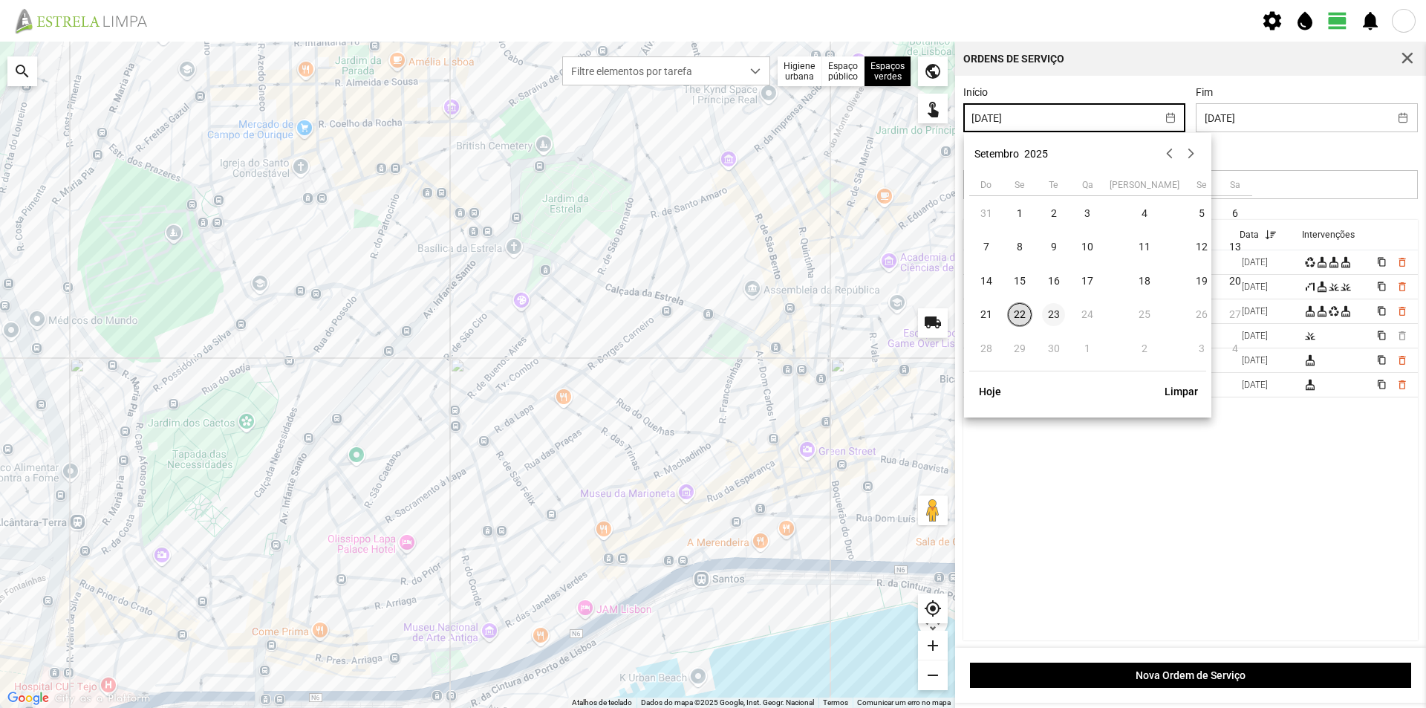
click at [1055, 316] on span "23" at bounding box center [1054, 315] width 24 height 24
type input "[DATE]"
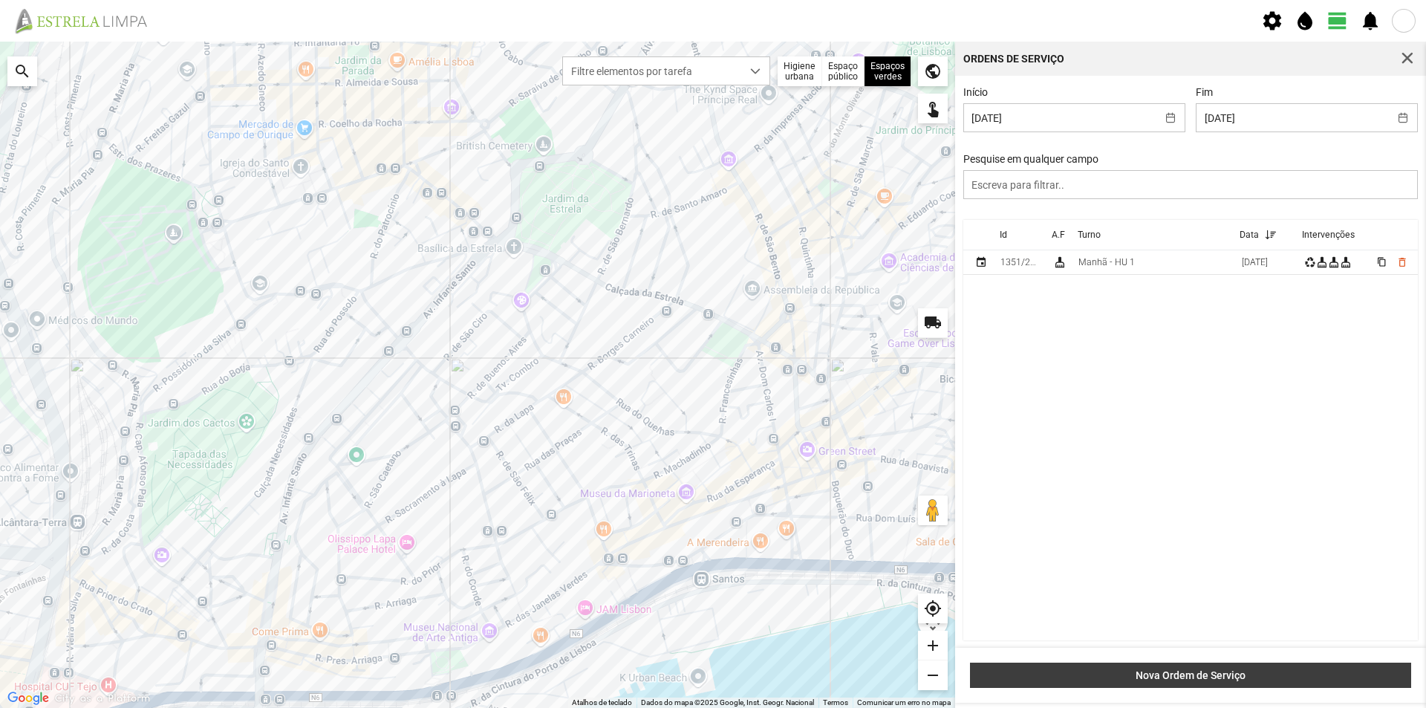
click at [1204, 676] on span "Nova Ordem de Serviço" at bounding box center [1190, 675] width 425 height 12
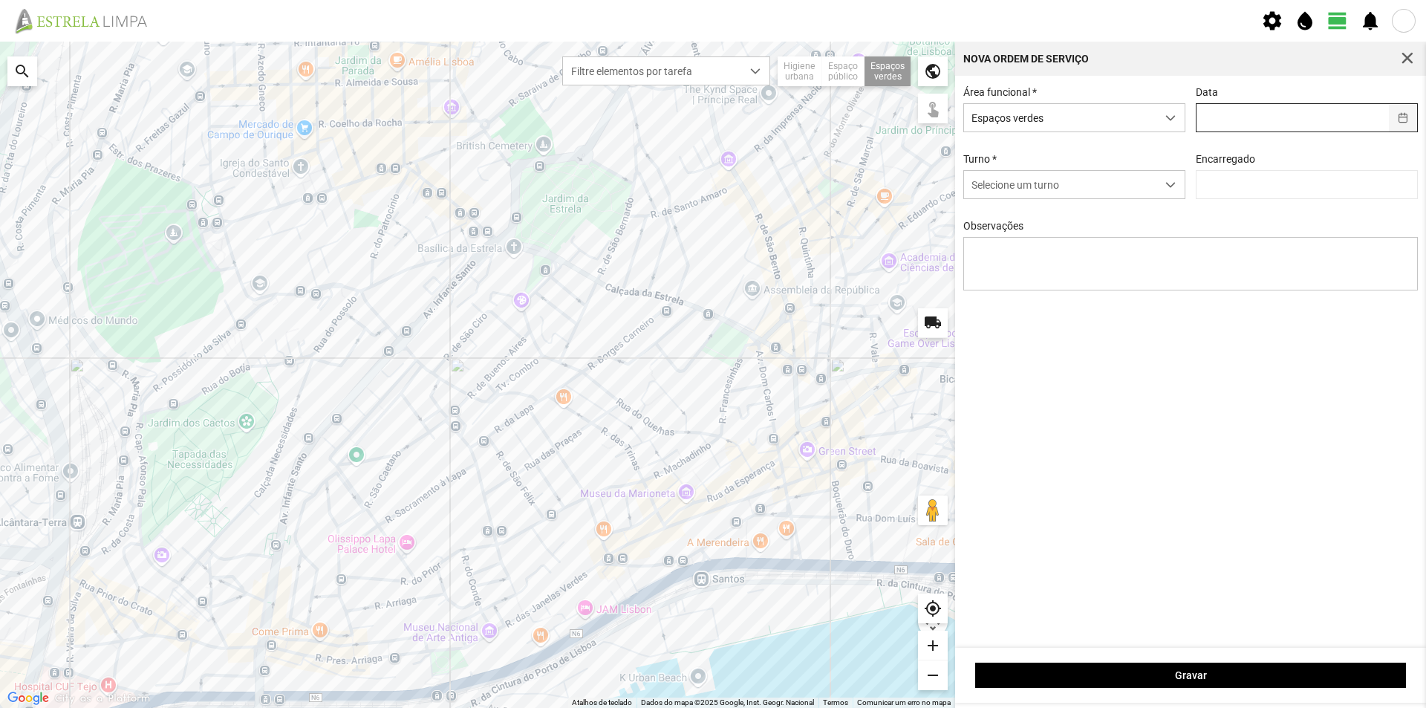
click at [1403, 118] on button "button" at bounding box center [1403, 117] width 29 height 27
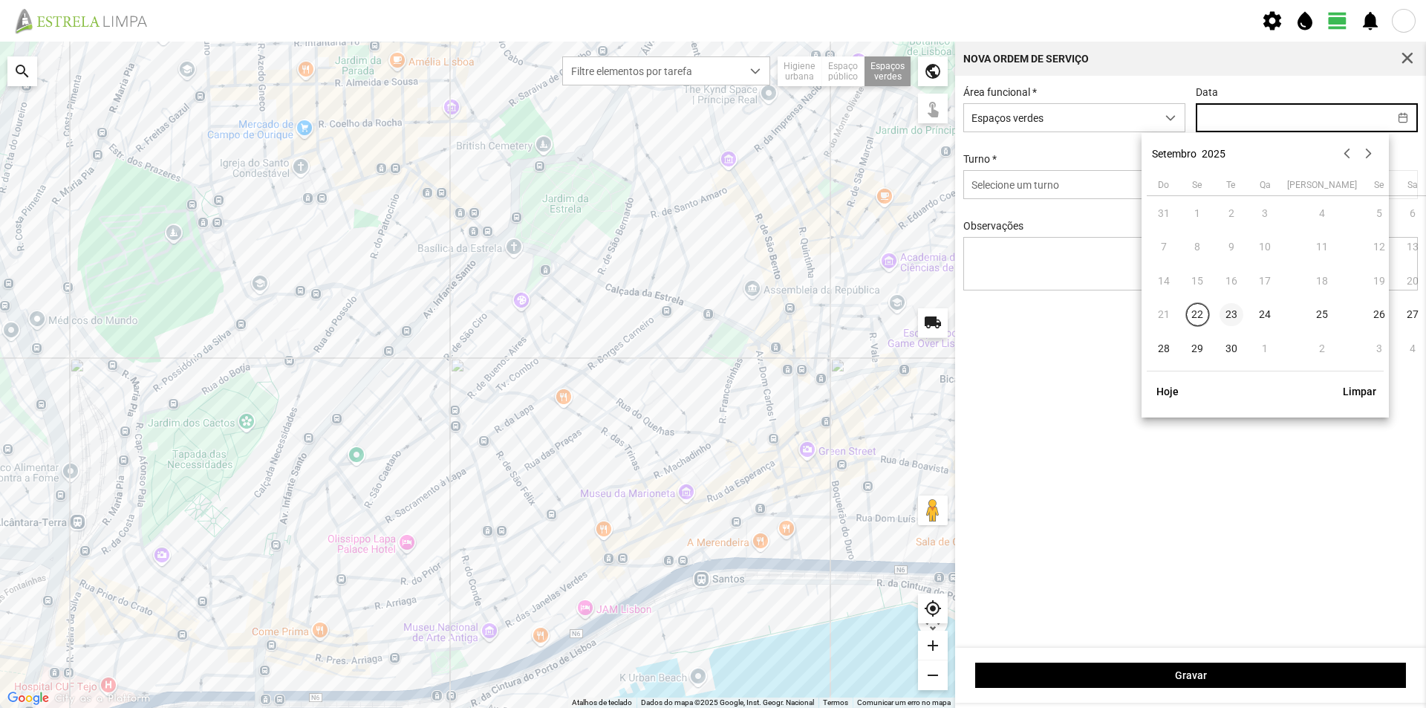
click at [1230, 315] on span "23" at bounding box center [1231, 315] width 24 height 24
type input "[DATE]"
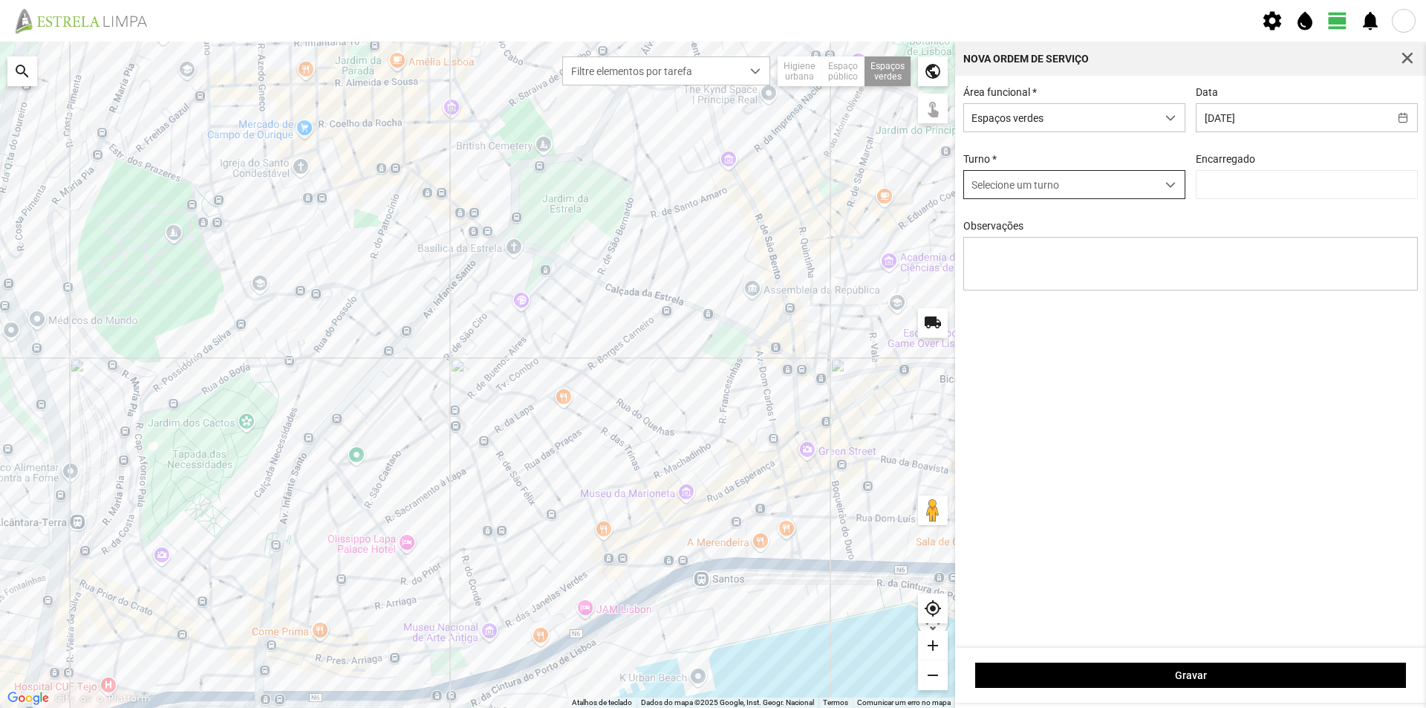
click at [1146, 183] on span "Selecione um turno" at bounding box center [1060, 184] width 192 height 27
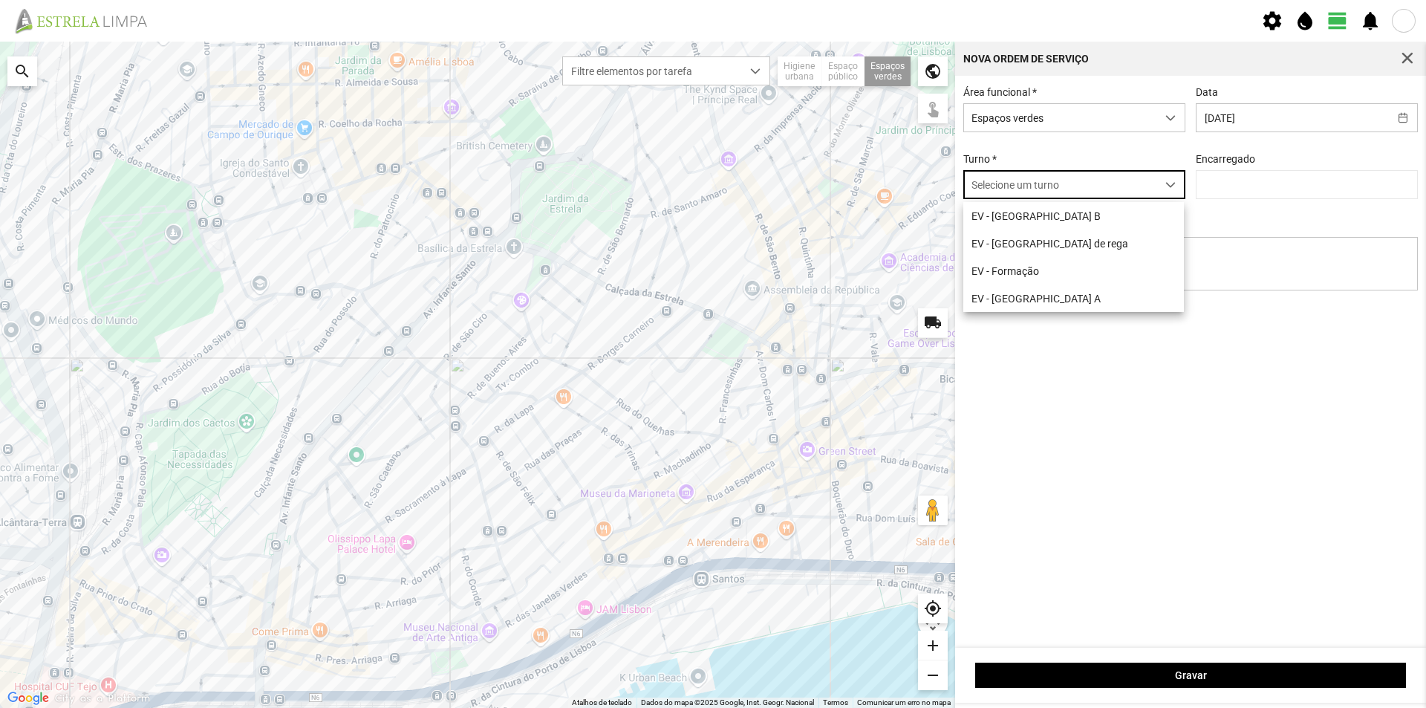
scroll to position [8, 66]
click at [1048, 295] on li "EV - [GEOGRAPHIC_DATA] A" at bounding box center [1073, 297] width 221 height 27
type input "[PERSON_NAME]"
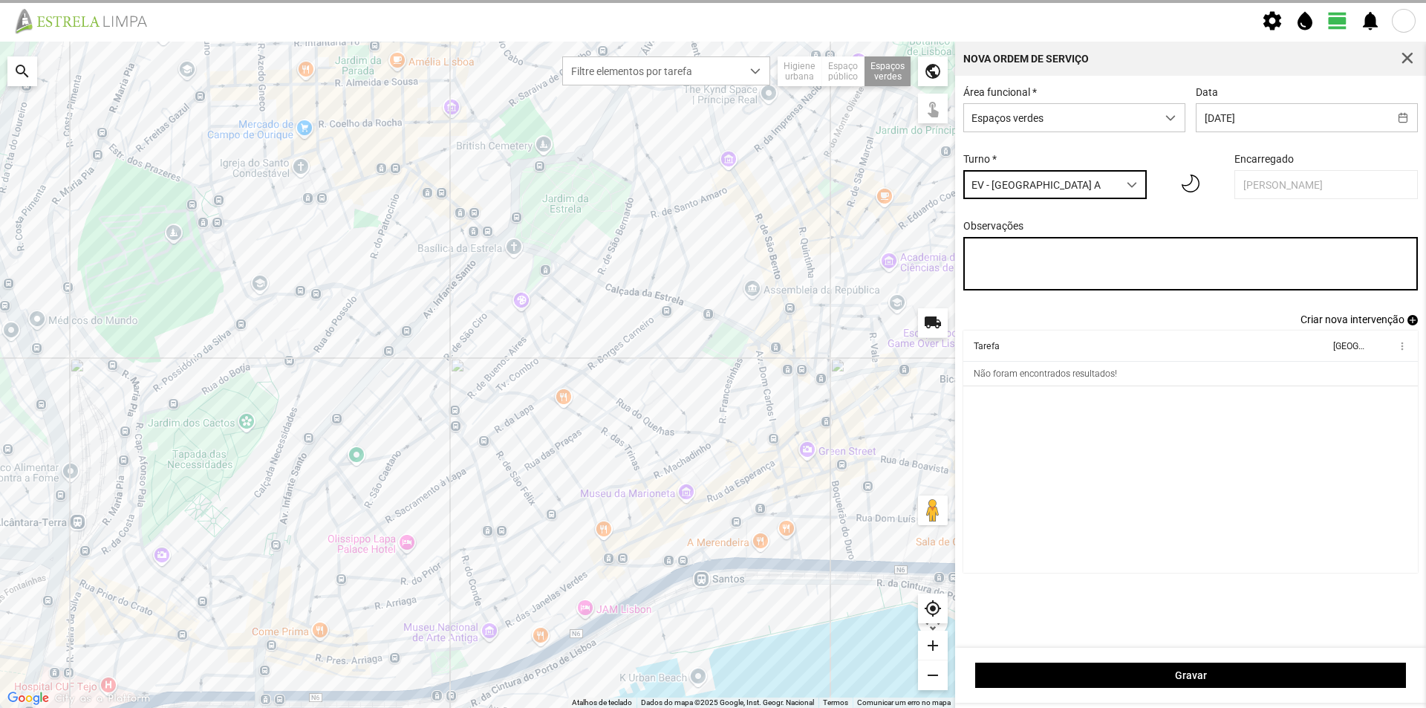
click at [1017, 256] on textarea "Observações" at bounding box center [1190, 263] width 455 height 53
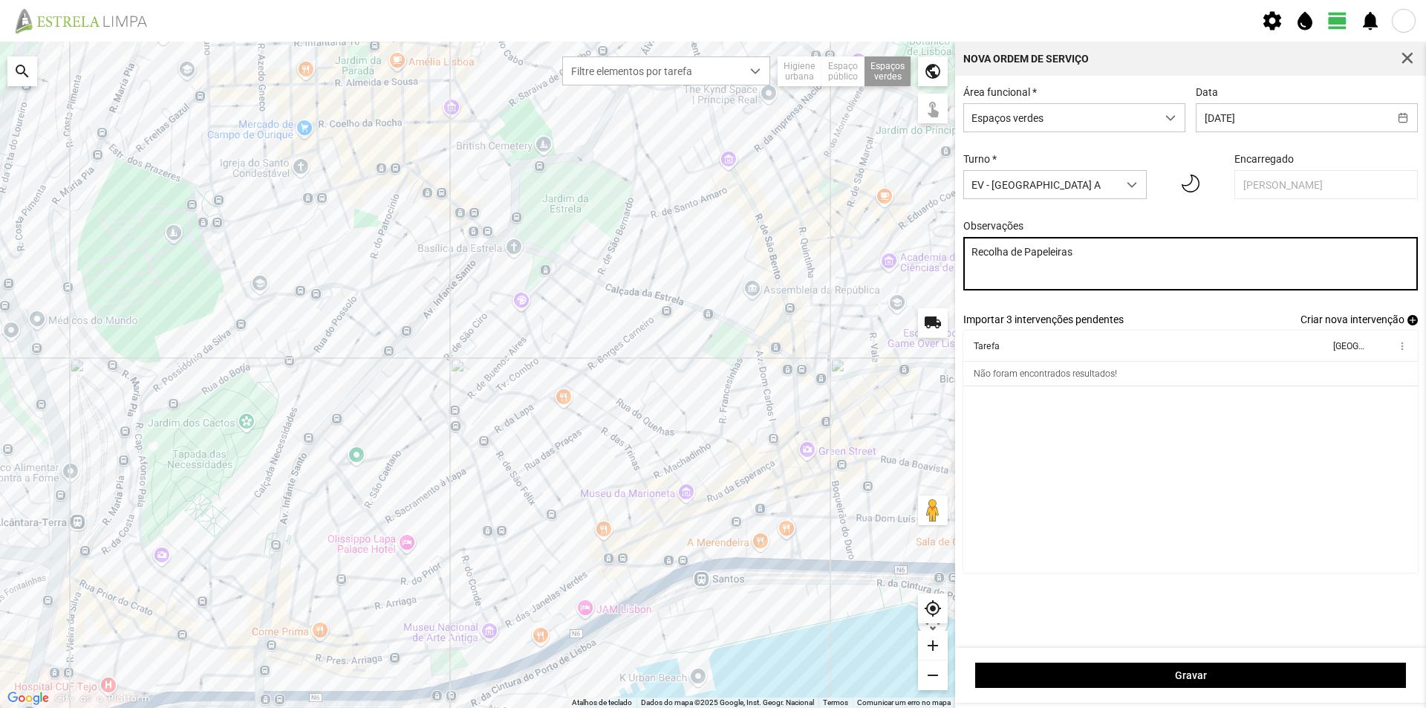
type textarea "Recolha de Papeleiras"
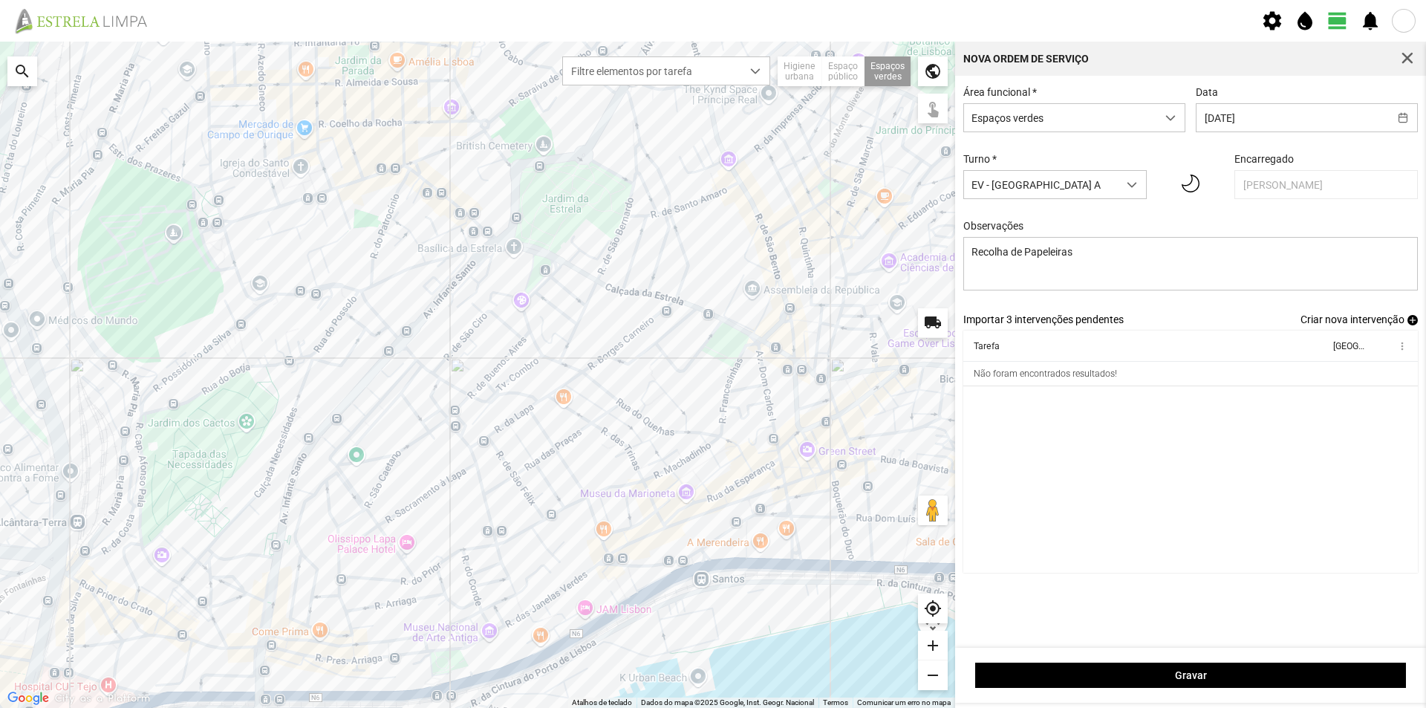
click at [1028, 441] on cdk-virtual-scroll-viewport "Tarefa Equipa more_vert Não foram encontrados resultados!" at bounding box center [1190, 451] width 455 height 242
click at [1409, 324] on span "add" at bounding box center [1412, 320] width 10 height 10
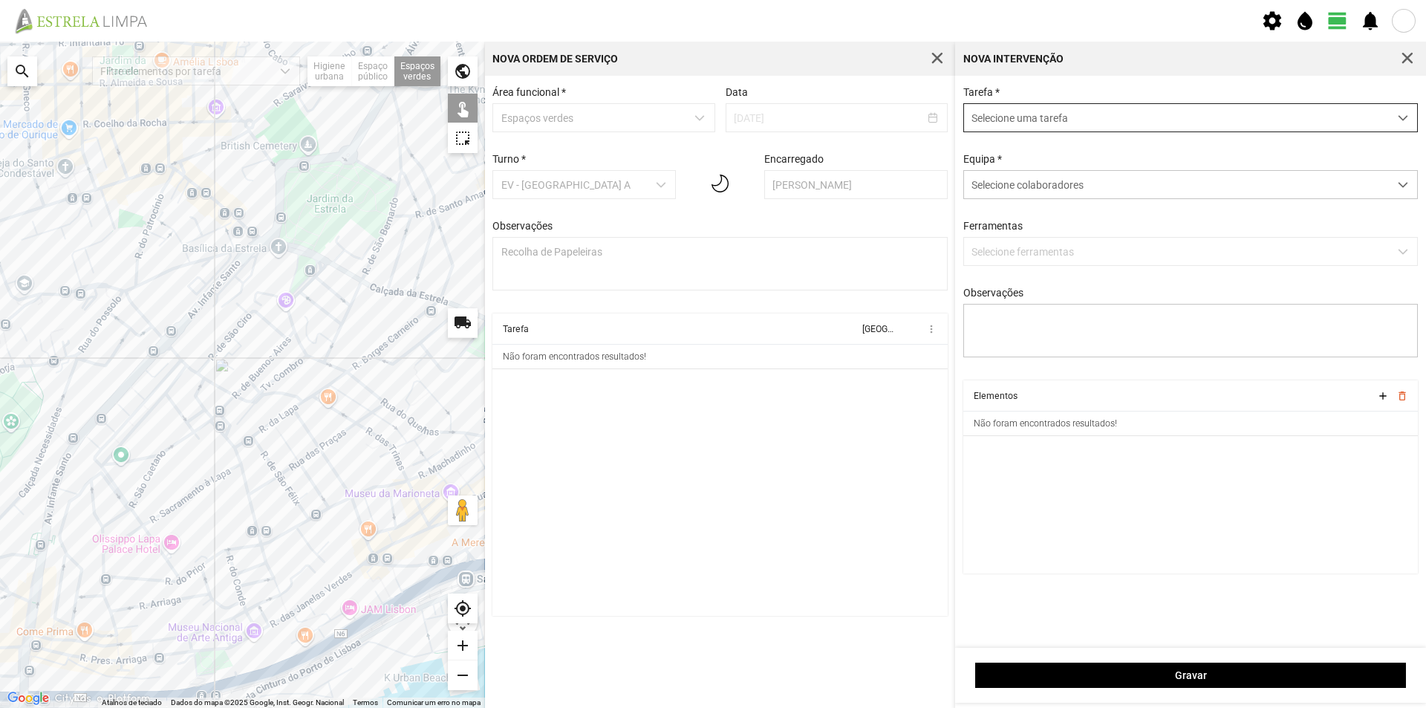
click at [1008, 120] on span "Selecione uma tarefa" at bounding box center [1176, 117] width 425 height 27
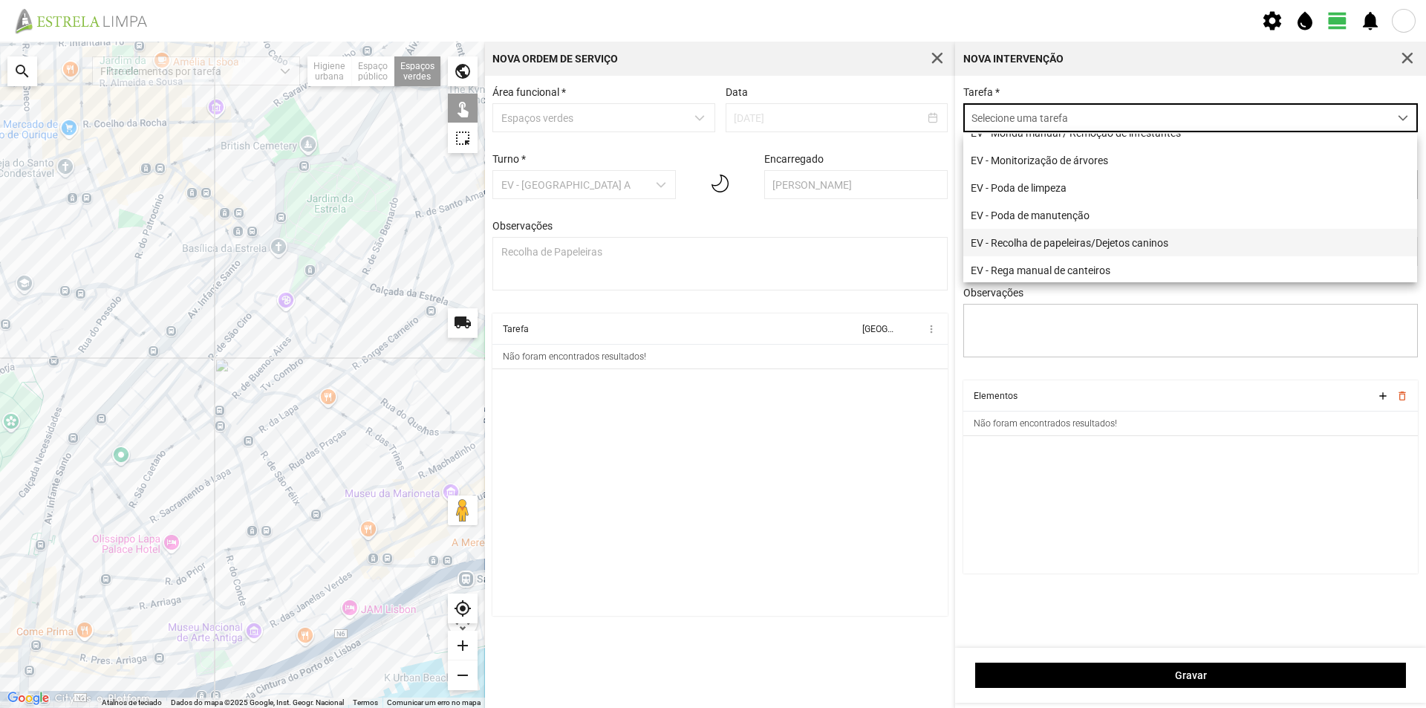
scroll to position [149, 0]
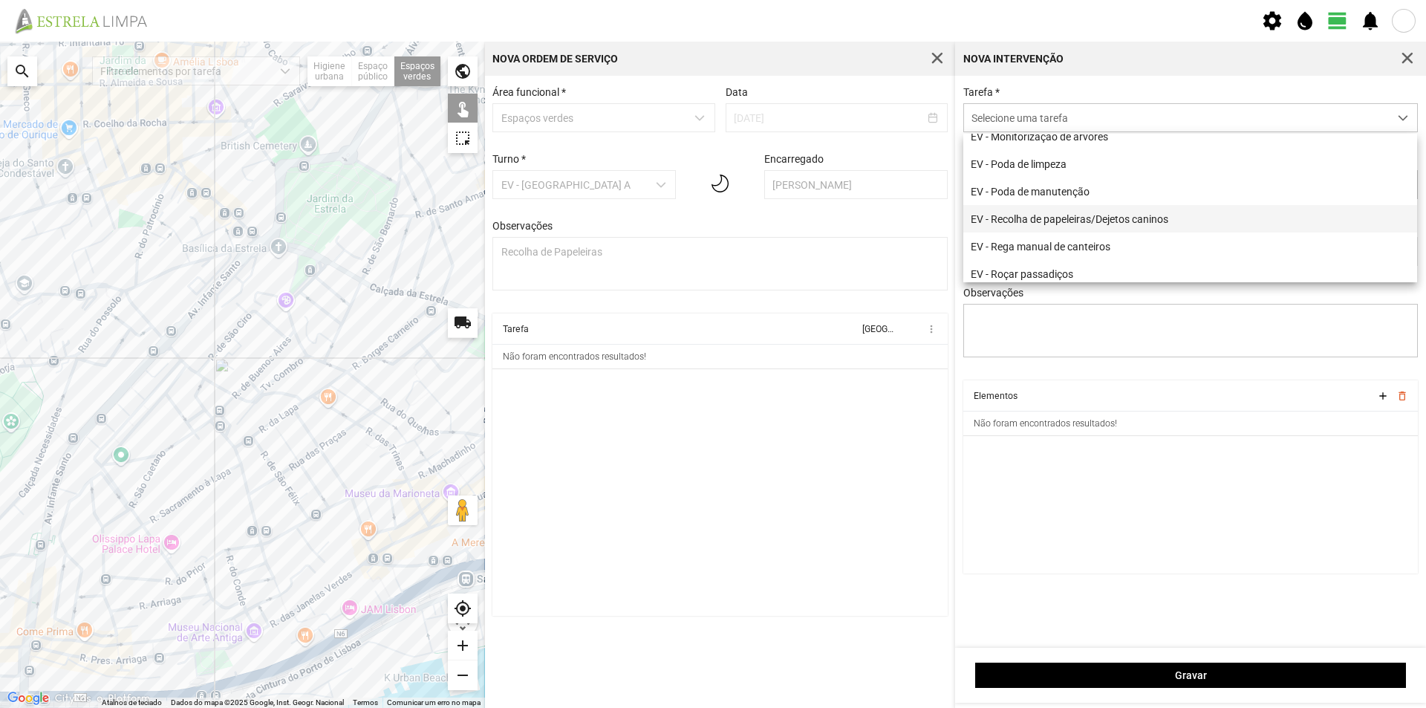
click at [1081, 229] on li "EV - Recolha de papeleiras/Dejetos caninos" at bounding box center [1190, 218] width 454 height 27
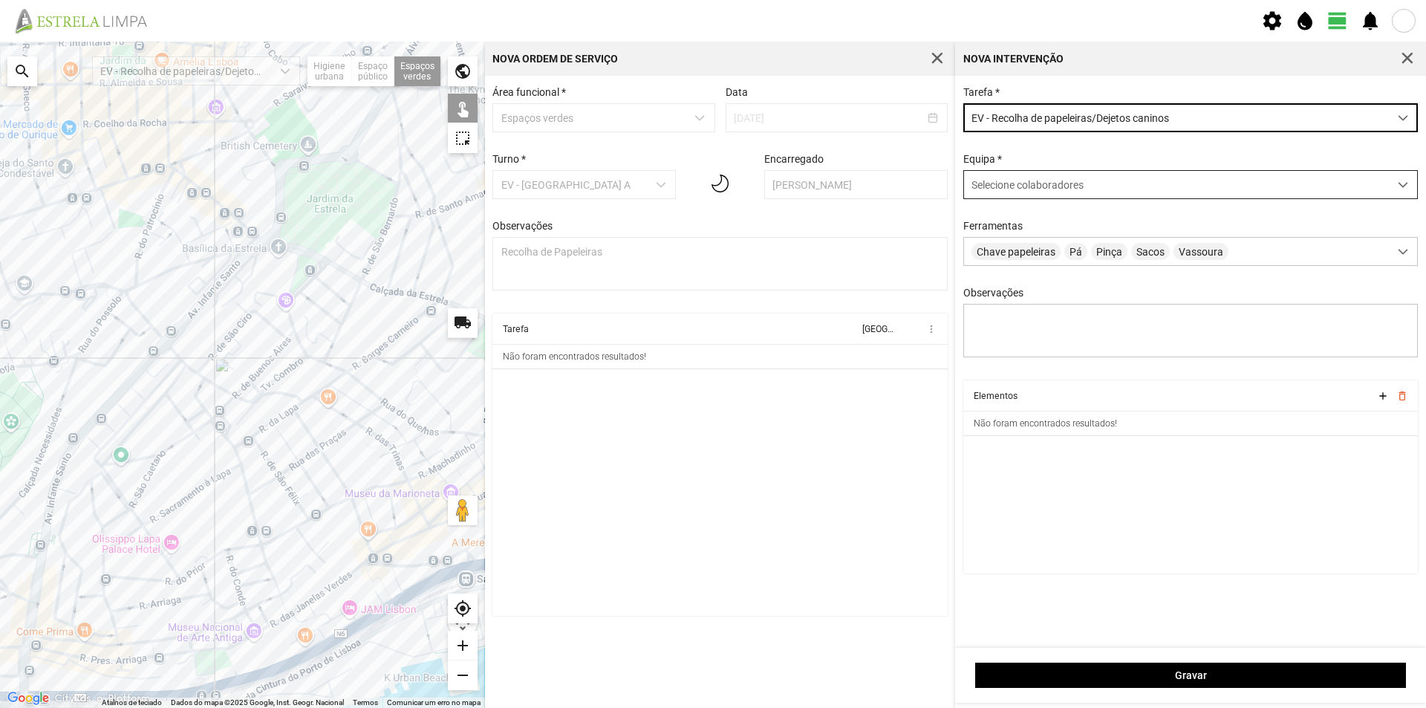
click at [1002, 187] on span "Selecione colaboradores" at bounding box center [1027, 185] width 112 height 12
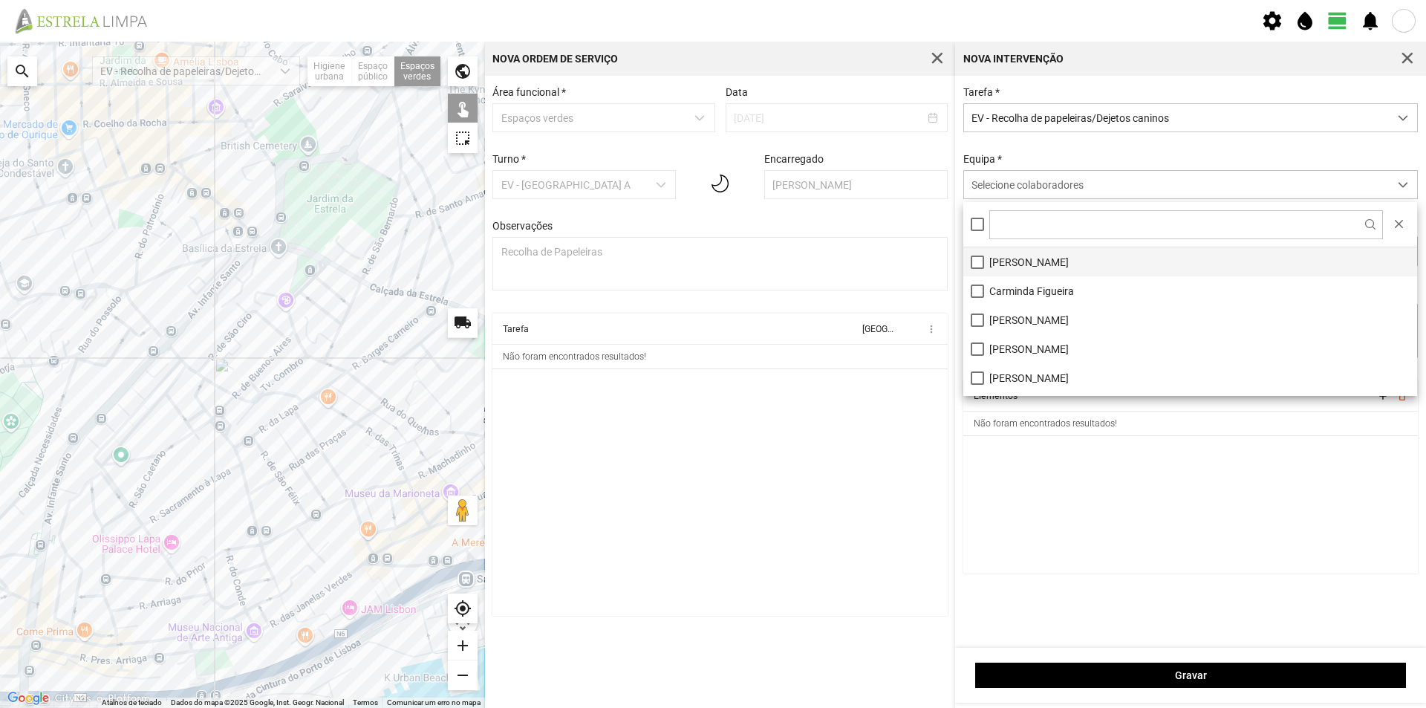
click at [1007, 260] on li "[PERSON_NAME]" at bounding box center [1190, 261] width 454 height 29
click at [1040, 488] on cdk-virtual-scroll-viewport "Elementos add delete_outline Não foram encontrados resultados!" at bounding box center [1190, 476] width 455 height 193
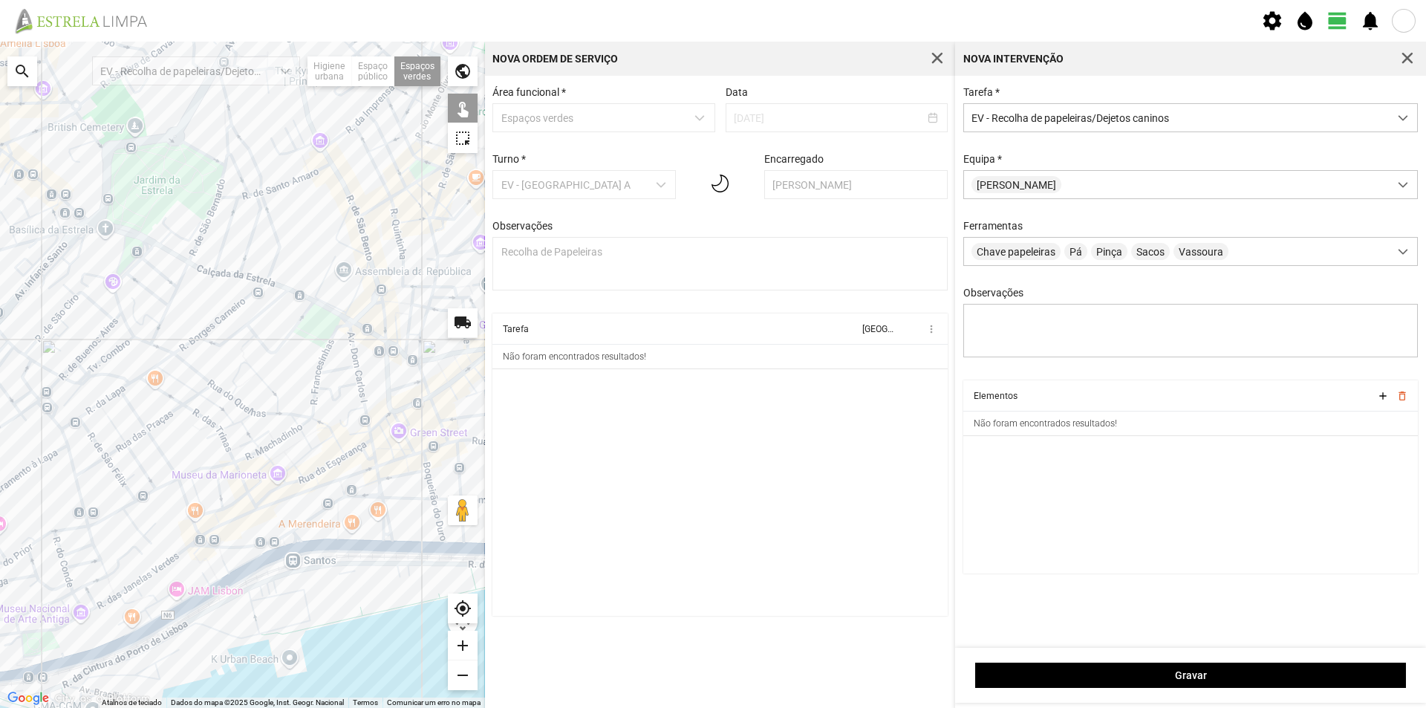
drag, startPoint x: 350, startPoint y: 327, endPoint x: 203, endPoint y: 312, distance: 147.1
click at [203, 312] on div at bounding box center [242, 375] width 485 height 666
click at [319, 333] on div at bounding box center [242, 375] width 485 height 666
click at [333, 335] on div at bounding box center [242, 375] width 485 height 666
click at [353, 226] on div at bounding box center [242, 375] width 485 height 666
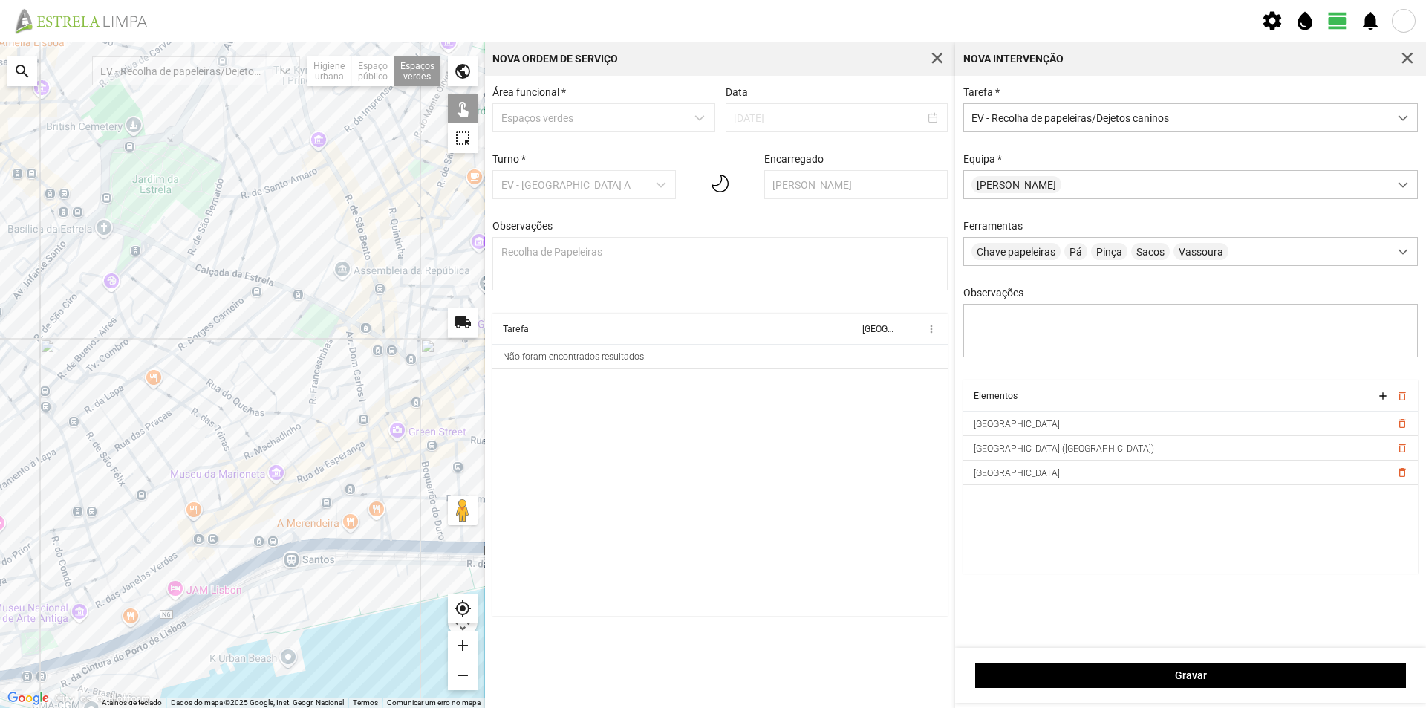
click at [285, 211] on div at bounding box center [242, 375] width 485 height 666
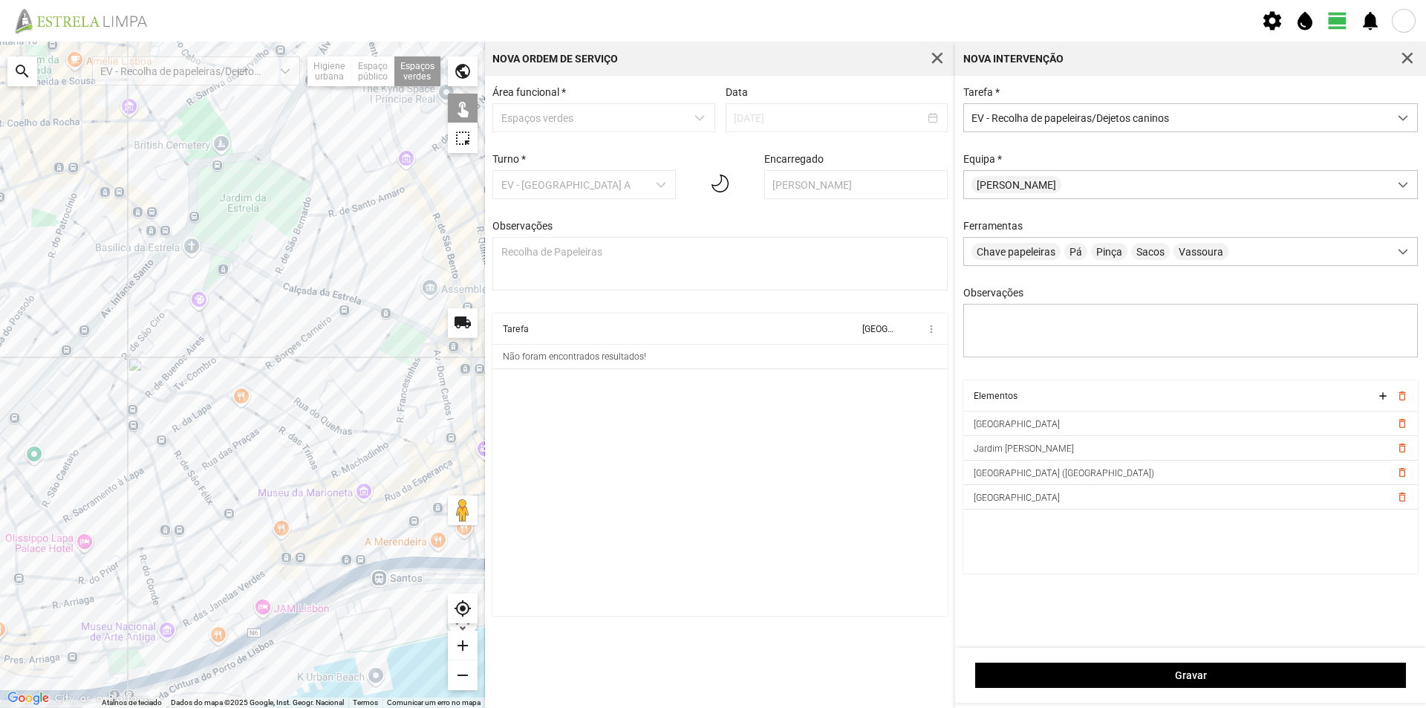
drag, startPoint x: 210, startPoint y: 258, endPoint x: 298, endPoint y: 276, distance: 89.6
click at [298, 276] on div at bounding box center [242, 375] width 485 height 666
click at [223, 275] on div at bounding box center [242, 375] width 485 height 666
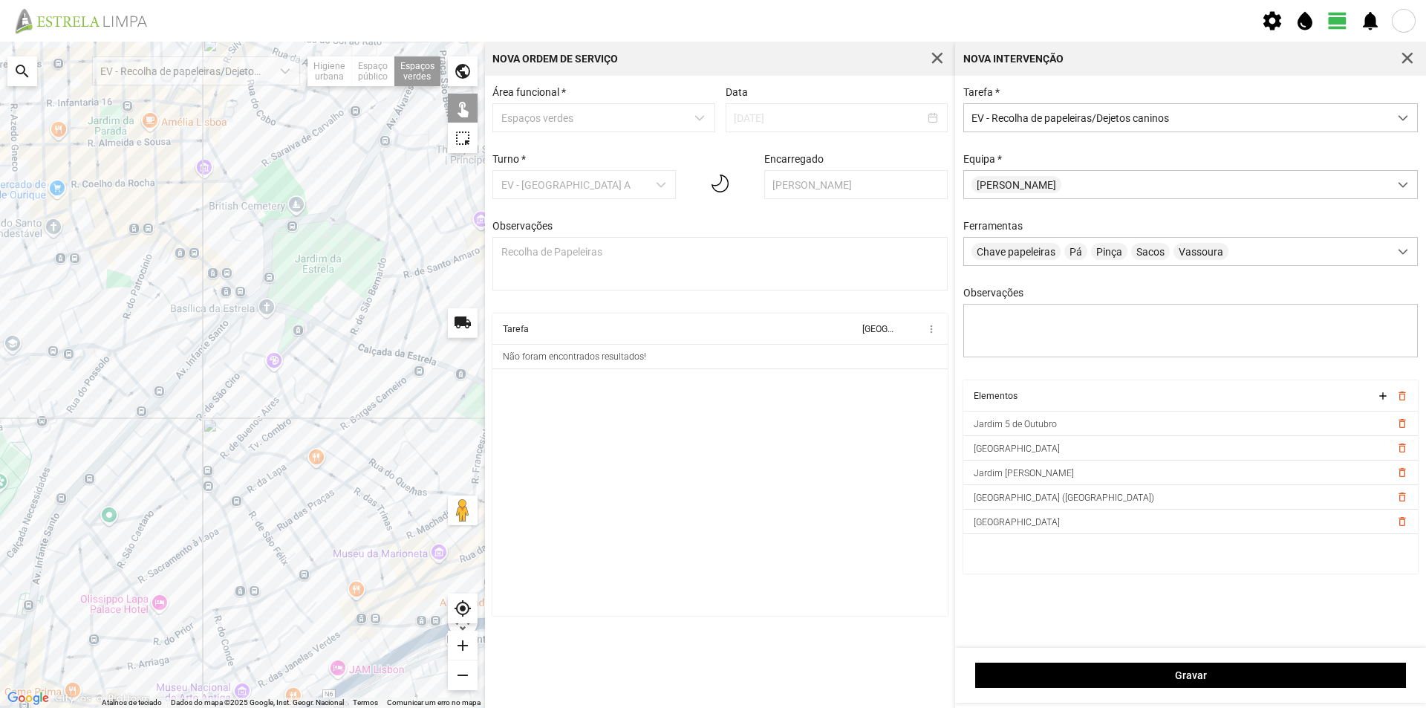
drag, startPoint x: 180, startPoint y: 275, endPoint x: 238, endPoint y: 330, distance: 79.3
click at [238, 330] on div at bounding box center [242, 375] width 485 height 666
click at [232, 299] on div at bounding box center [242, 375] width 485 height 666
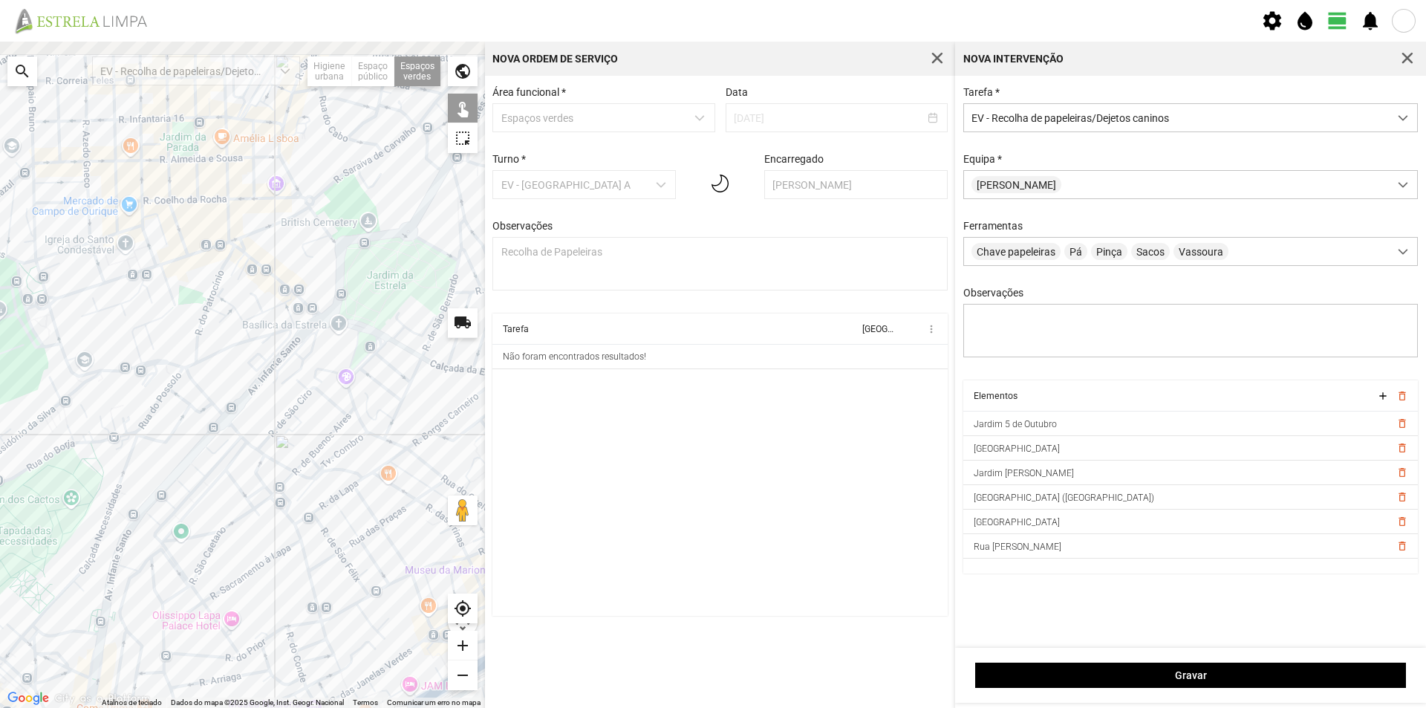
drag, startPoint x: 181, startPoint y: 316, endPoint x: 259, endPoint y: 333, distance: 79.7
click at [259, 333] on div at bounding box center [242, 375] width 485 height 666
click at [52, 323] on div at bounding box center [242, 375] width 485 height 666
click at [74, 403] on div at bounding box center [242, 375] width 485 height 666
drag, startPoint x: 79, startPoint y: 417, endPoint x: 218, endPoint y: 308, distance: 177.2
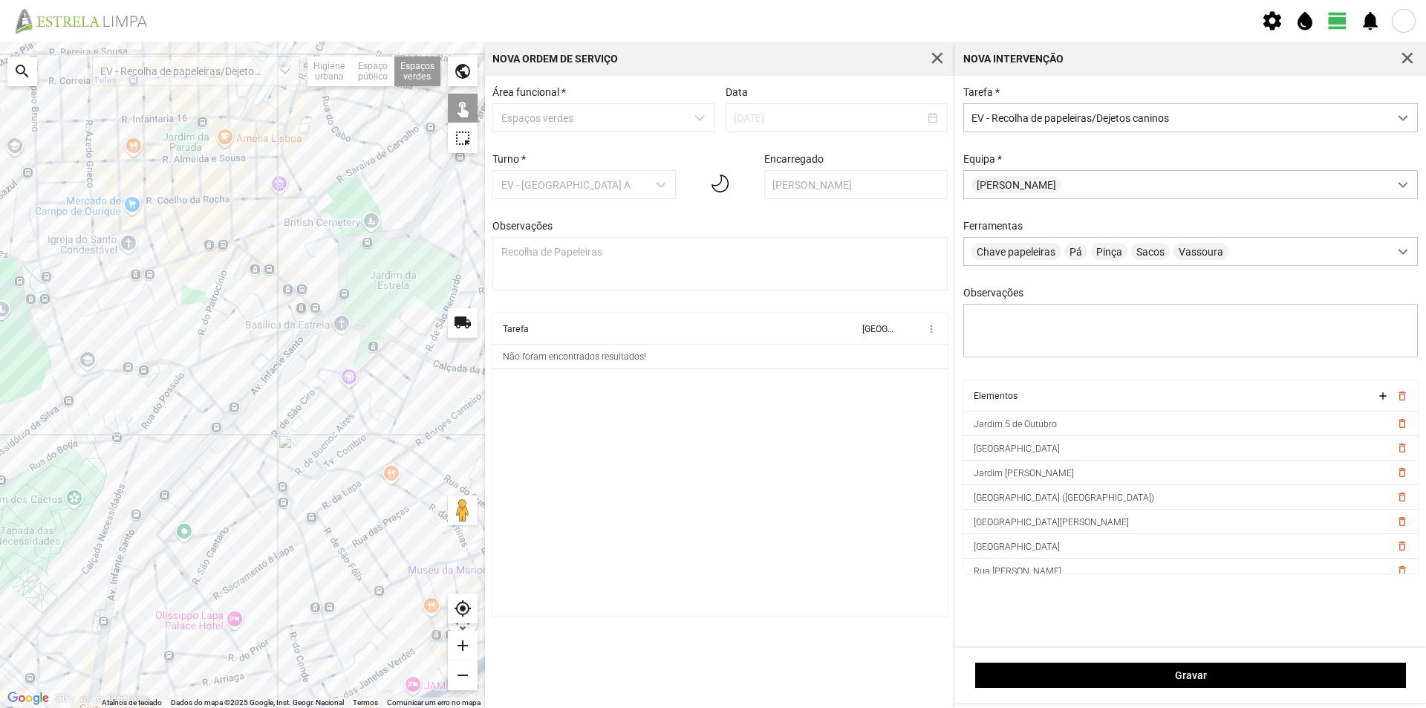
click at [208, 313] on div at bounding box center [242, 375] width 485 height 666
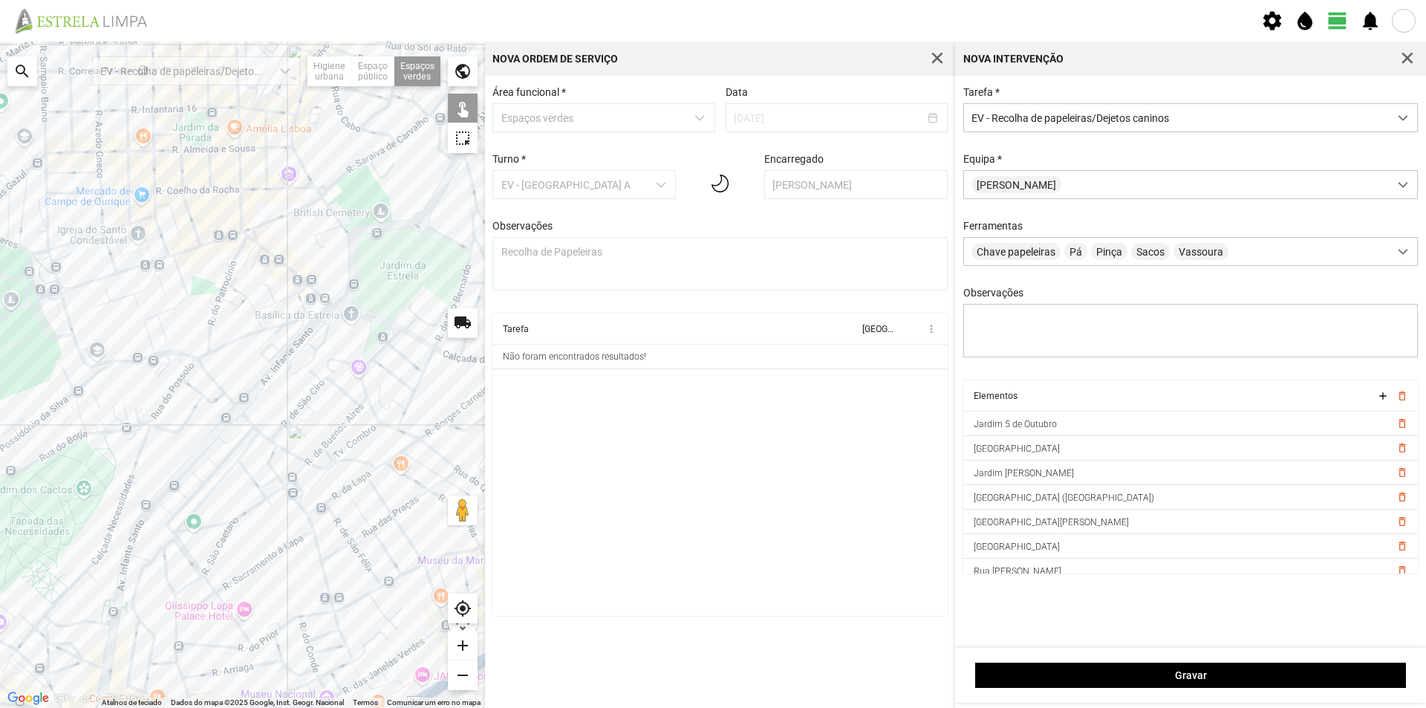
drag, startPoint x: 186, startPoint y: 397, endPoint x: 283, endPoint y: 322, distance: 122.8
click at [283, 322] on div at bounding box center [242, 375] width 485 height 666
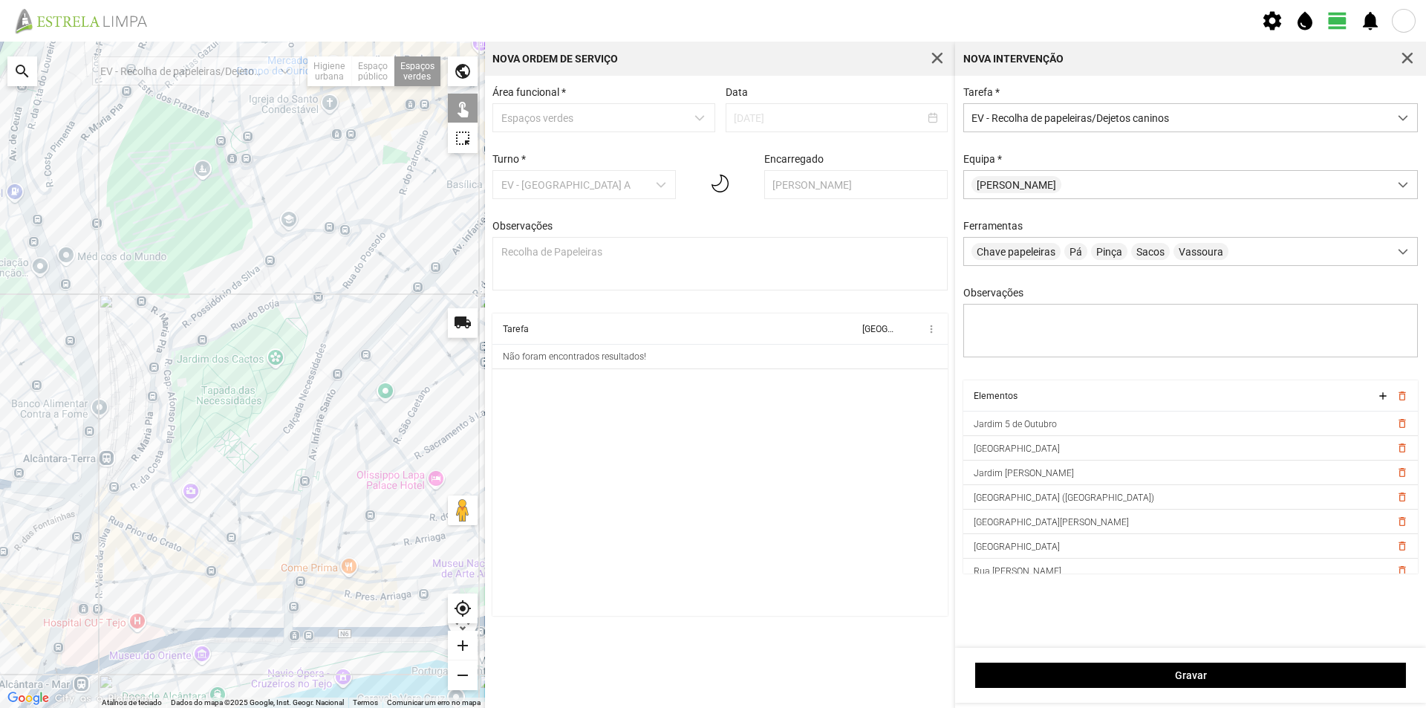
click at [161, 495] on div at bounding box center [242, 375] width 485 height 666
click at [279, 259] on div at bounding box center [242, 375] width 485 height 666
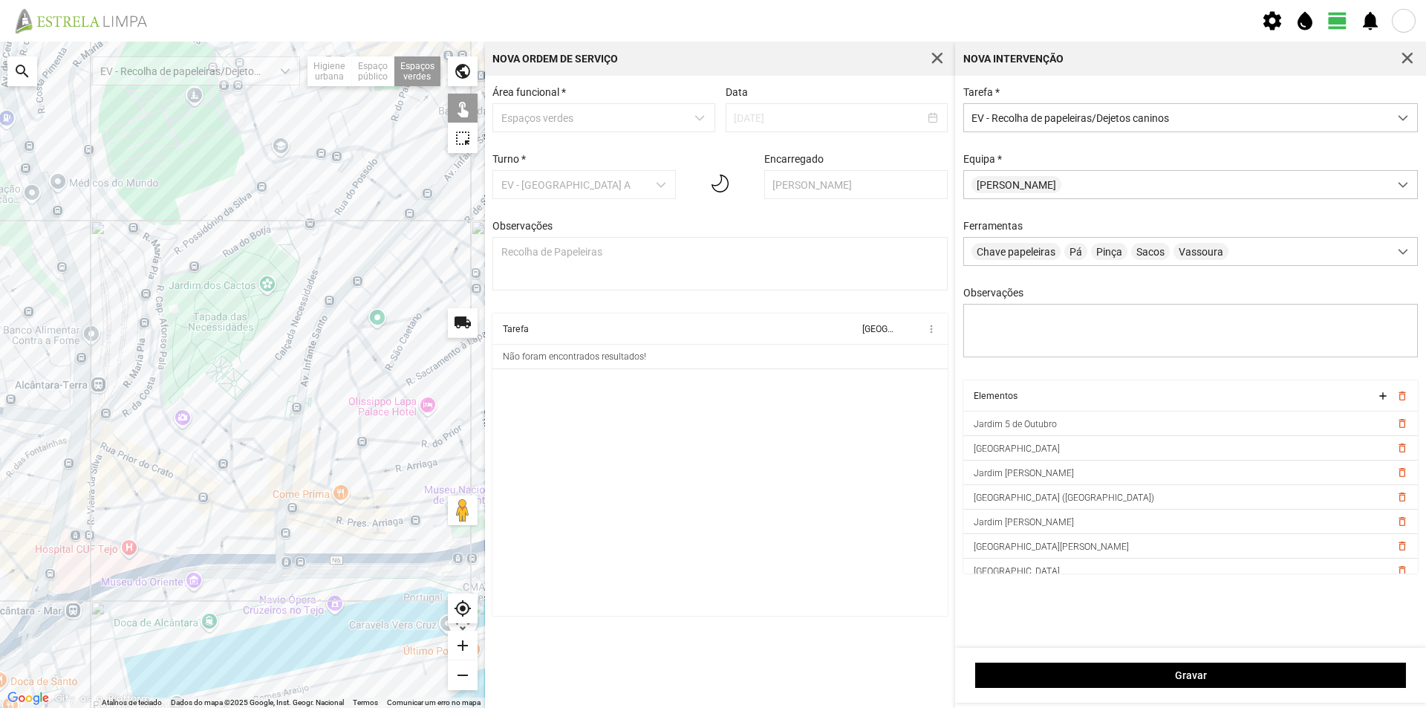
drag, startPoint x: 257, startPoint y: 462, endPoint x: 251, endPoint y: 361, distance: 101.2
click at [251, 361] on div at bounding box center [242, 375] width 485 height 666
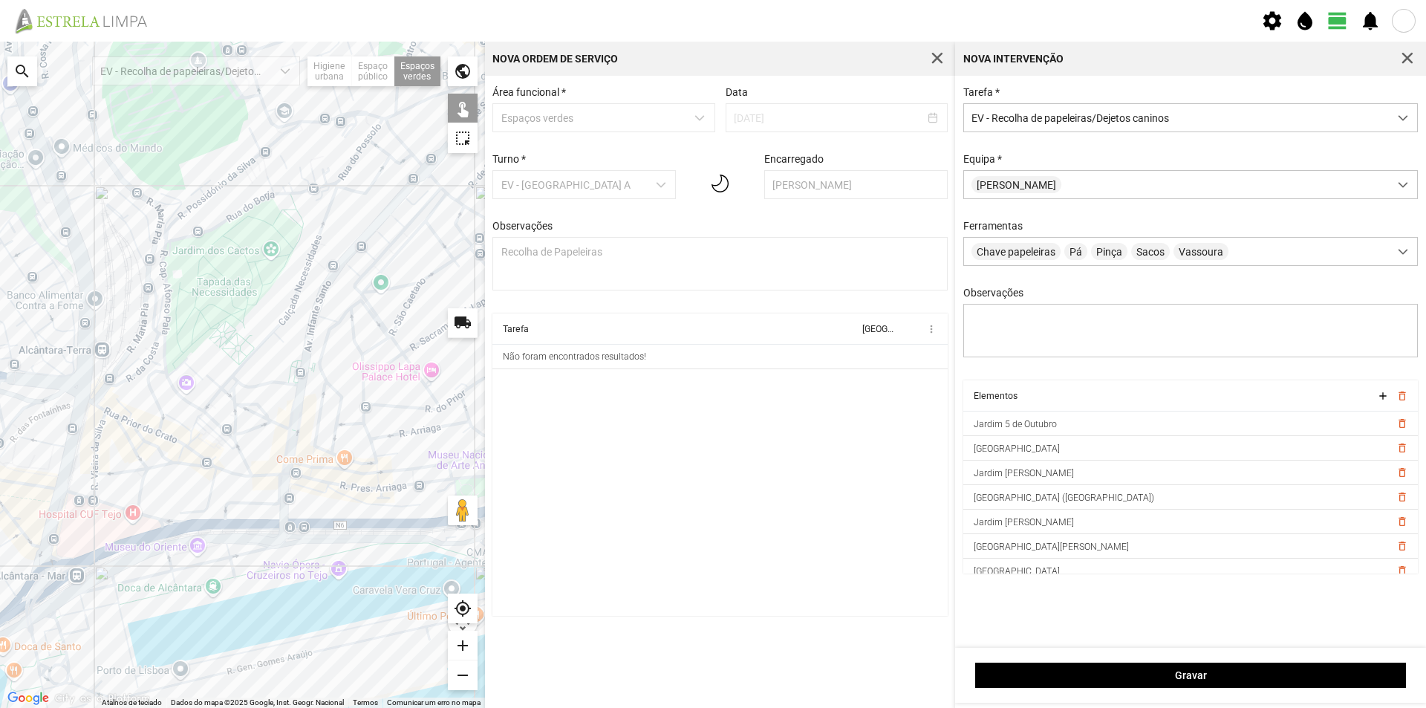
click at [189, 455] on div at bounding box center [242, 375] width 485 height 666
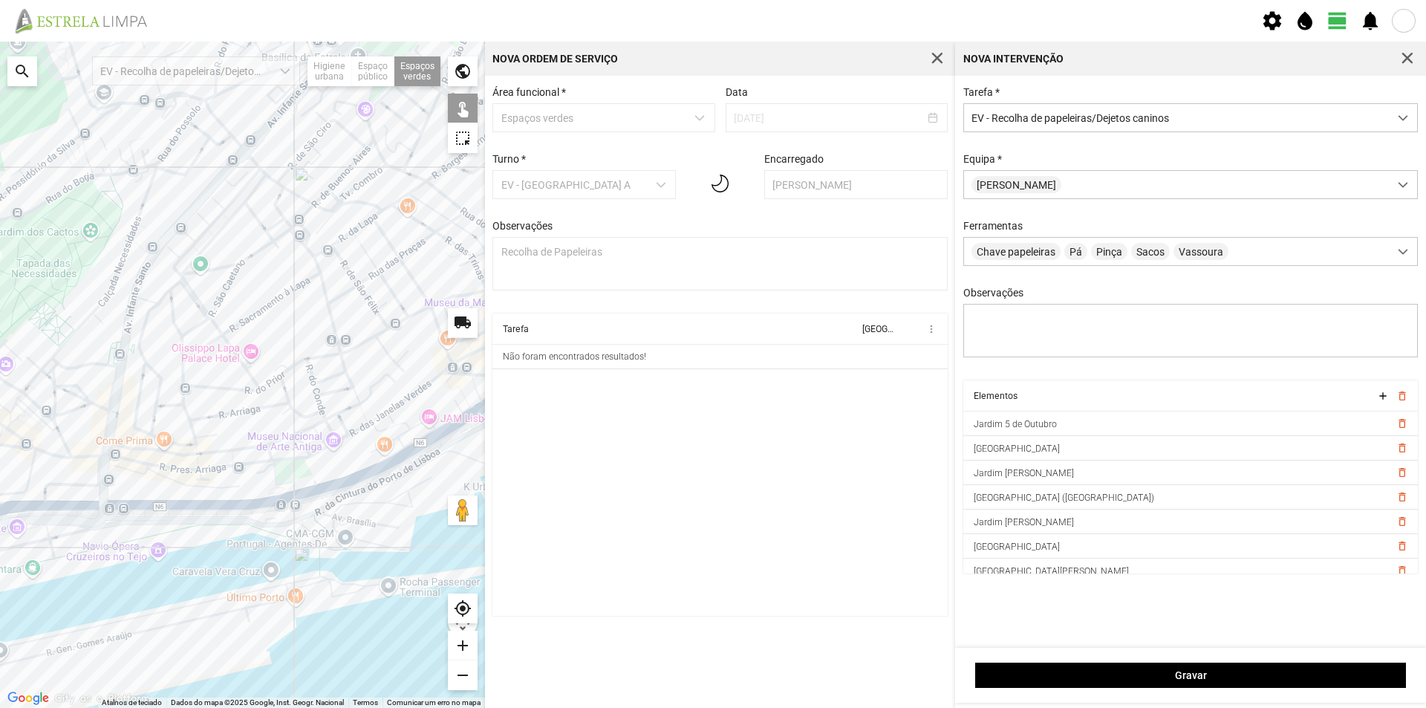
drag, startPoint x: 331, startPoint y: 429, endPoint x: 172, endPoint y: 417, distance: 159.4
click at [144, 410] on div at bounding box center [242, 375] width 485 height 666
click at [286, 474] on div at bounding box center [242, 375] width 485 height 666
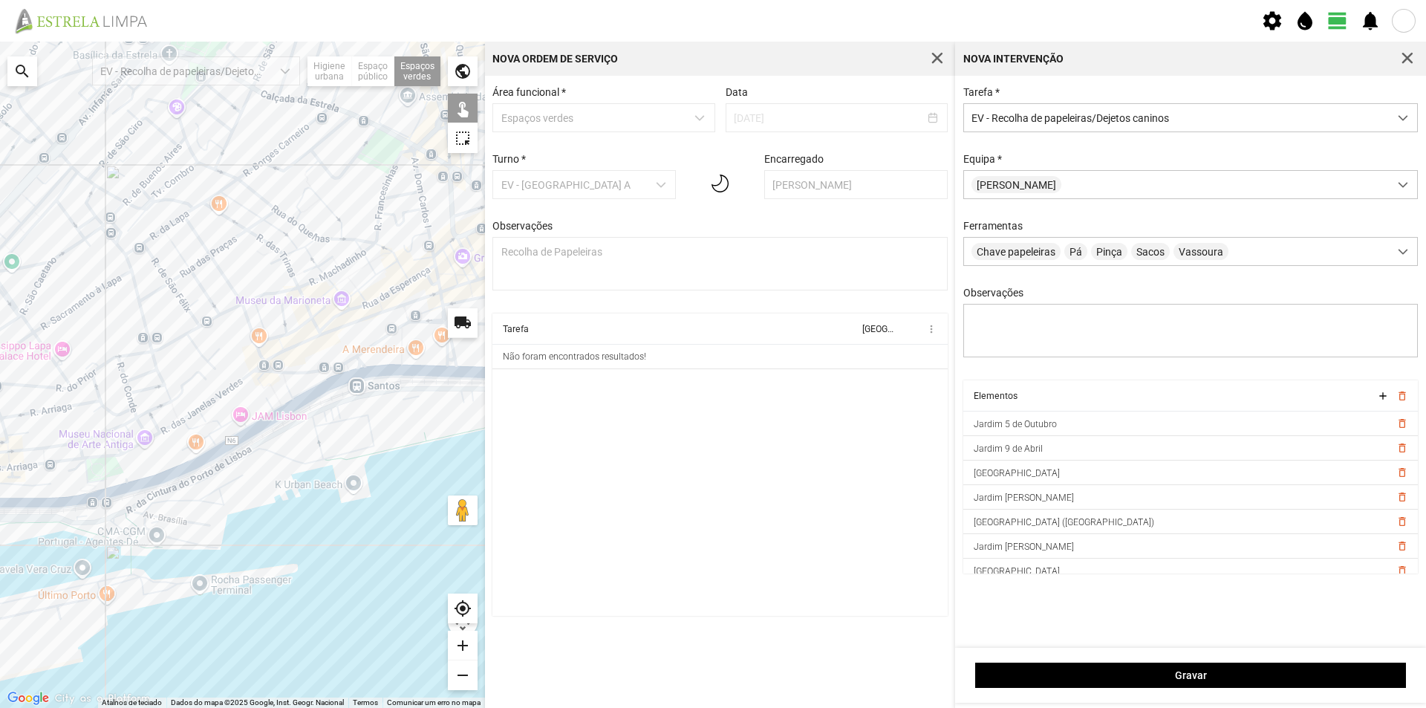
drag, startPoint x: 302, startPoint y: 426, endPoint x: 205, endPoint y: 419, distance: 97.6
click at [163, 425] on div at bounding box center [242, 375] width 485 height 666
click at [379, 354] on div at bounding box center [242, 375] width 485 height 666
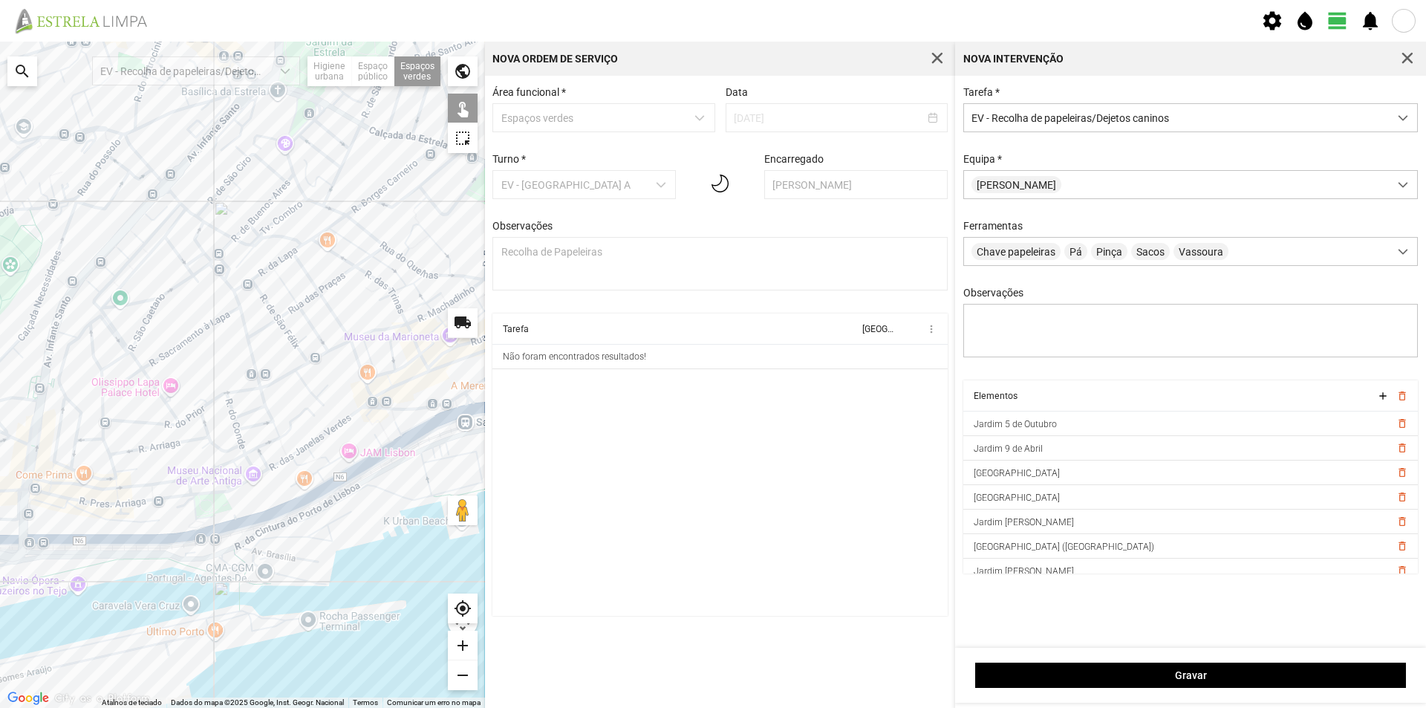
drag, startPoint x: 146, startPoint y: 307, endPoint x: 258, endPoint y: 345, distance: 118.1
click at [258, 345] on div at bounding box center [242, 375] width 485 height 666
click at [117, 268] on div at bounding box center [242, 375] width 485 height 666
click at [88, 261] on div at bounding box center [242, 375] width 485 height 666
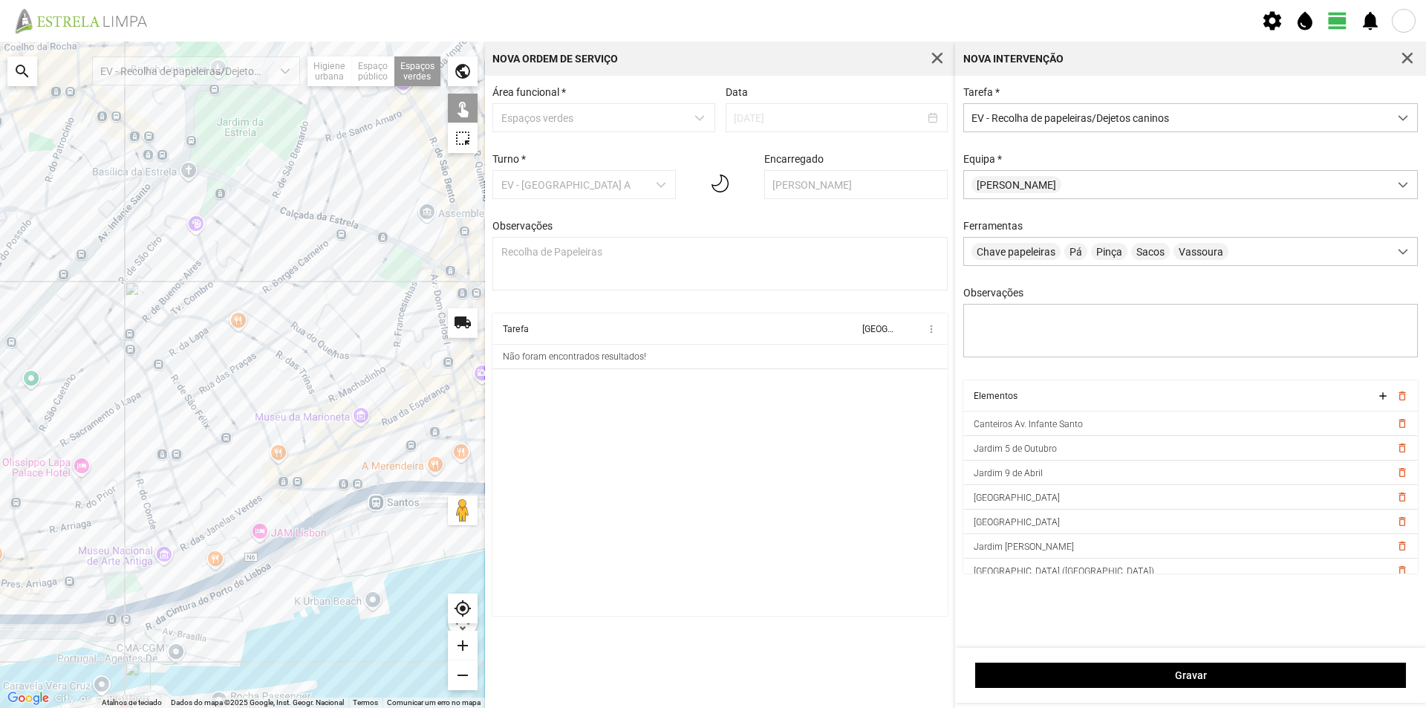
drag, startPoint x: 192, startPoint y: 324, endPoint x: 100, endPoint y: 405, distance: 122.1
click at [101, 405] on div at bounding box center [242, 375] width 485 height 666
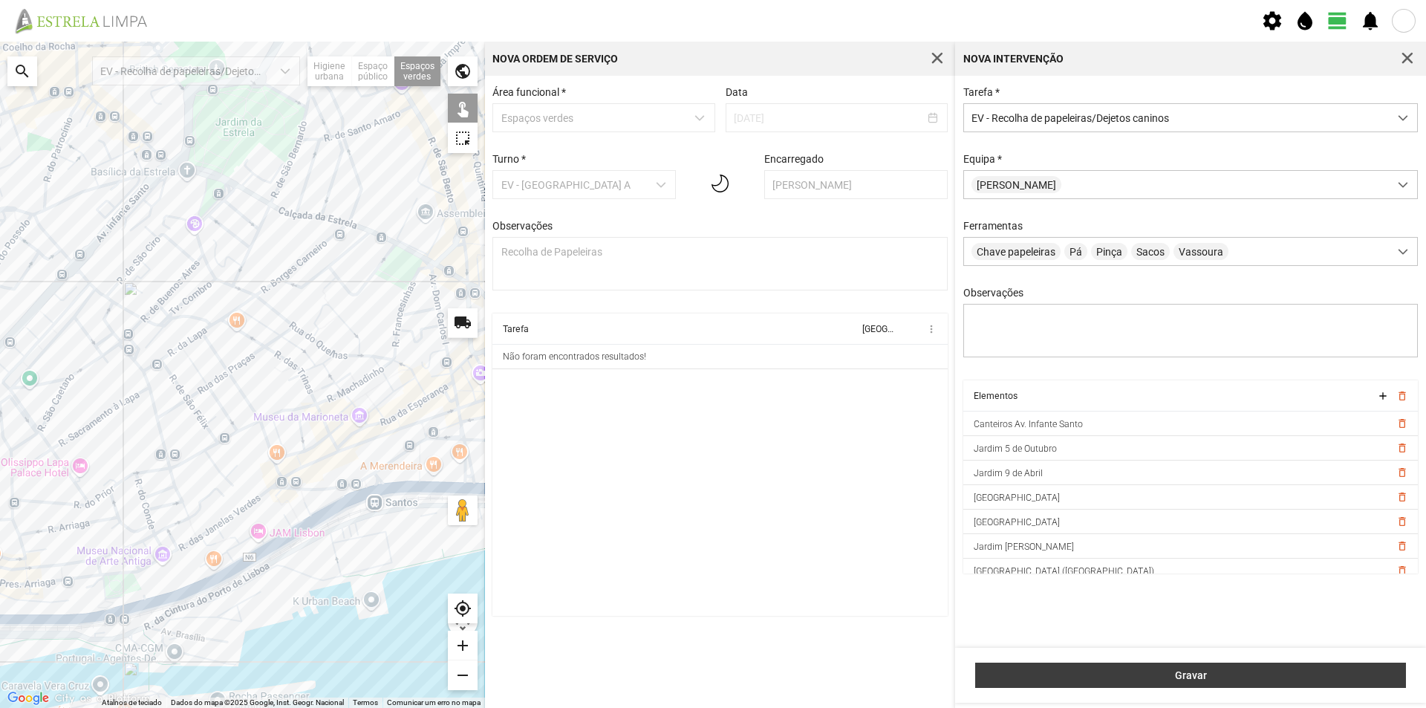
click at [1098, 671] on span "Gravar" at bounding box center [1190, 675] width 415 height 12
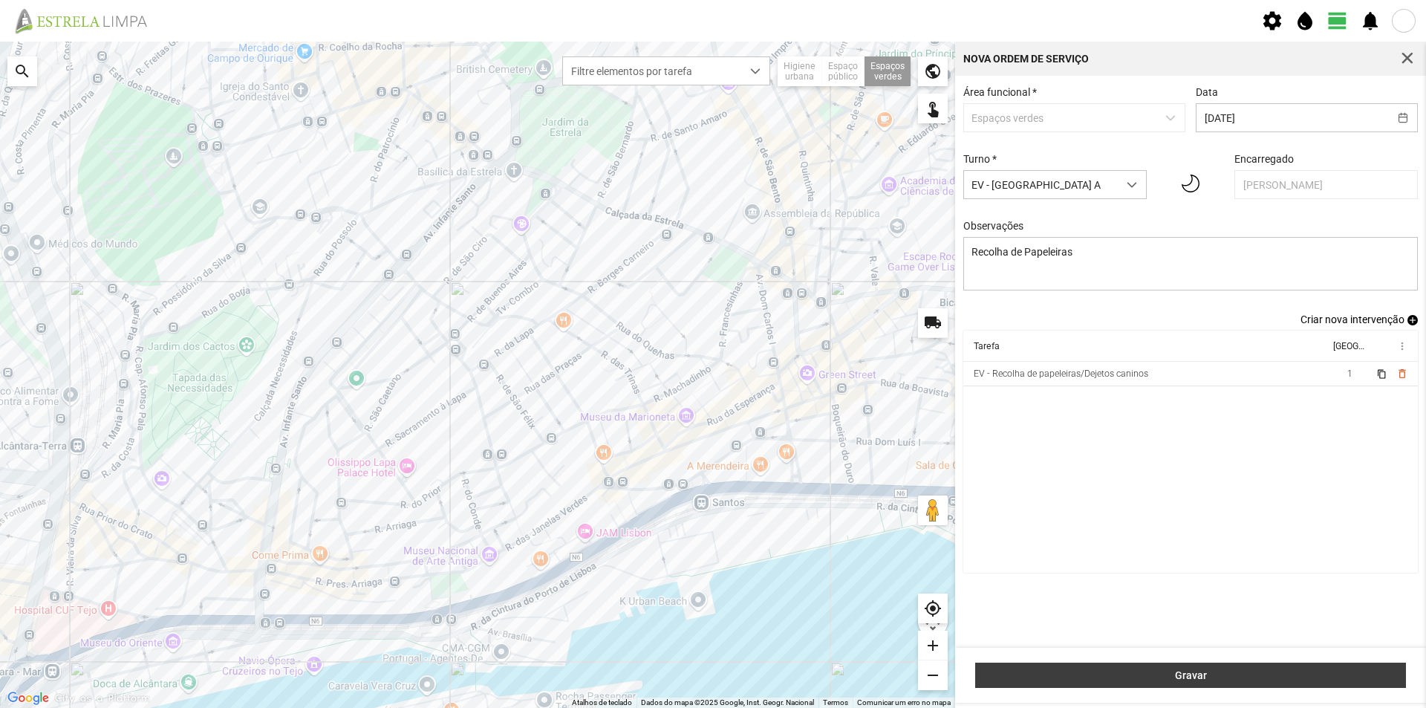
click at [1199, 676] on span "Gravar" at bounding box center [1190, 675] width 415 height 12
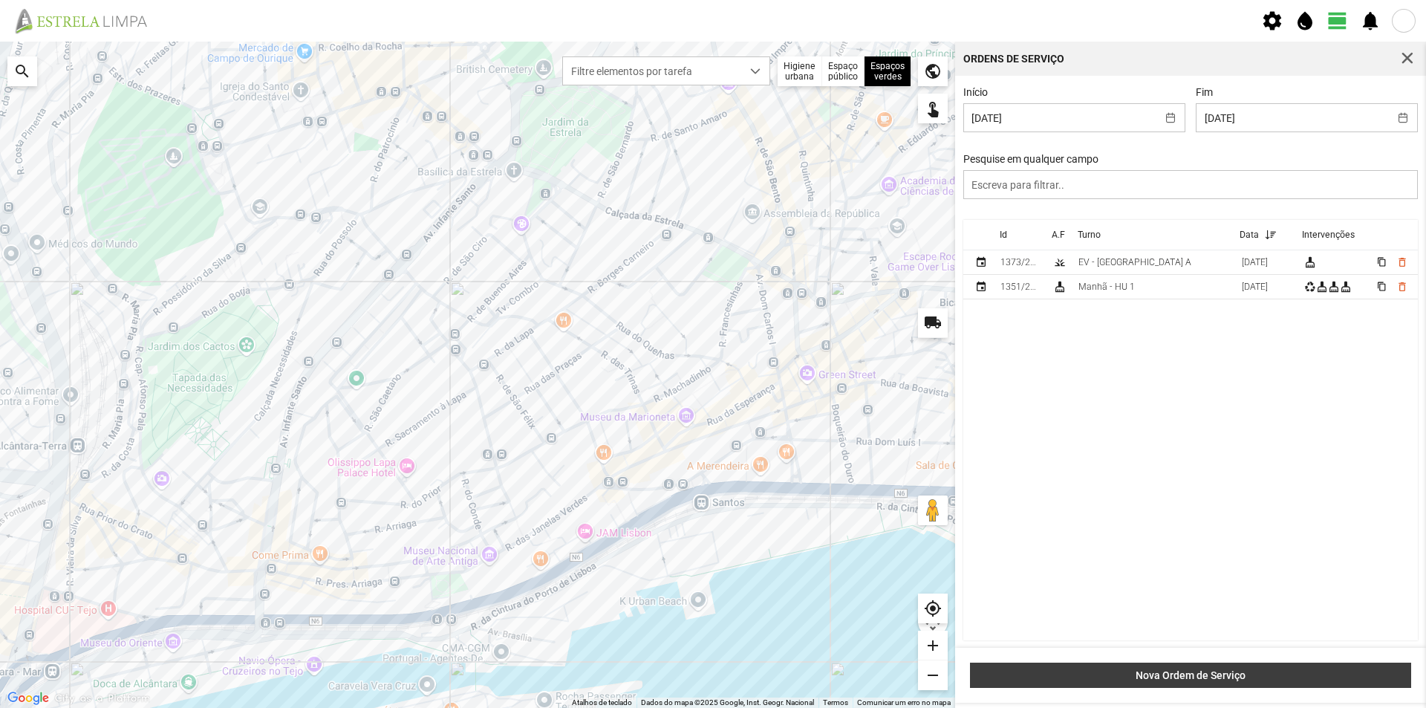
click at [1199, 673] on span "Nova Ordem de Serviço" at bounding box center [1190, 675] width 425 height 12
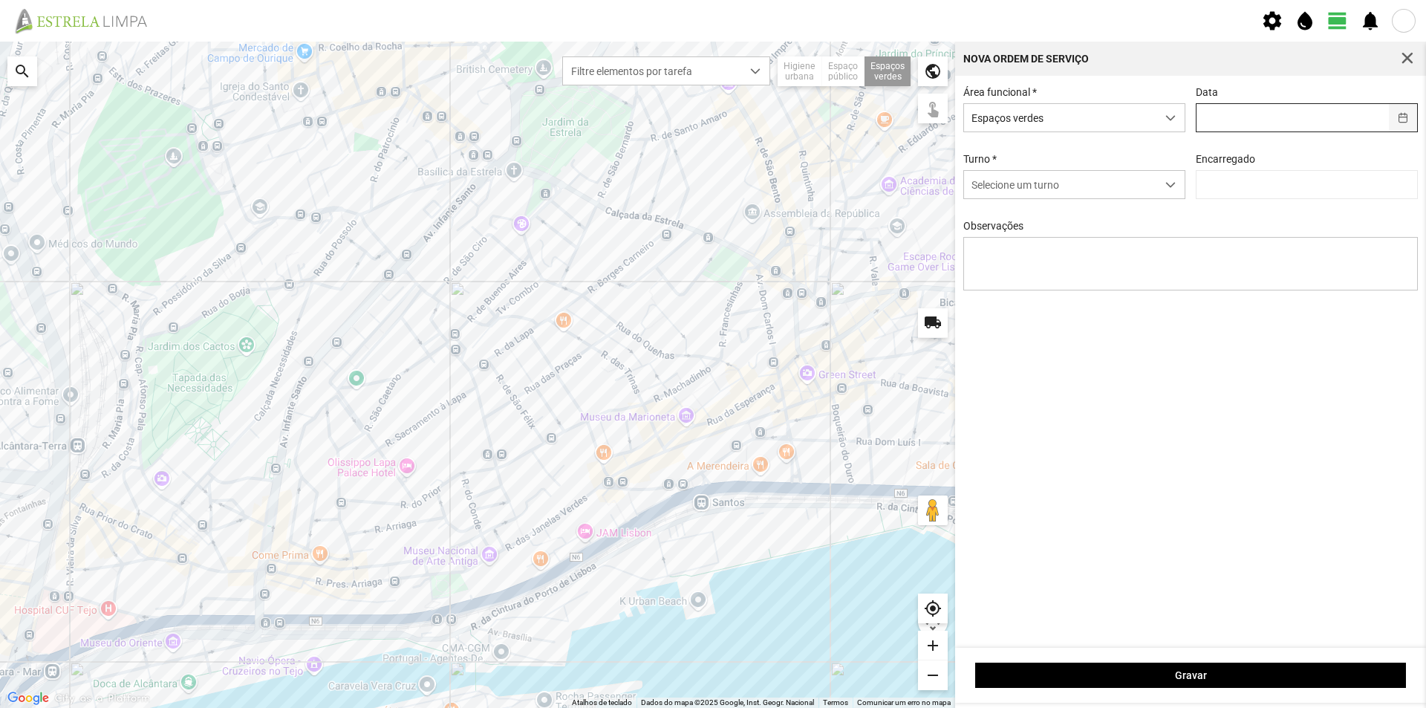
click at [1401, 114] on button "button" at bounding box center [1403, 117] width 29 height 27
click at [1234, 309] on span "23" at bounding box center [1231, 315] width 24 height 24
type input "[DATE]"
click at [1170, 184] on span "dropdown trigger" at bounding box center [1170, 185] width 10 height 10
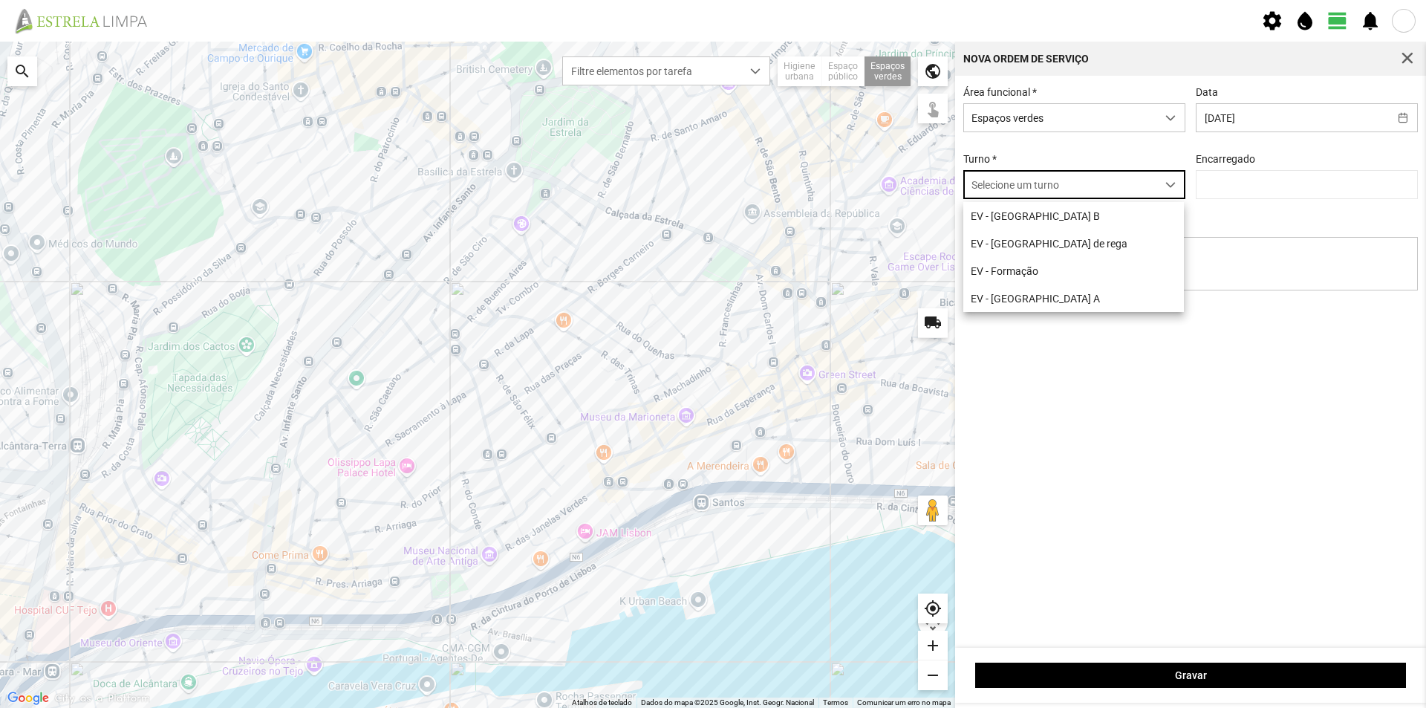
scroll to position [8, 66]
click at [1032, 299] on li "EV - [GEOGRAPHIC_DATA] A" at bounding box center [1073, 297] width 221 height 27
type input "[PERSON_NAME]"
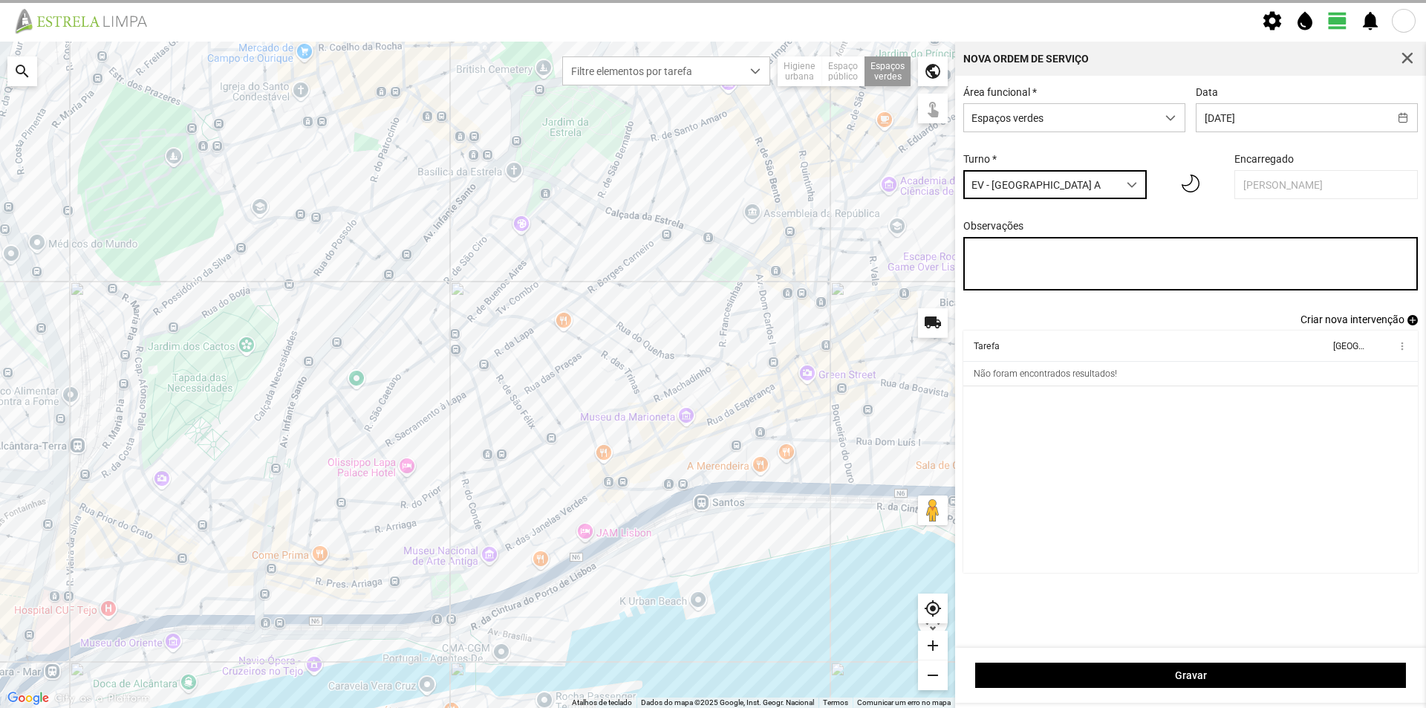
click at [1034, 264] on textarea "Observações" at bounding box center [1190, 263] width 455 height 53
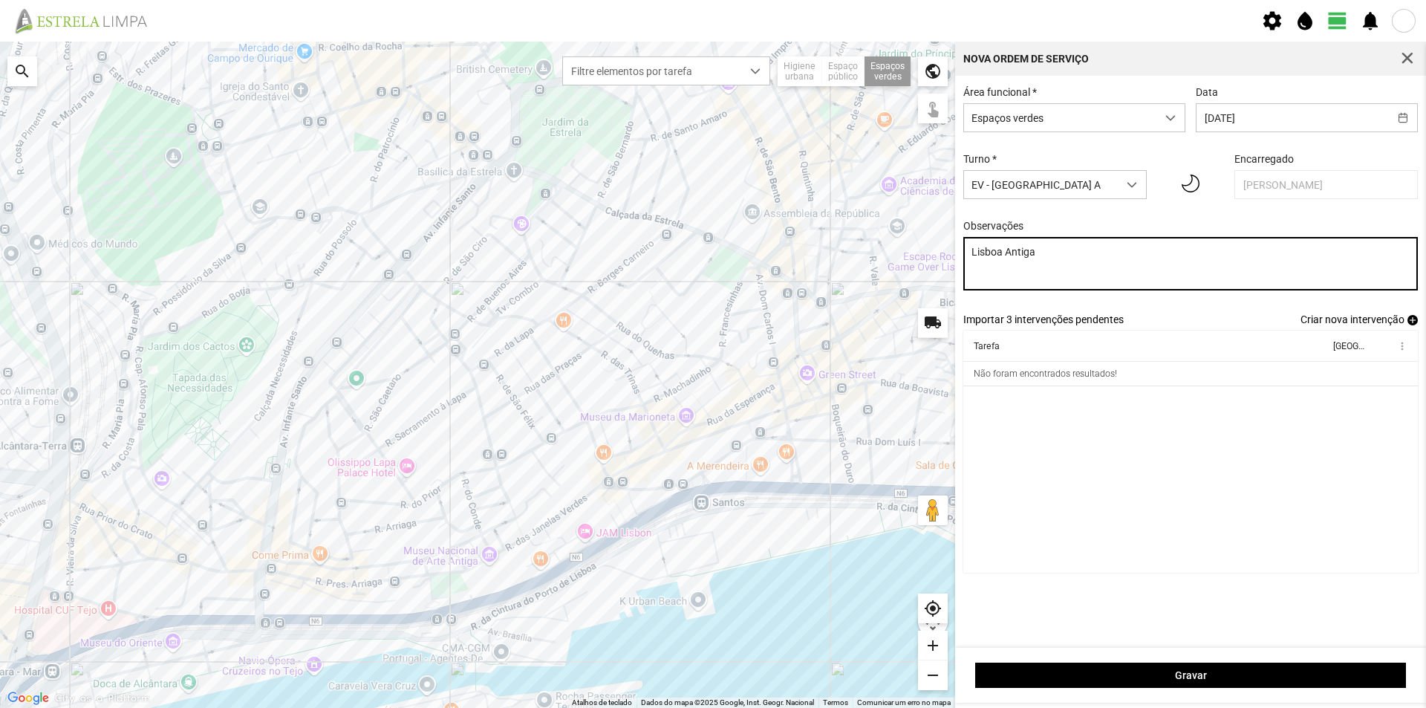
type textarea "Lisboa Antiga"
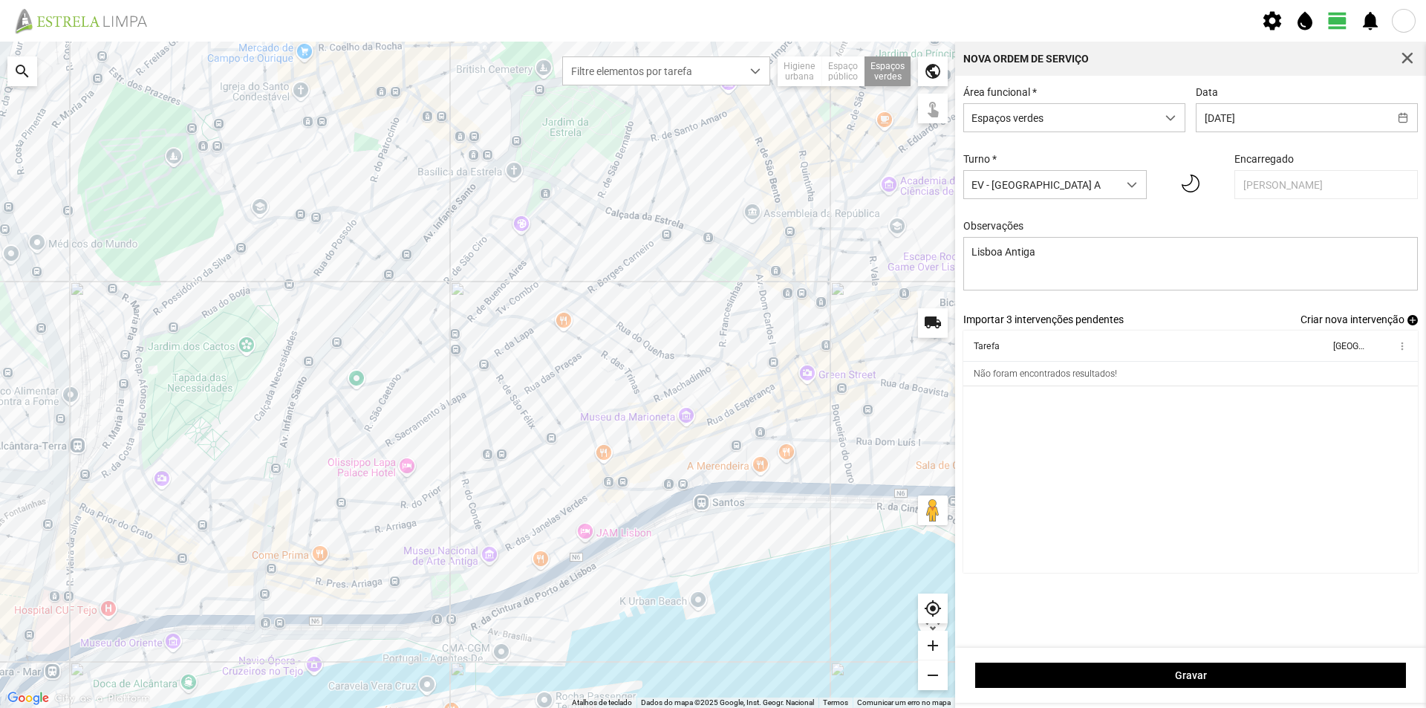
click at [1412, 322] on span "add" at bounding box center [1412, 320] width 10 height 10
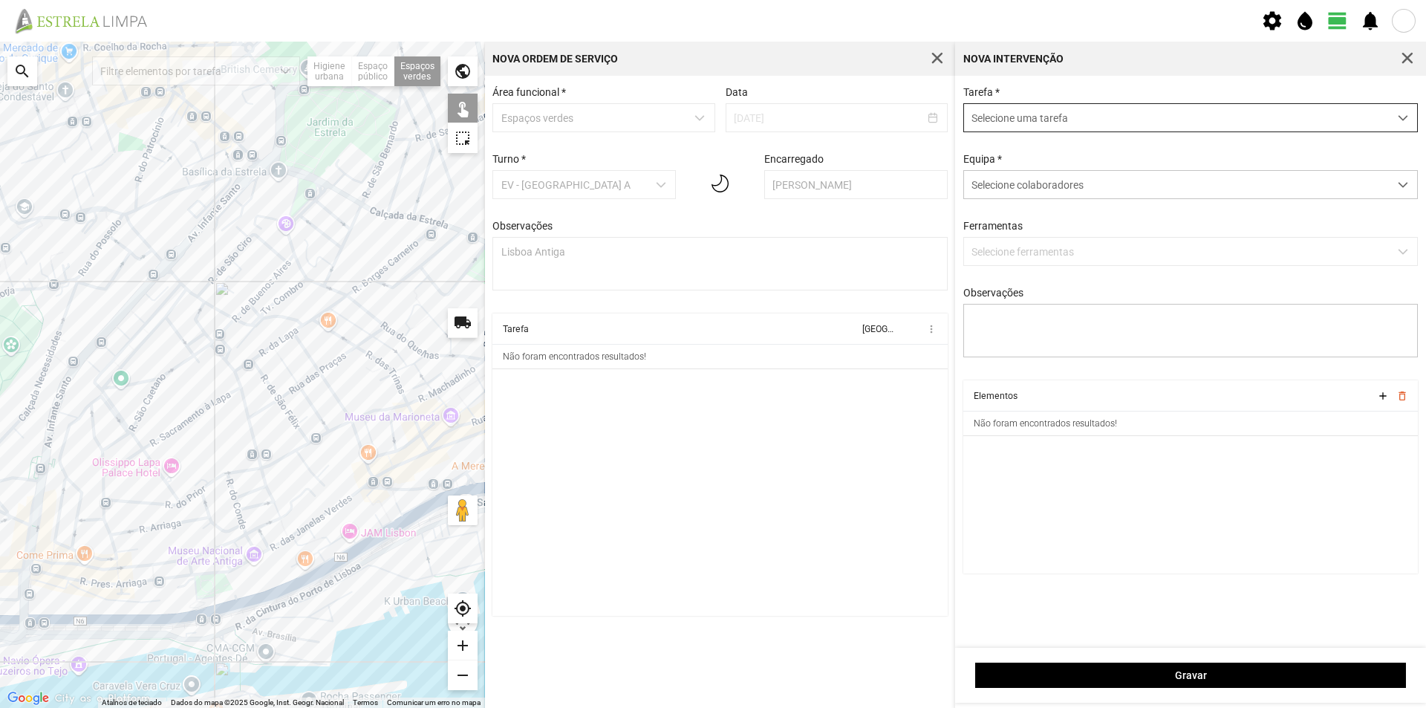
click at [1047, 125] on span "Selecione uma tarefa" at bounding box center [1176, 117] width 425 height 27
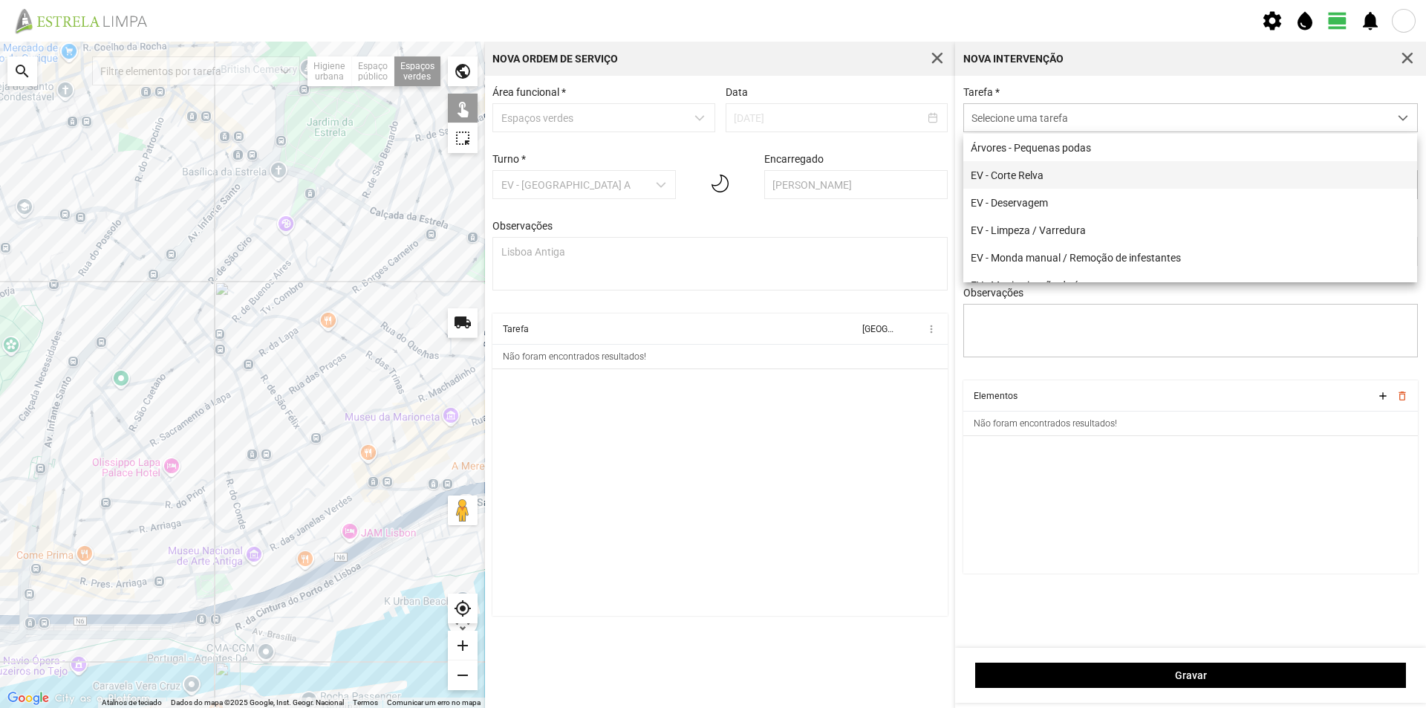
click at [1070, 172] on li "EV - [PERSON_NAME]" at bounding box center [1190, 174] width 454 height 27
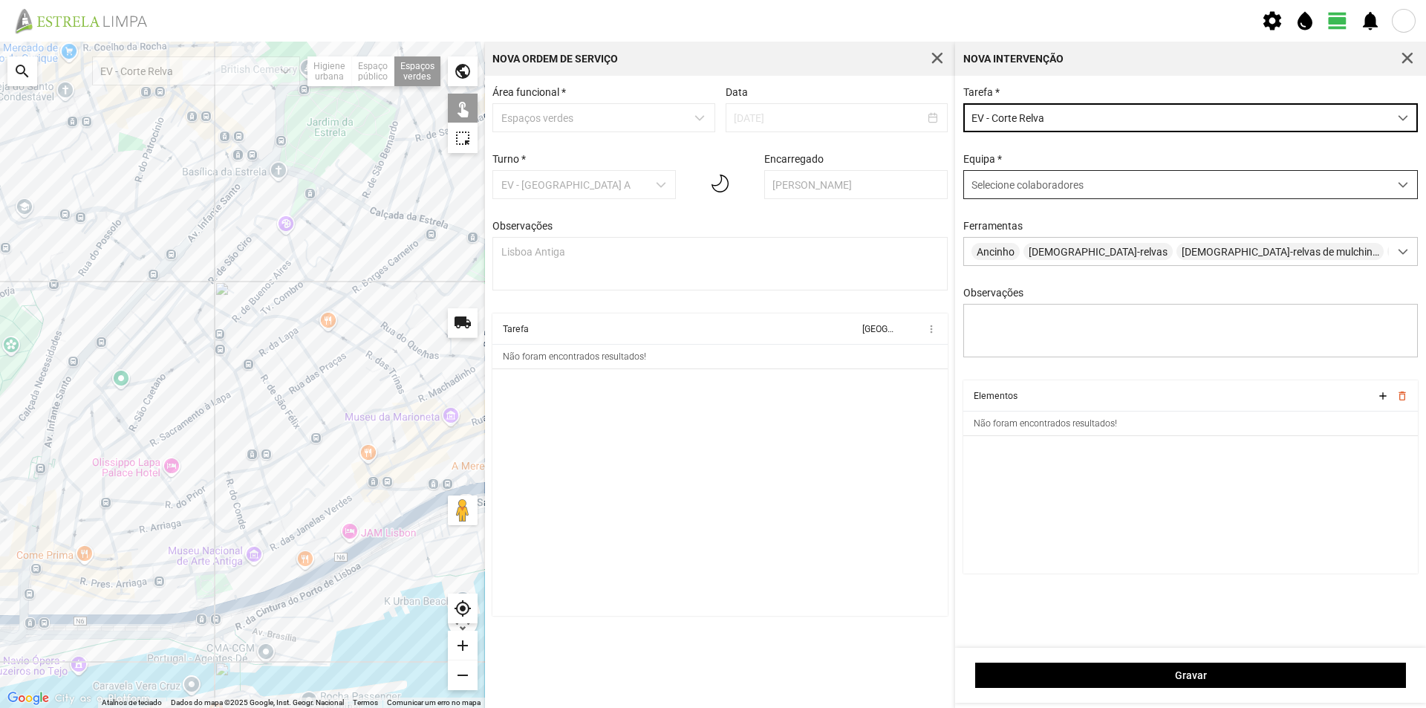
click at [1055, 189] on span "Selecione colaboradores" at bounding box center [1027, 185] width 112 height 12
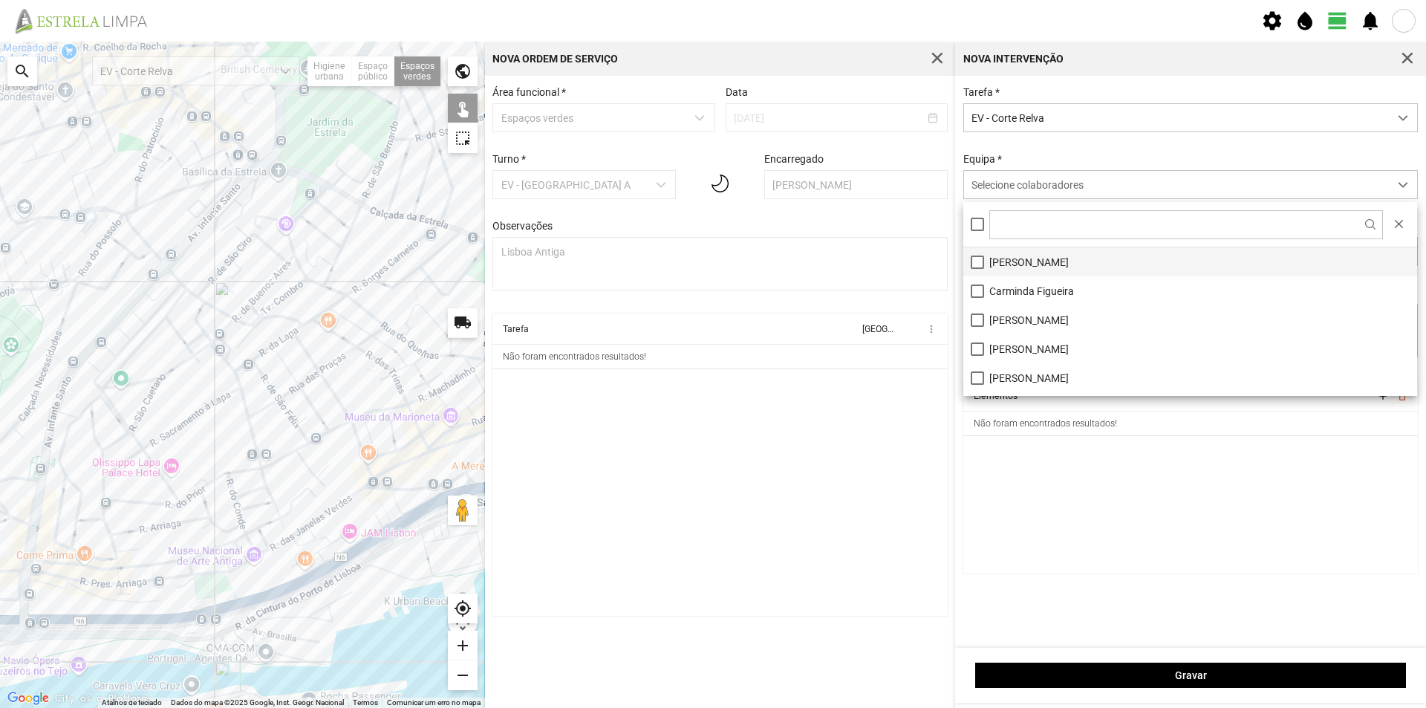
click at [1026, 273] on li "[PERSON_NAME]" at bounding box center [1190, 261] width 454 height 29
click at [1034, 533] on cdk-virtual-scroll-viewport "Elementos add delete_outline Não foram encontrados resultados!" at bounding box center [1190, 476] width 455 height 193
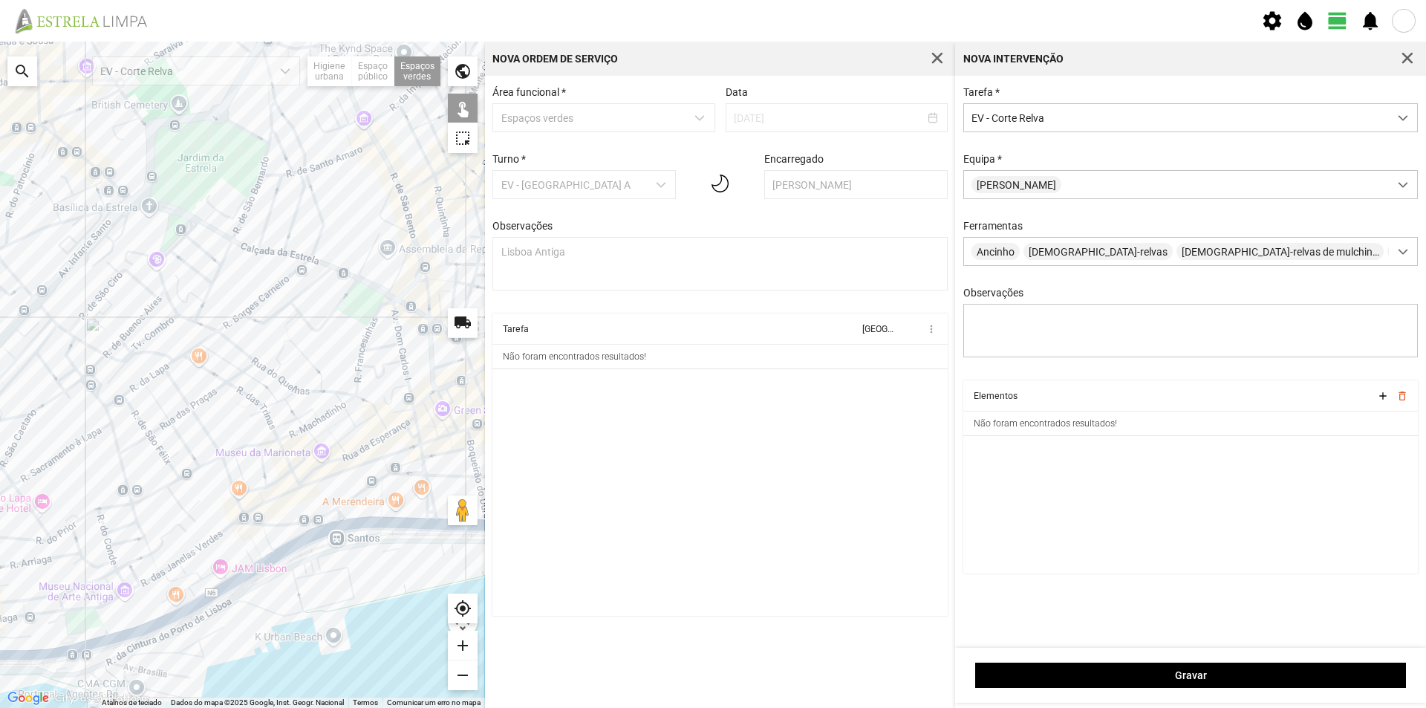
drag, startPoint x: 223, startPoint y: 394, endPoint x: 163, endPoint y: 402, distance: 60.7
click at [163, 402] on div at bounding box center [242, 375] width 485 height 666
click at [359, 307] on div at bounding box center [242, 375] width 485 height 666
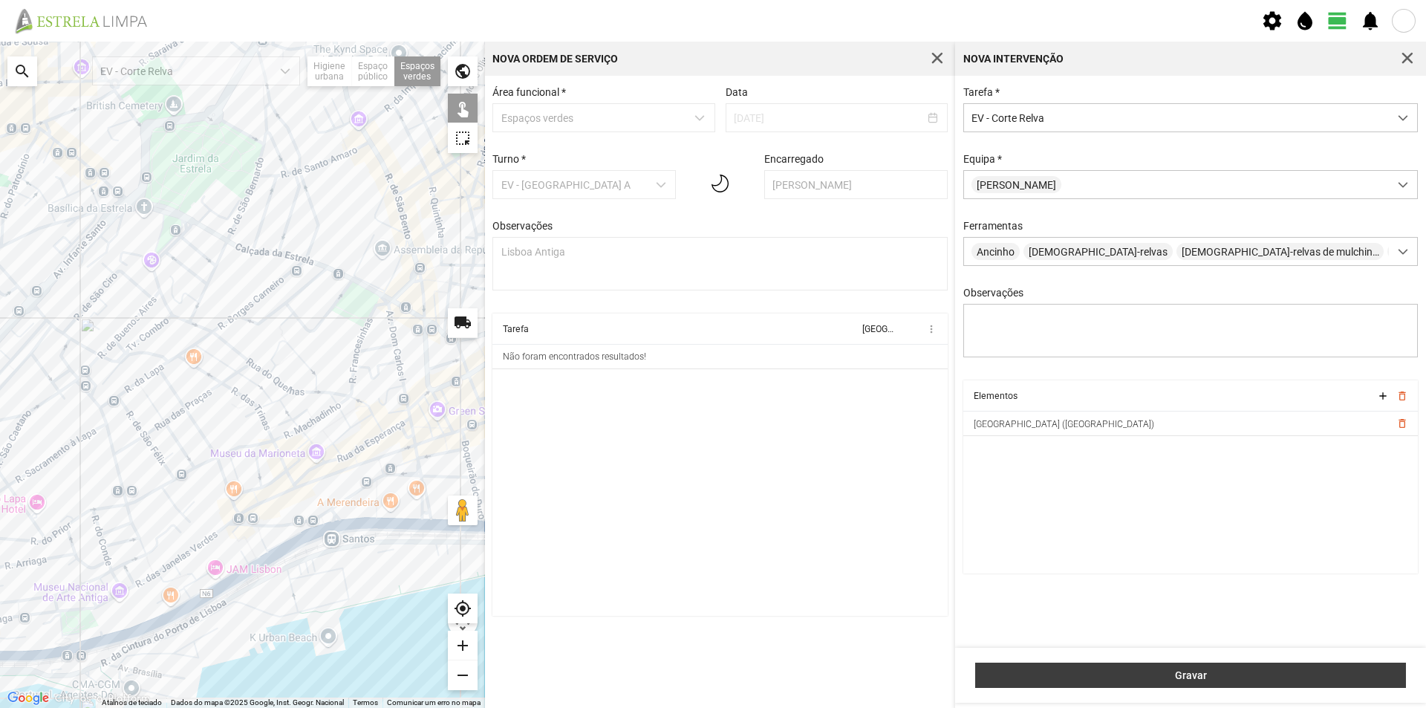
click at [1101, 668] on button "Gravar" at bounding box center [1190, 674] width 431 height 25
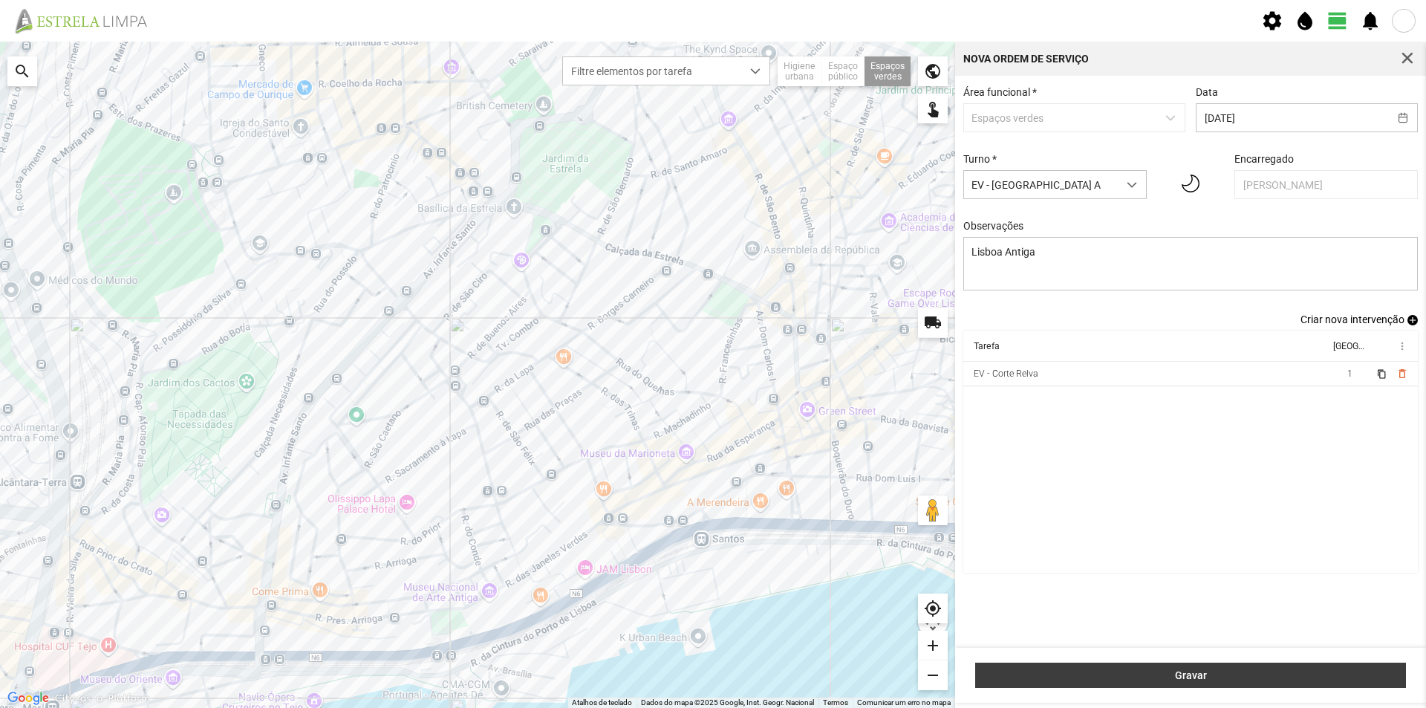
click at [1179, 670] on span "Gravar" at bounding box center [1190, 675] width 415 height 12
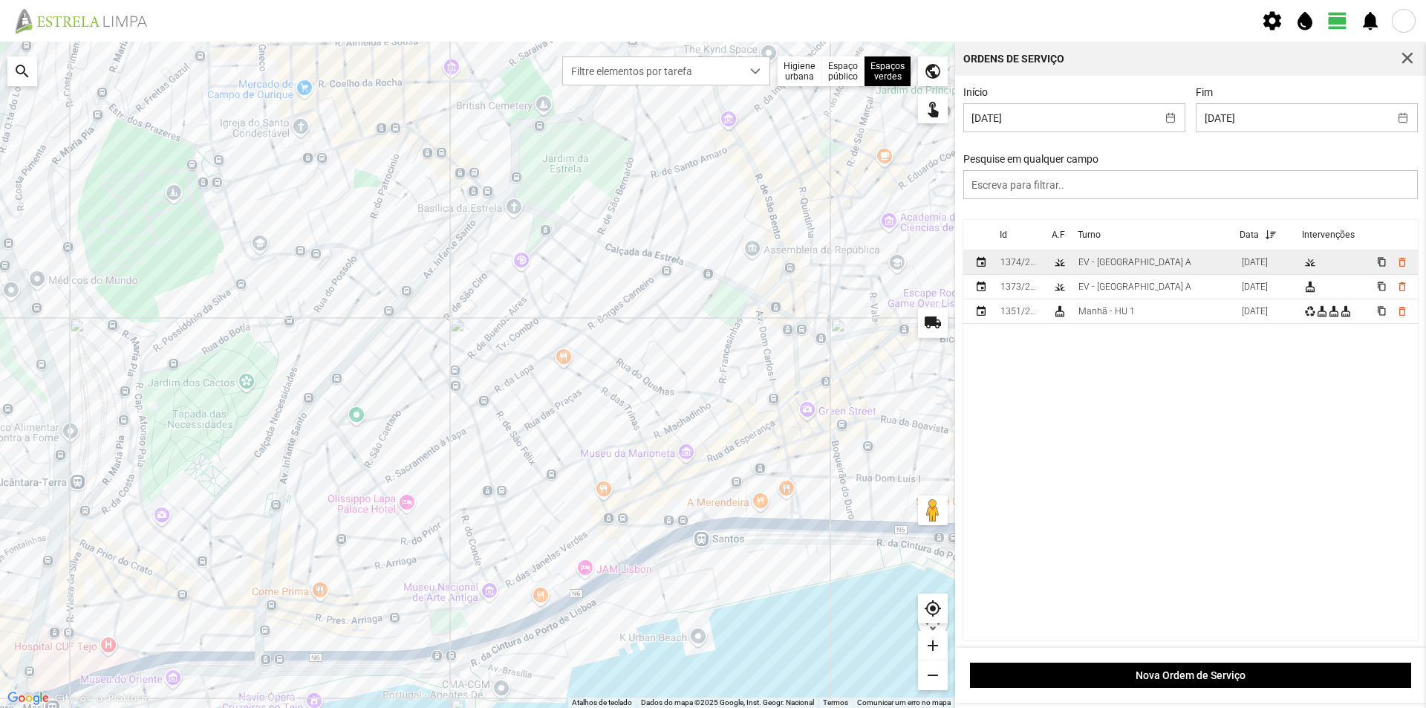
click at [1155, 266] on td "EV - [GEOGRAPHIC_DATA] A" at bounding box center [1153, 262] width 163 height 25
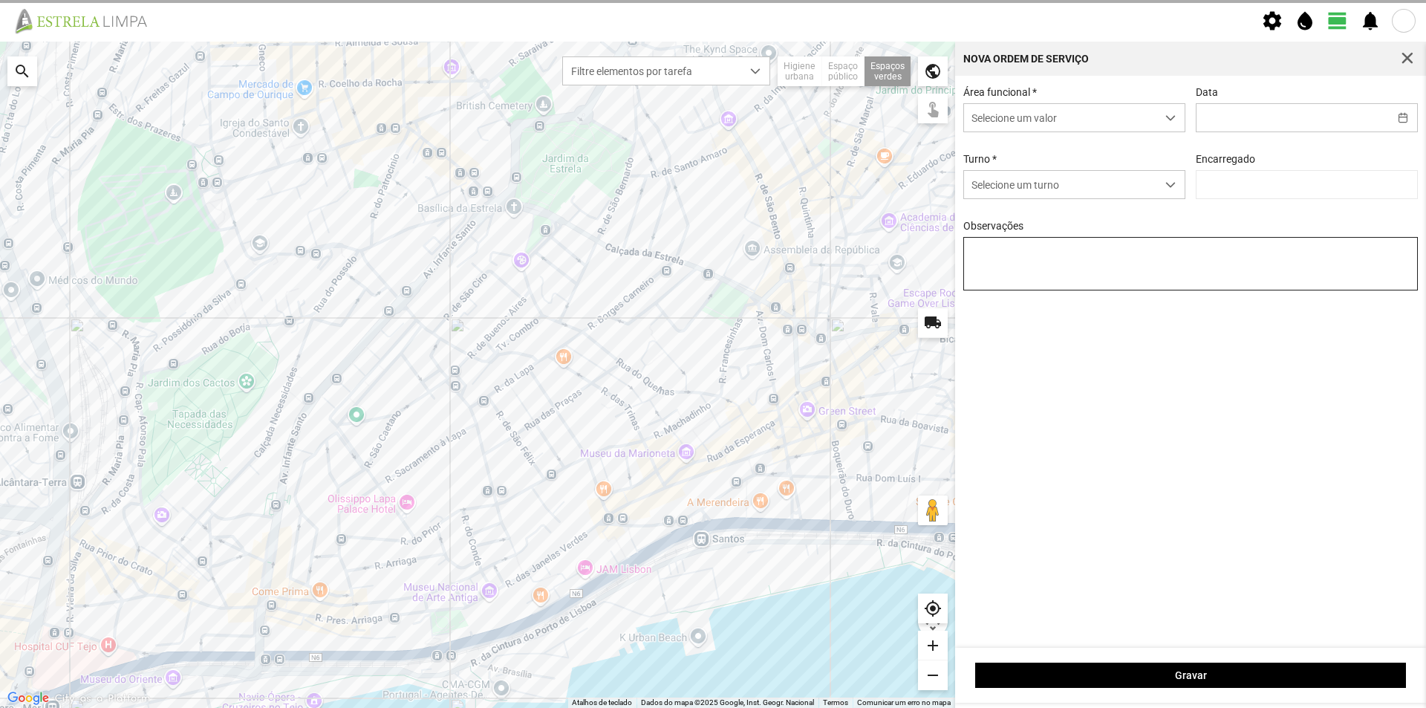
type input "[DATE]"
type input "[PERSON_NAME]"
type textarea "Lisboa Antiga"
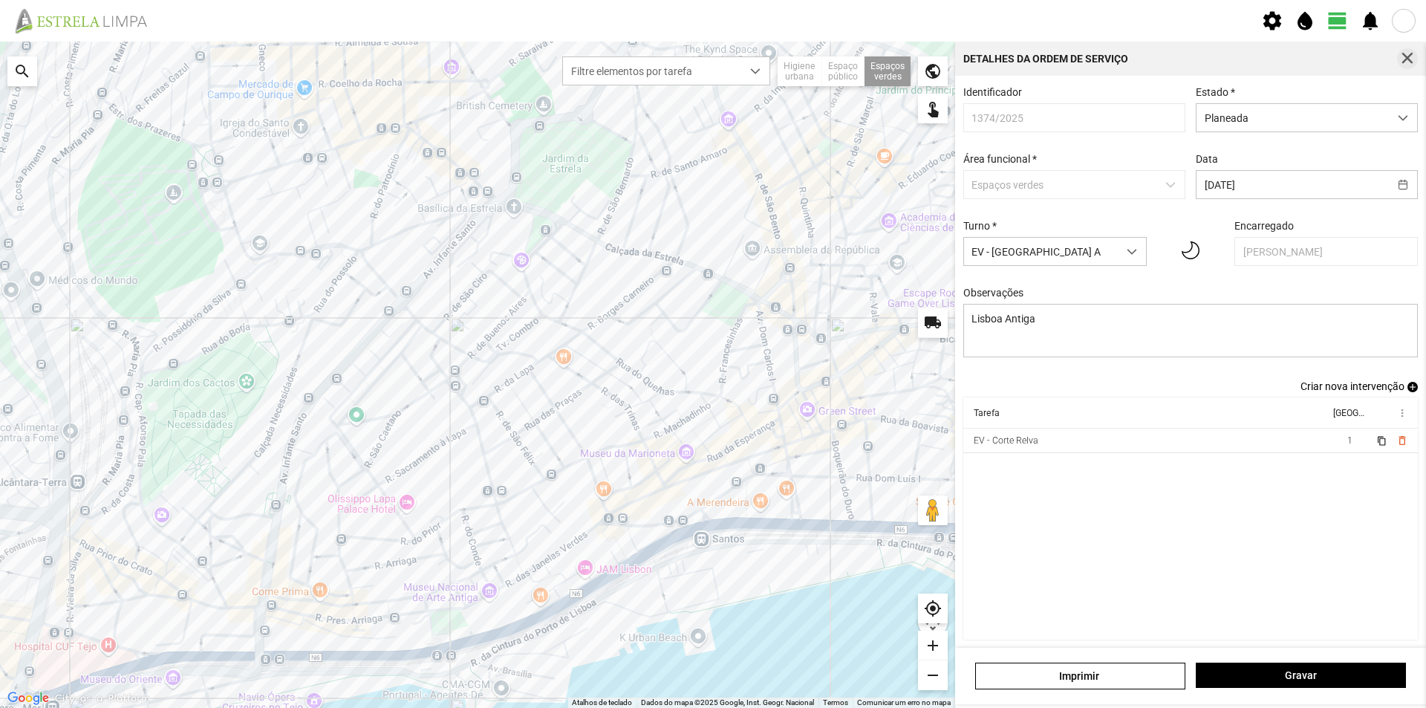
click at [1409, 56] on span "button" at bounding box center [1406, 58] width 13 height 13
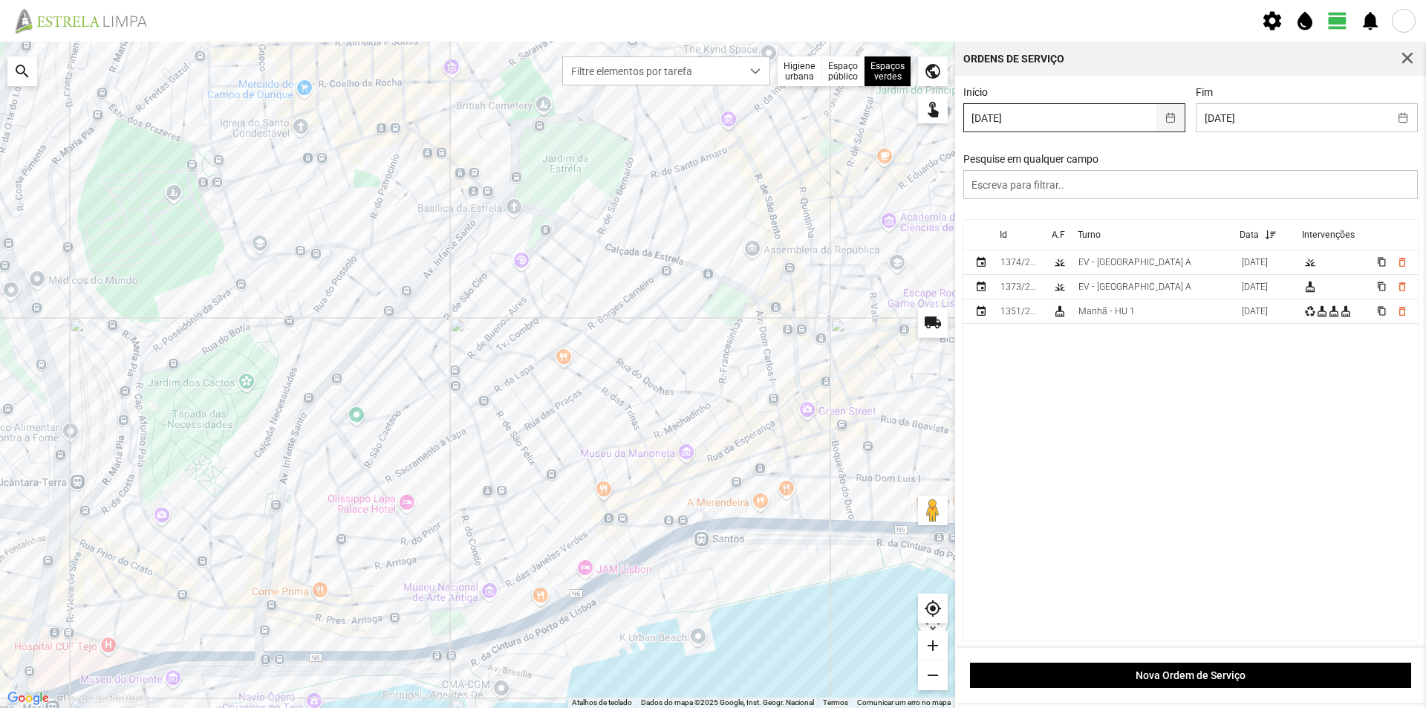
click at [1161, 123] on button "button" at bounding box center [1170, 117] width 29 height 27
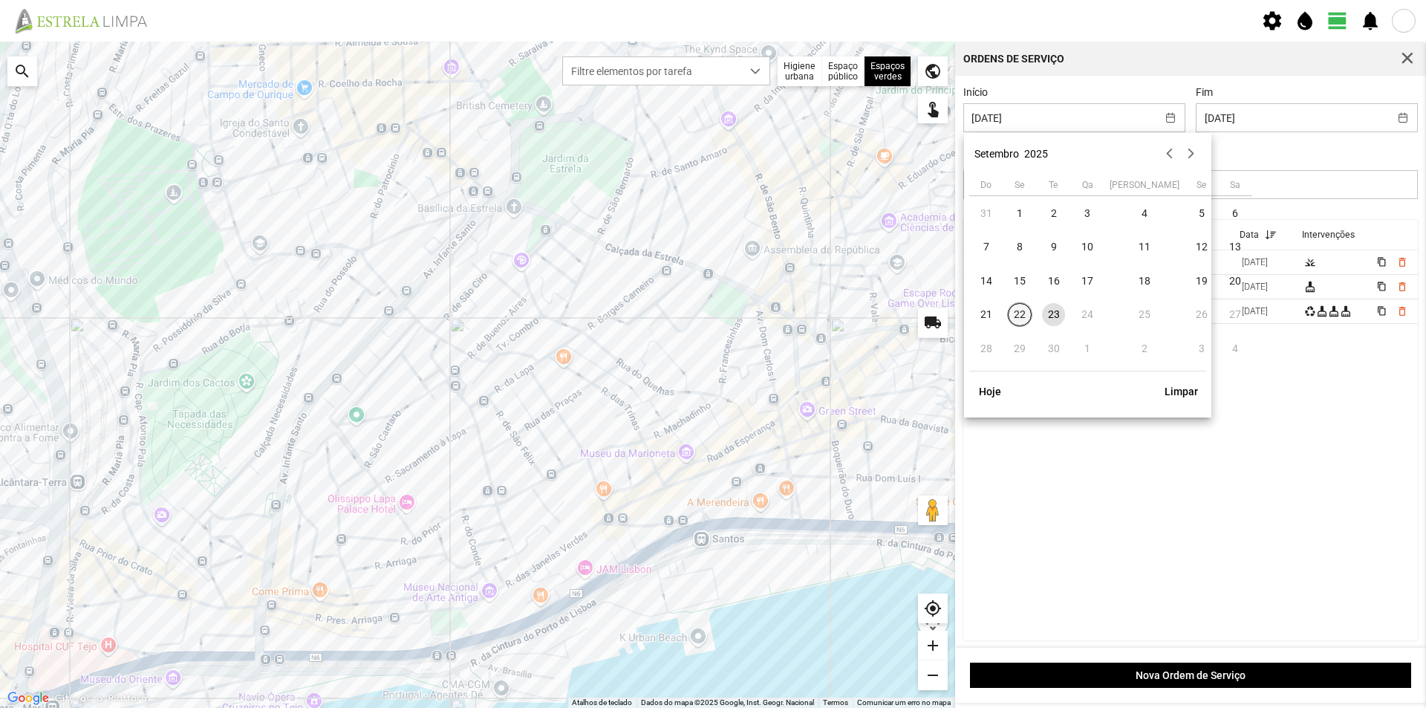
click at [1019, 315] on span "22" at bounding box center [1020, 315] width 24 height 24
type input "[DATE]"
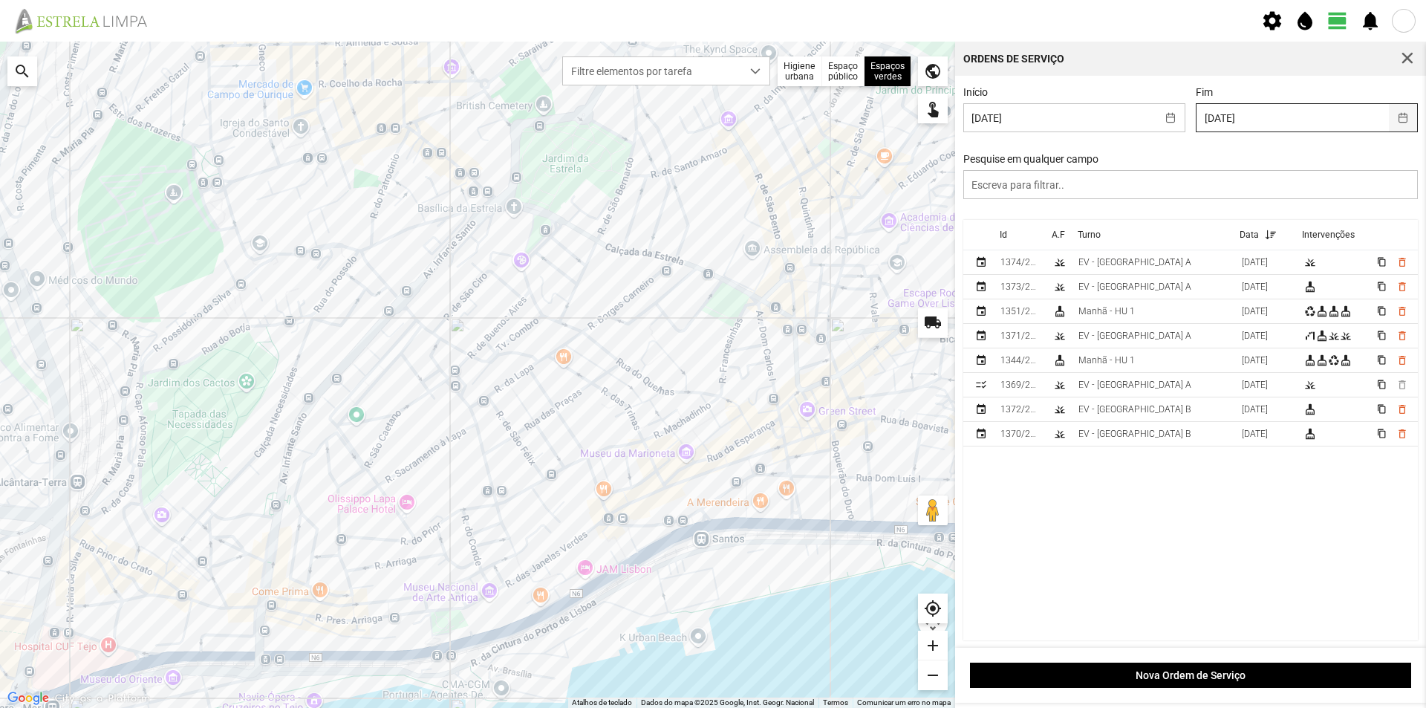
click at [1389, 121] on button "button" at bounding box center [1403, 117] width 29 height 27
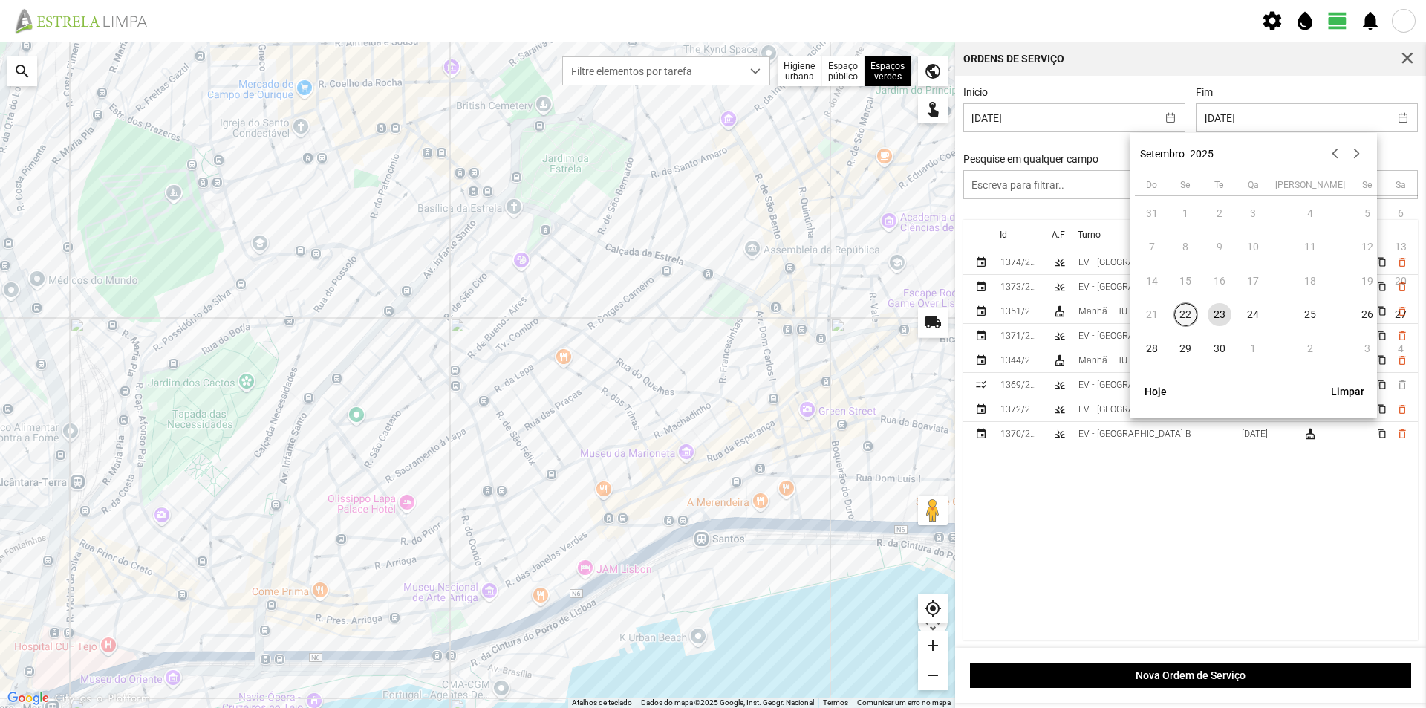
click at [1184, 316] on span "22" at bounding box center [1186, 315] width 24 height 24
type input "[DATE]"
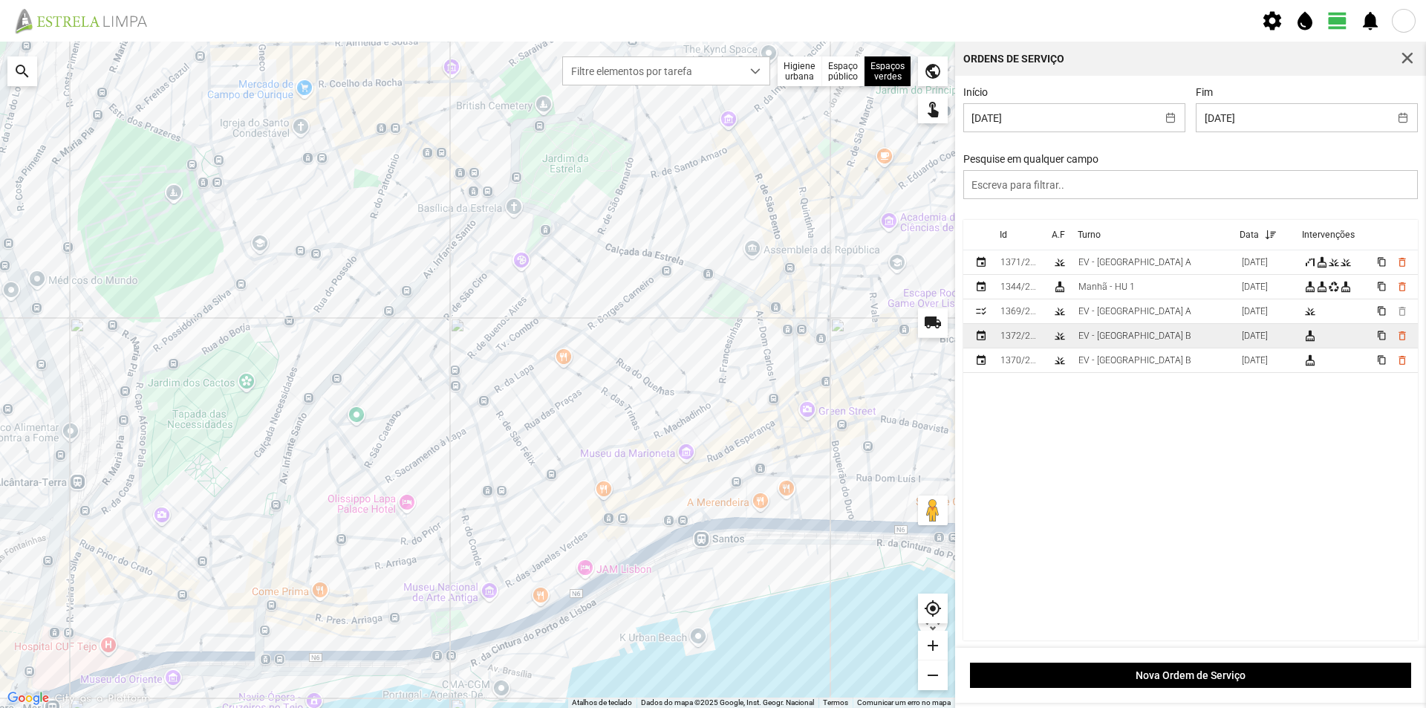
click at [1149, 337] on td "EV - [GEOGRAPHIC_DATA] B" at bounding box center [1153, 336] width 163 height 25
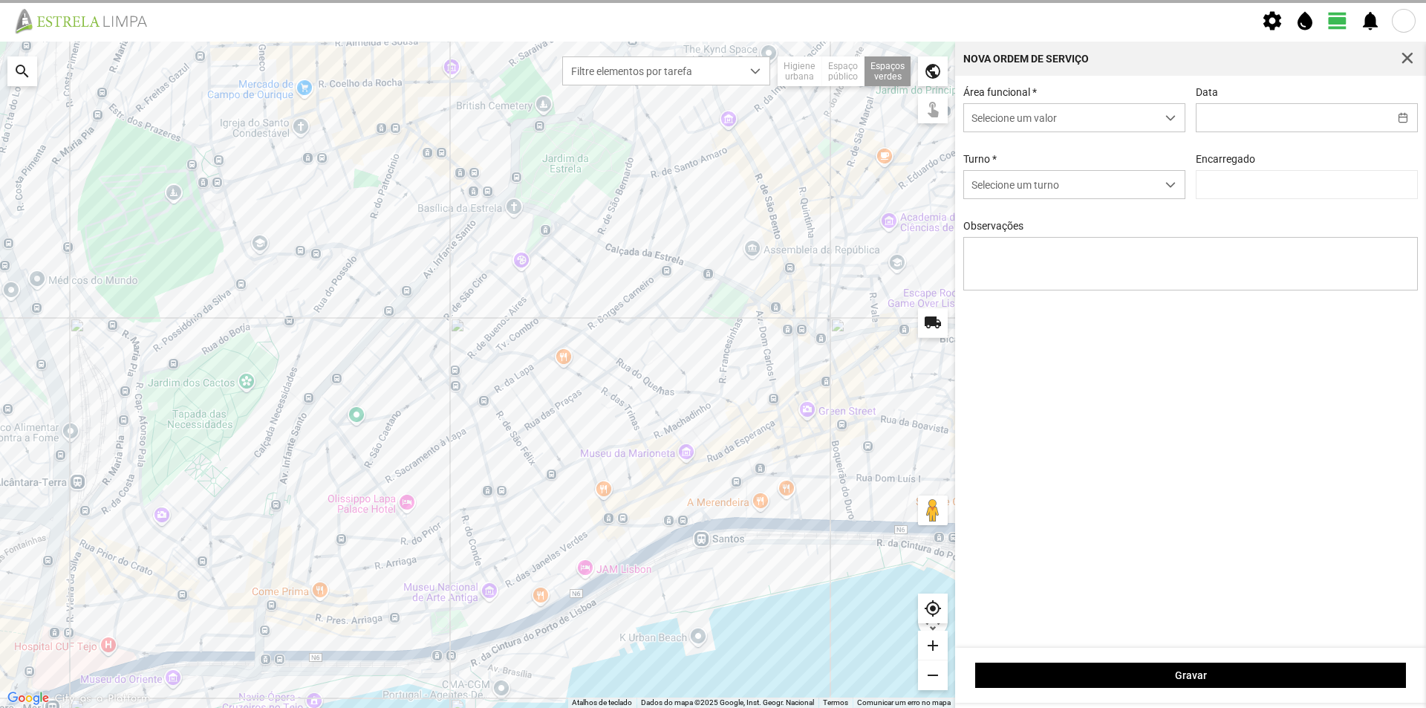
type input "[DATE]"
type textarea "Jardim 5 de outubro"
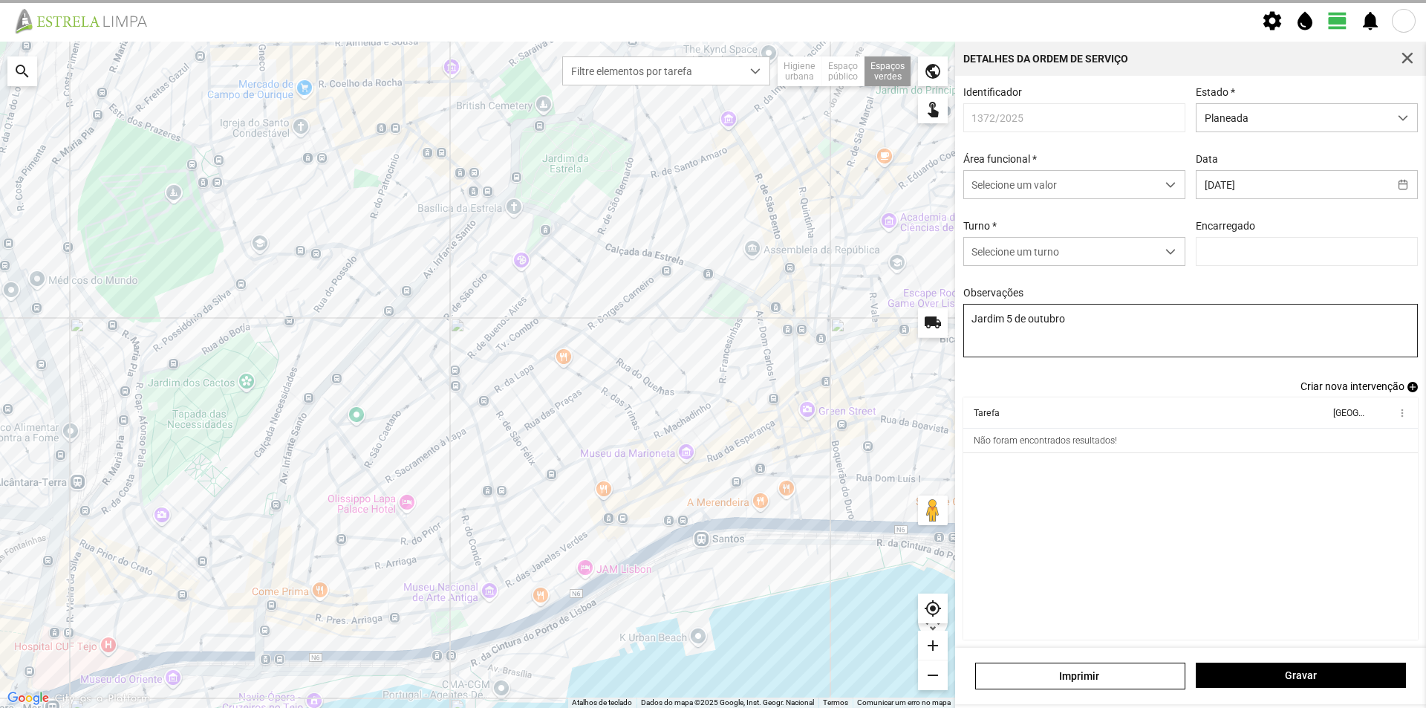
type input "[PERSON_NAME]"
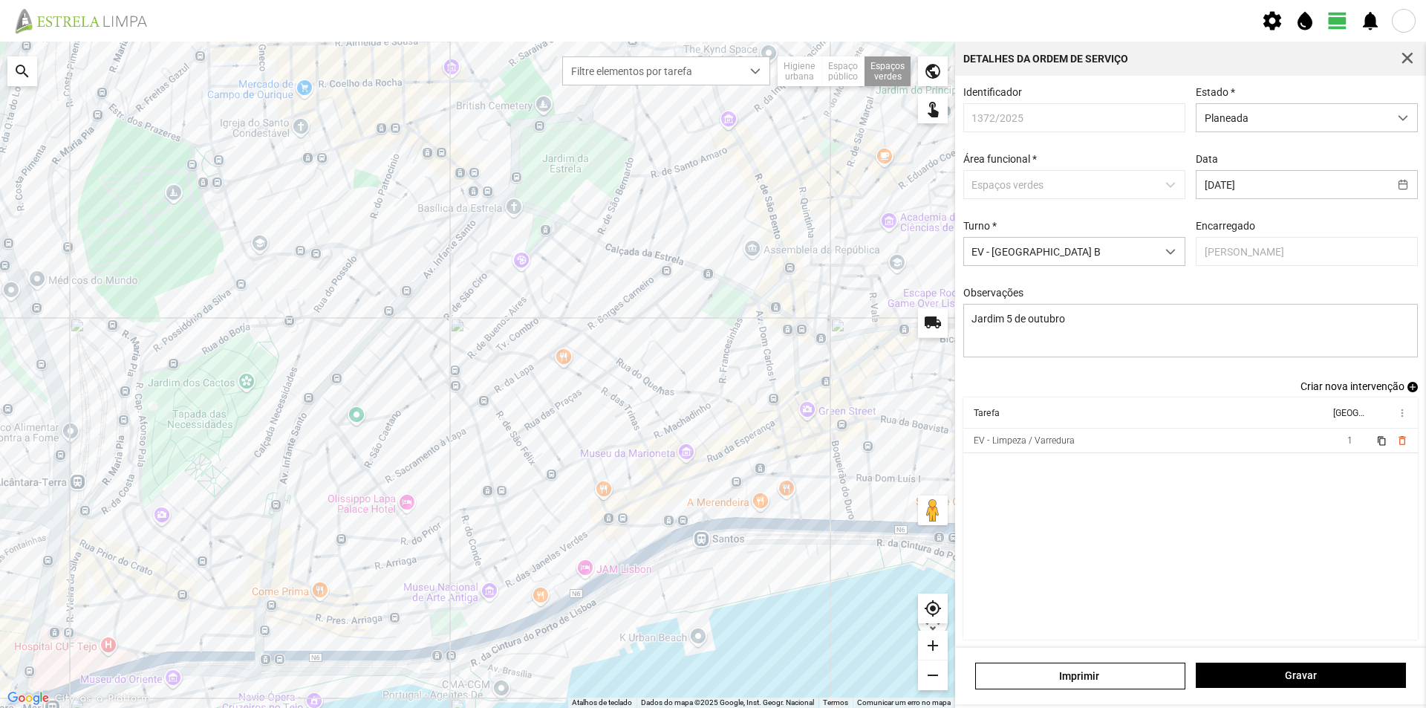
click at [1407, 391] on span "add" at bounding box center [1412, 387] width 10 height 10
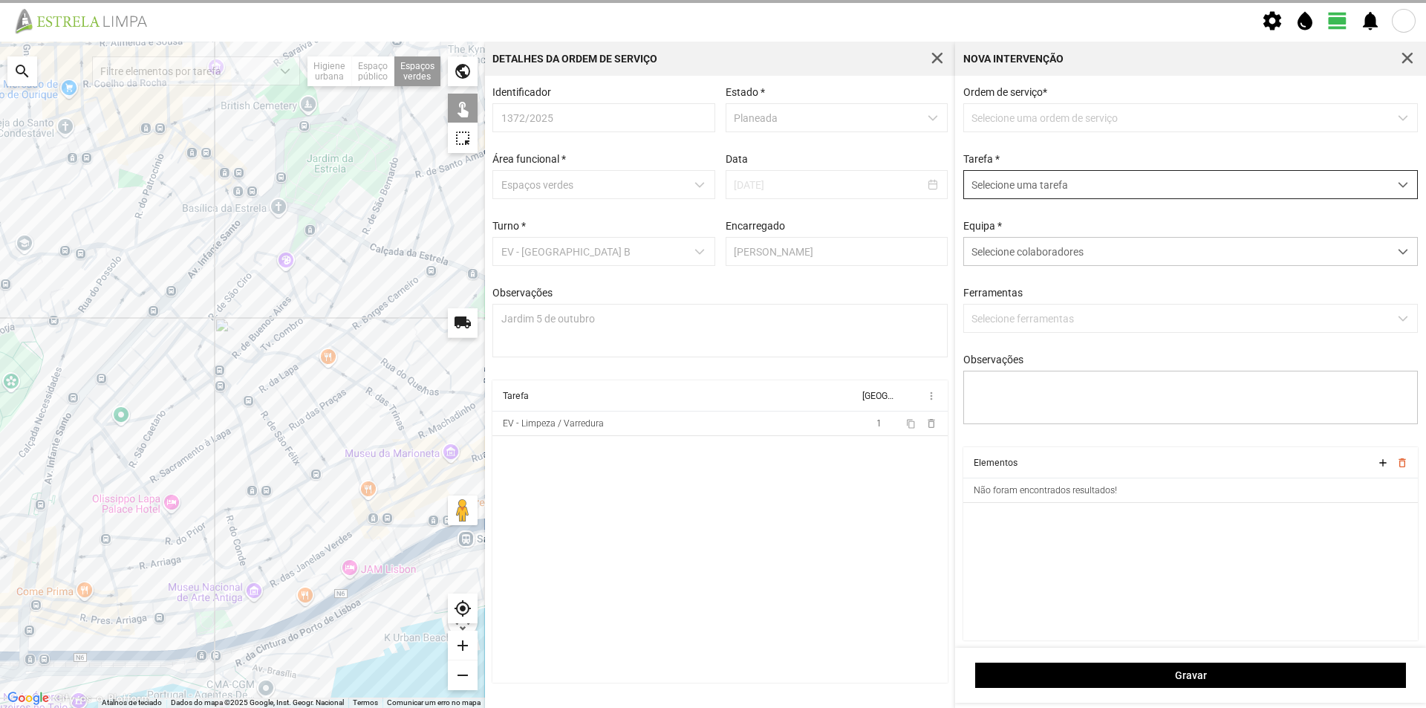
click at [998, 183] on span "Selecione uma tarefa" at bounding box center [1176, 184] width 425 height 27
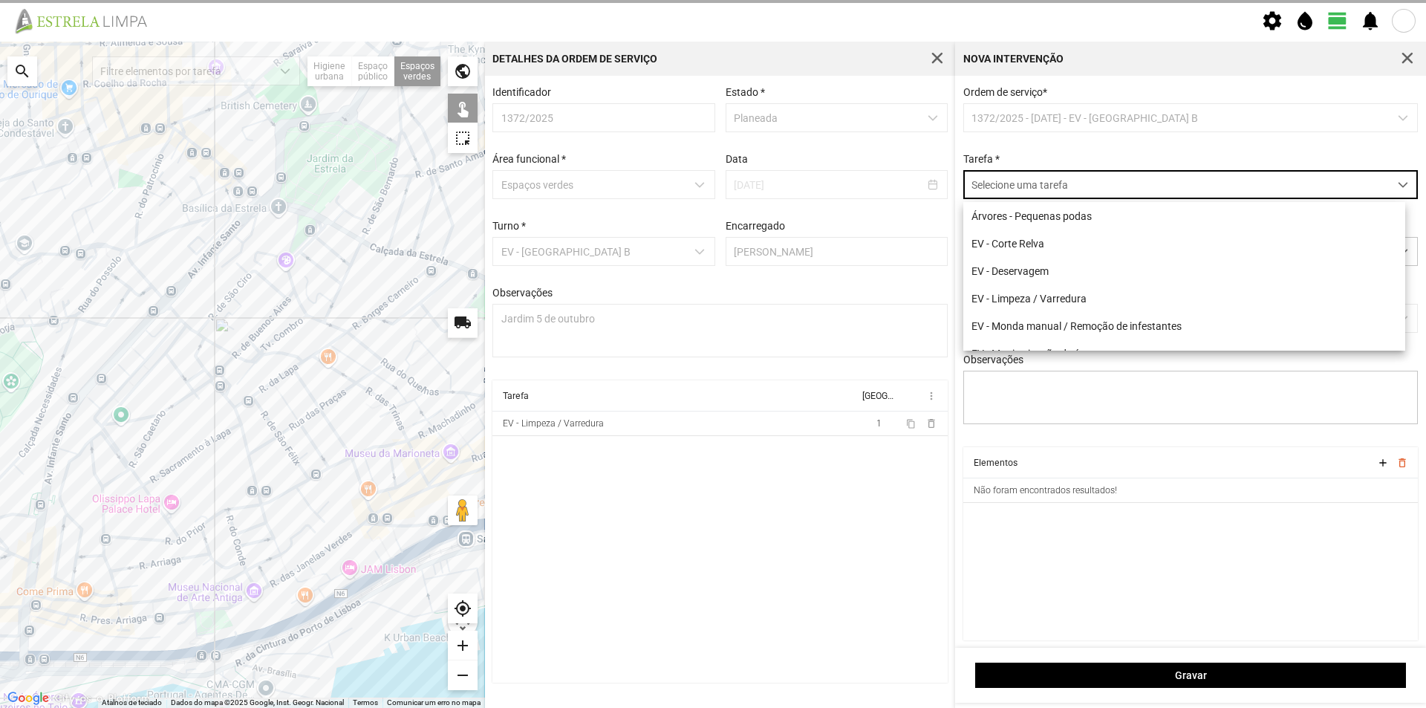
scroll to position [8, 66]
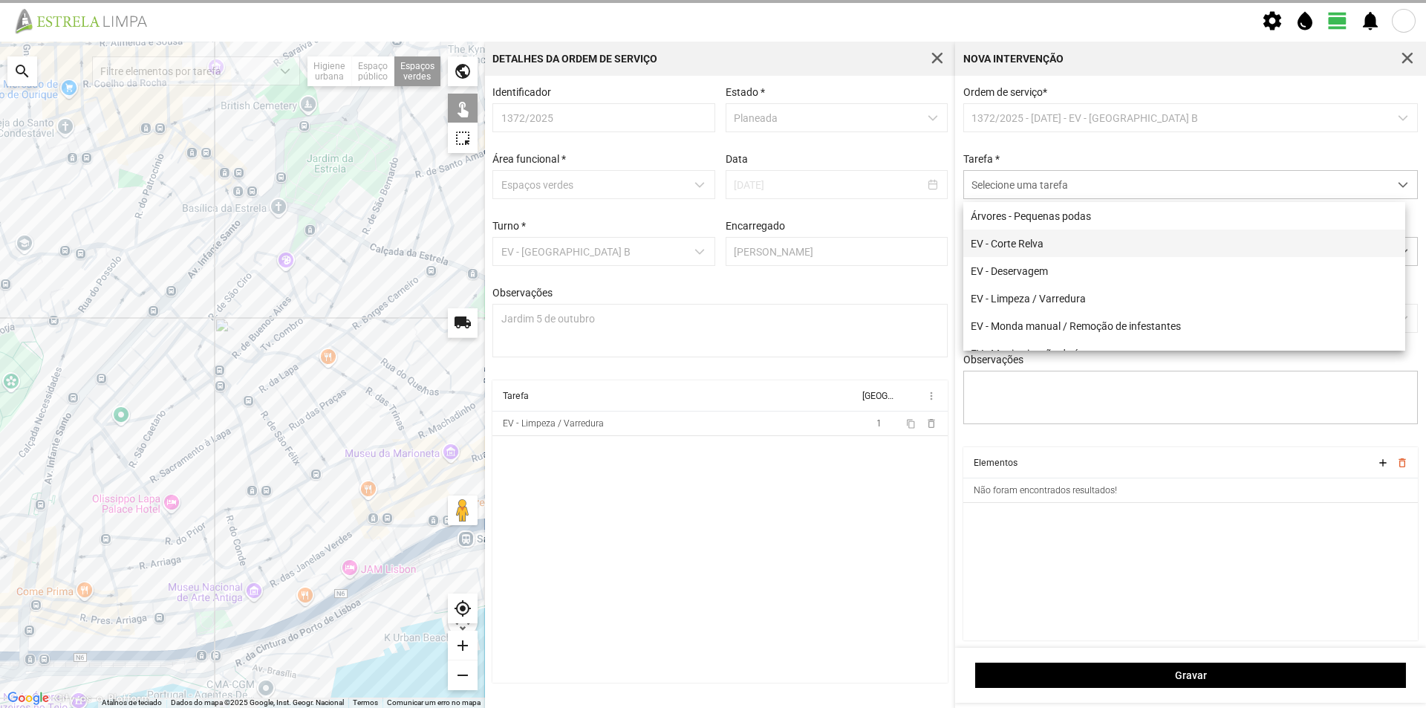
click at [1037, 244] on li "EV - [PERSON_NAME]" at bounding box center [1184, 242] width 442 height 27
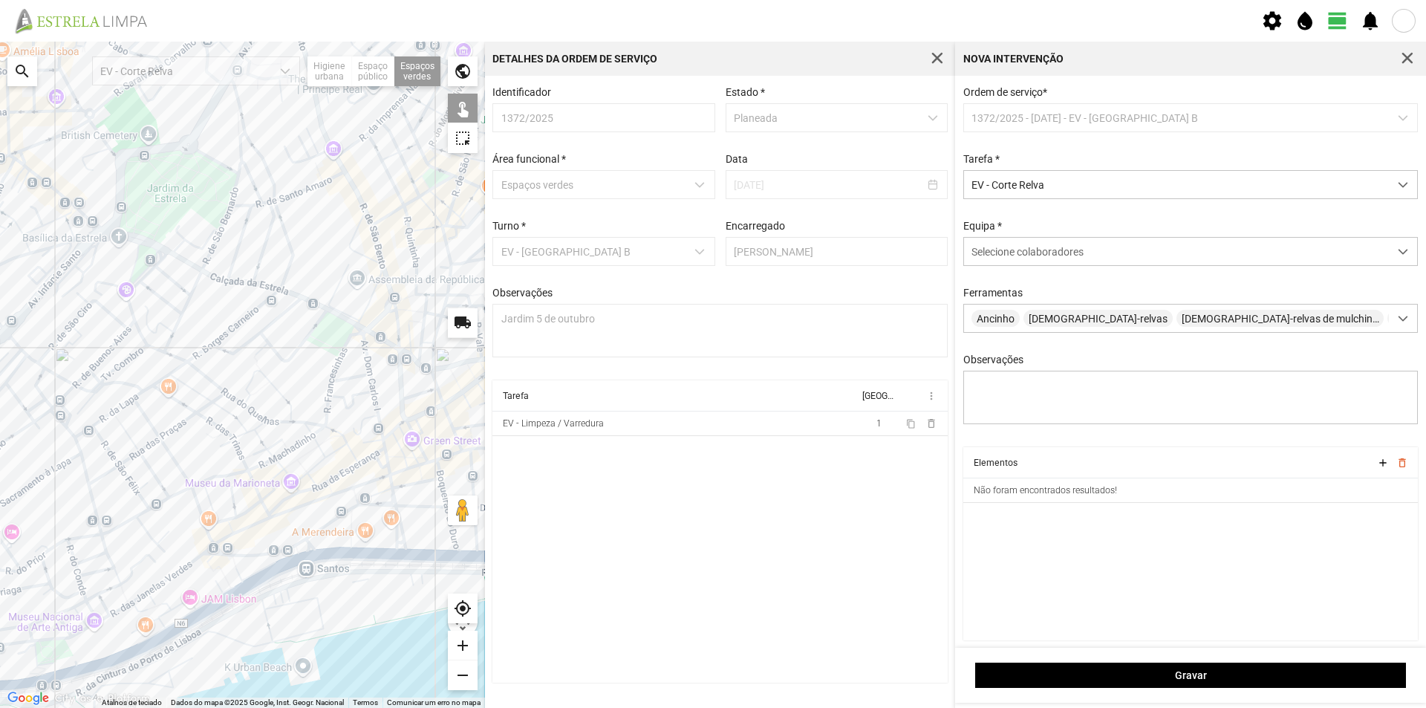
drag, startPoint x: 312, startPoint y: 325, endPoint x: 148, endPoint y: 354, distance: 166.6
click at [151, 355] on div at bounding box center [242, 375] width 485 height 666
click at [125, 261] on div at bounding box center [242, 375] width 485 height 666
click at [1004, 249] on span "Selecione colaboradores" at bounding box center [1027, 252] width 112 height 12
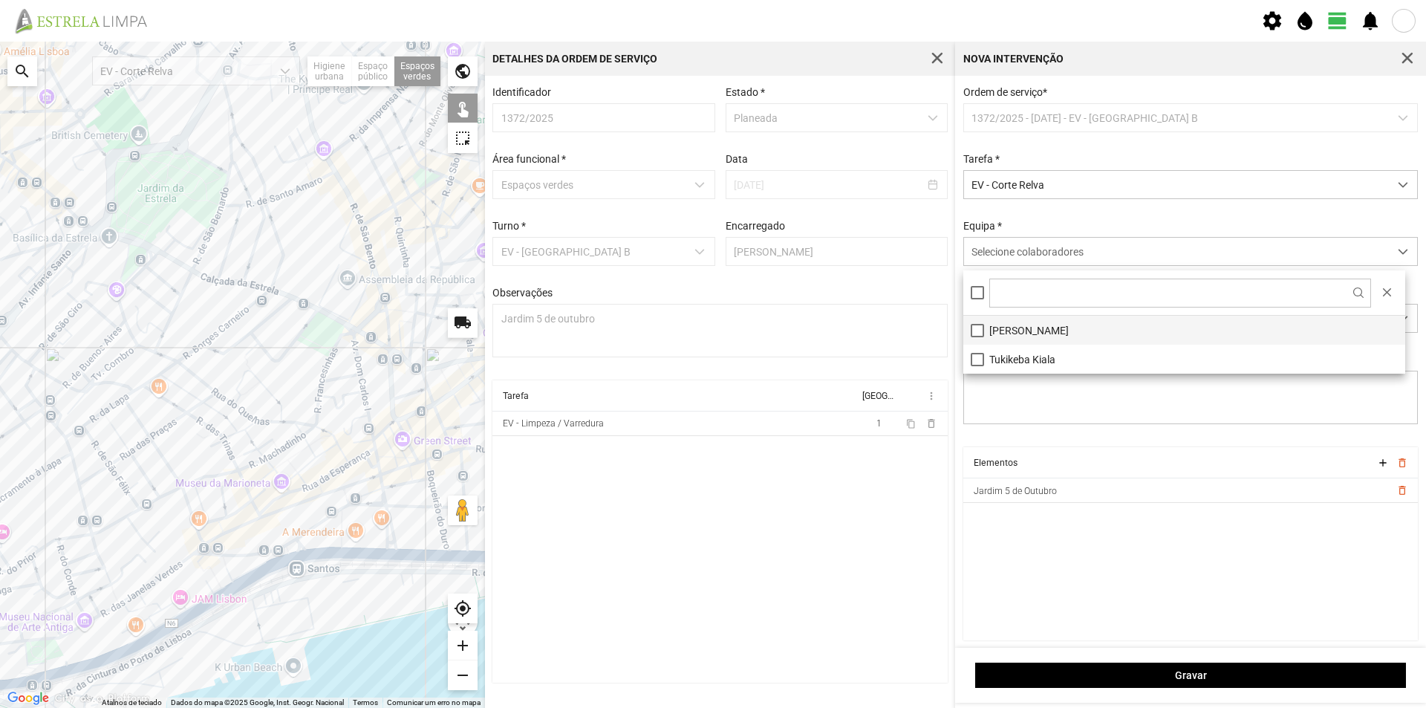
click at [1017, 336] on li "[PERSON_NAME]" at bounding box center [1184, 330] width 442 height 29
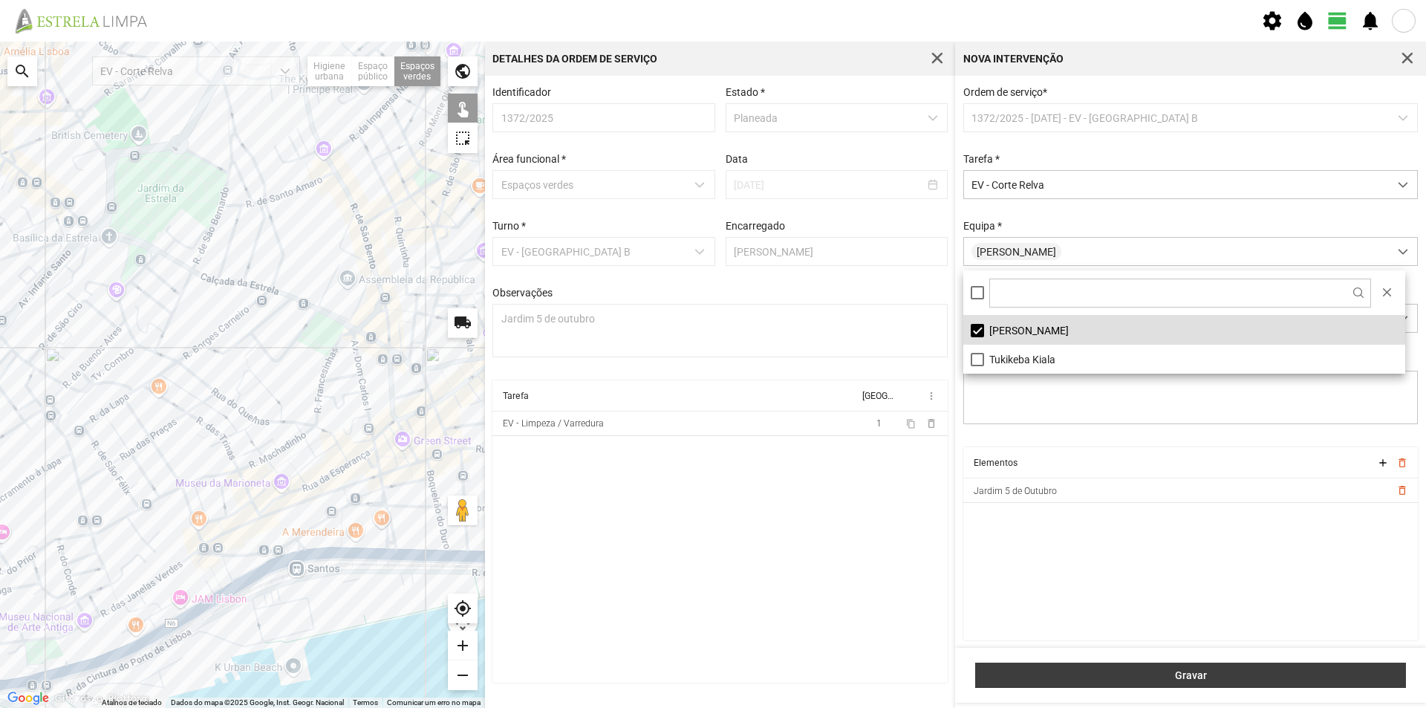
click at [1144, 673] on span "Gravar" at bounding box center [1190, 675] width 415 height 12
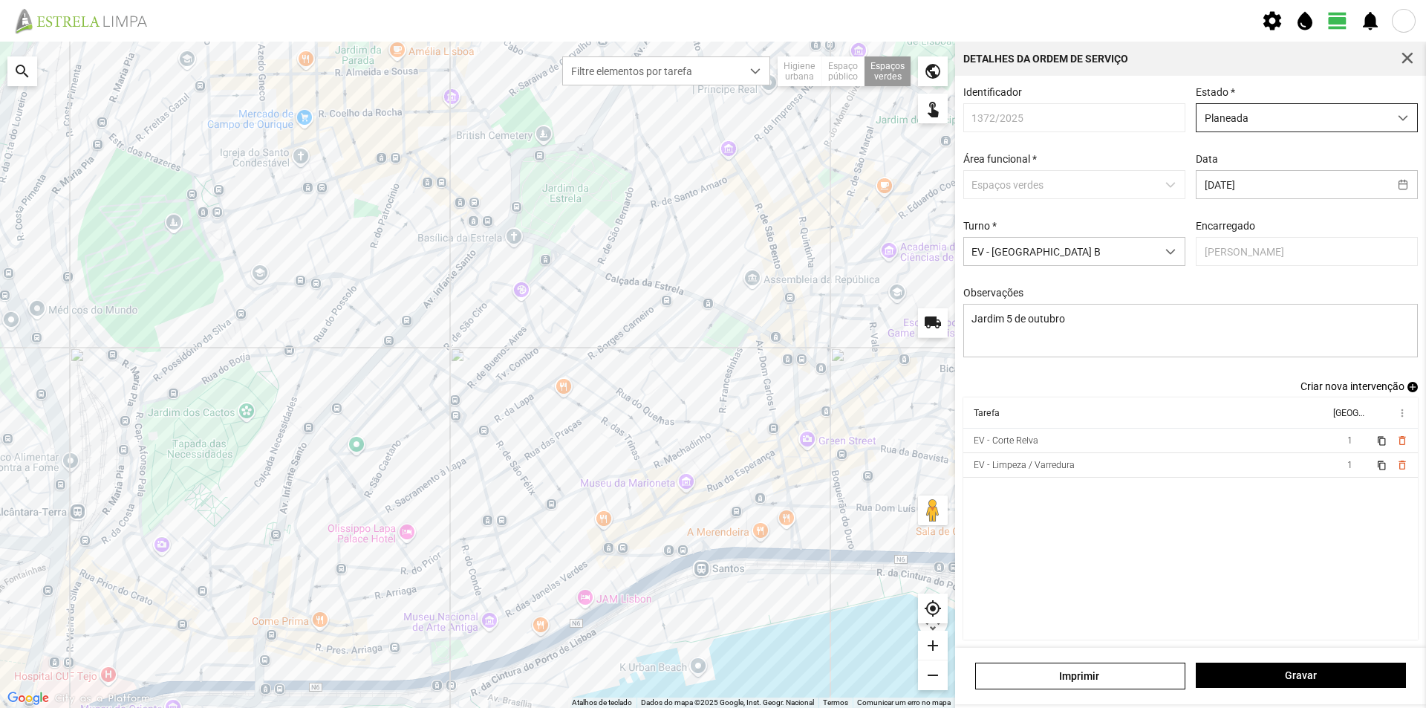
click at [1308, 120] on span "Planeada" at bounding box center [1292, 117] width 192 height 27
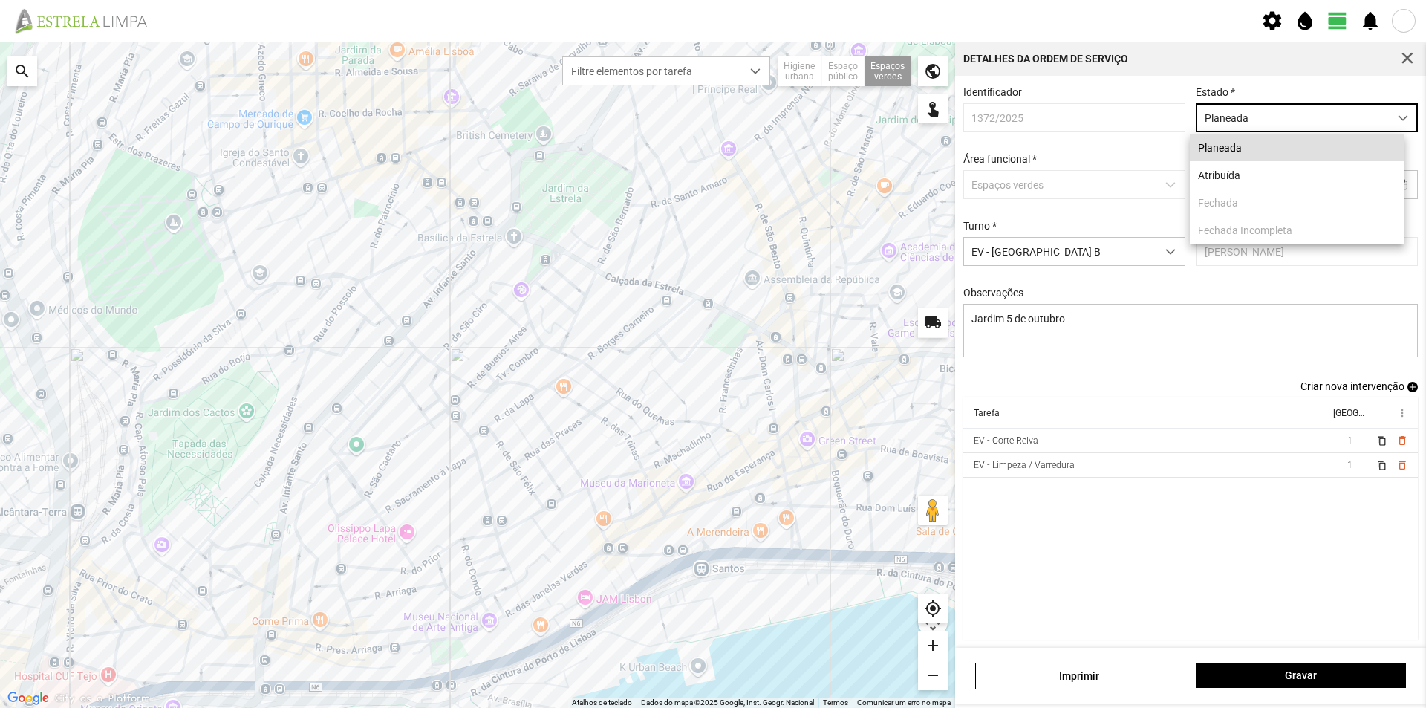
scroll to position [8, 66]
click at [1245, 178] on li "Atribuída" at bounding box center [1297, 174] width 215 height 27
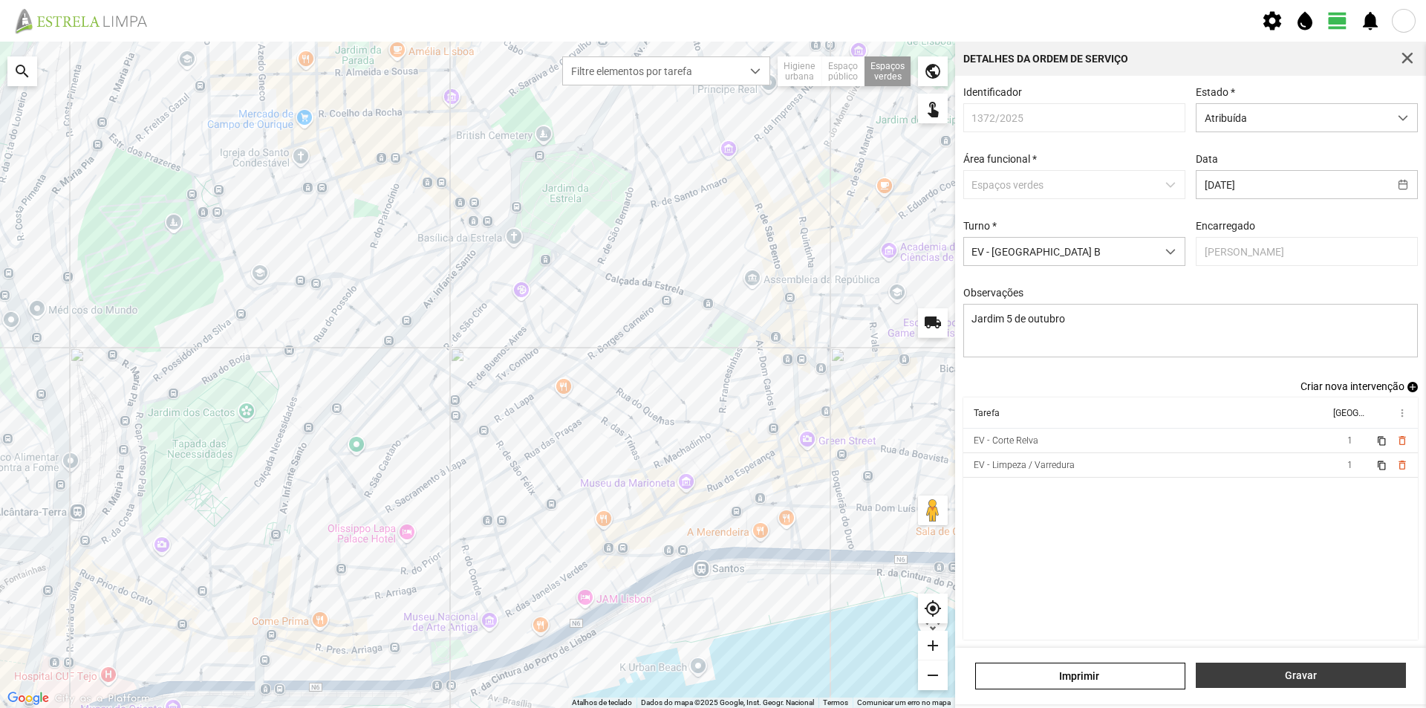
click at [1279, 674] on span "Gravar" at bounding box center [1301, 675] width 195 height 12
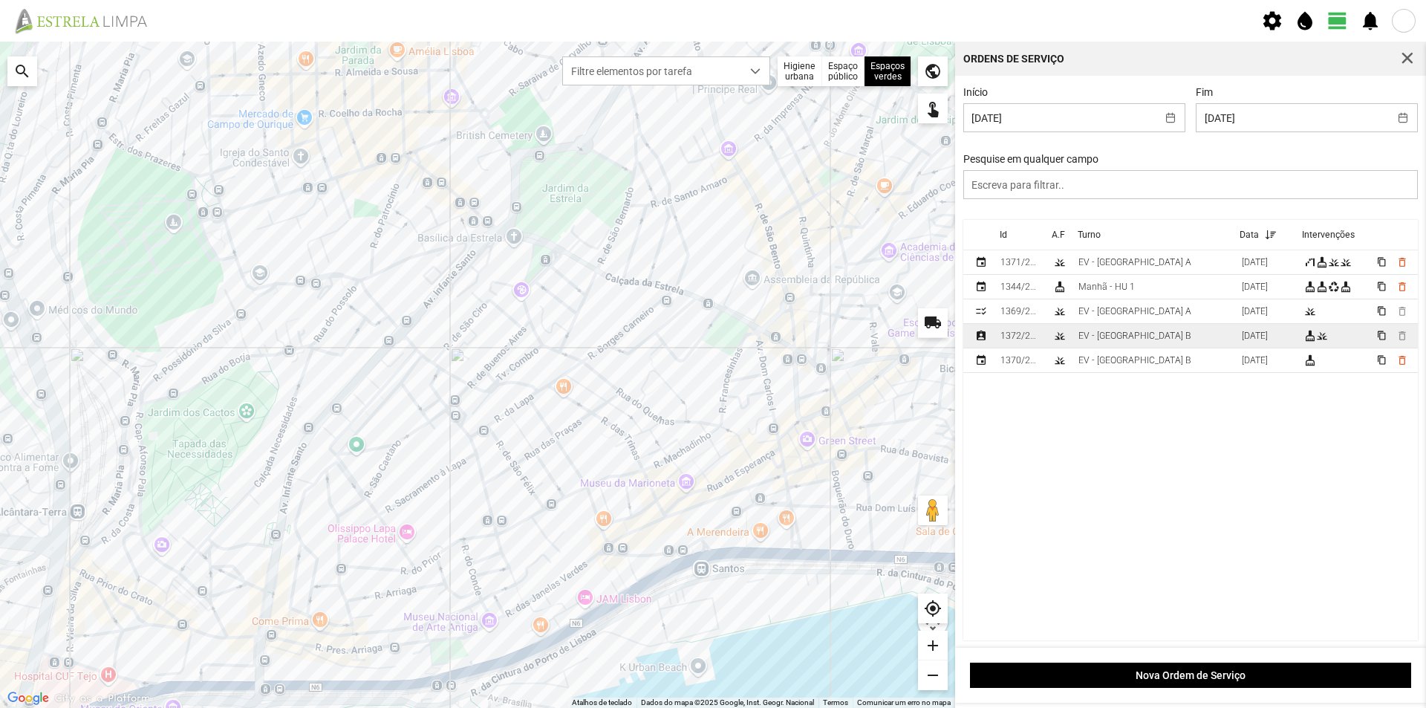
click at [1170, 340] on td "EV - [GEOGRAPHIC_DATA] B" at bounding box center [1153, 336] width 163 height 25
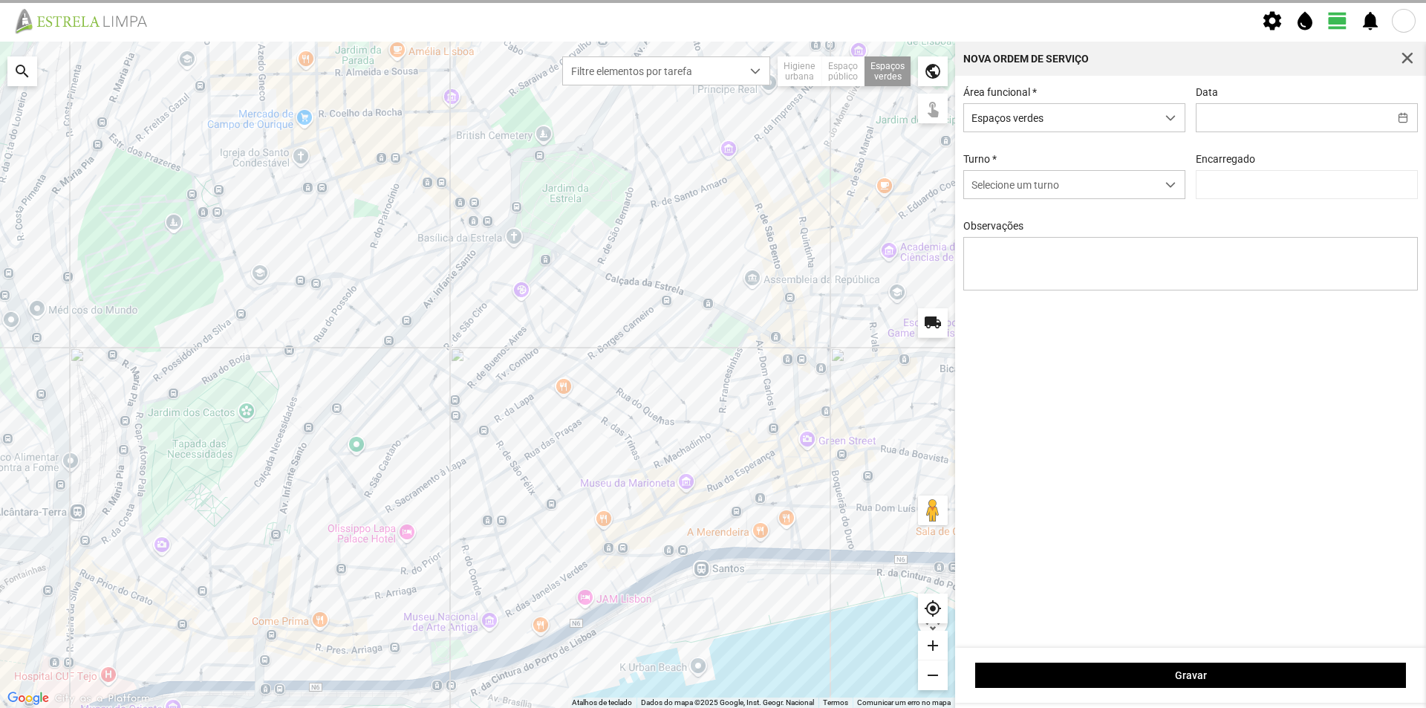
type input "[DATE]"
type input "[PERSON_NAME]"
type textarea "Jardim 5 de outubro"
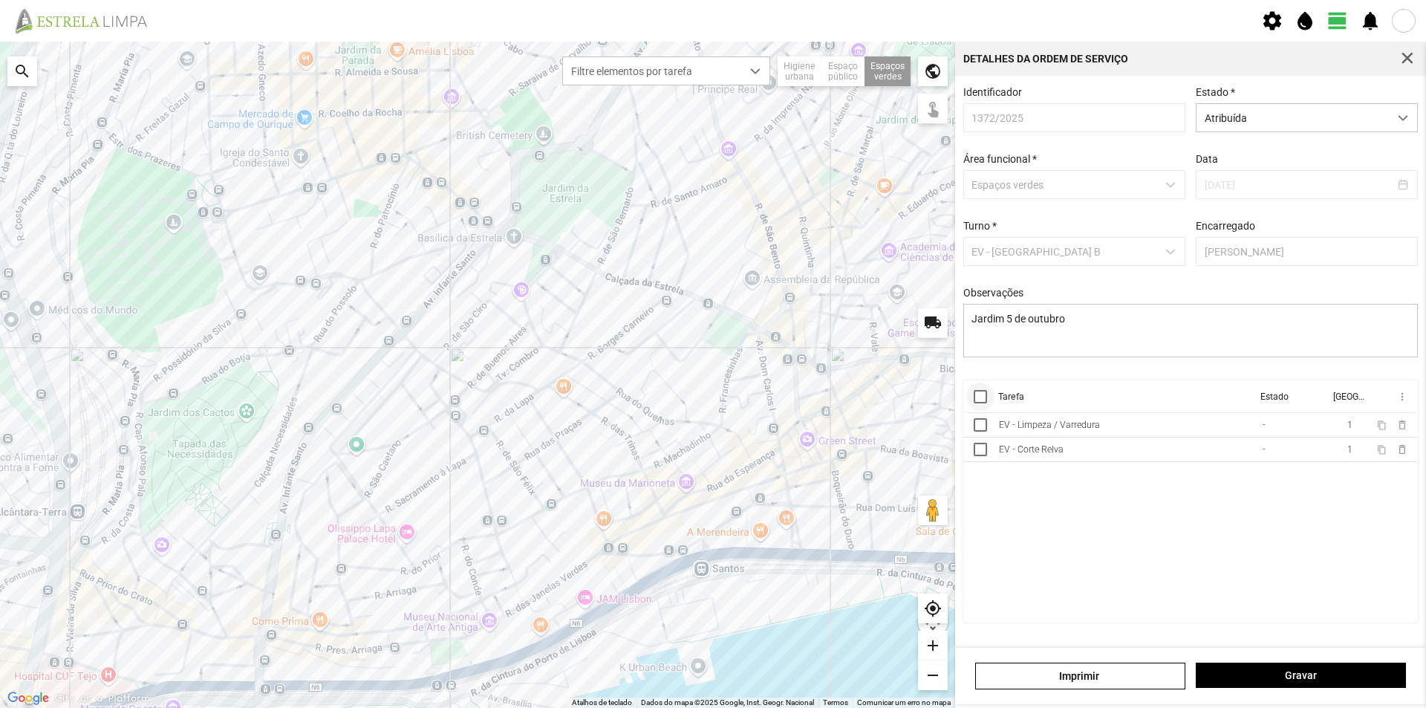
click at [980, 402] on div at bounding box center [979, 396] width 13 height 13
click at [1401, 402] on span "more_vert" at bounding box center [1401, 397] width 12 height 12
click at [1342, 429] on span "Marcar como Concluída" at bounding box center [1323, 426] width 110 height 10
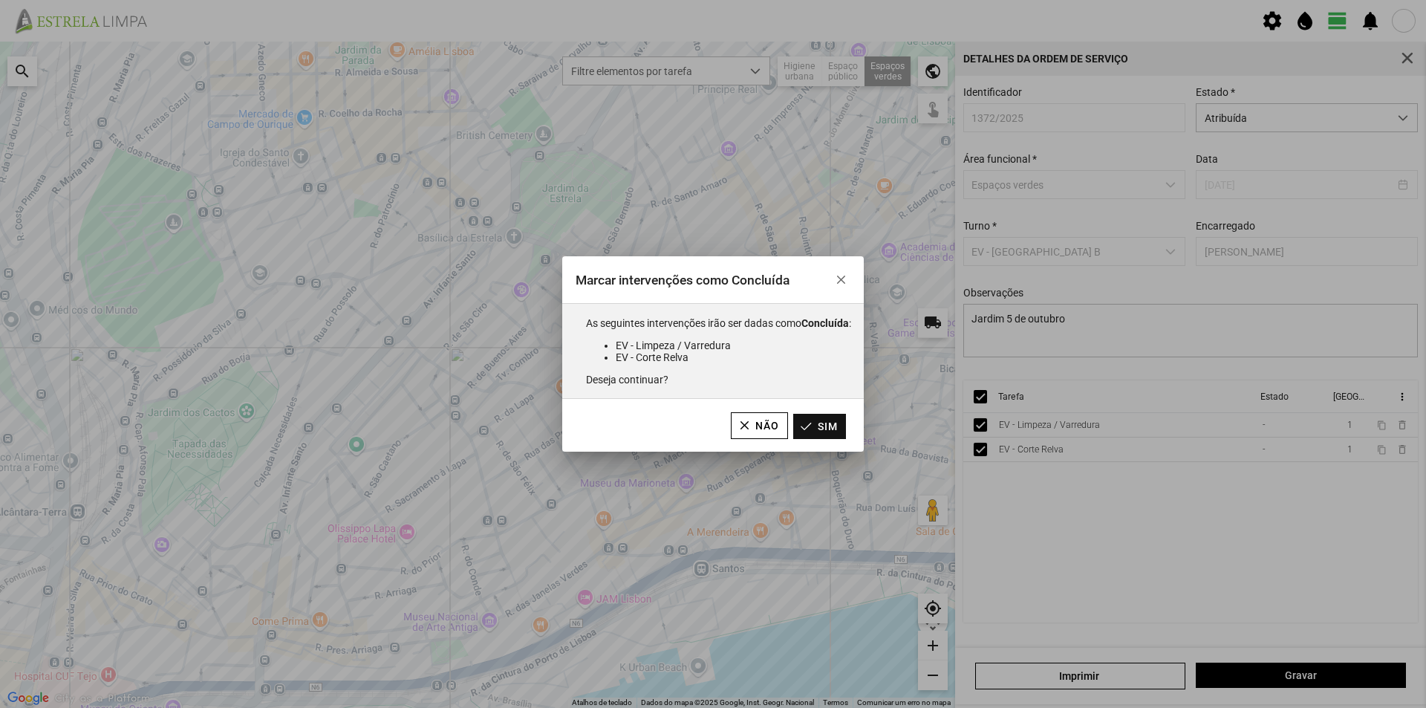
click at [824, 431] on button "Sim" at bounding box center [819, 426] width 53 height 25
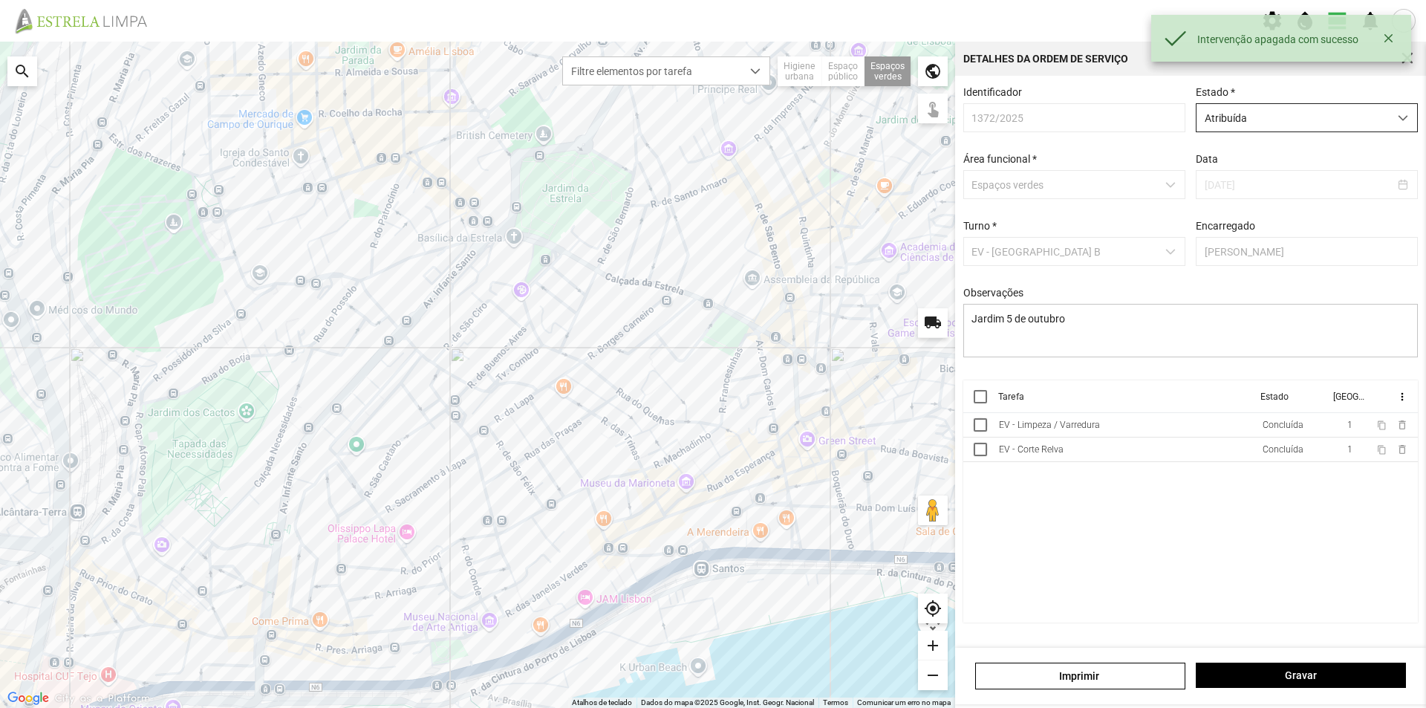
click at [1295, 106] on div "Atribuída" at bounding box center [1306, 117] width 222 height 29
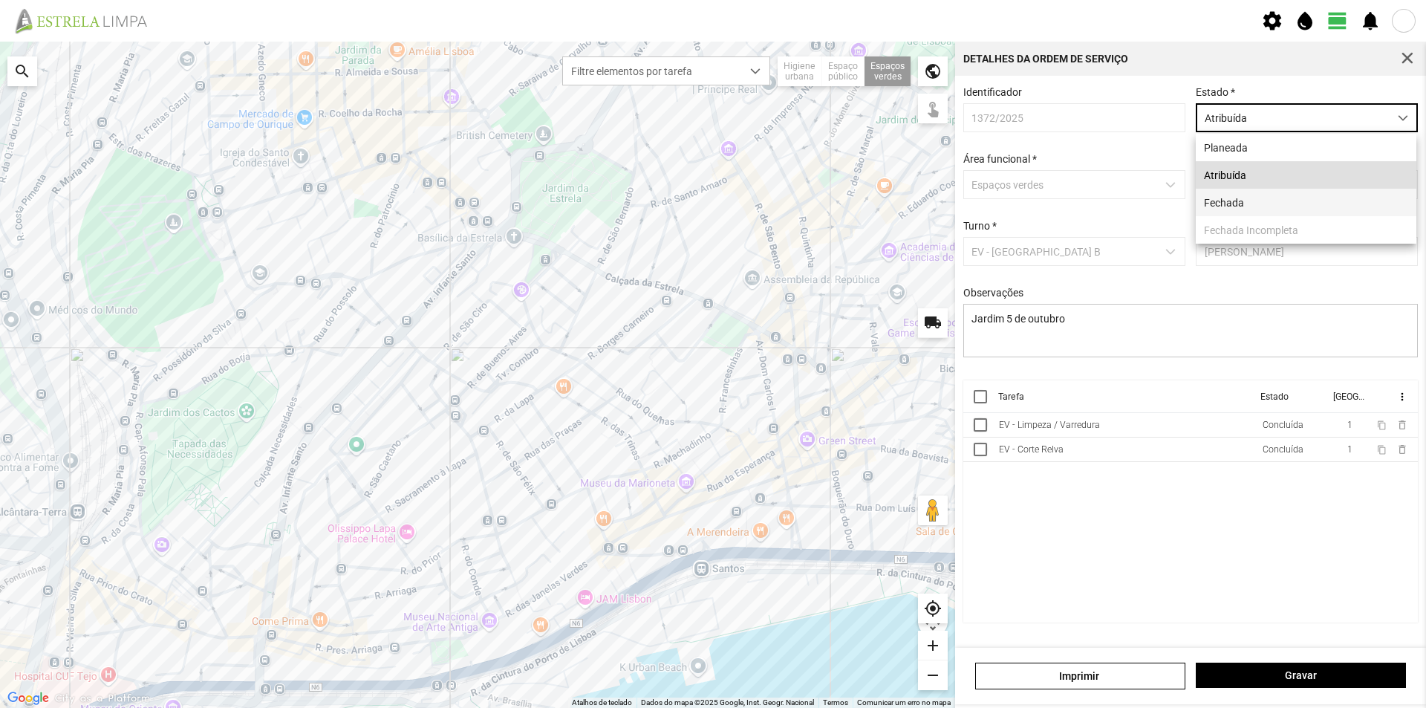
click at [1249, 206] on li "Fechada" at bounding box center [1305, 202] width 221 height 27
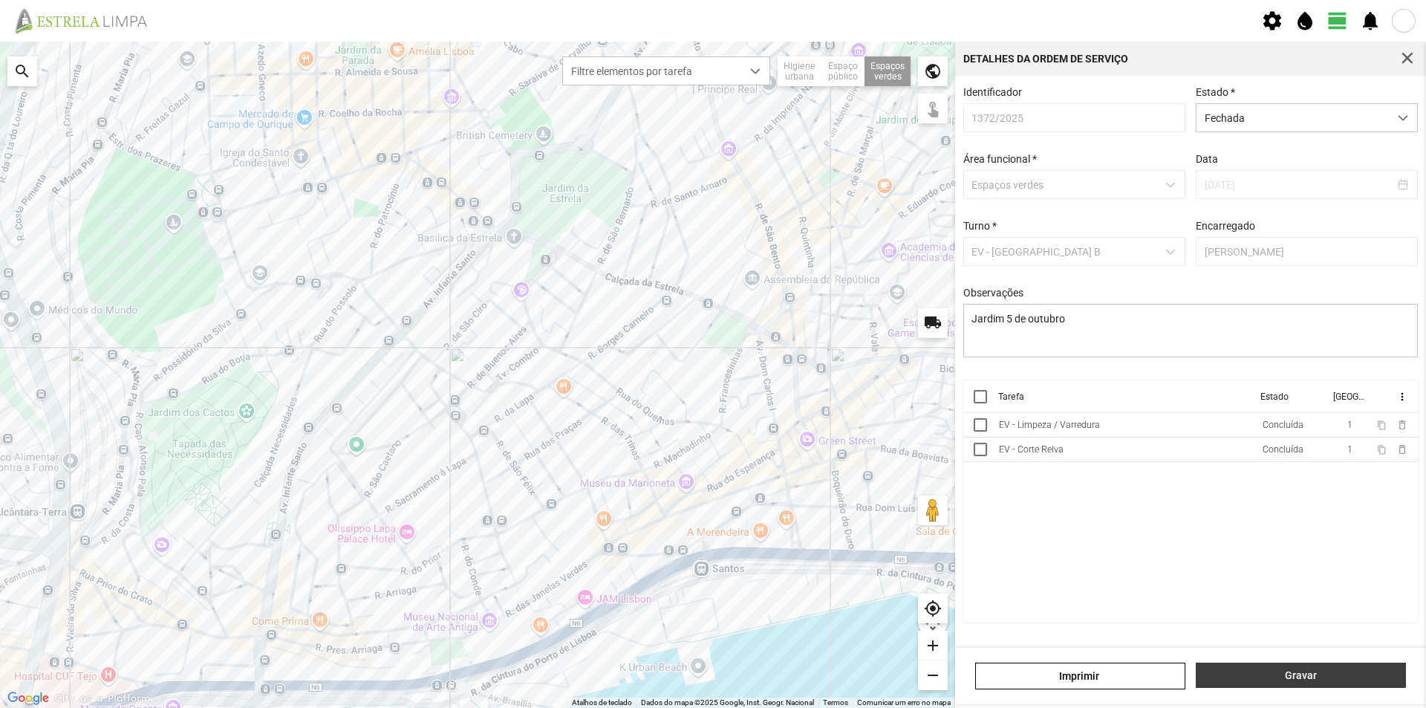
click at [1272, 674] on span "Gravar" at bounding box center [1301, 675] width 195 height 12
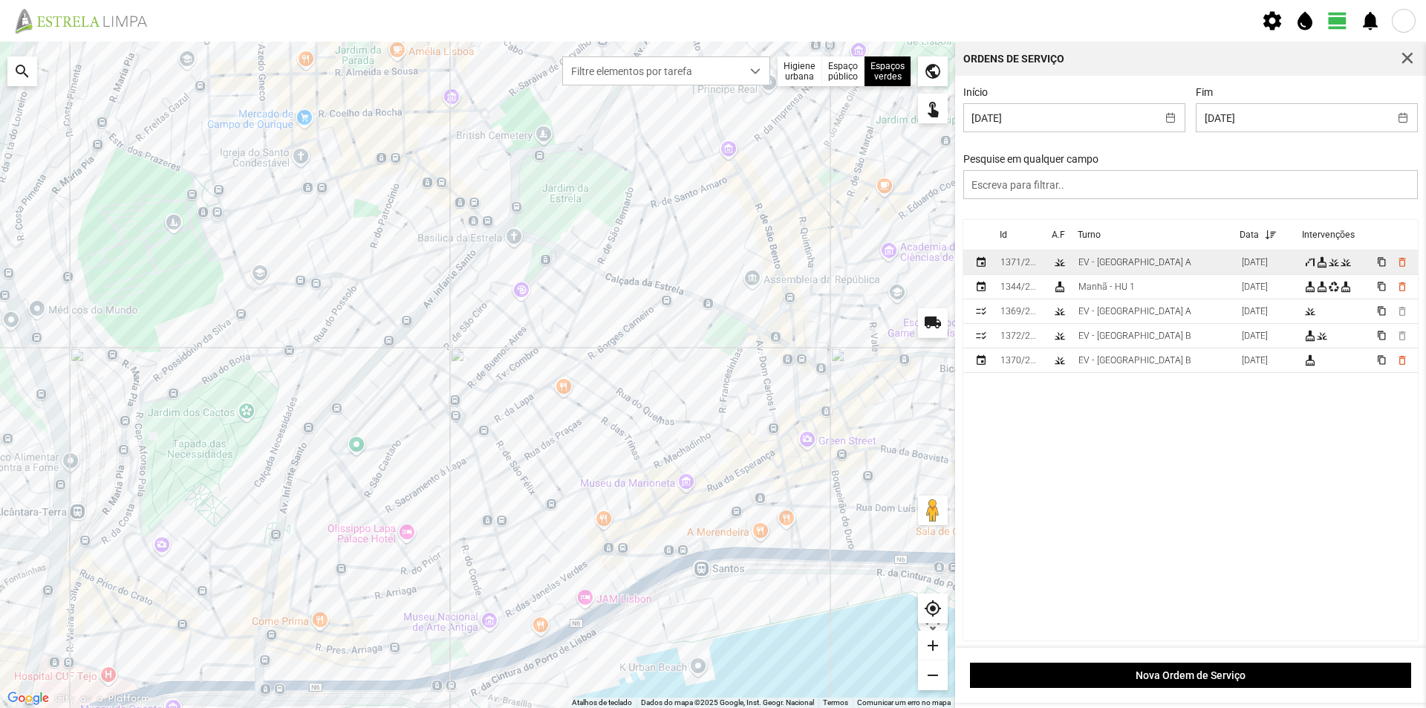
click at [1136, 267] on td "EV - [GEOGRAPHIC_DATA] A" at bounding box center [1153, 262] width 163 height 25
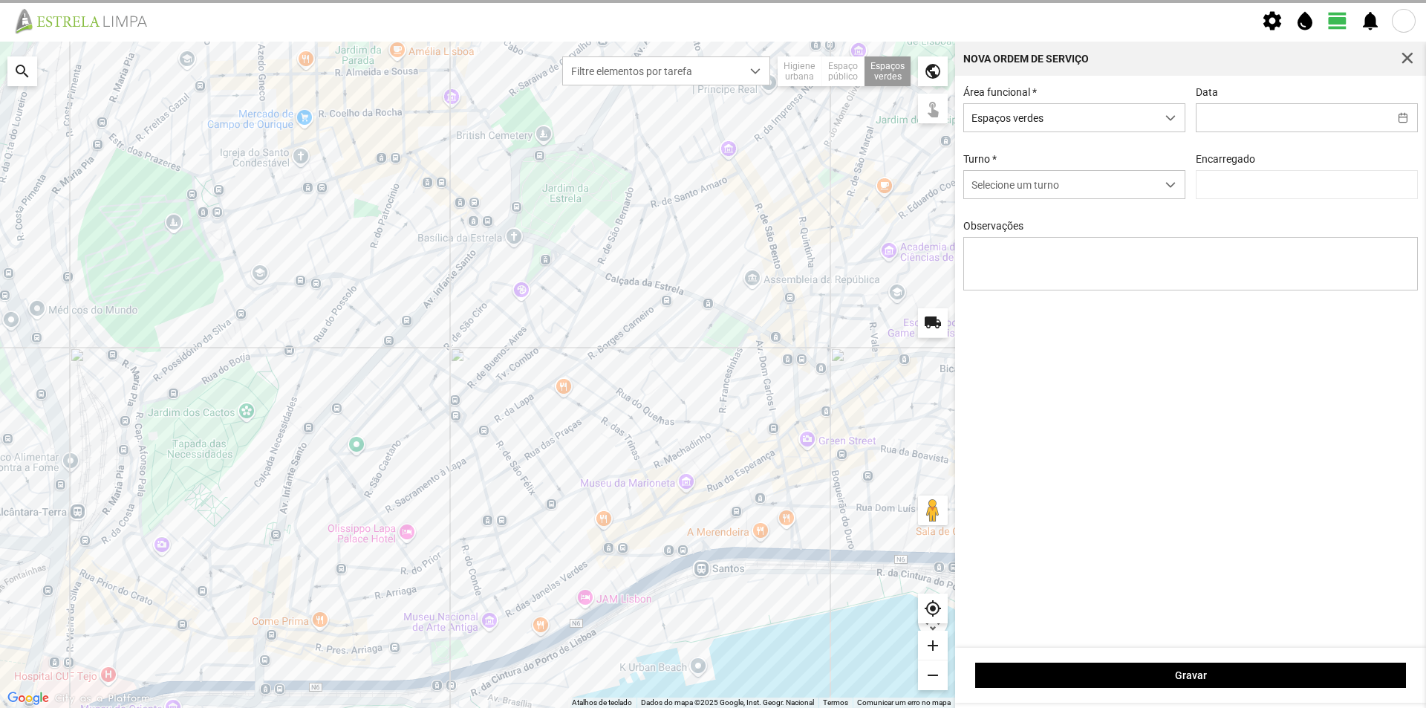
type input "[DATE]"
type input "[PERSON_NAME]"
type textarea "Jardim Domingues Sequeira"
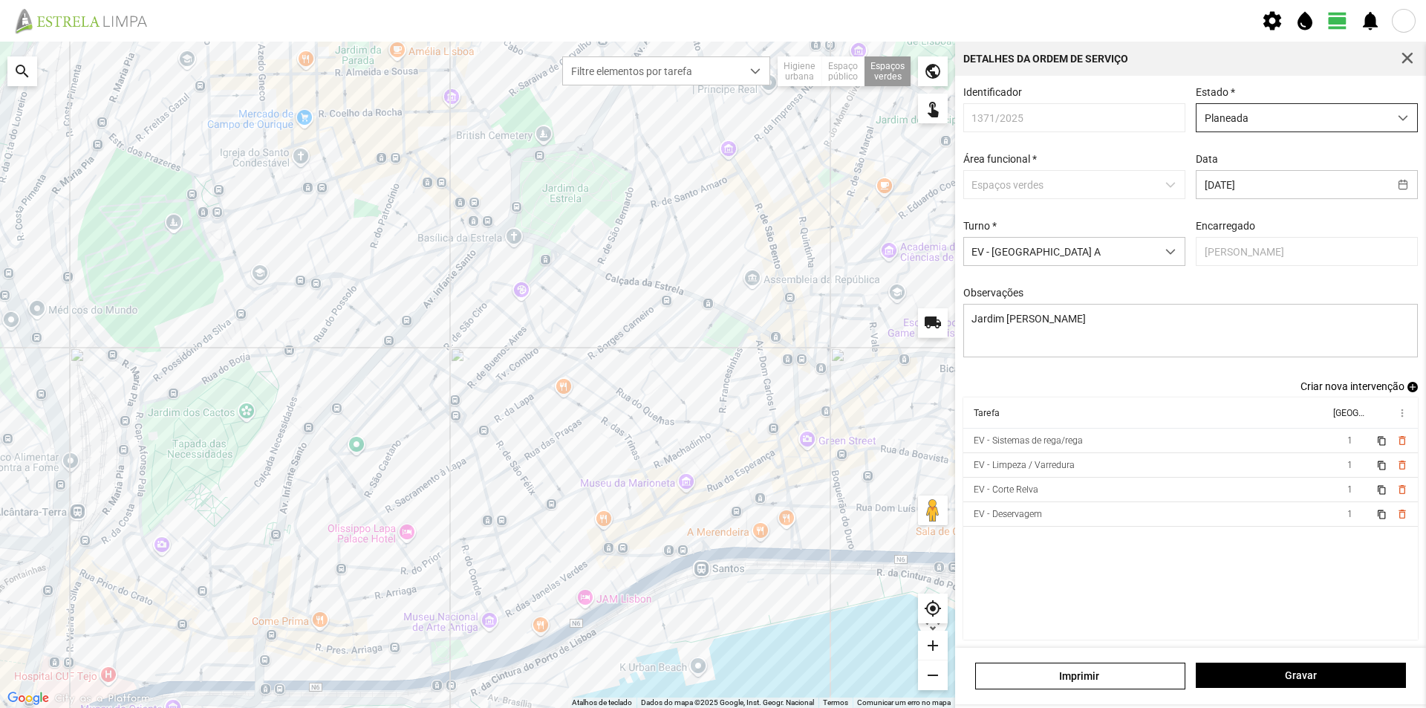
click at [1304, 120] on span "Planeada" at bounding box center [1292, 117] width 192 height 27
click at [1256, 180] on li "Atribuída" at bounding box center [1297, 174] width 215 height 27
click at [1273, 681] on span "Gravar" at bounding box center [1301, 675] width 195 height 12
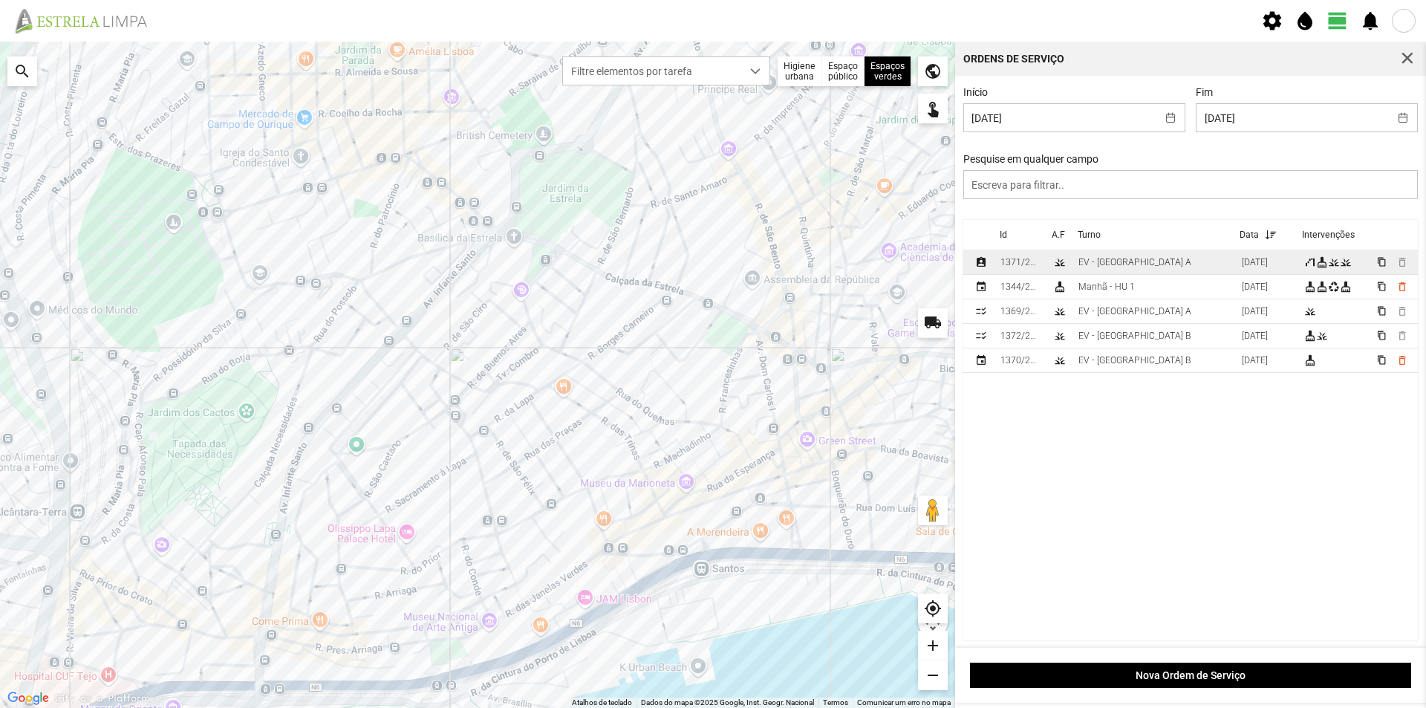
click at [1168, 265] on td "EV - [GEOGRAPHIC_DATA] A" at bounding box center [1153, 262] width 163 height 25
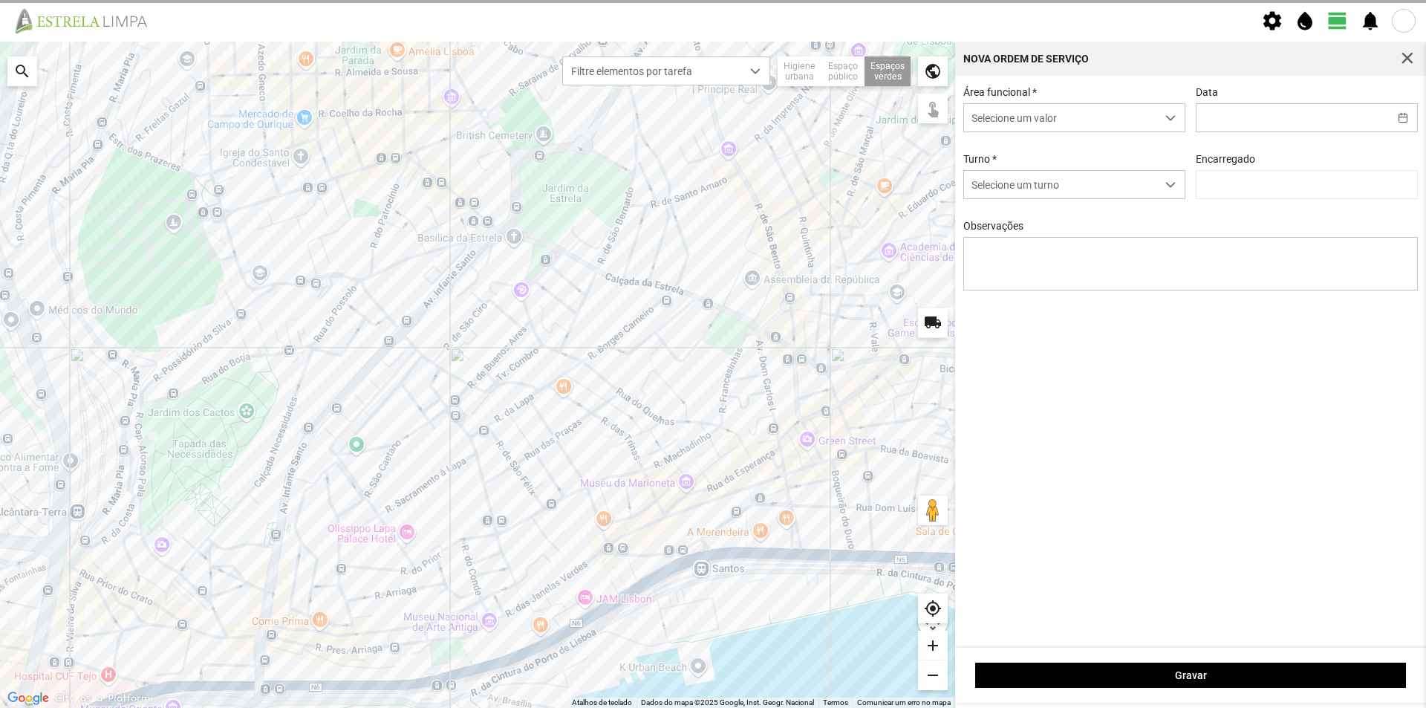
type input "[DATE]"
type textarea "Jardim Domingues Sequeira"
type input "[PERSON_NAME]"
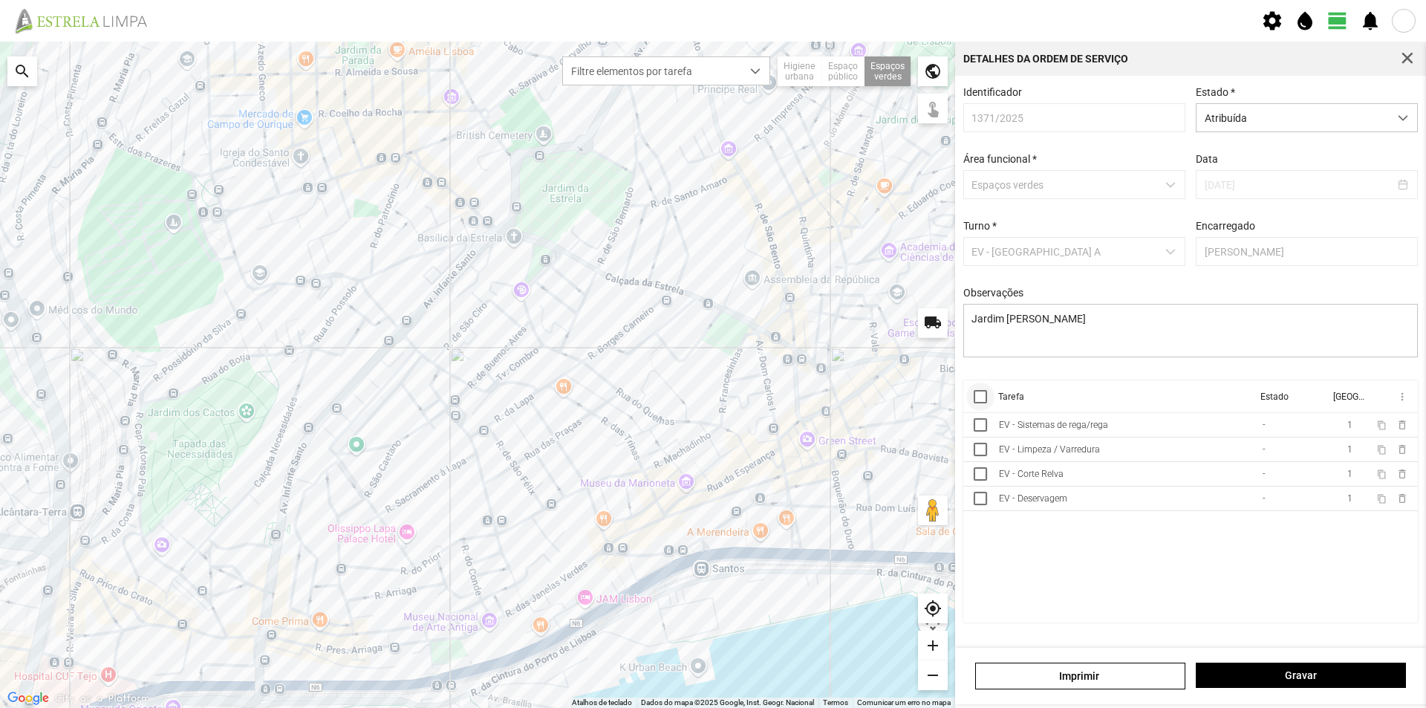
click at [976, 402] on div at bounding box center [979, 396] width 13 height 13
click at [1403, 402] on span "more_vert" at bounding box center [1401, 397] width 12 height 12
click at [1355, 425] on span "Marcar como Concluída" at bounding box center [1323, 426] width 110 height 10
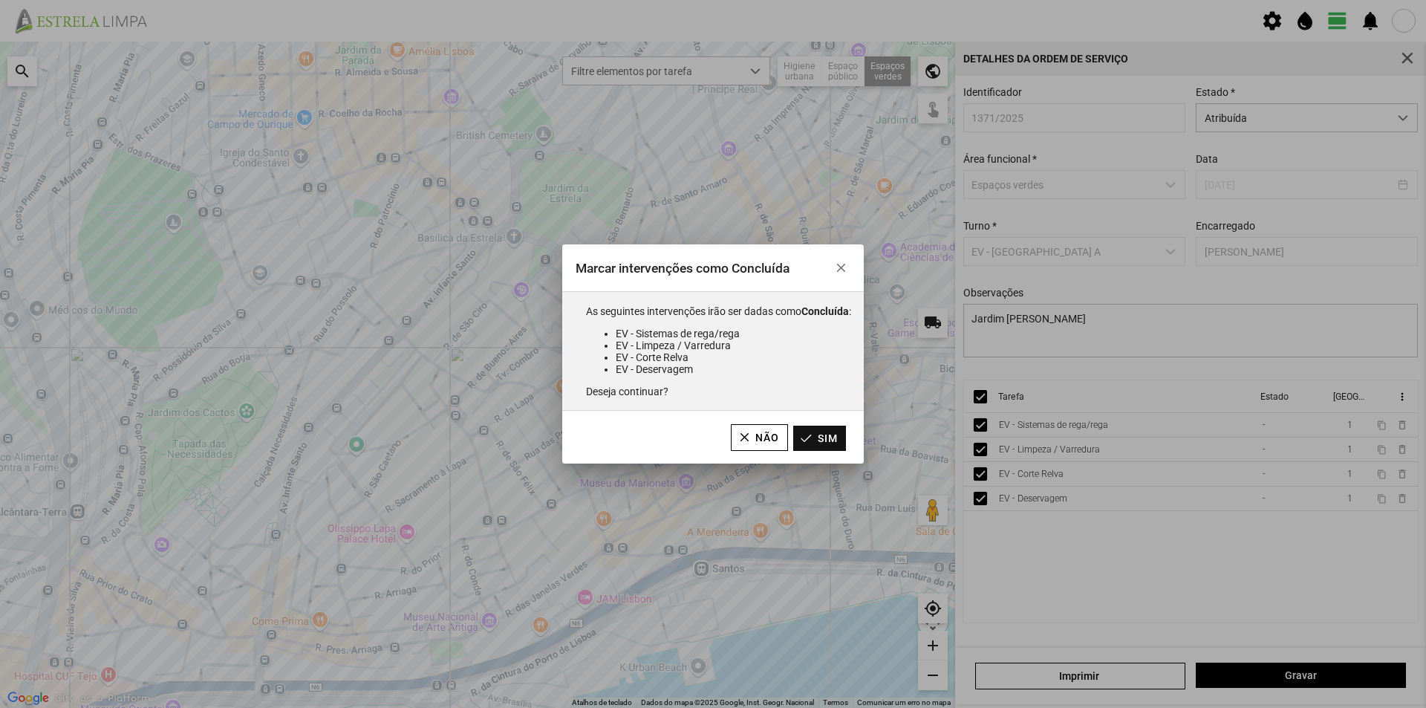
click at [830, 443] on button "Sim" at bounding box center [819, 437] width 53 height 25
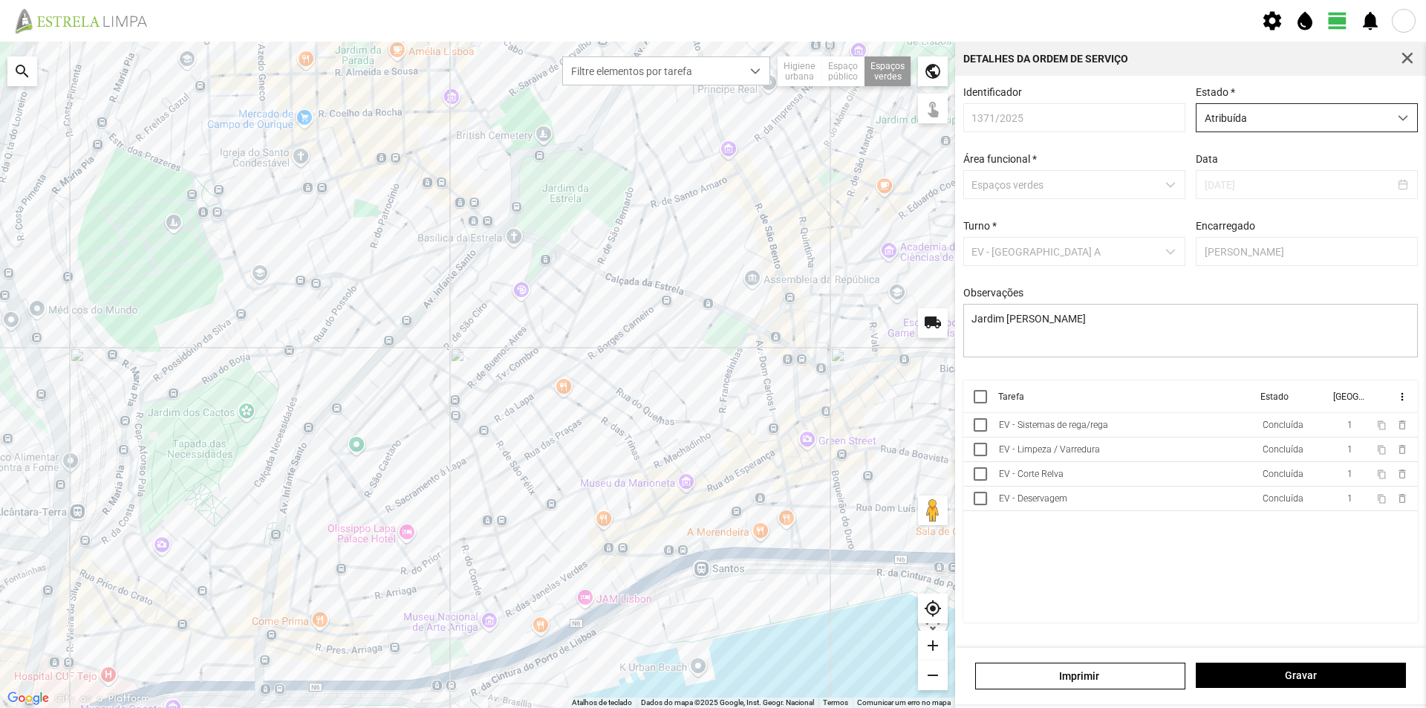
click at [1307, 120] on span "Atribuída" at bounding box center [1292, 117] width 192 height 27
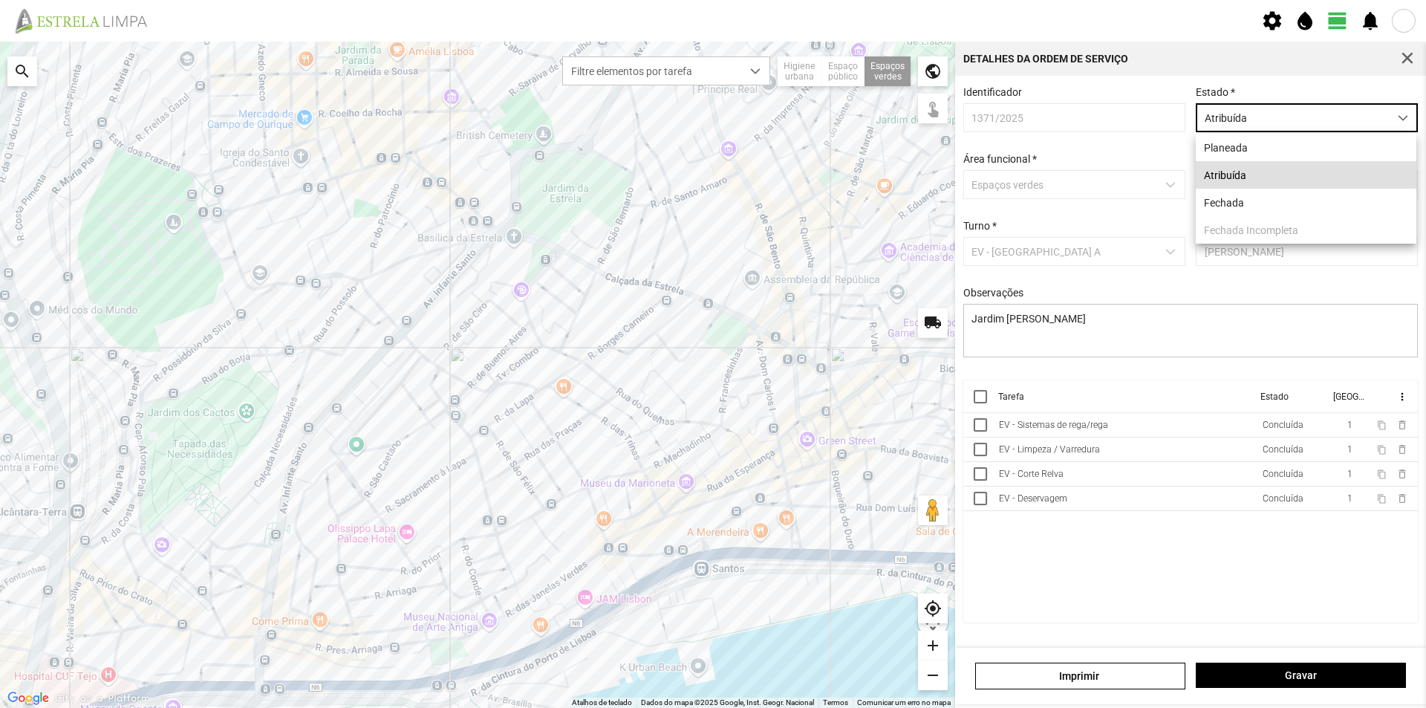
scroll to position [8, 66]
click at [1245, 206] on li "Fechada" at bounding box center [1305, 202] width 221 height 27
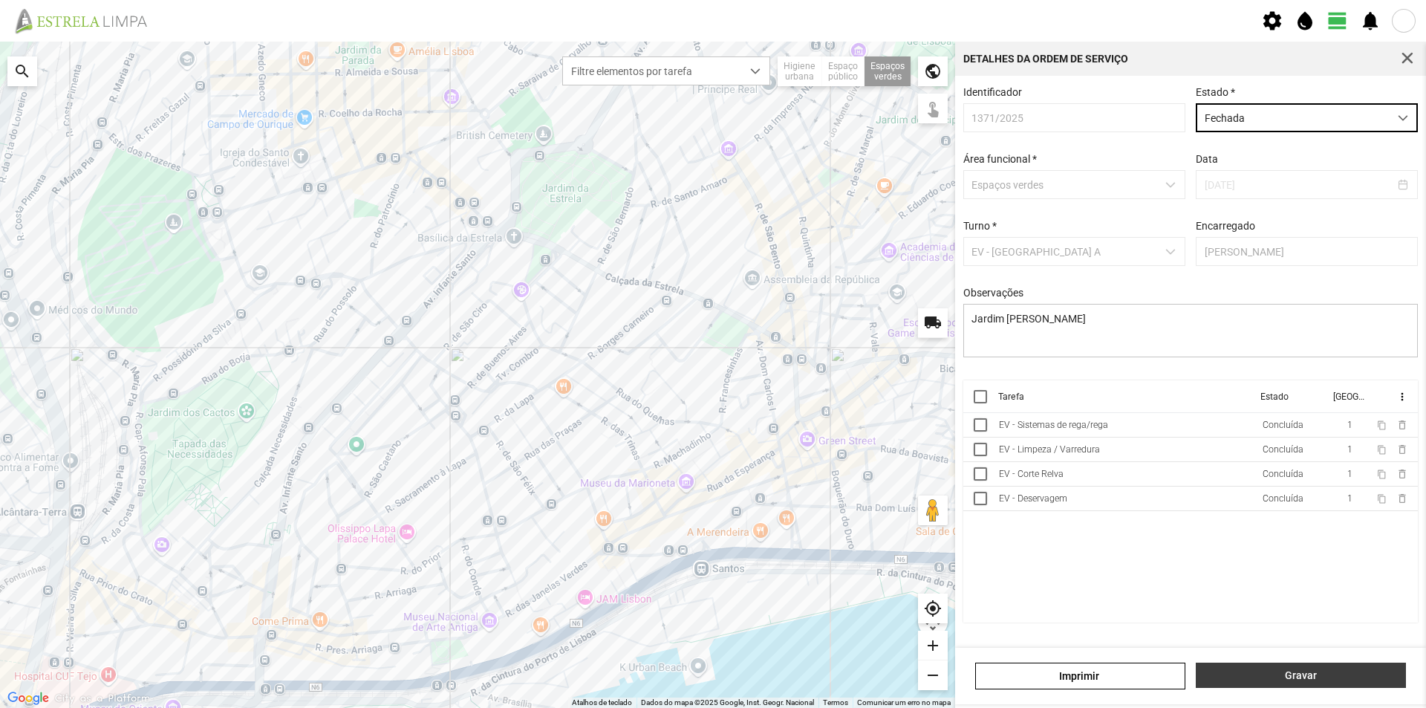
click at [1324, 680] on span "Gravar" at bounding box center [1301, 675] width 195 height 12
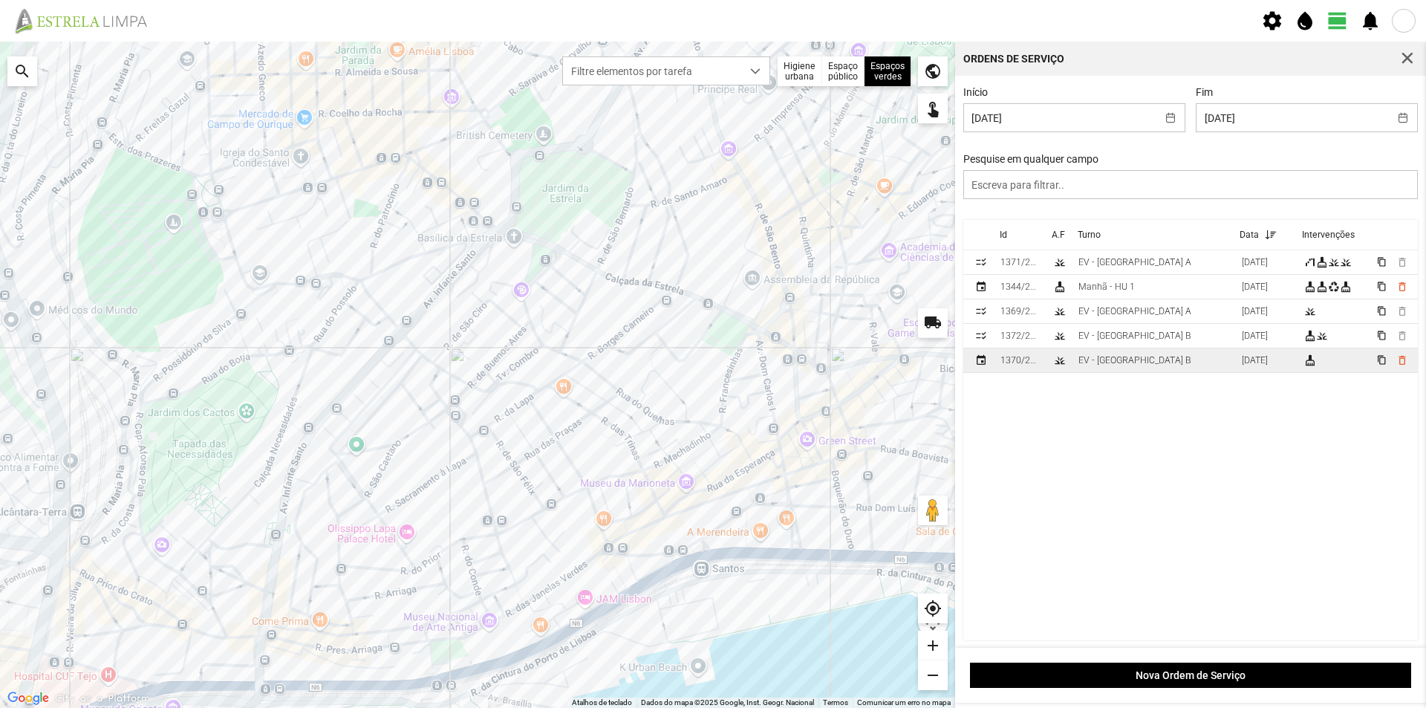
click at [1144, 364] on td "EV - [GEOGRAPHIC_DATA] B" at bounding box center [1153, 360] width 163 height 25
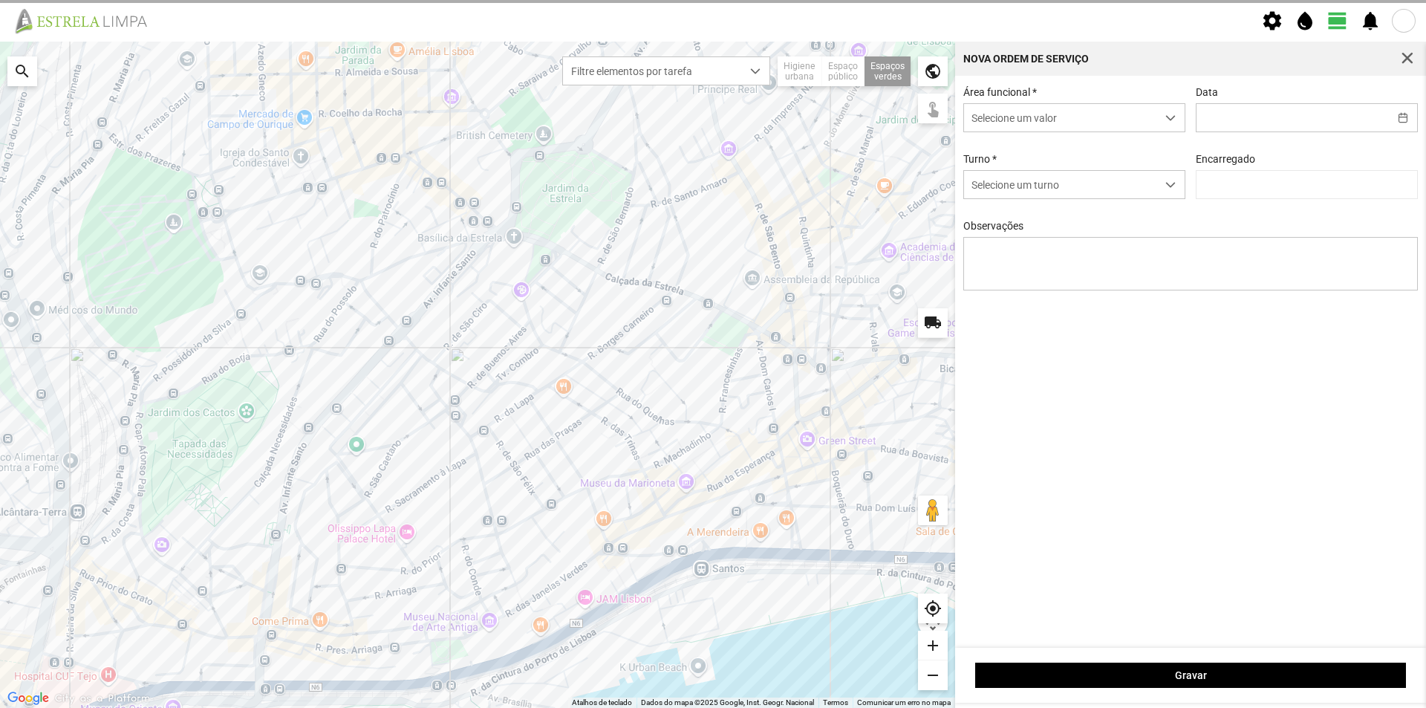
type input "[DATE]"
type textarea "Recolha de papeleiras"
type input "[PERSON_NAME]"
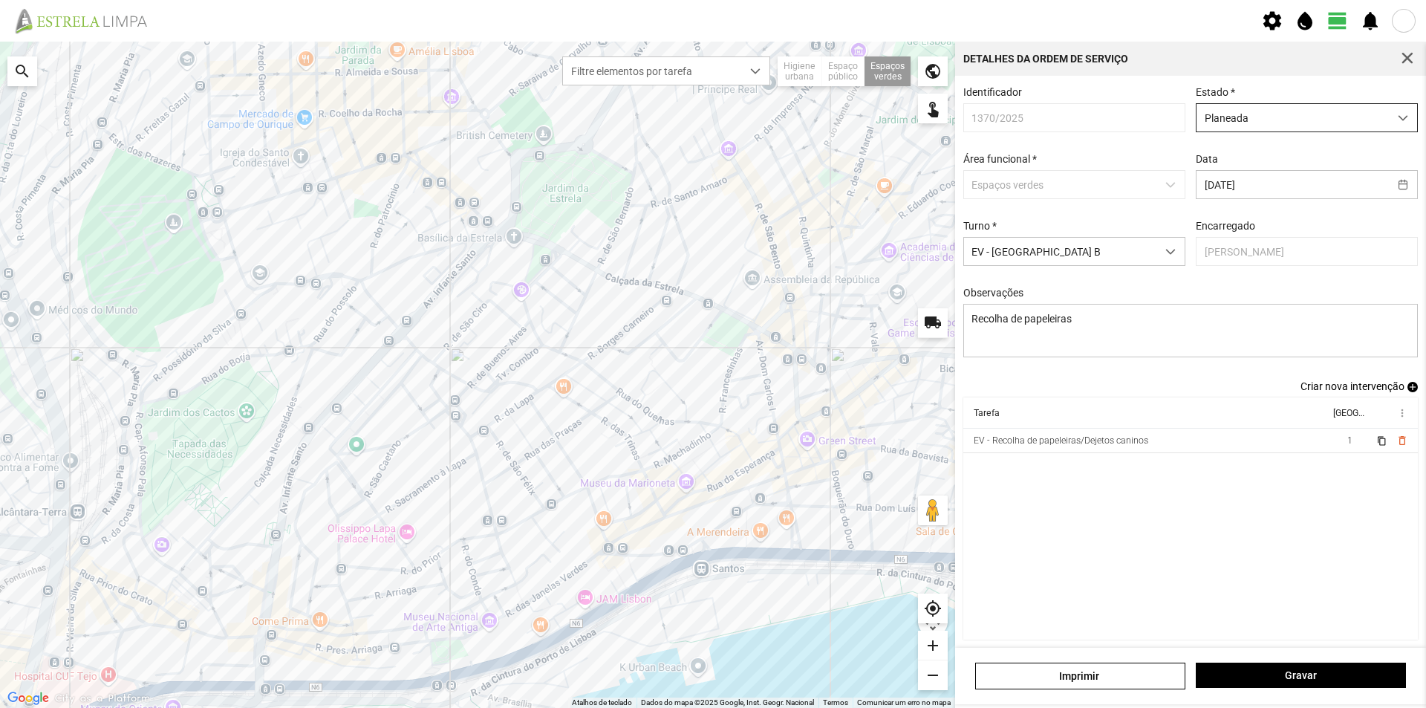
click at [1347, 123] on span "Planeada" at bounding box center [1292, 117] width 192 height 27
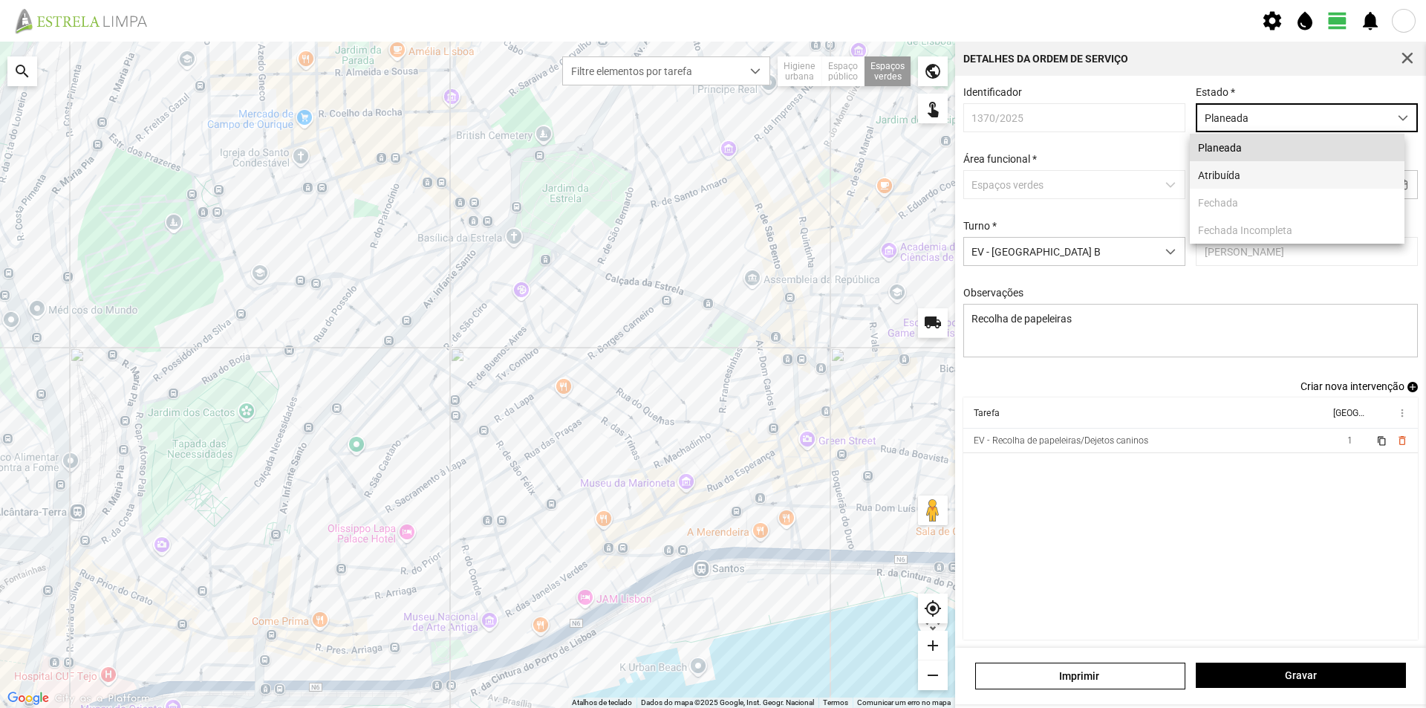
click at [1278, 178] on li "Atribuída" at bounding box center [1297, 174] width 215 height 27
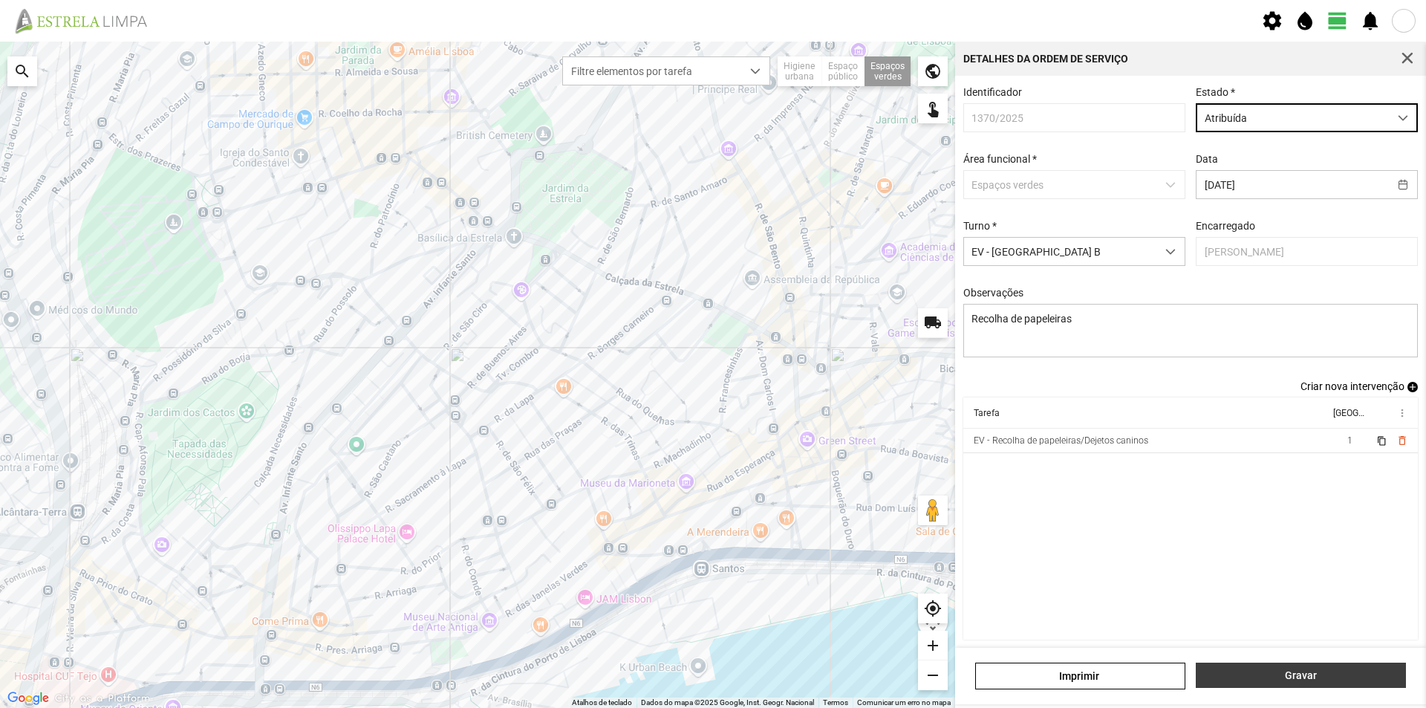
click at [1250, 673] on span "Gravar" at bounding box center [1301, 675] width 195 height 12
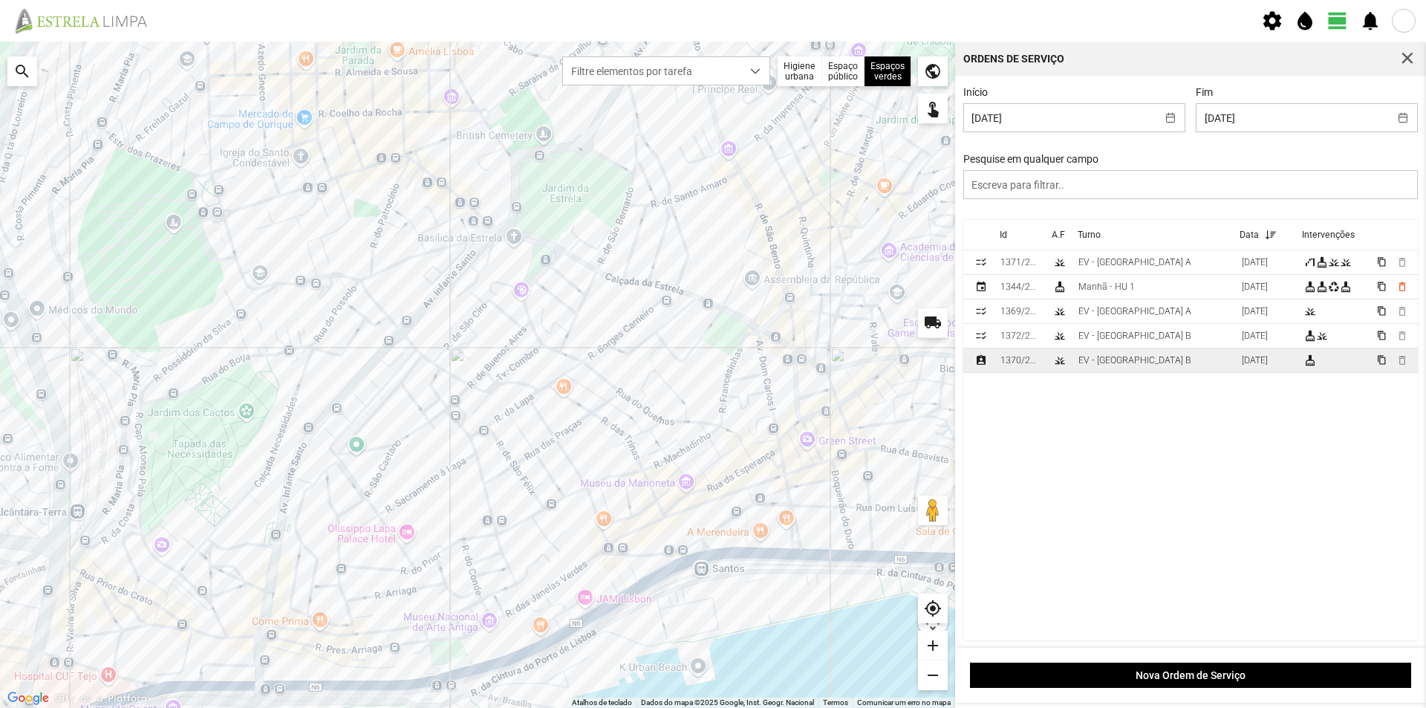
click at [1158, 360] on td "EV - [GEOGRAPHIC_DATA] B" at bounding box center [1153, 360] width 163 height 25
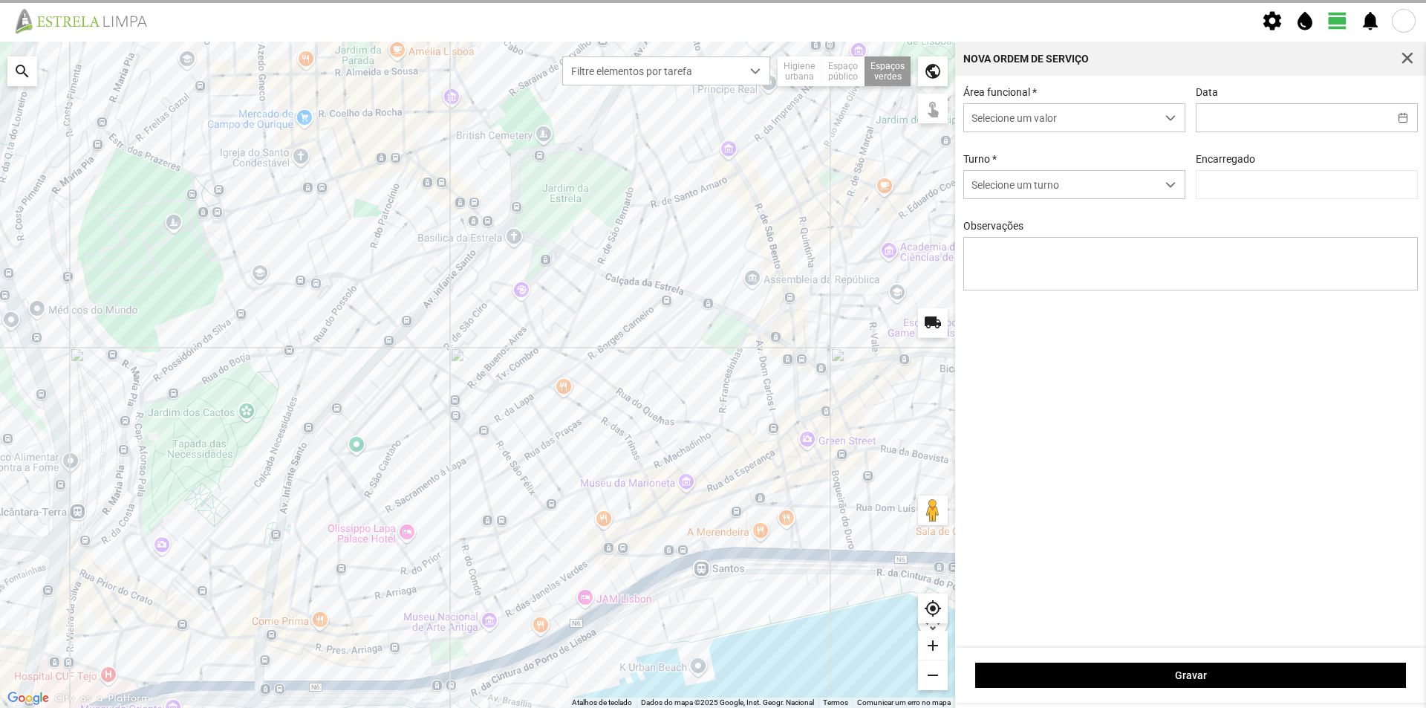
type input "[DATE]"
type input "[PERSON_NAME]"
type textarea "Recolha de papeleiras"
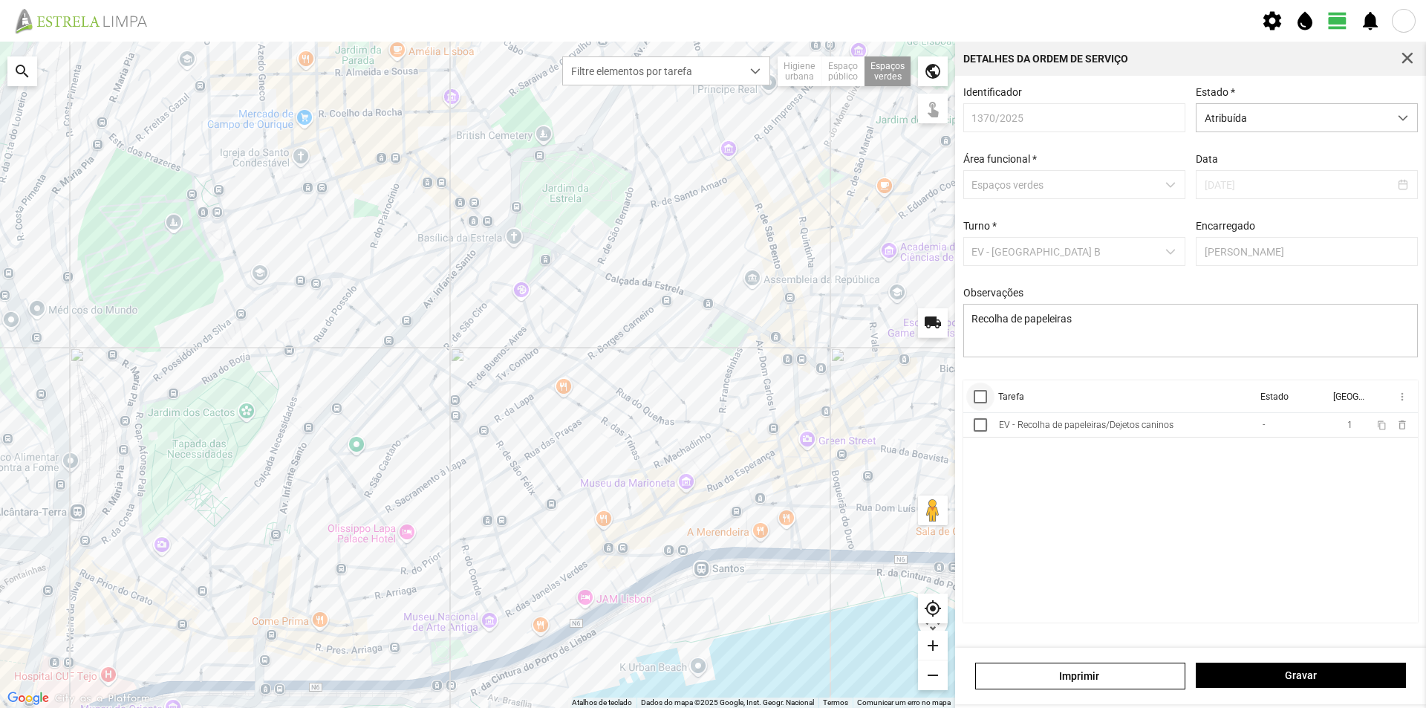
click at [985, 401] on div at bounding box center [979, 396] width 13 height 13
click at [1397, 123] on span "dropdown trigger" at bounding box center [1402, 118] width 10 height 10
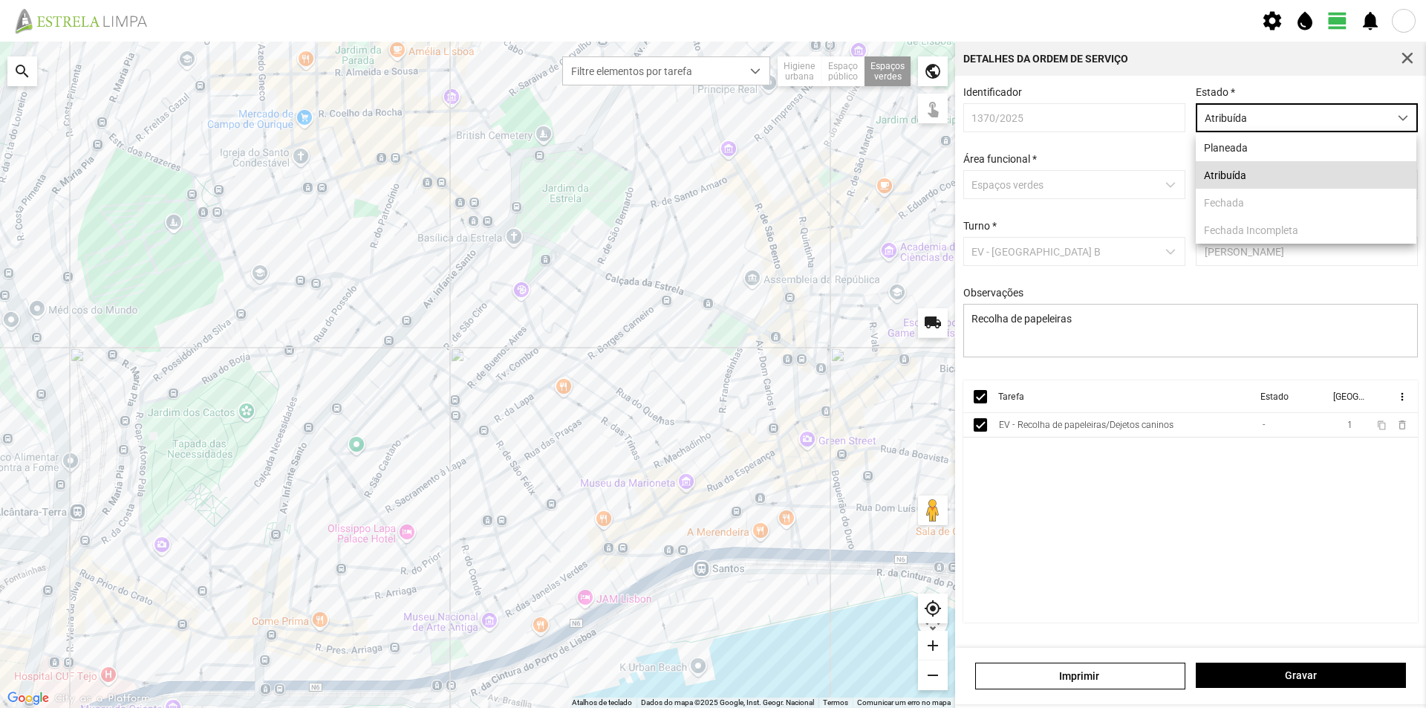
scroll to position [8, 66]
click at [1292, 180] on li "Atribuída" at bounding box center [1305, 174] width 221 height 27
click at [1400, 402] on span "more_vert" at bounding box center [1401, 397] width 12 height 12
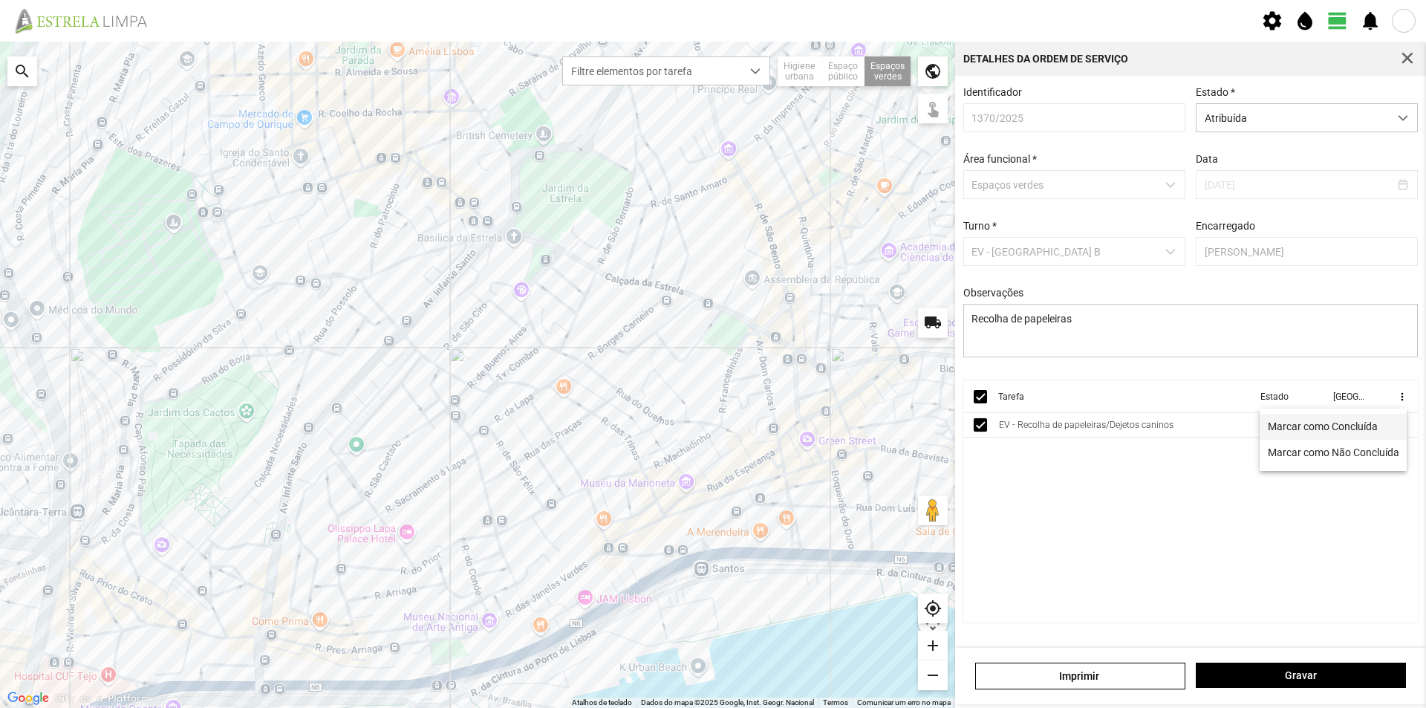
click at [1362, 429] on span "Marcar como Concluída" at bounding box center [1323, 426] width 110 height 10
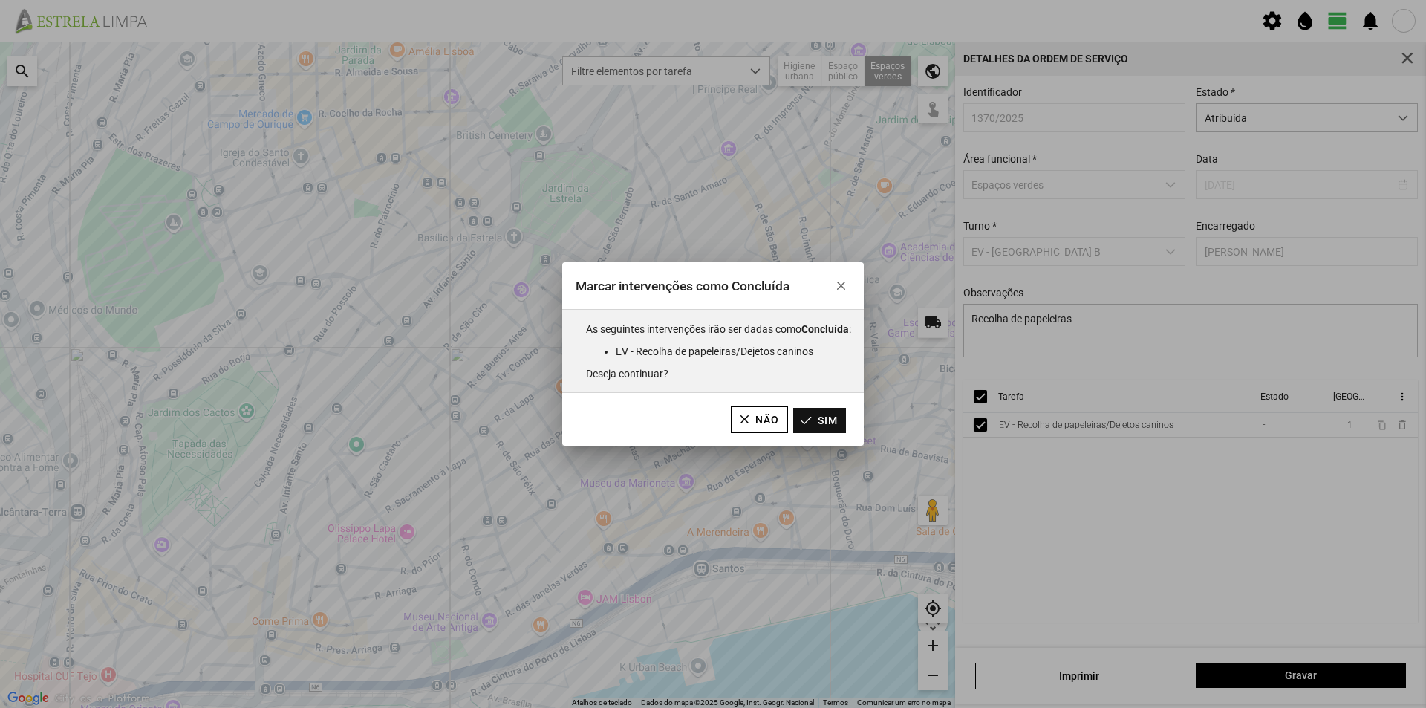
click at [824, 420] on button "Sim" at bounding box center [819, 420] width 53 height 25
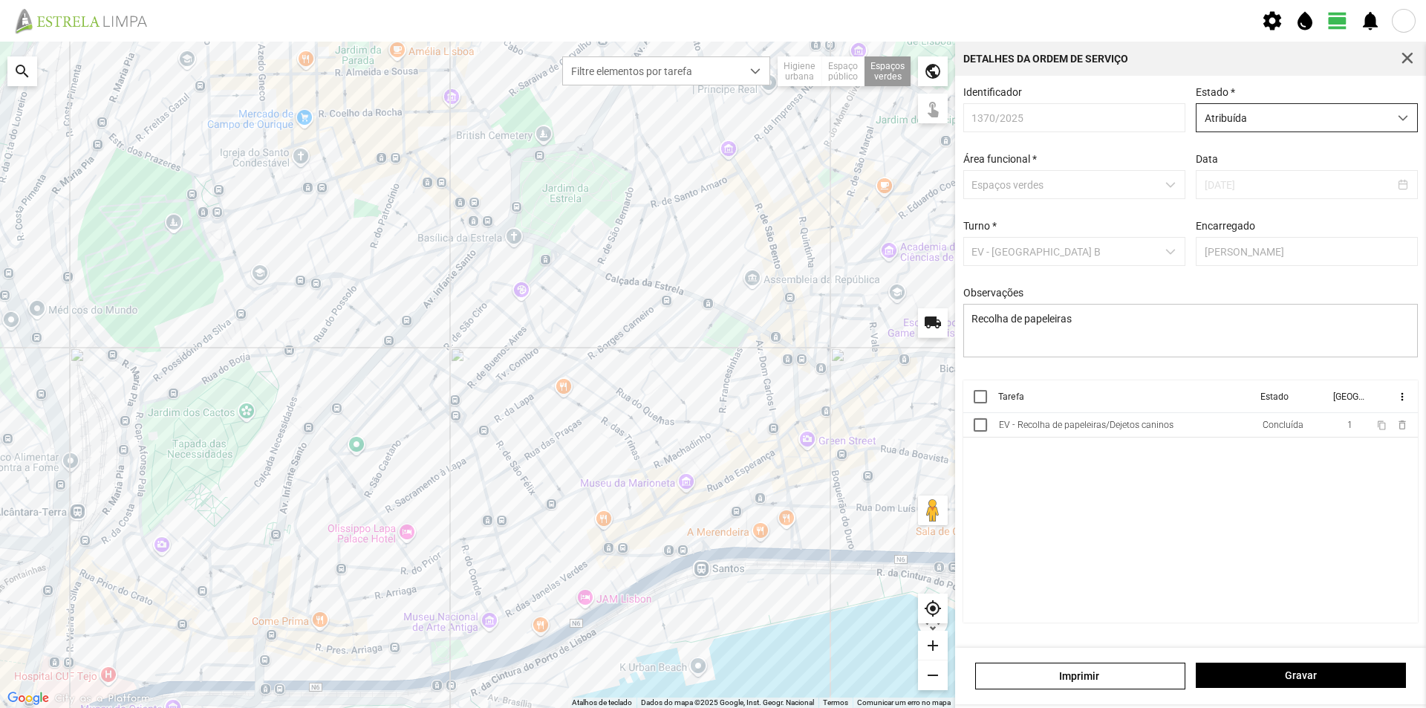
click at [1276, 125] on span "Atribuída" at bounding box center [1292, 117] width 192 height 27
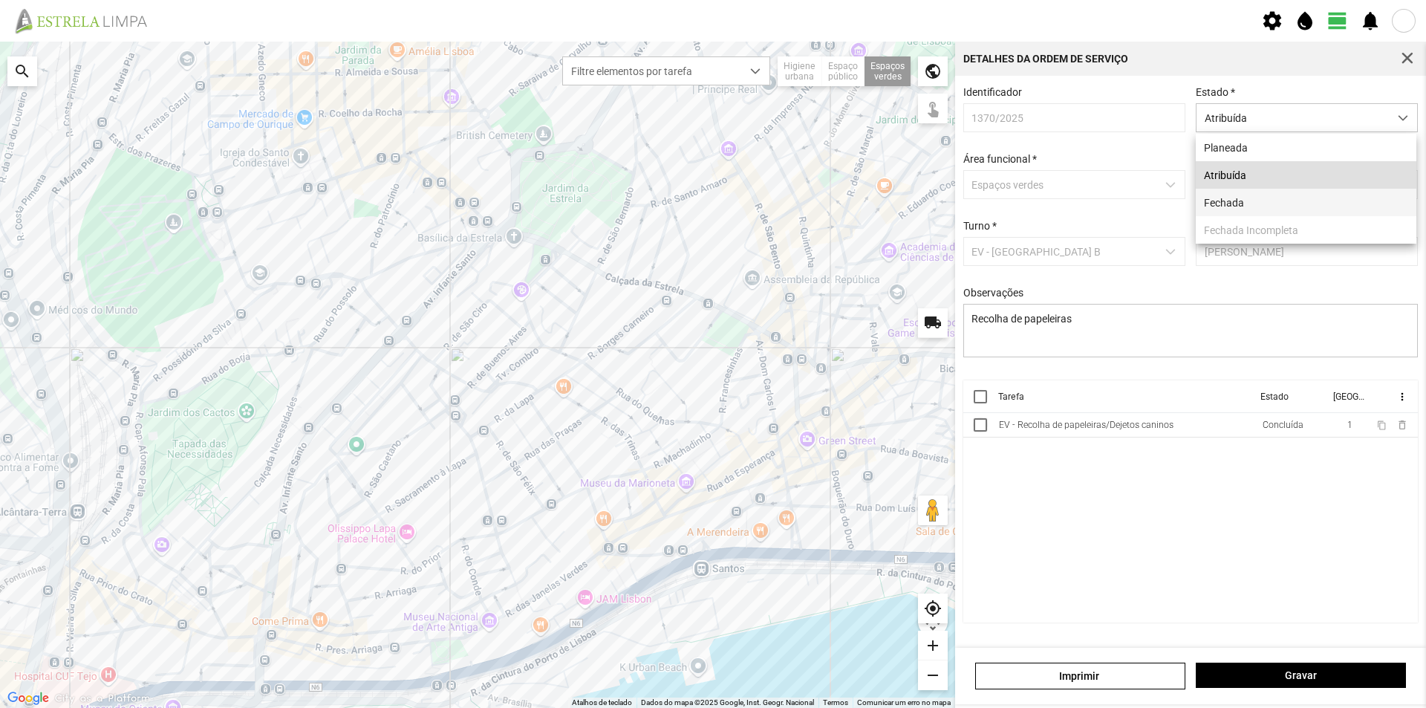
click at [1252, 203] on li "Fechada" at bounding box center [1305, 202] width 221 height 27
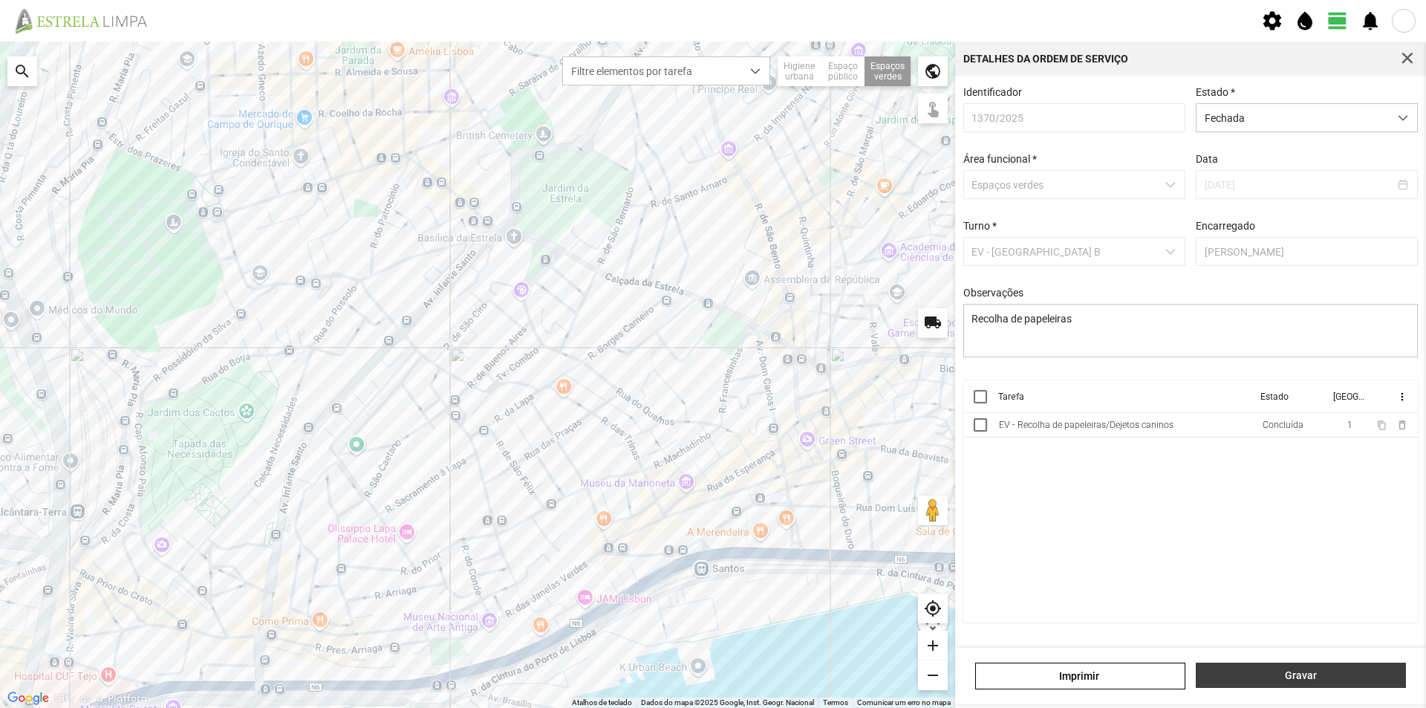
click at [1310, 673] on span "Gravar" at bounding box center [1301, 675] width 195 height 12
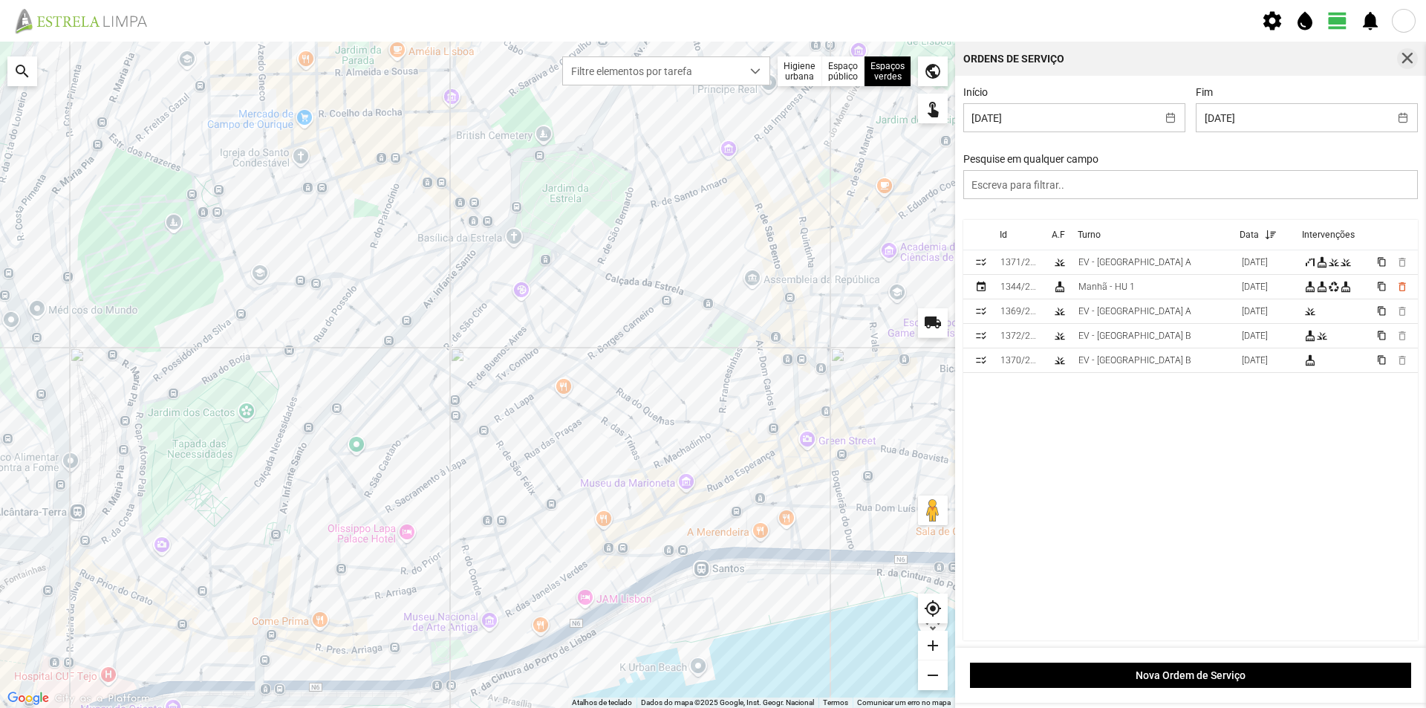
click at [1415, 59] on button "button" at bounding box center [1407, 58] width 21 height 21
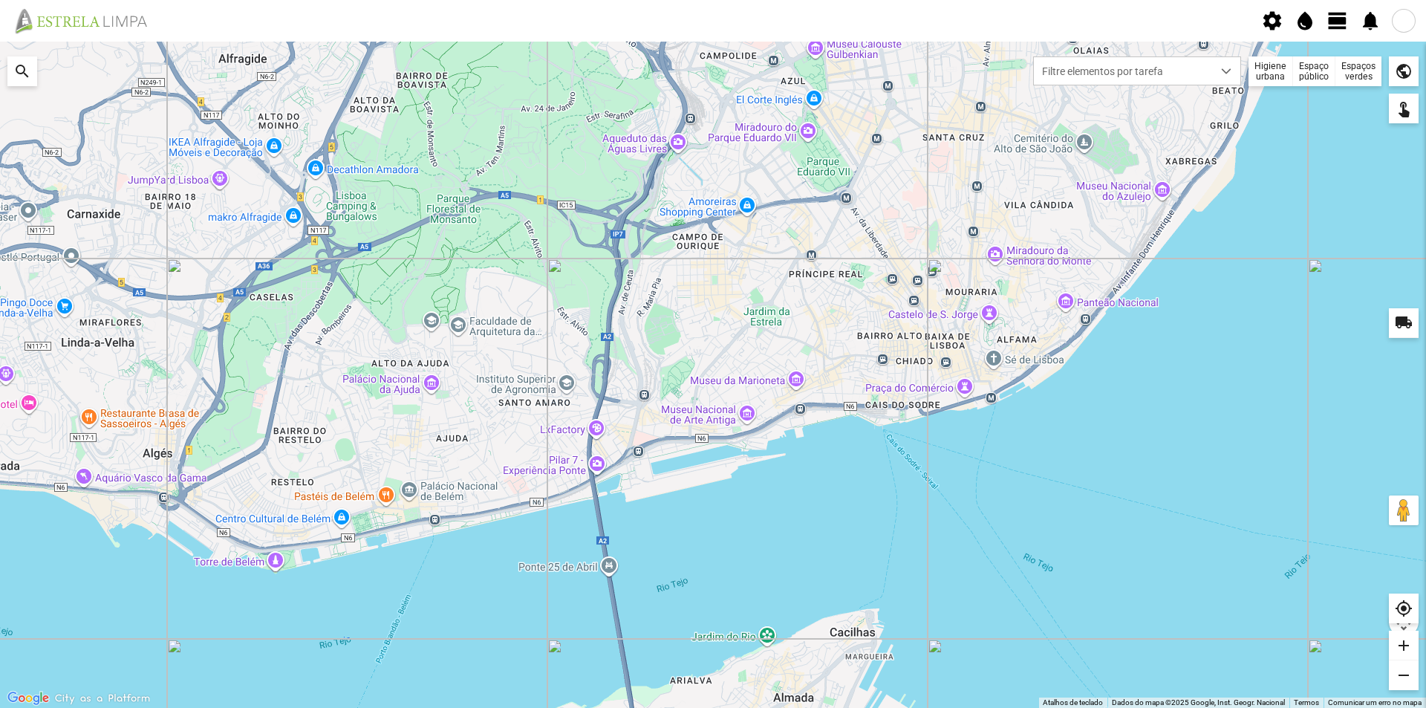
click at [1337, 21] on span "view_day" at bounding box center [1337, 21] width 22 height 22
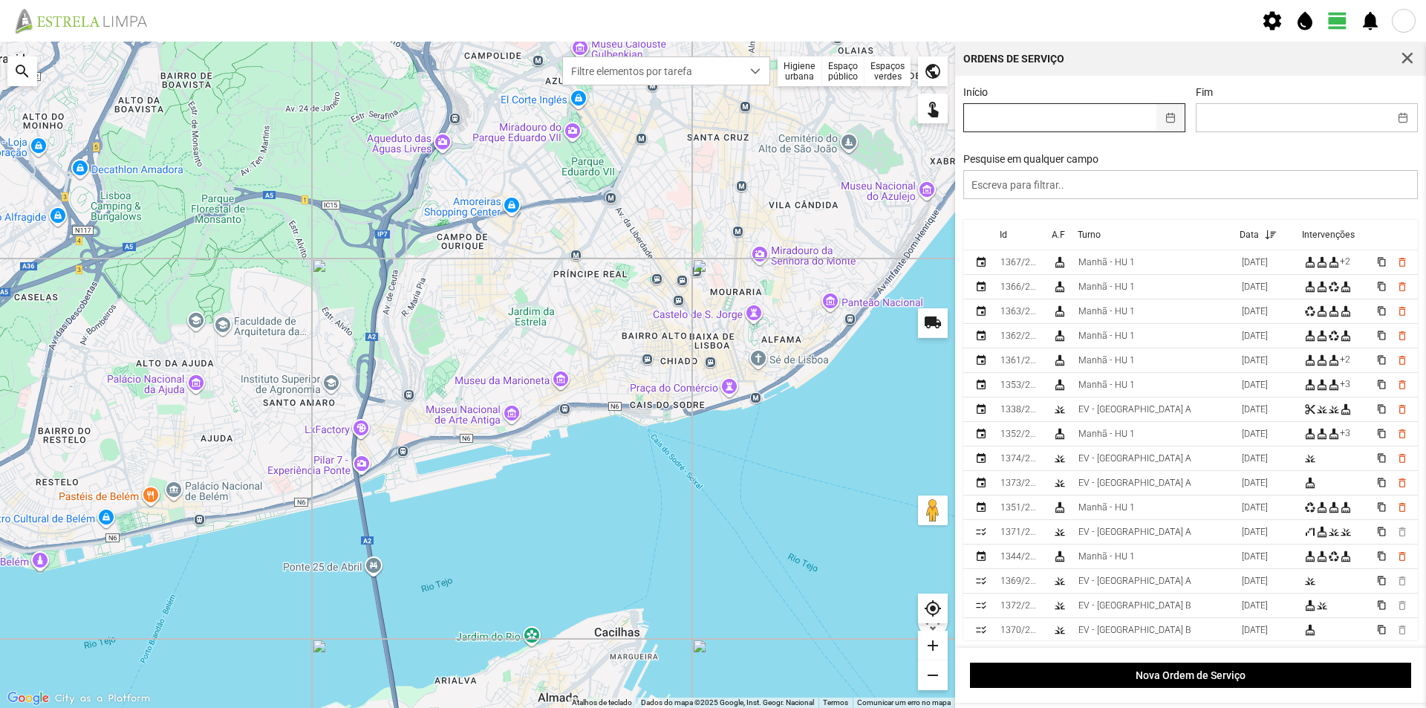
click at [1163, 120] on button "button" at bounding box center [1170, 117] width 29 height 27
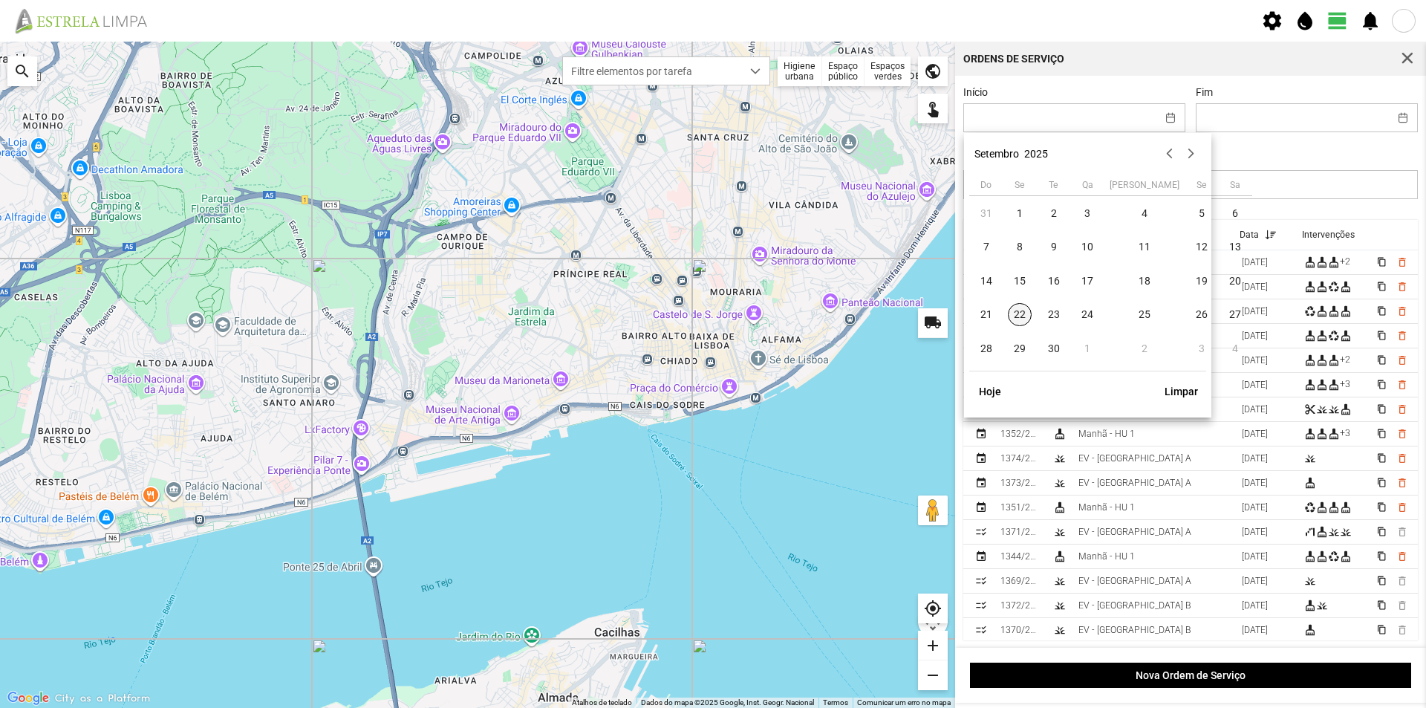
click at [1028, 313] on span "22" at bounding box center [1020, 315] width 24 height 24
type input "[DATE]"
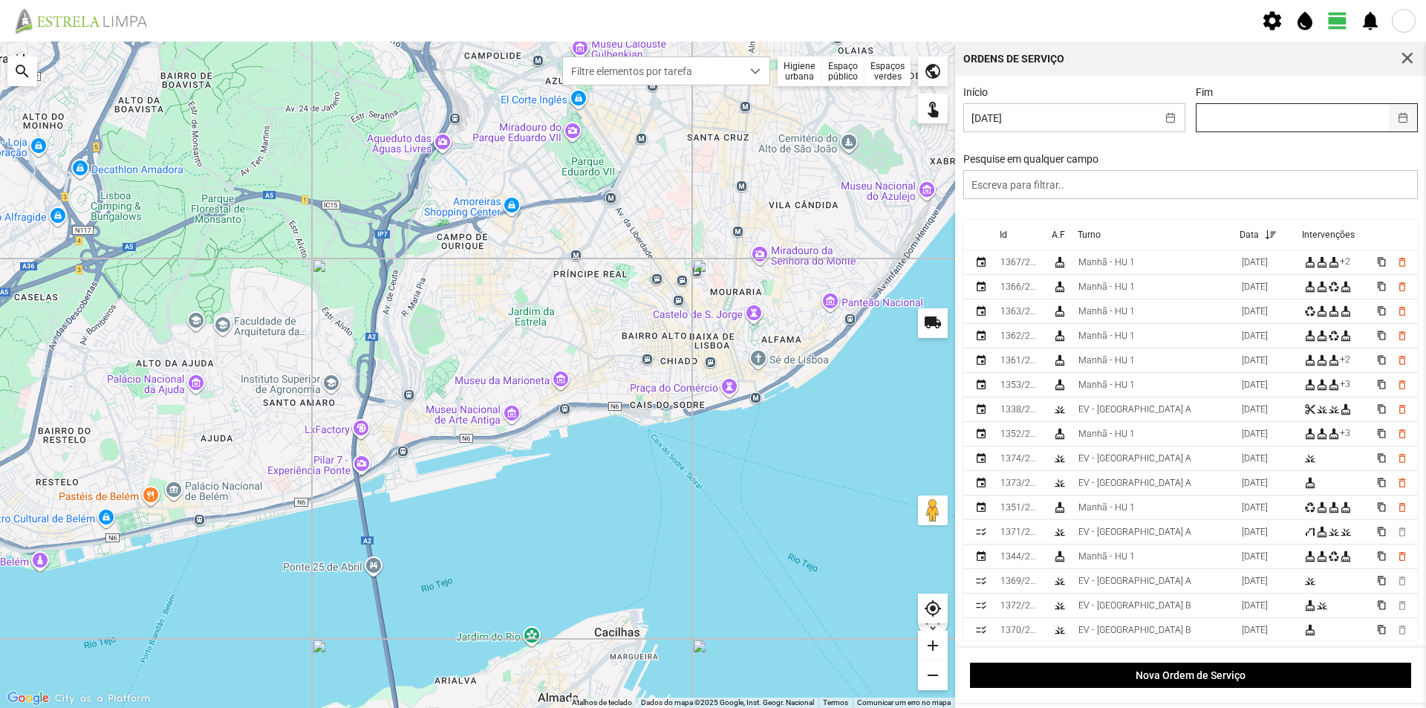
click at [1389, 117] on button "button" at bounding box center [1403, 117] width 29 height 27
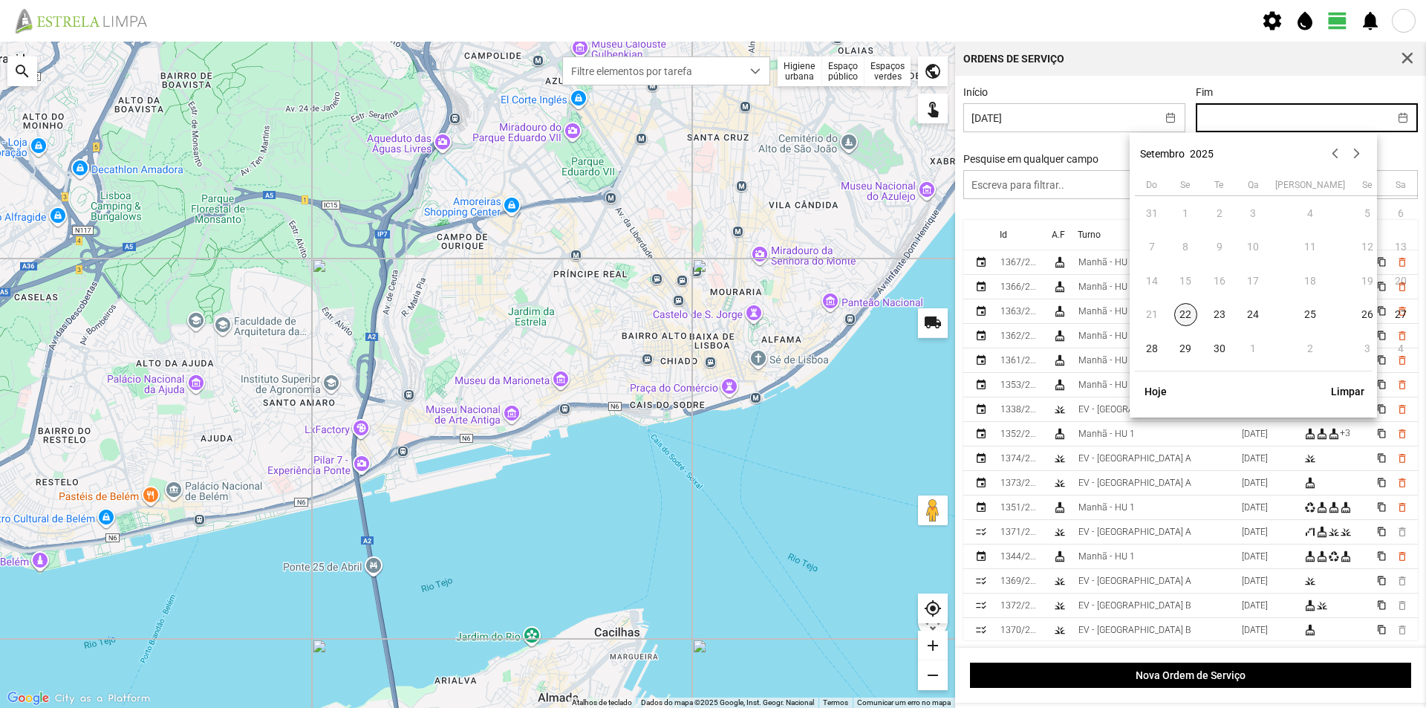
click at [1179, 314] on span "22" at bounding box center [1186, 315] width 24 height 24
type input "[DATE]"
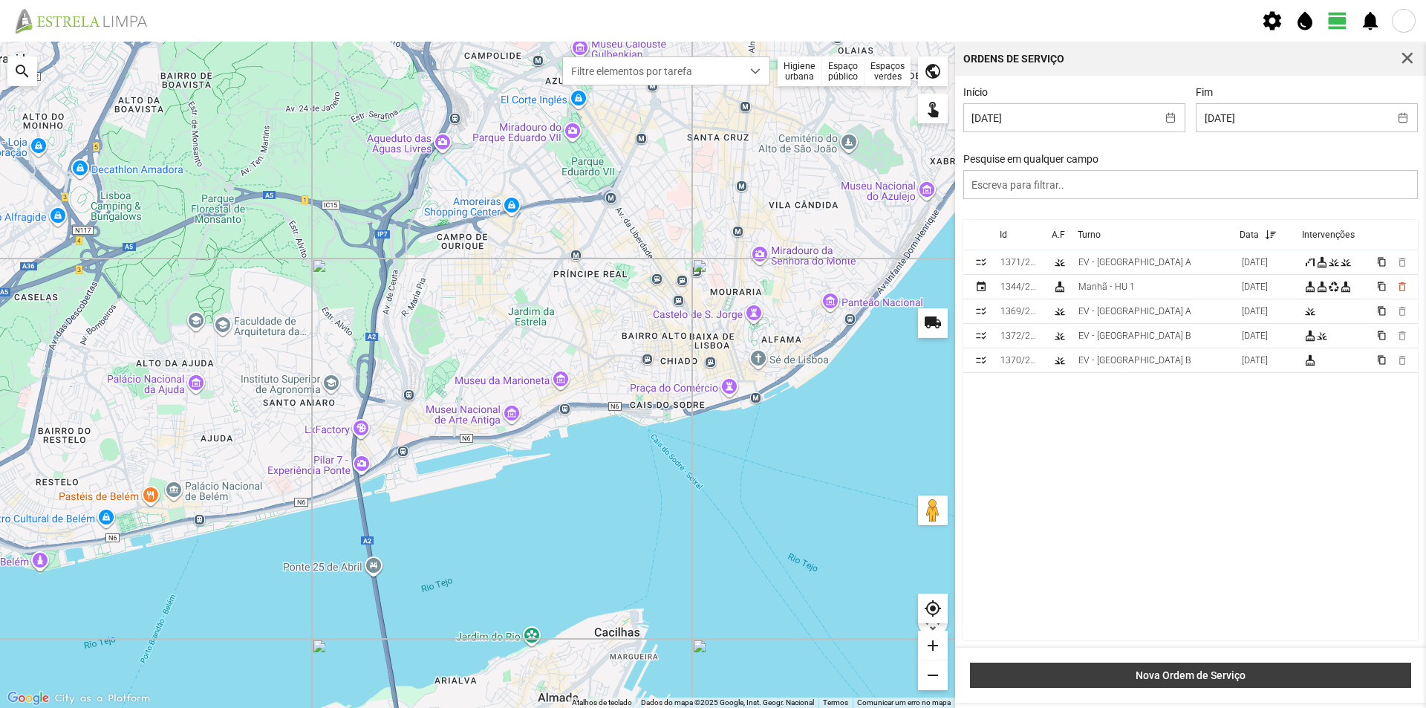
click at [1186, 673] on span "Nova Ordem de Serviço" at bounding box center [1190, 675] width 425 height 12
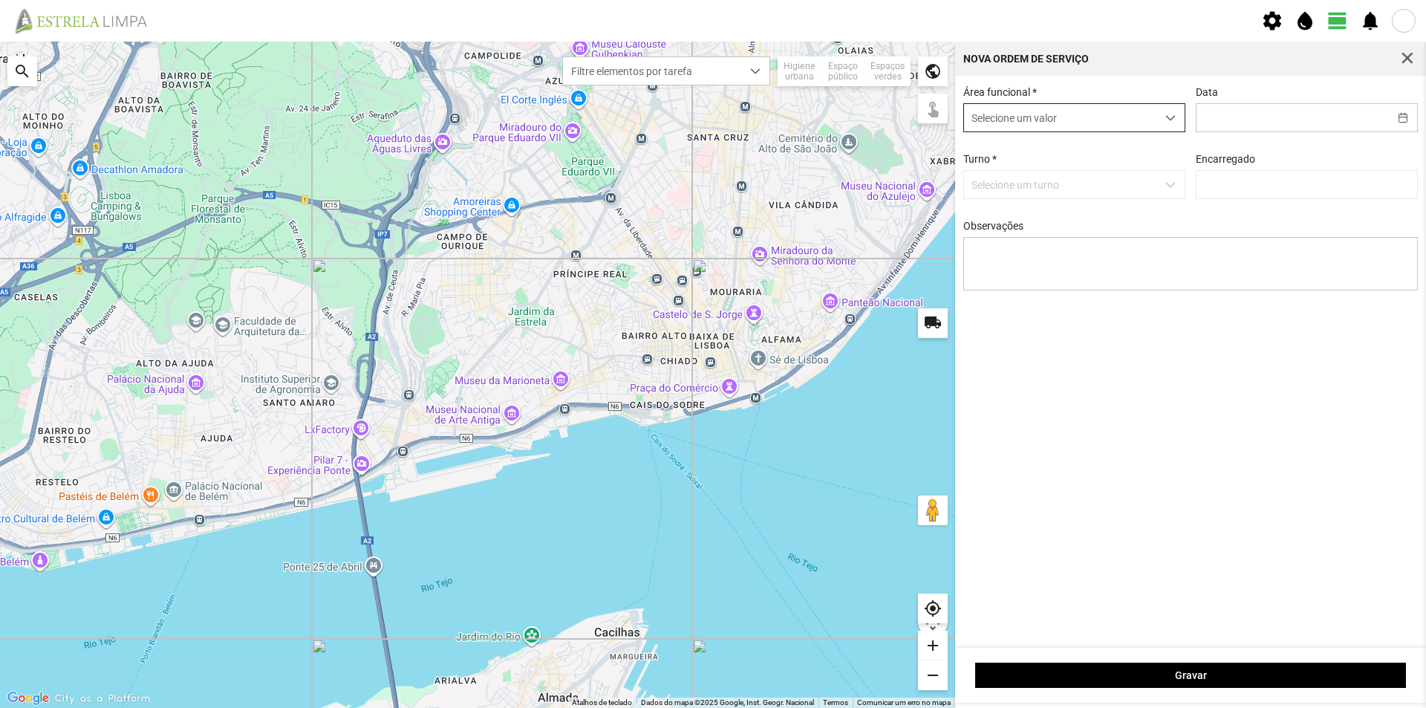
click at [1171, 117] on span "dropdown trigger" at bounding box center [1170, 118] width 10 height 10
click at [1060, 202] on li "Espaços verdes" at bounding box center [1073, 202] width 221 height 27
click at [1402, 120] on span "button" at bounding box center [1402, 118] width 10 height 10
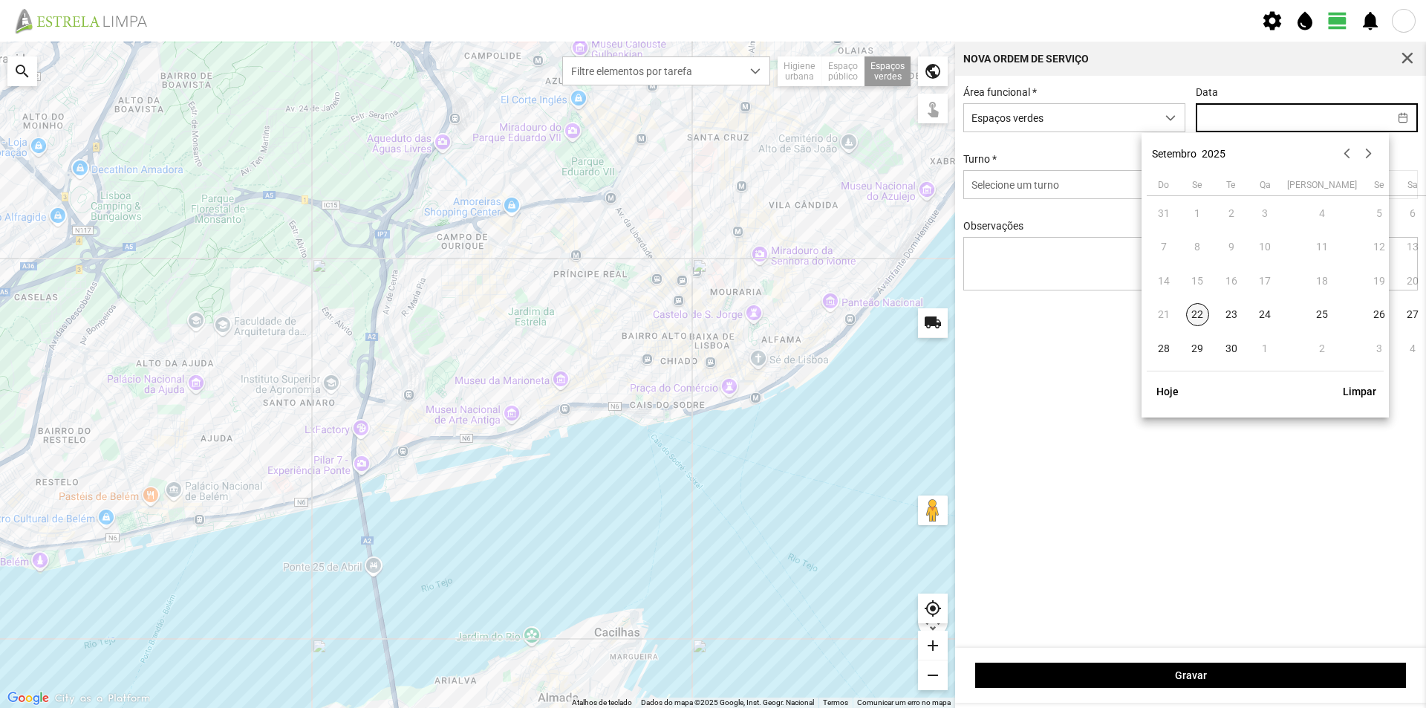
click at [1195, 313] on span "22" at bounding box center [1198, 315] width 24 height 24
type input "[DATE]"
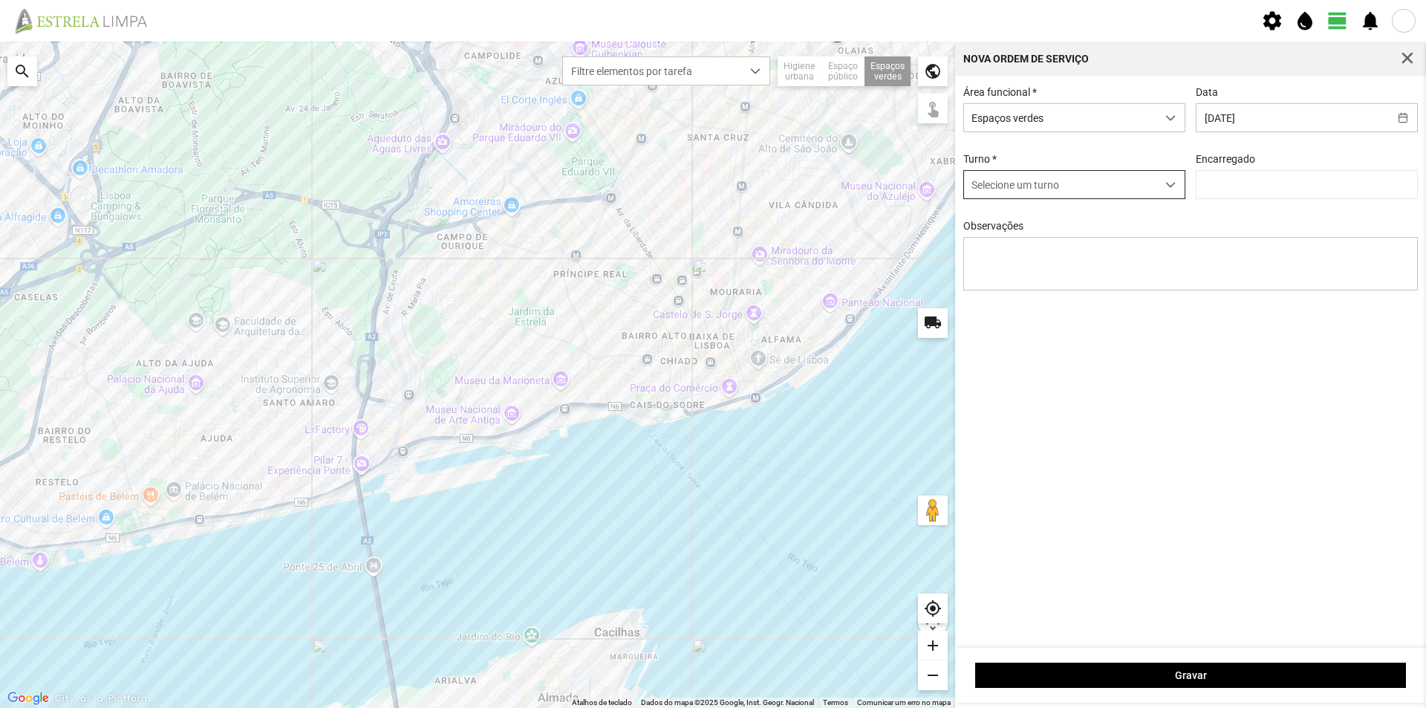
click at [1163, 183] on div "dropdown trigger" at bounding box center [1170, 184] width 29 height 27
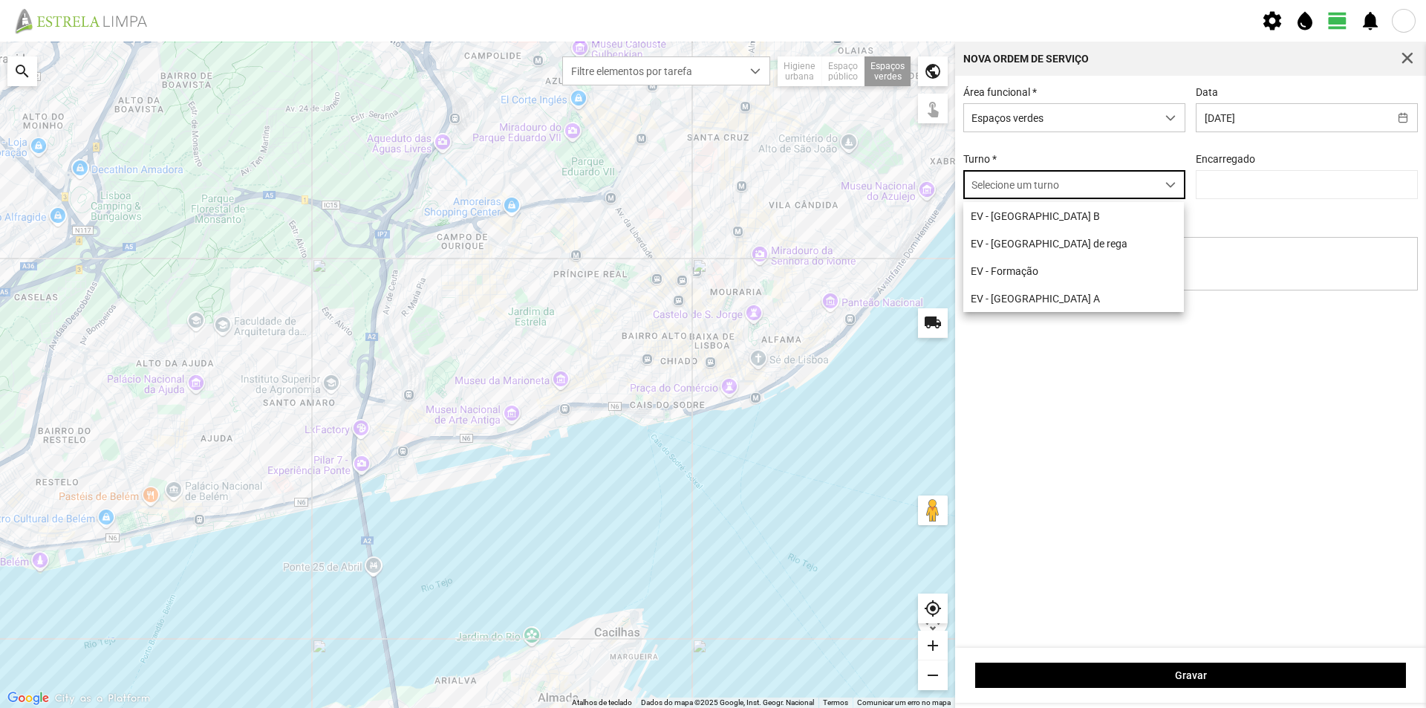
scroll to position [8, 66]
click at [1062, 206] on li "EV - [GEOGRAPHIC_DATA] B" at bounding box center [1073, 215] width 221 height 27
type input "[PERSON_NAME]"
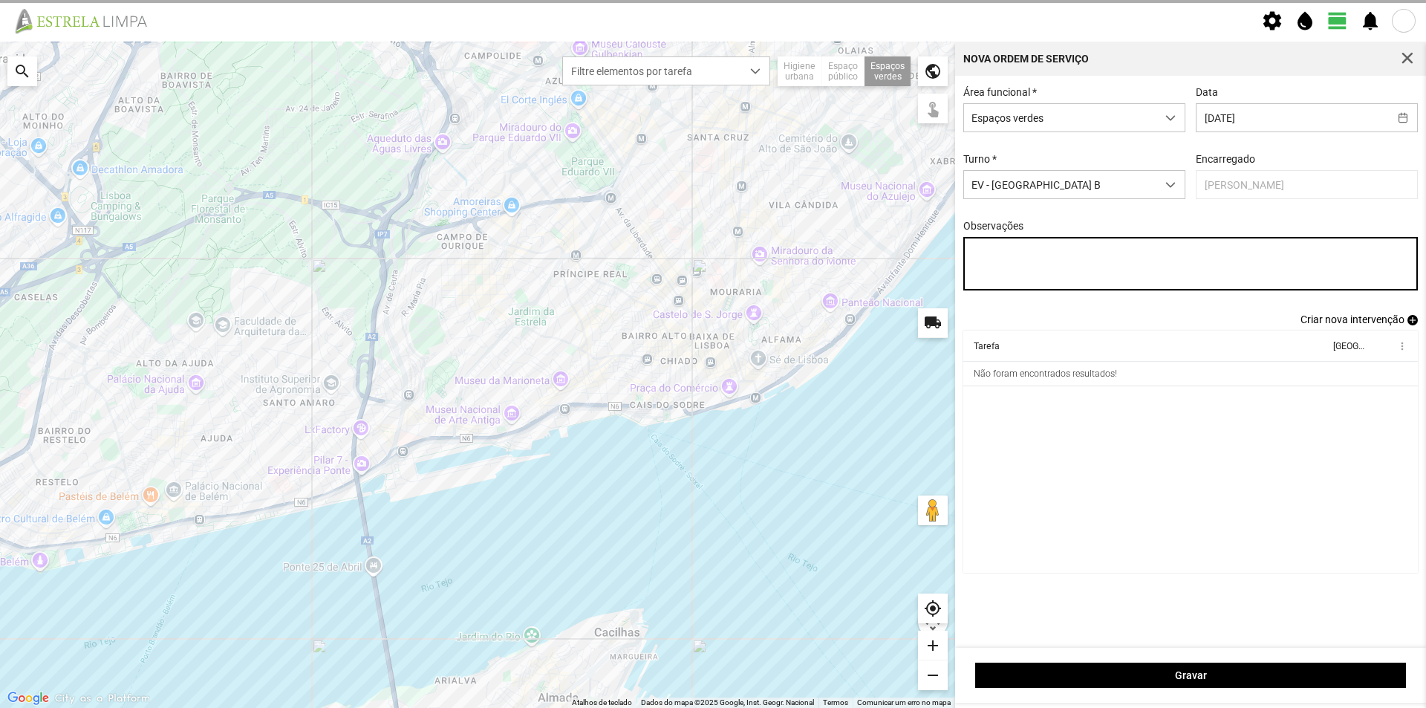
click at [1031, 258] on textarea "Observações" at bounding box center [1190, 263] width 455 height 53
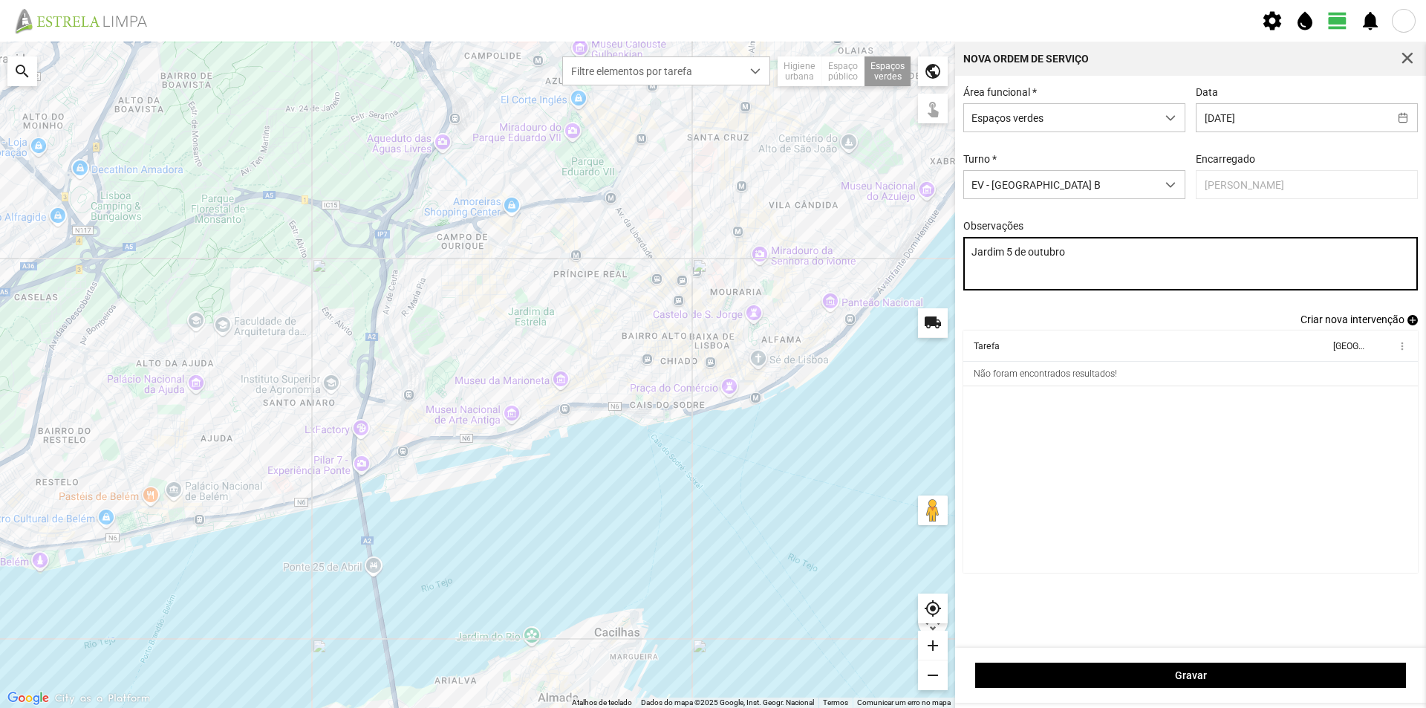
type textarea "Jardim 5 de outubro"
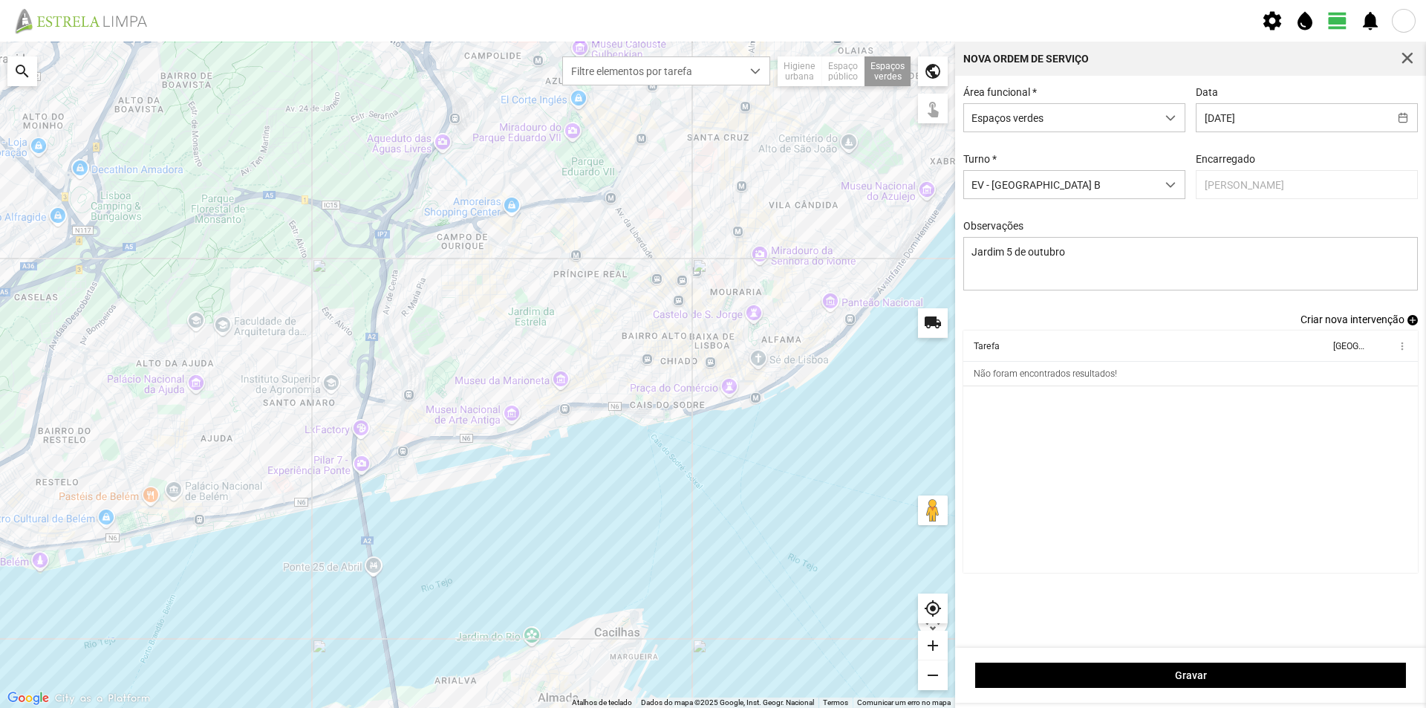
click at [1409, 323] on span "add" at bounding box center [1412, 320] width 10 height 10
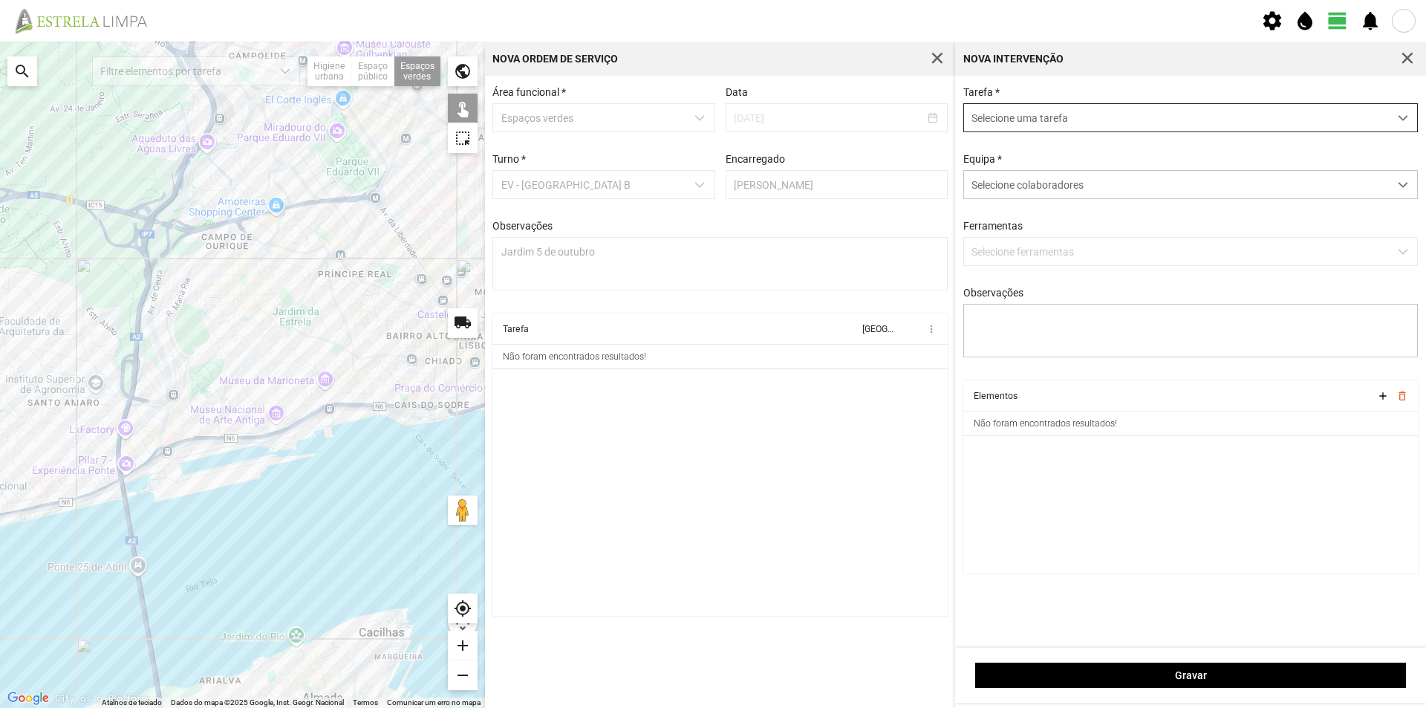
click at [1020, 125] on span "Selecione uma tarefa" at bounding box center [1176, 117] width 425 height 27
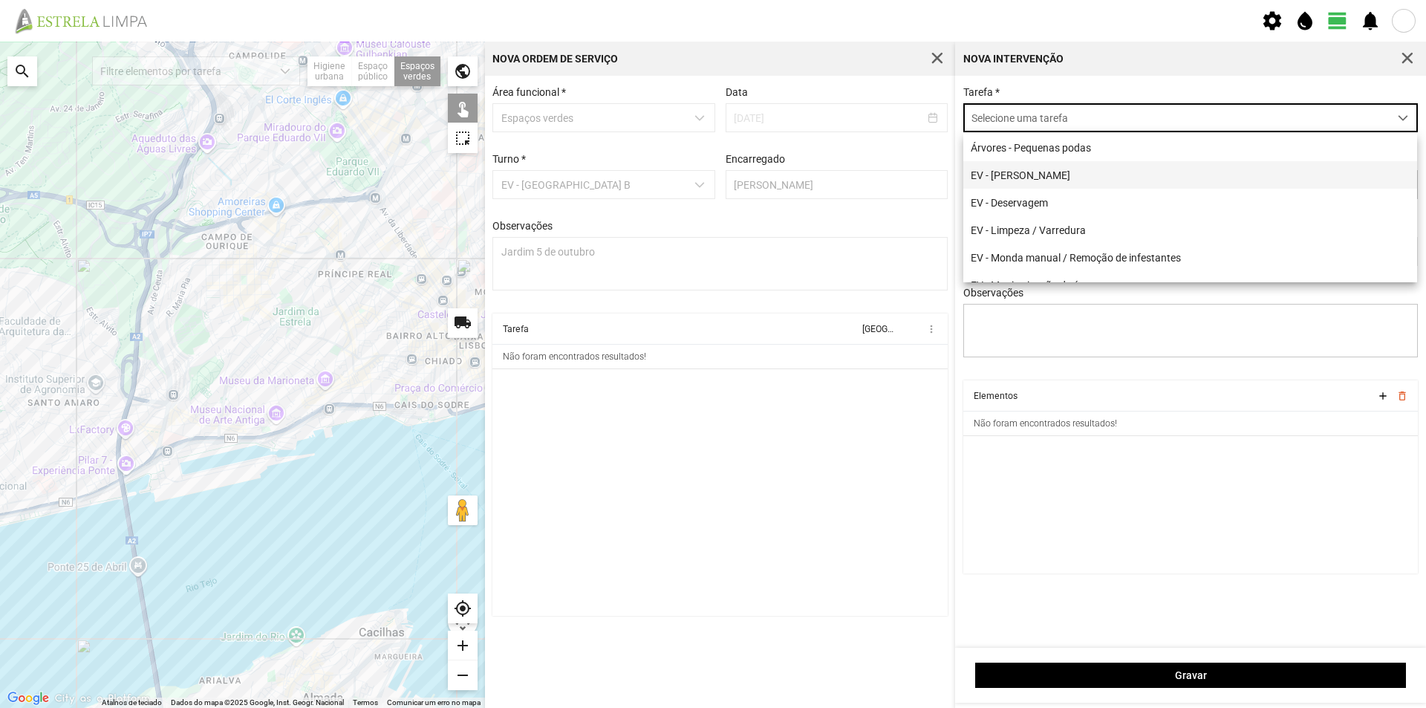
click at [1051, 177] on li "EV - [PERSON_NAME]" at bounding box center [1190, 174] width 454 height 27
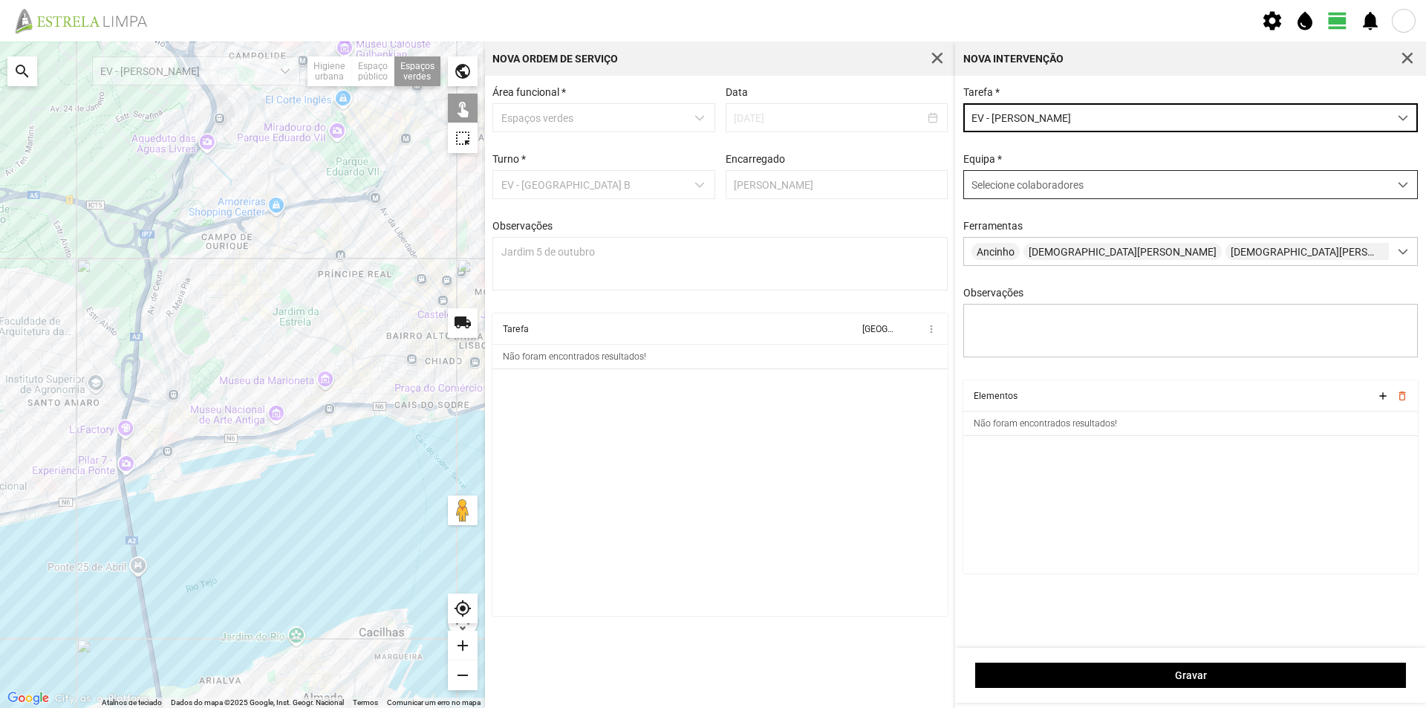
click at [1027, 189] on span "Selecione colaboradores" at bounding box center [1027, 185] width 112 height 12
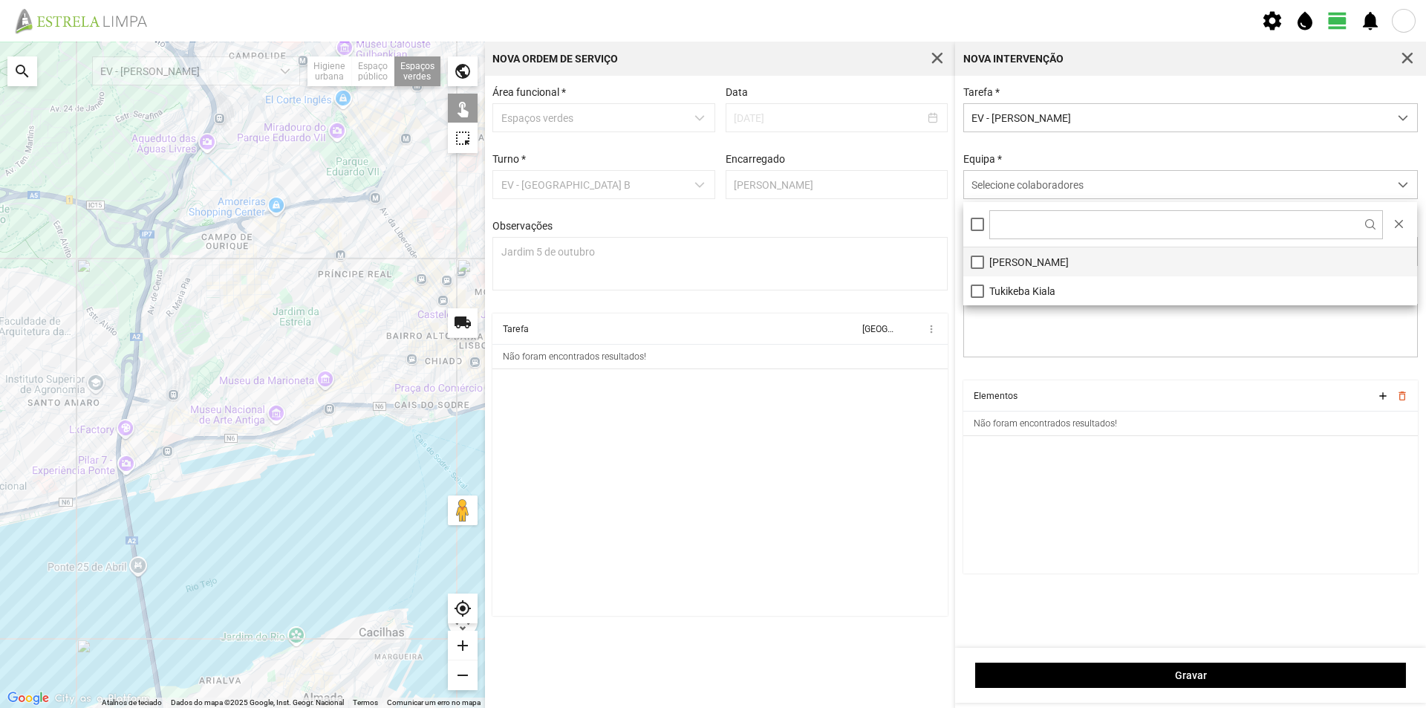
click at [1036, 267] on li "[PERSON_NAME]" at bounding box center [1190, 261] width 454 height 29
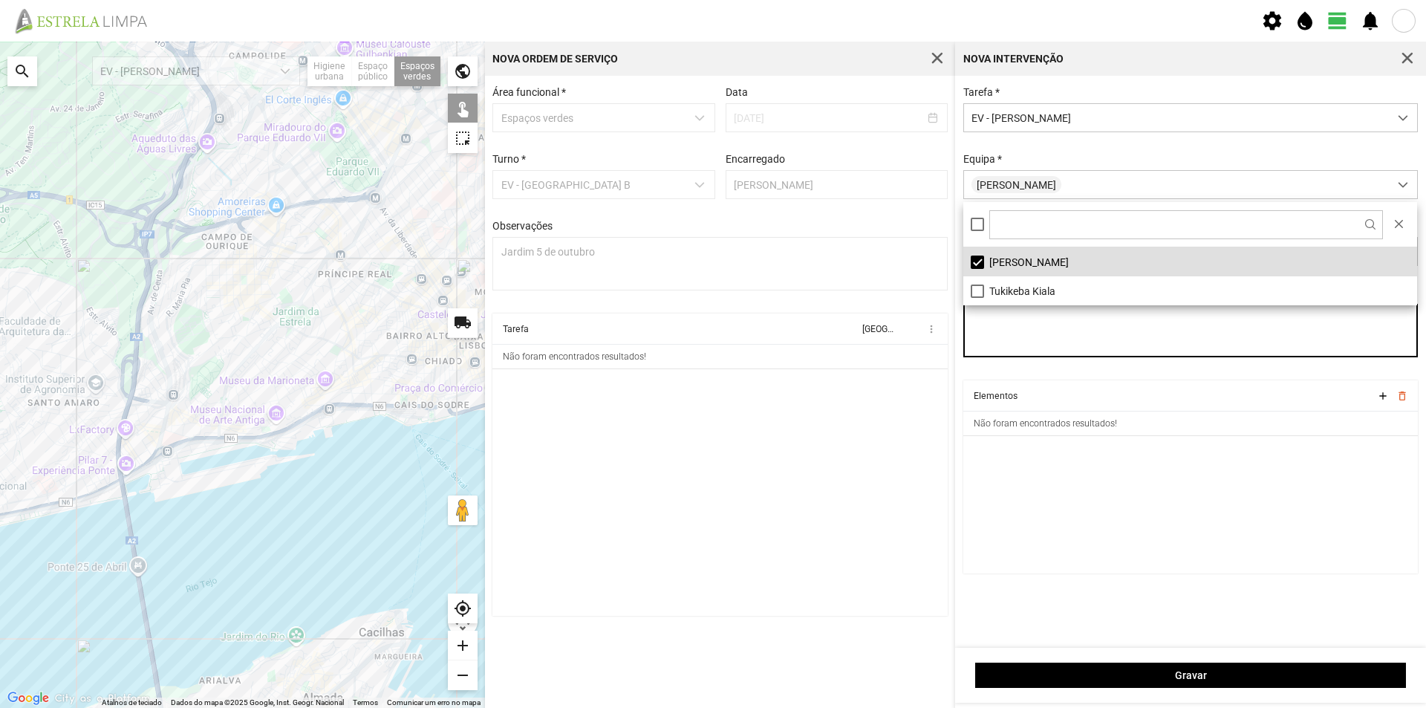
click at [1056, 343] on textarea "Observações" at bounding box center [1190, 330] width 455 height 53
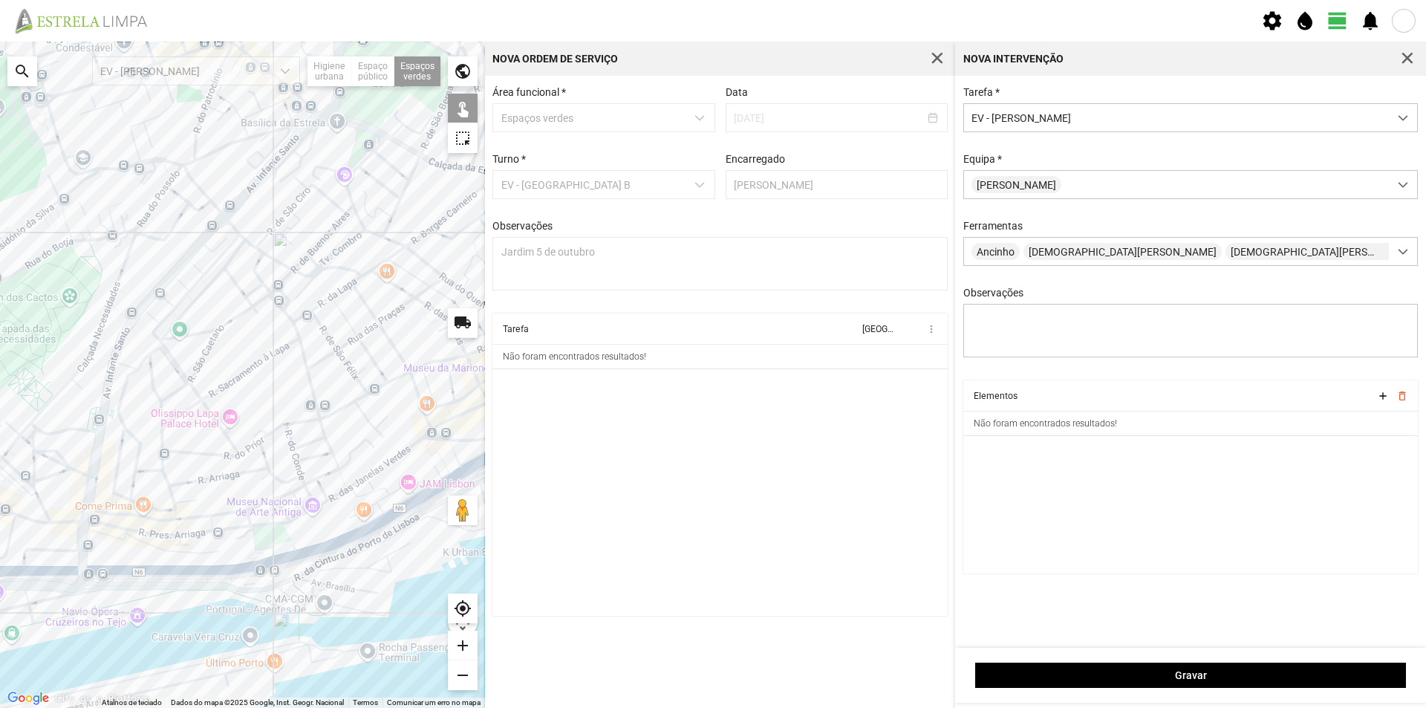
click at [354, 153] on div at bounding box center [242, 375] width 485 height 666
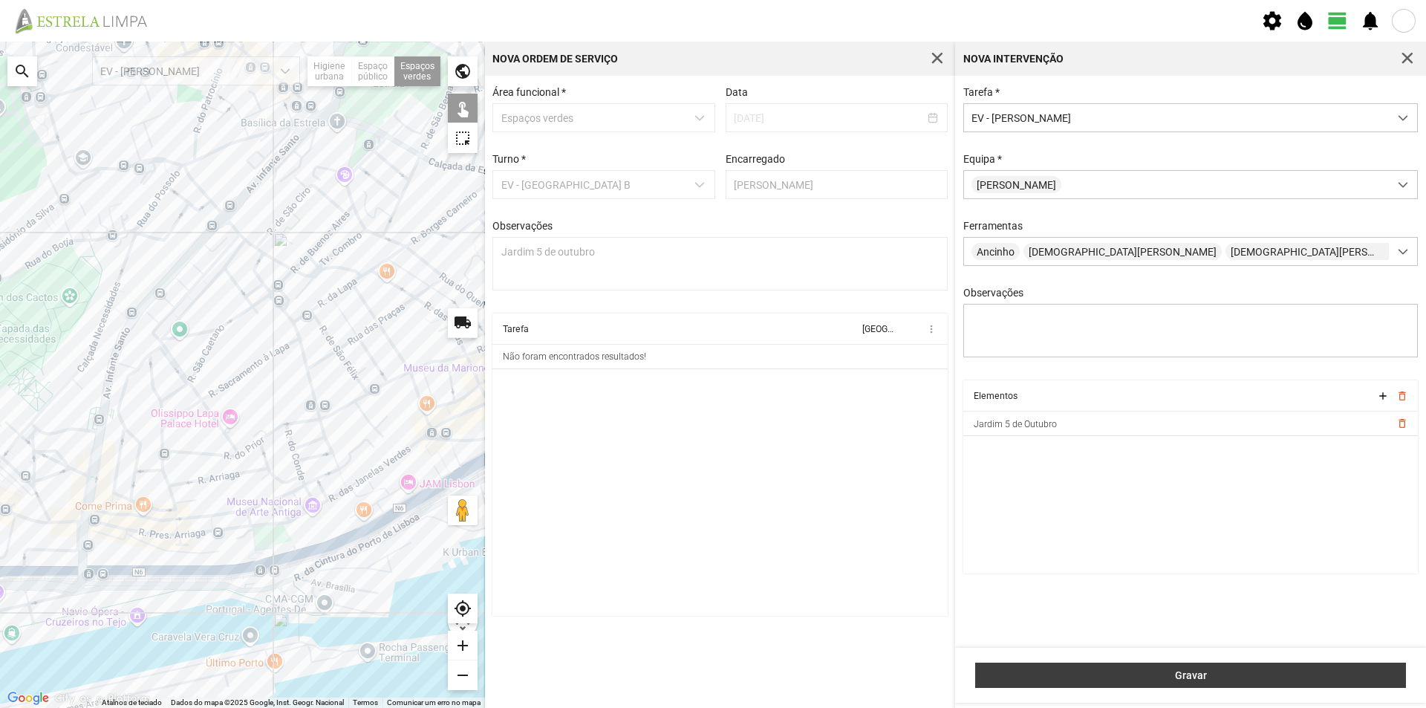
click at [1128, 679] on span "Gravar" at bounding box center [1190, 675] width 415 height 12
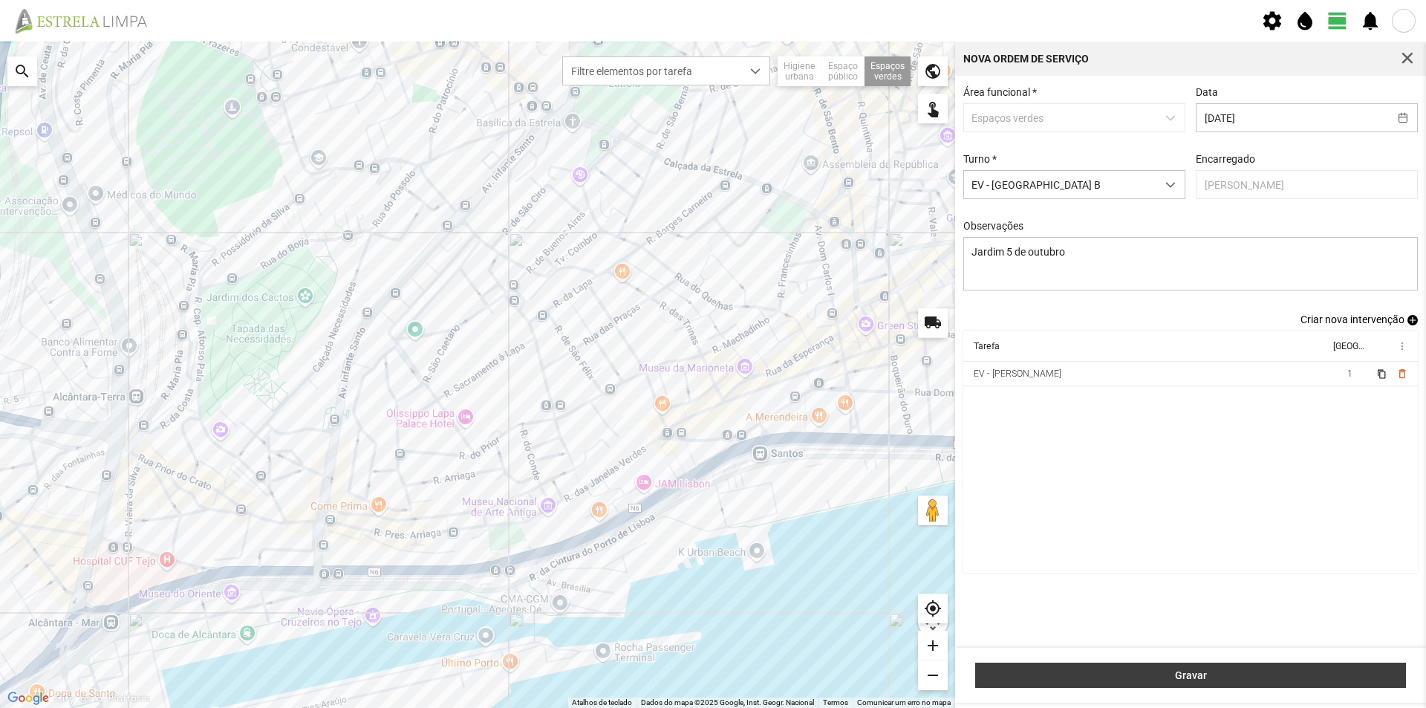
click at [1175, 676] on span "Gravar" at bounding box center [1190, 675] width 415 height 12
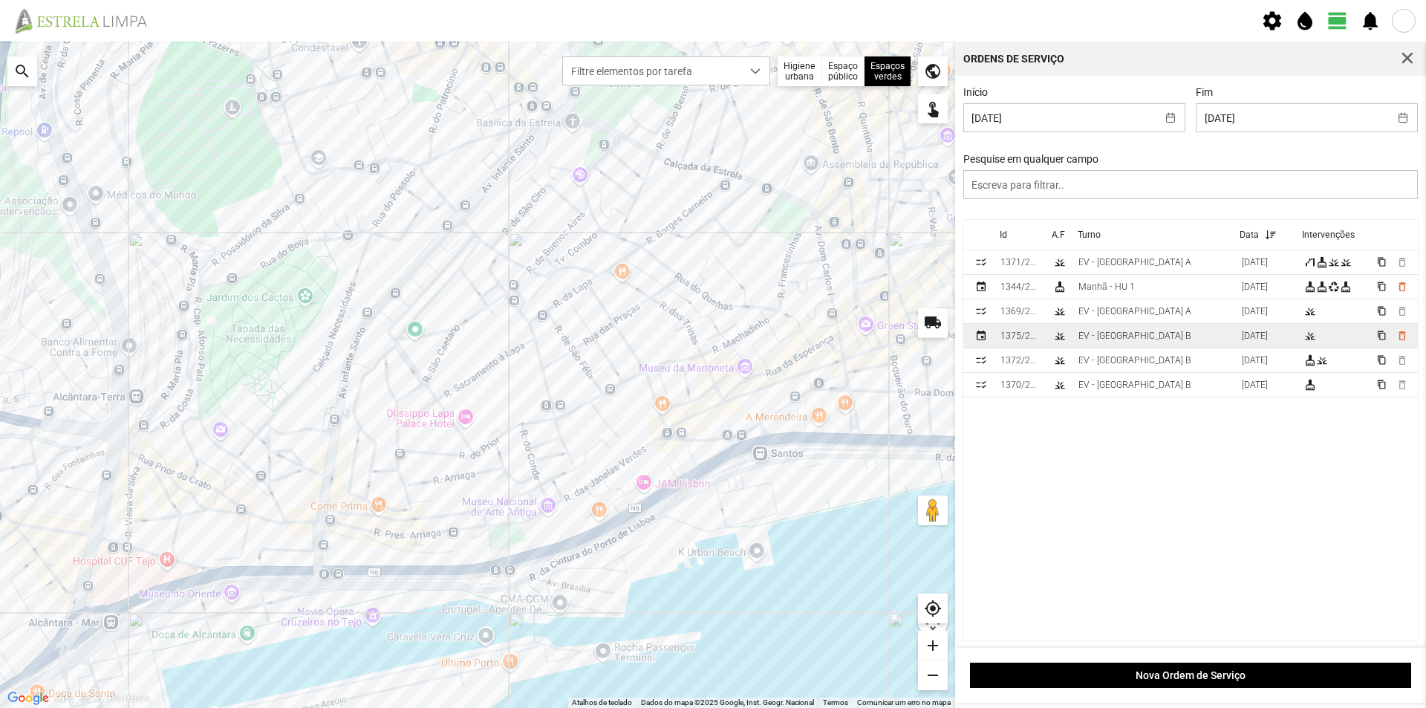
click at [1160, 335] on td "EV - [GEOGRAPHIC_DATA] B" at bounding box center [1153, 336] width 163 height 25
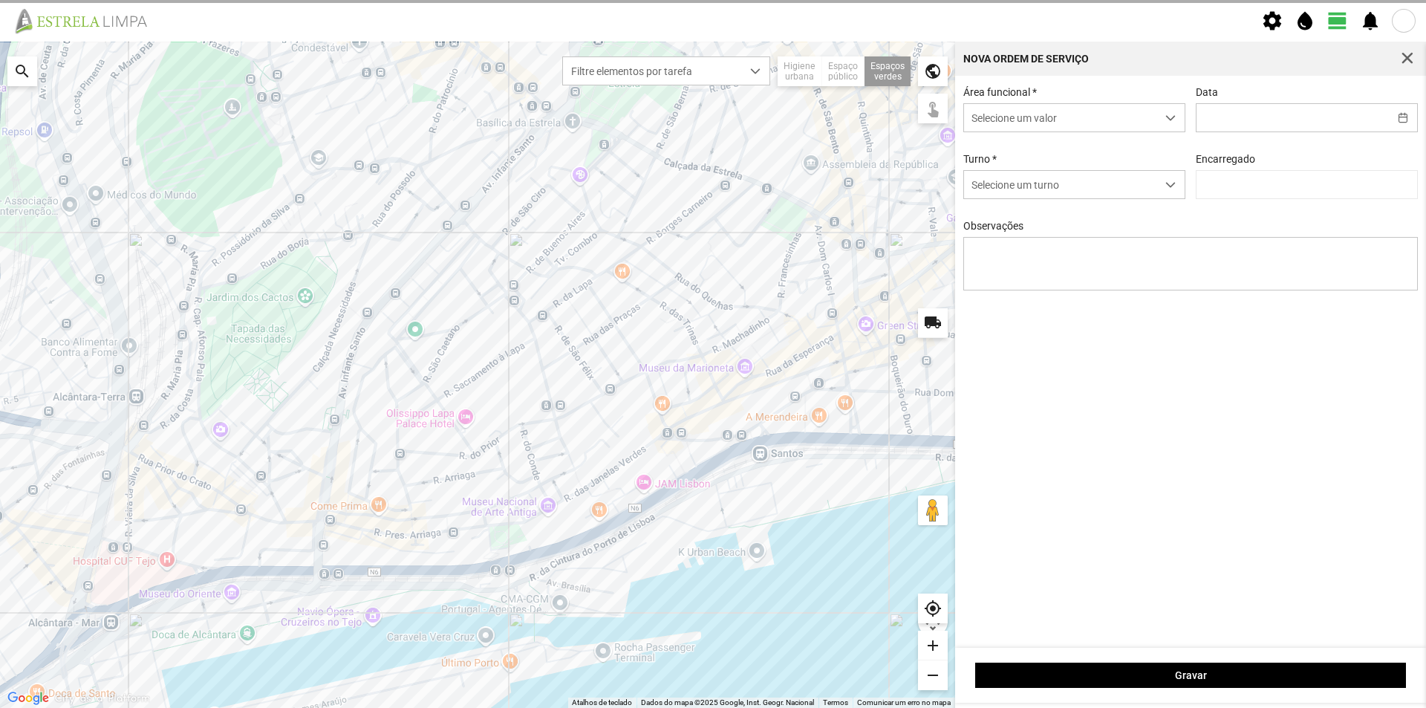
type input "[DATE]"
type textarea "Jardim 5 de outubro"
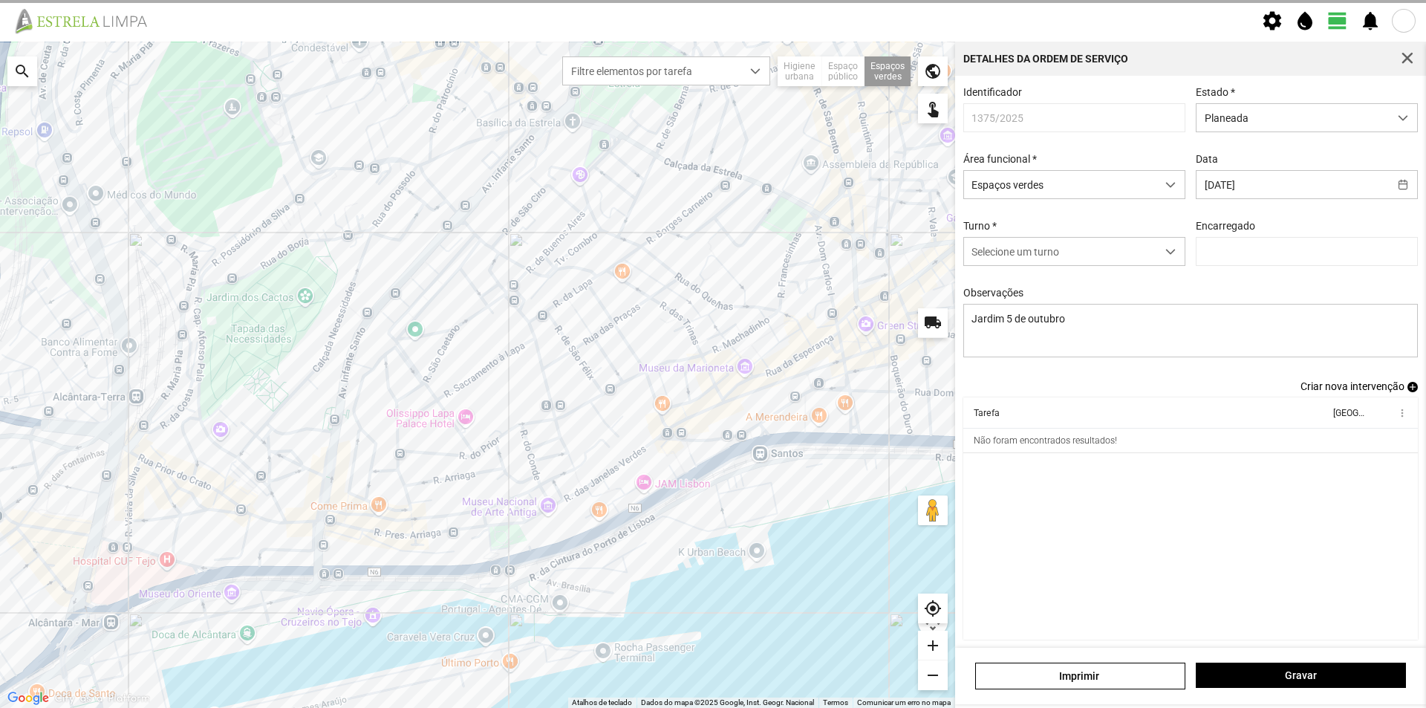
type input "[PERSON_NAME]"
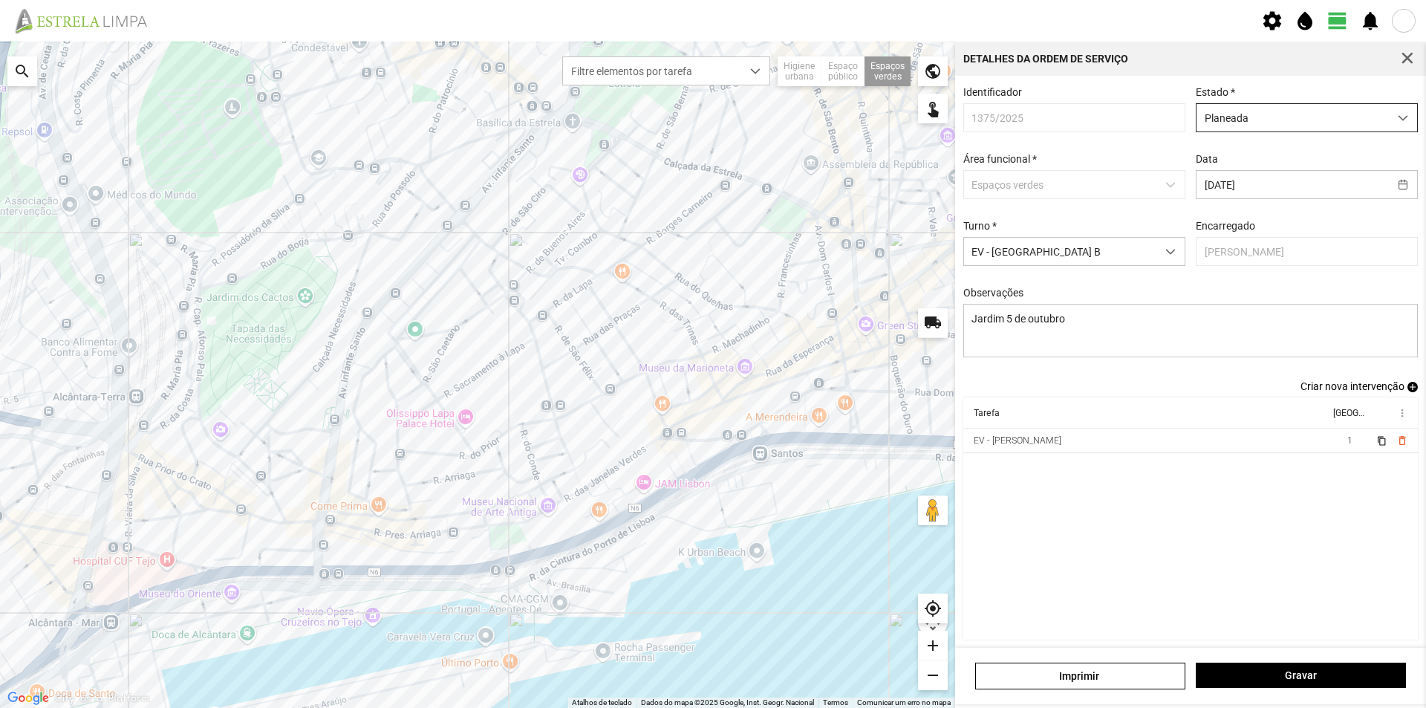
click at [1319, 113] on span "Planeada" at bounding box center [1292, 117] width 192 height 27
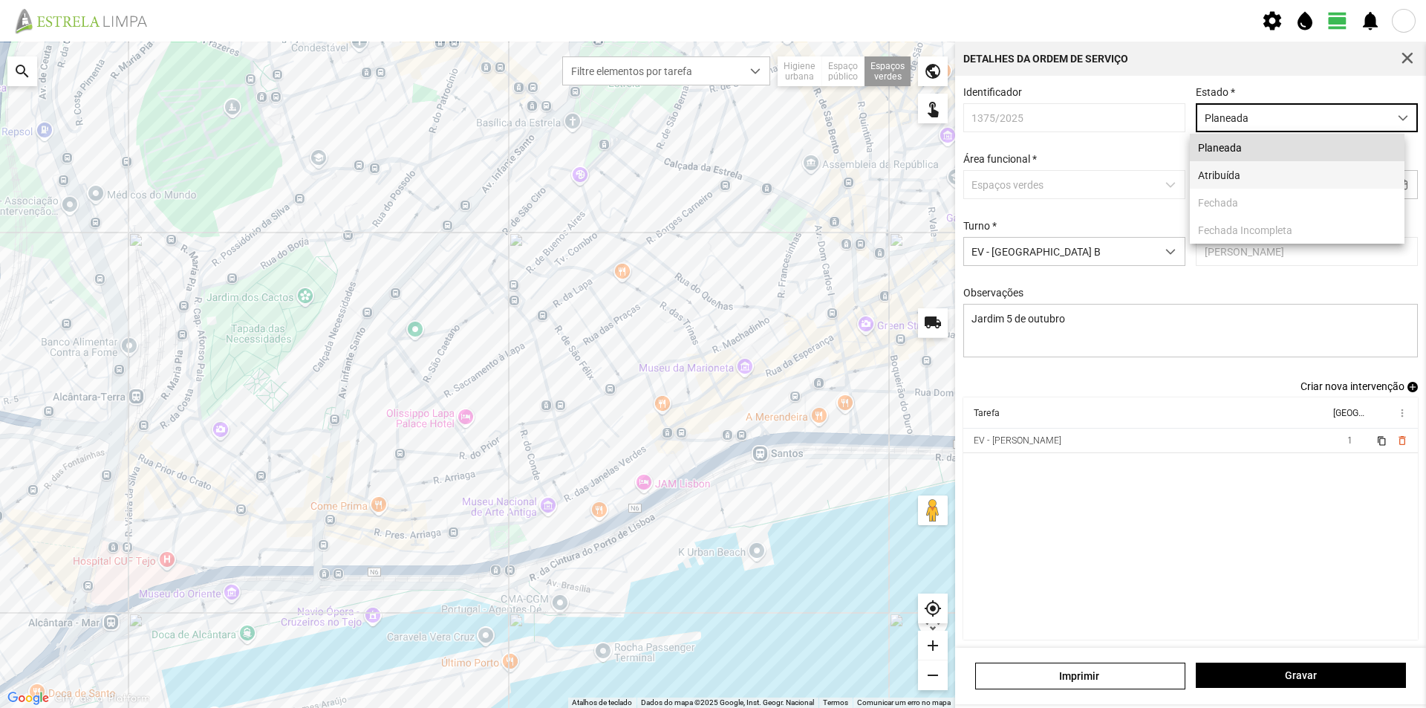
click at [1248, 169] on li "Atribuída" at bounding box center [1297, 174] width 215 height 27
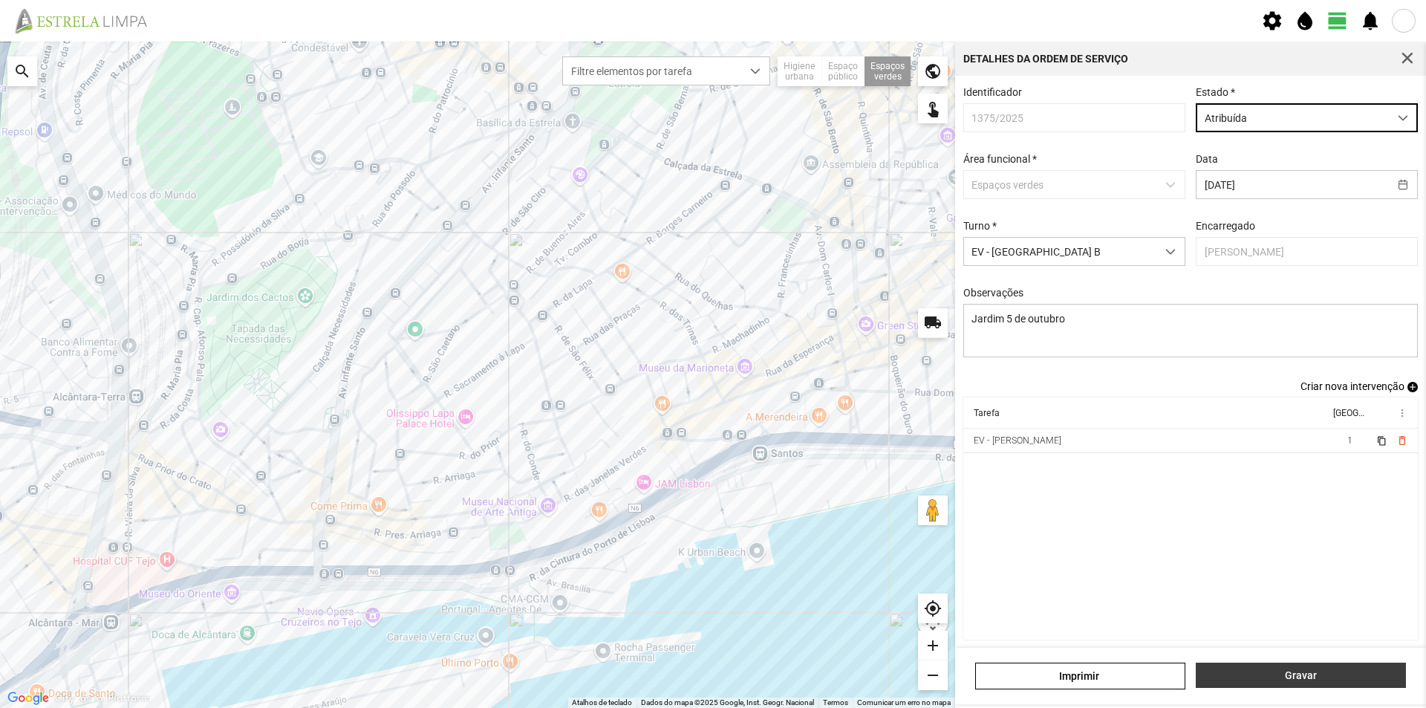
click at [1266, 668] on button "Gravar" at bounding box center [1300, 674] width 210 height 25
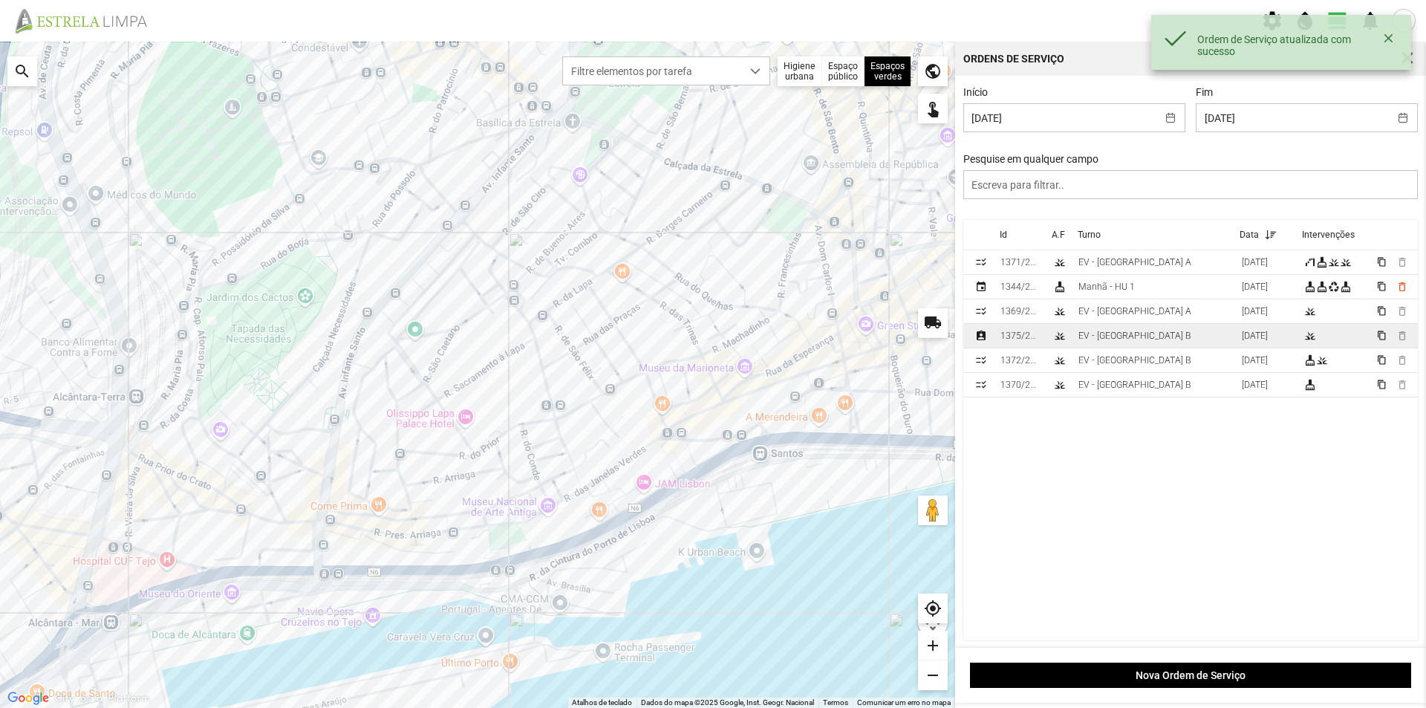
click at [1149, 333] on td "EV - [GEOGRAPHIC_DATA] B" at bounding box center [1153, 336] width 163 height 25
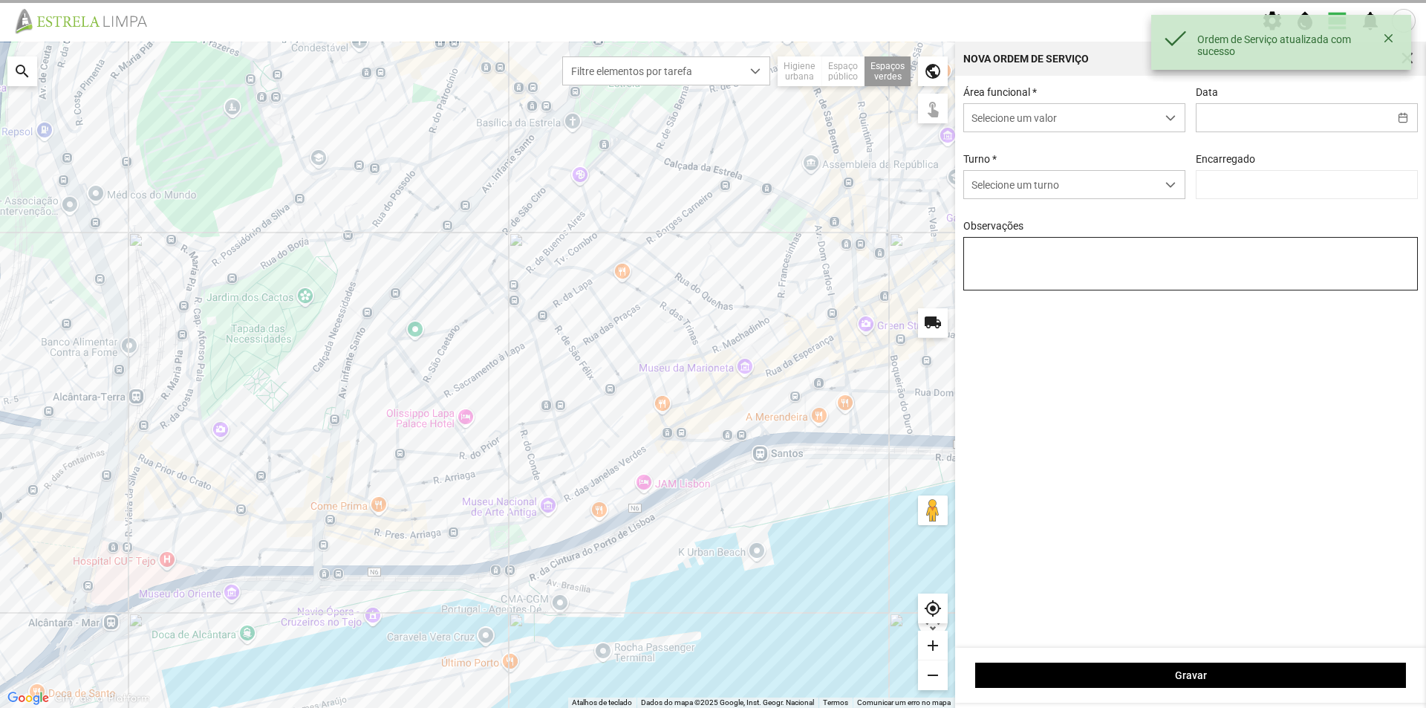
type input "[DATE]"
type input "[PERSON_NAME]"
type textarea "Jardim 5 de outubro"
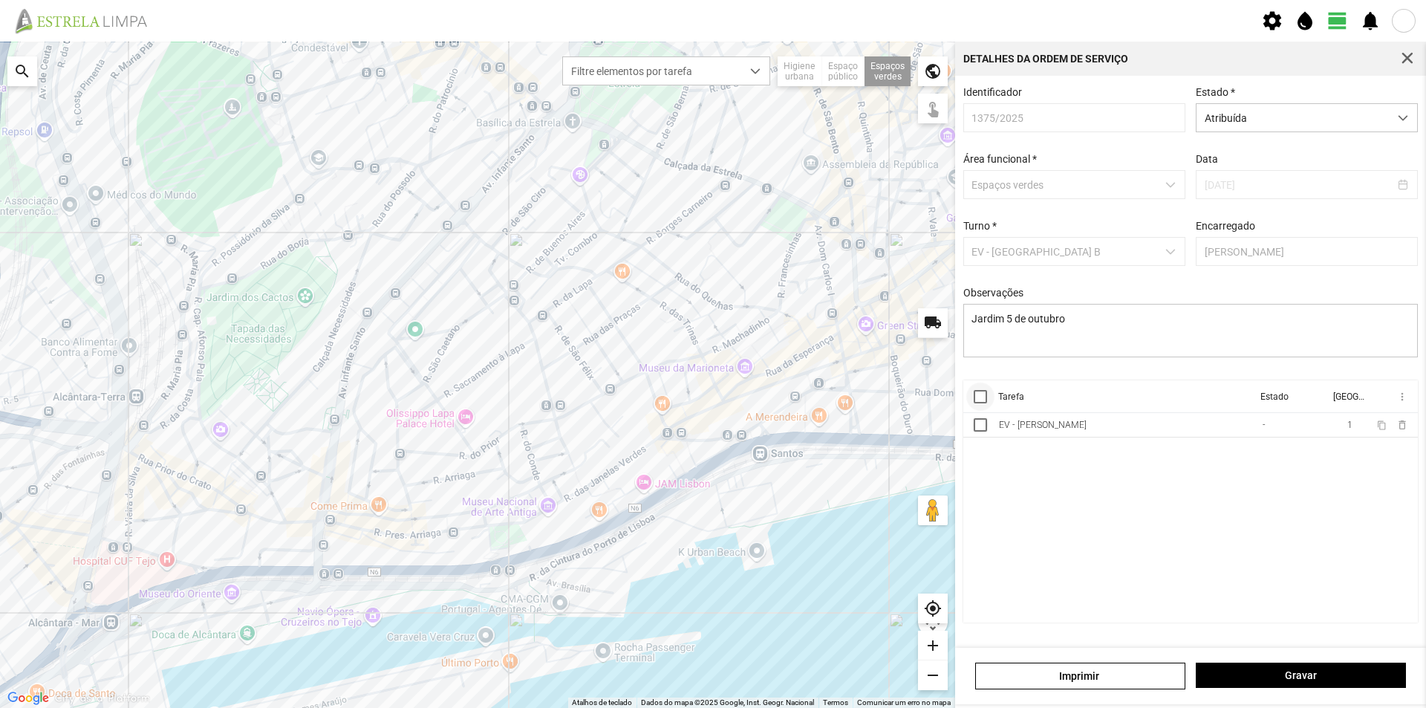
click at [983, 401] on div at bounding box center [979, 396] width 13 height 13
click at [1403, 402] on span "more_vert" at bounding box center [1401, 397] width 12 height 12
click at [1343, 425] on span "Marcar como Concluída" at bounding box center [1323, 426] width 110 height 10
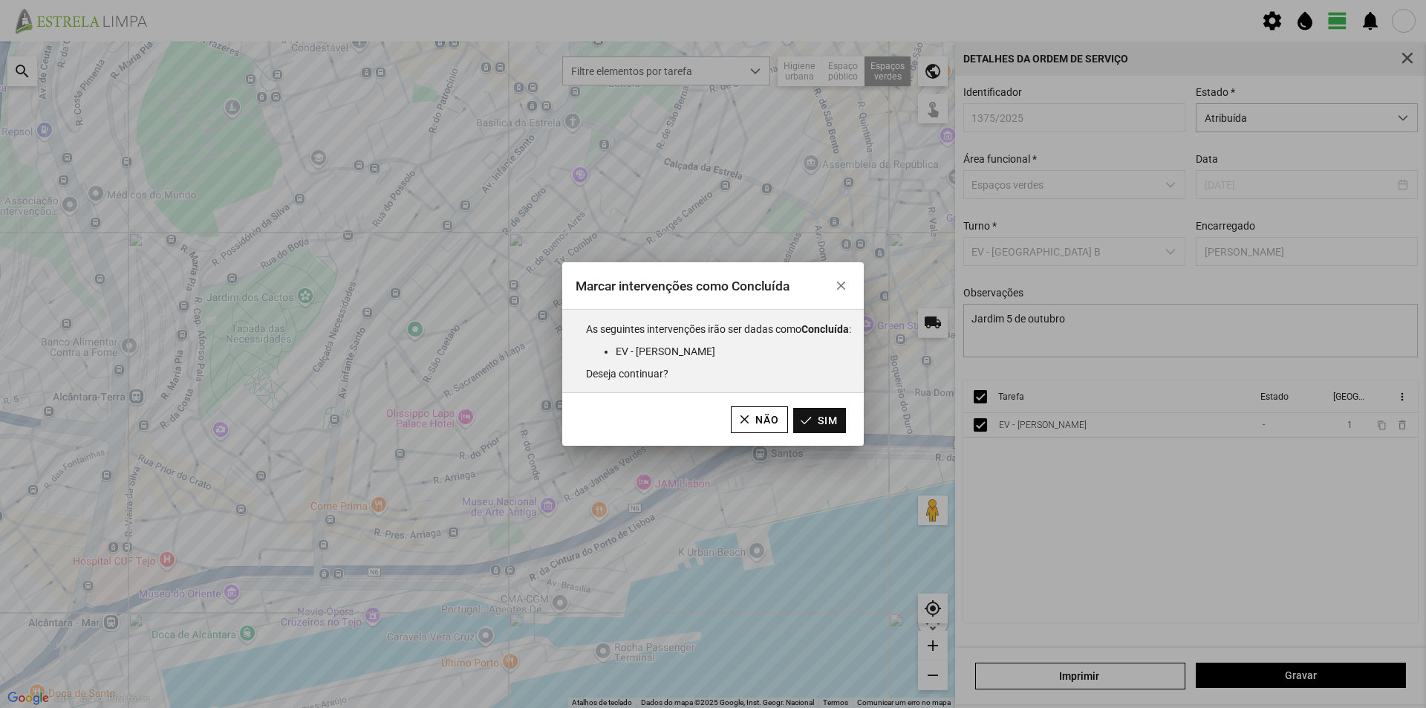
click at [834, 417] on button "Sim" at bounding box center [819, 420] width 53 height 25
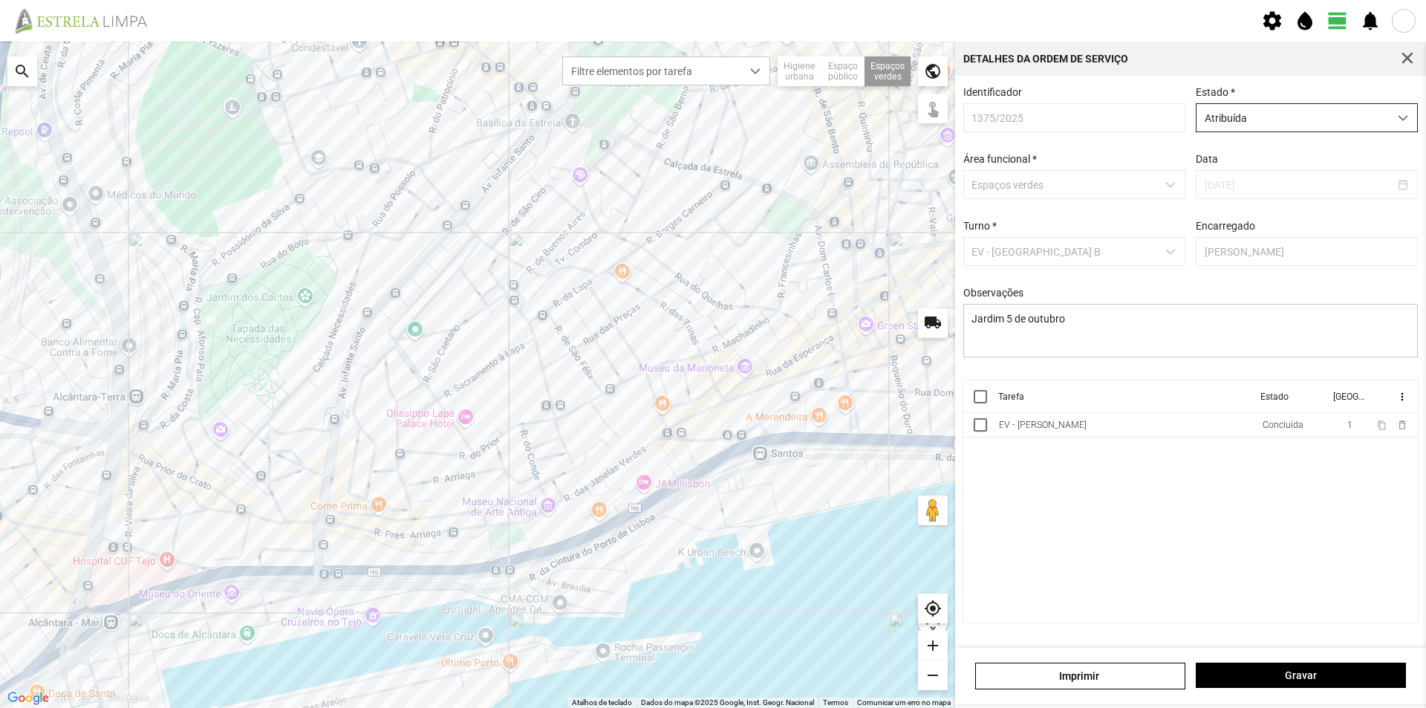
click at [1271, 123] on span "Atribuída" at bounding box center [1292, 117] width 192 height 27
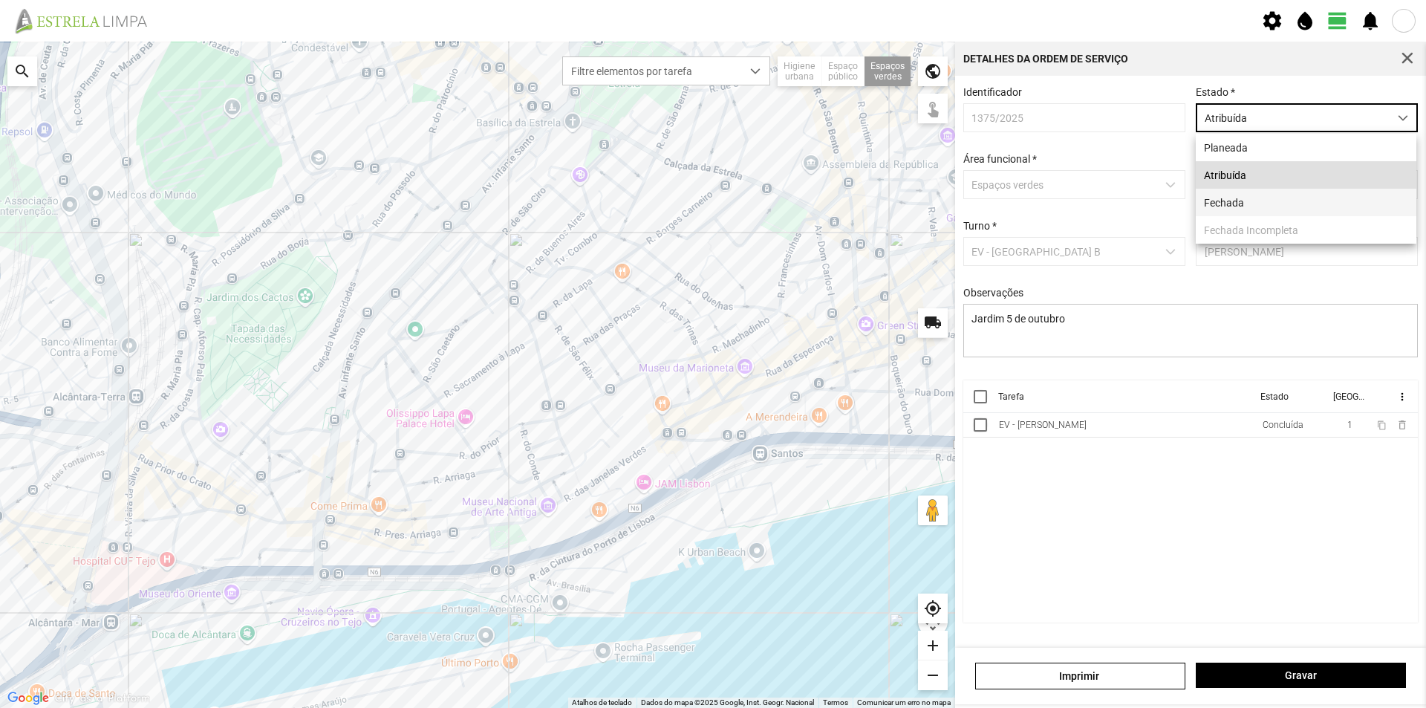
click at [1230, 204] on li "Fechada" at bounding box center [1305, 202] width 221 height 27
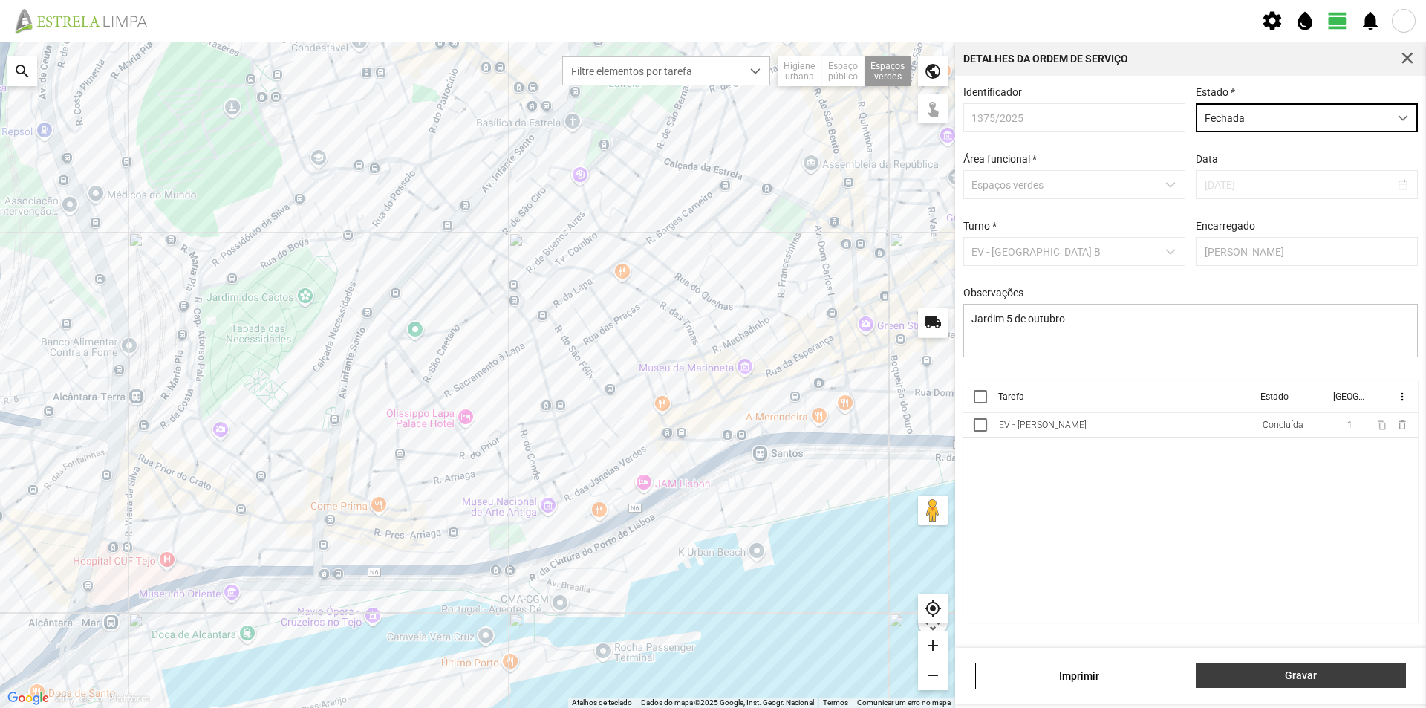
click at [1256, 673] on span "Gravar" at bounding box center [1301, 675] width 195 height 12
